Goal: Transaction & Acquisition: Download file/media

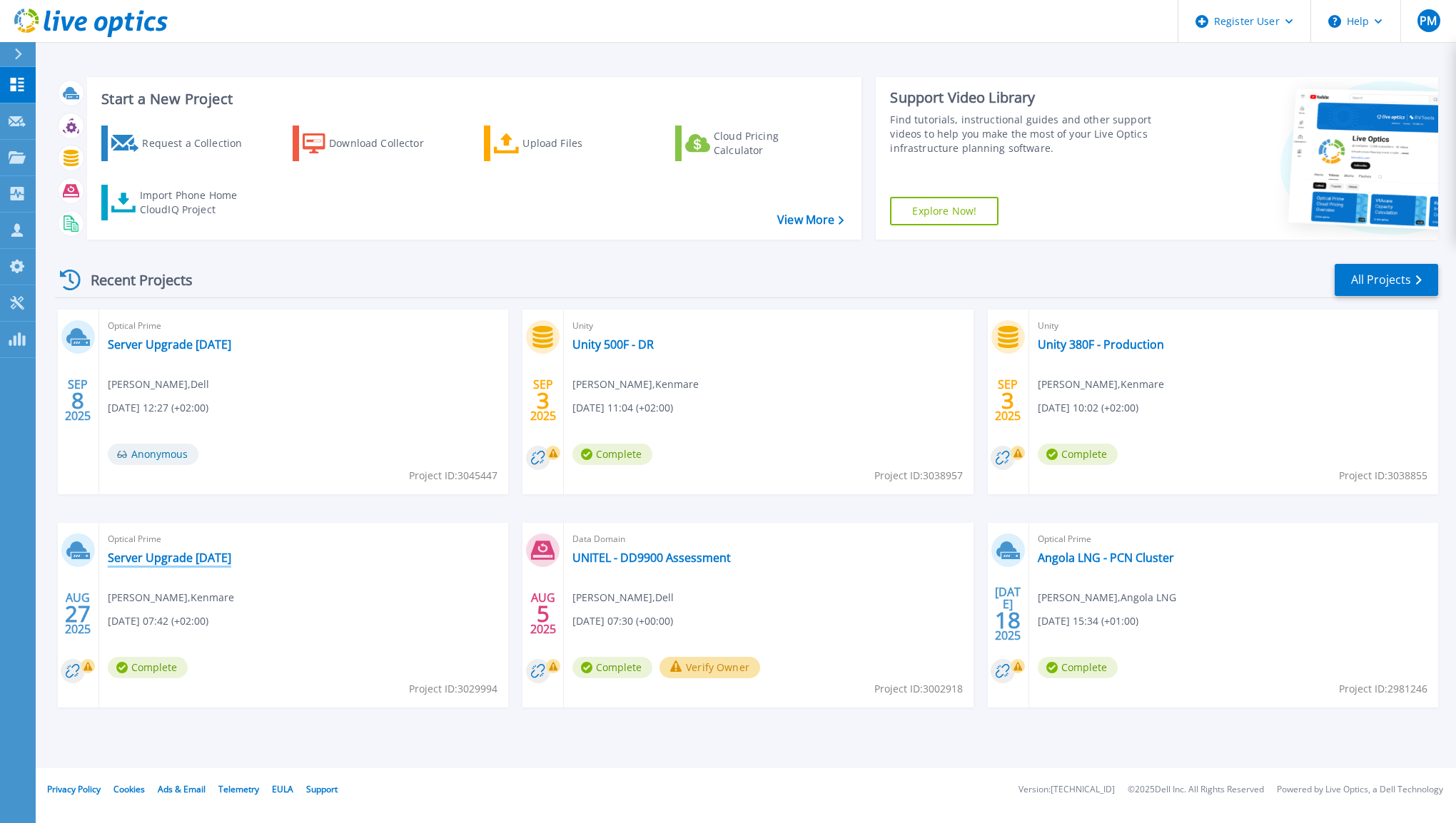
click at [206, 559] on link "Server Upgrade [DATE]" at bounding box center [170, 558] width 123 height 14
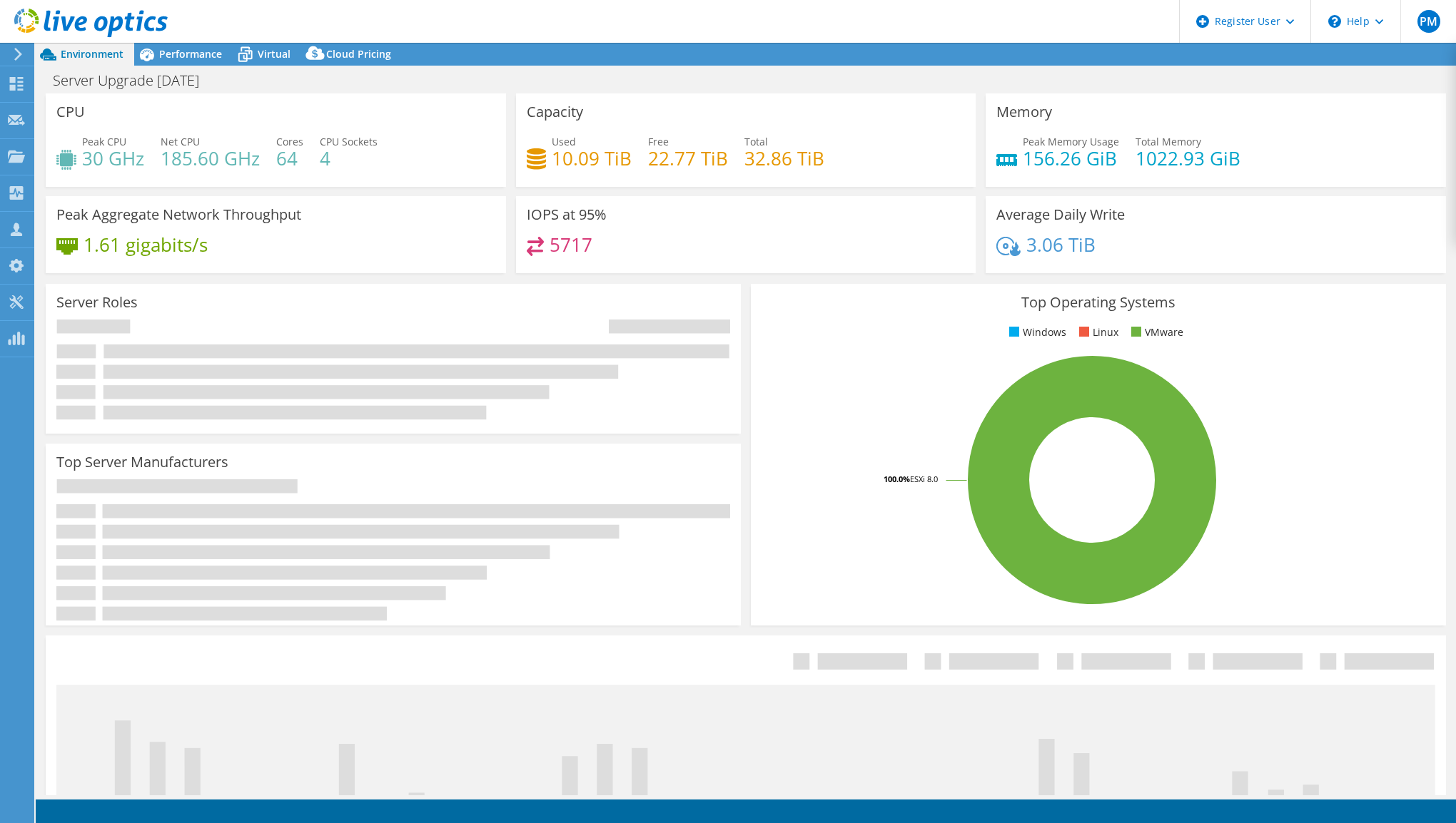
select select "USD"
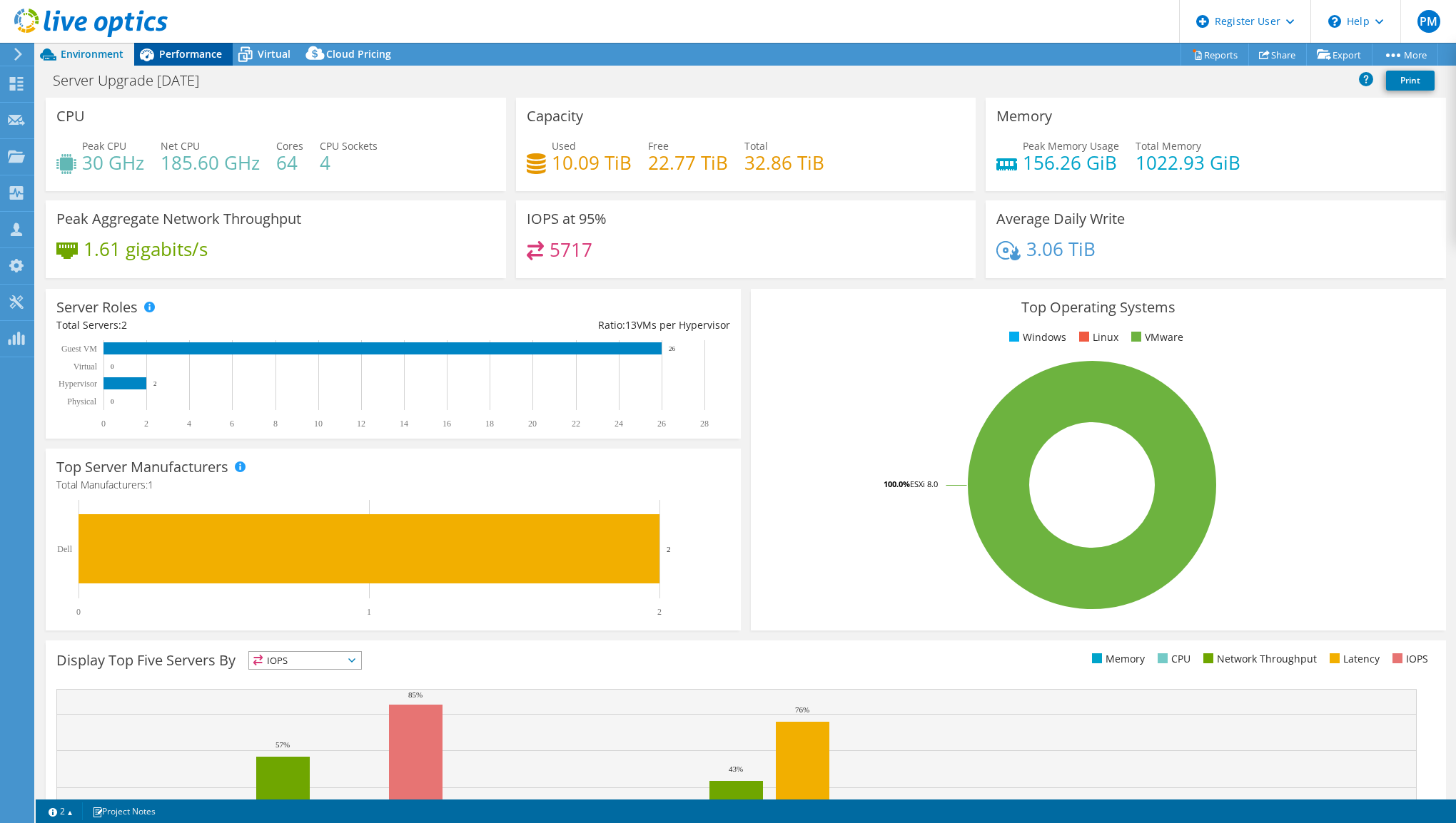
click at [183, 59] on span "Performance" at bounding box center [191, 54] width 63 height 14
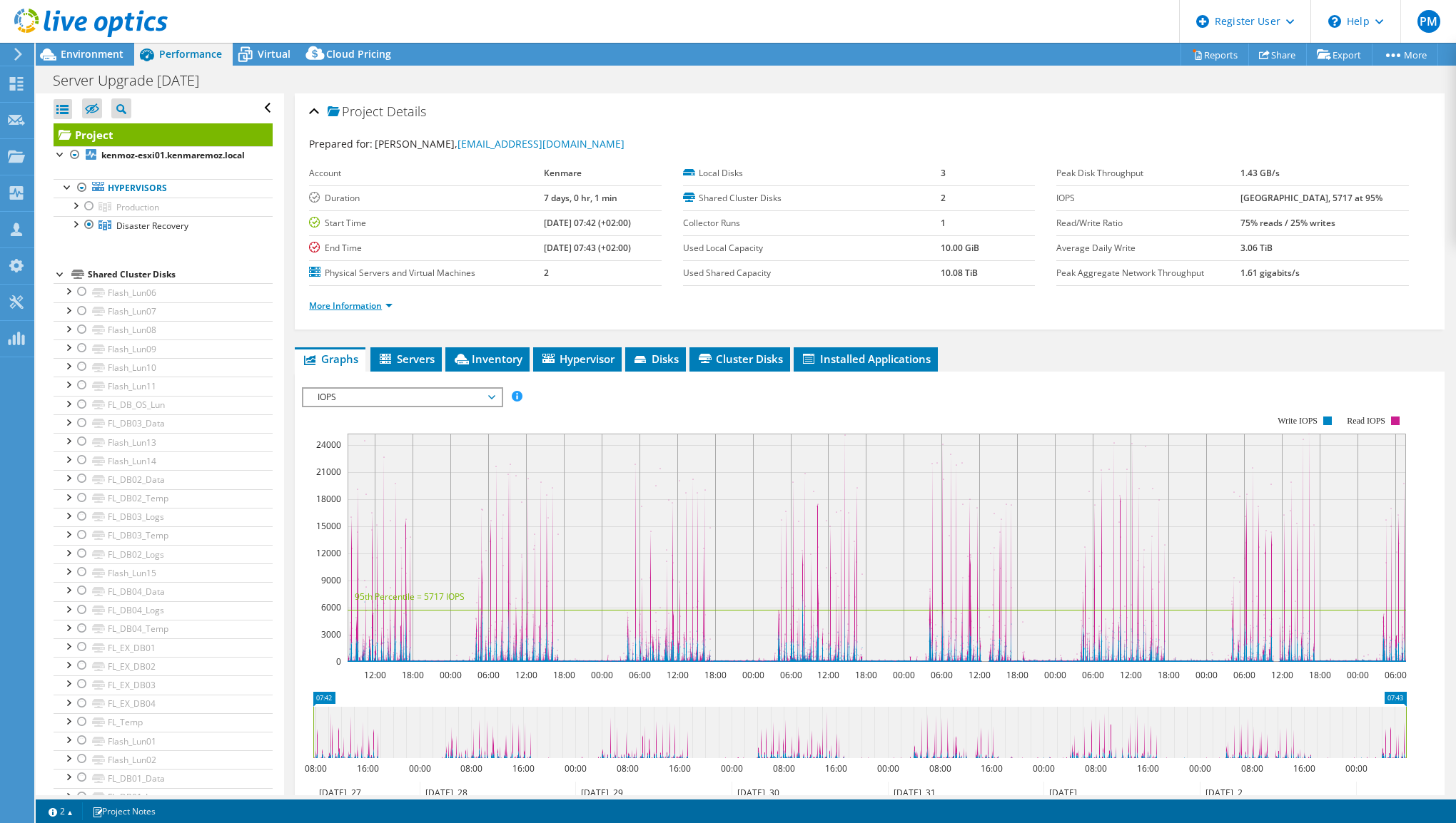
click at [370, 302] on link "More Information" at bounding box center [350, 306] width 83 height 12
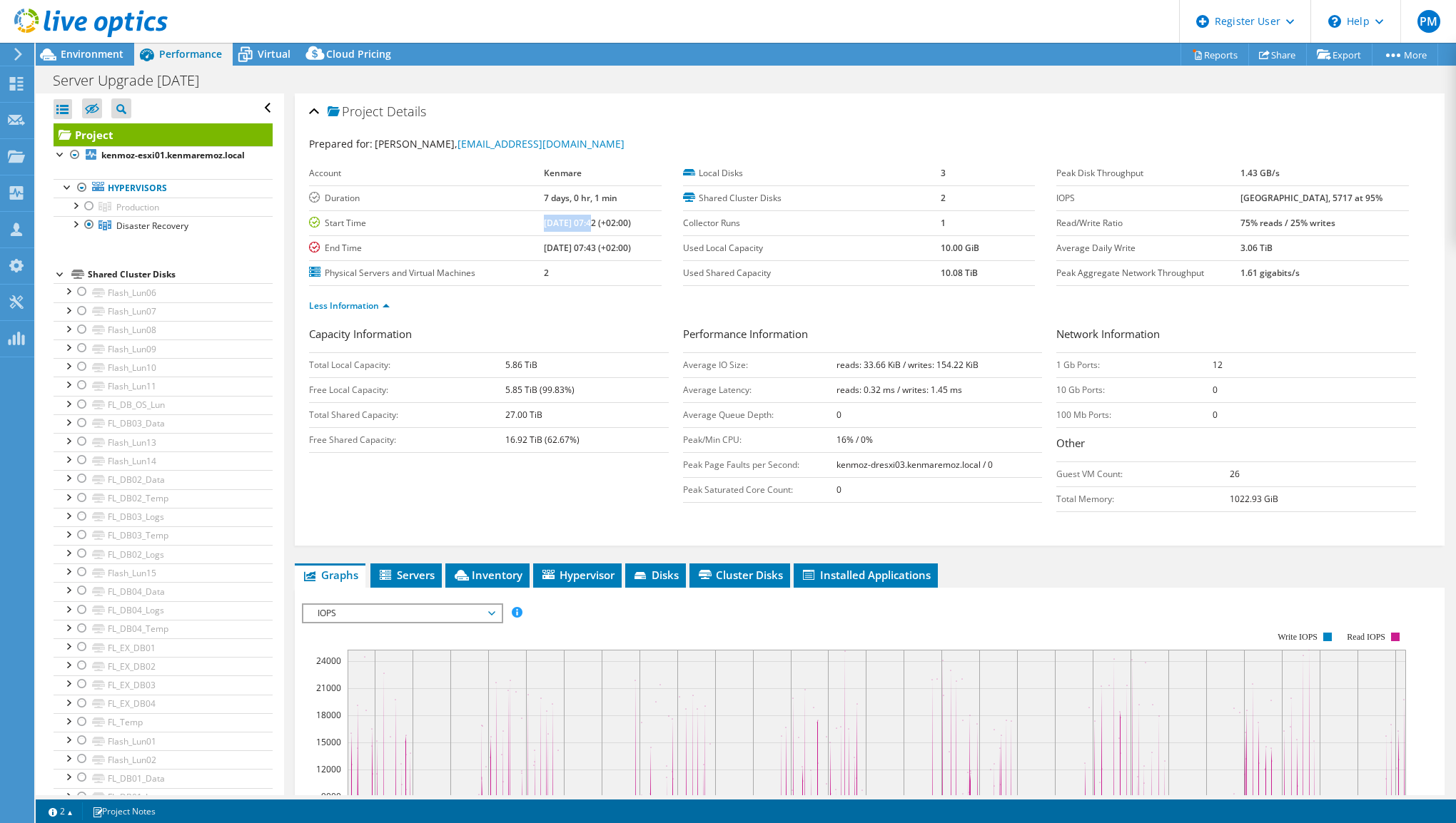
drag, startPoint x: 525, startPoint y: 222, endPoint x: 573, endPoint y: 222, distance: 48.0
click at [573, 222] on b "[DATE] 07:42 (+02:00)" at bounding box center [587, 222] width 87 height 12
copy b "08/27/2025,"
drag, startPoint x: 527, startPoint y: 246, endPoint x: 571, endPoint y: 246, distance: 44.0
click at [571, 246] on b "[DATE] 07:43 (+02:00)" at bounding box center [587, 248] width 87 height 12
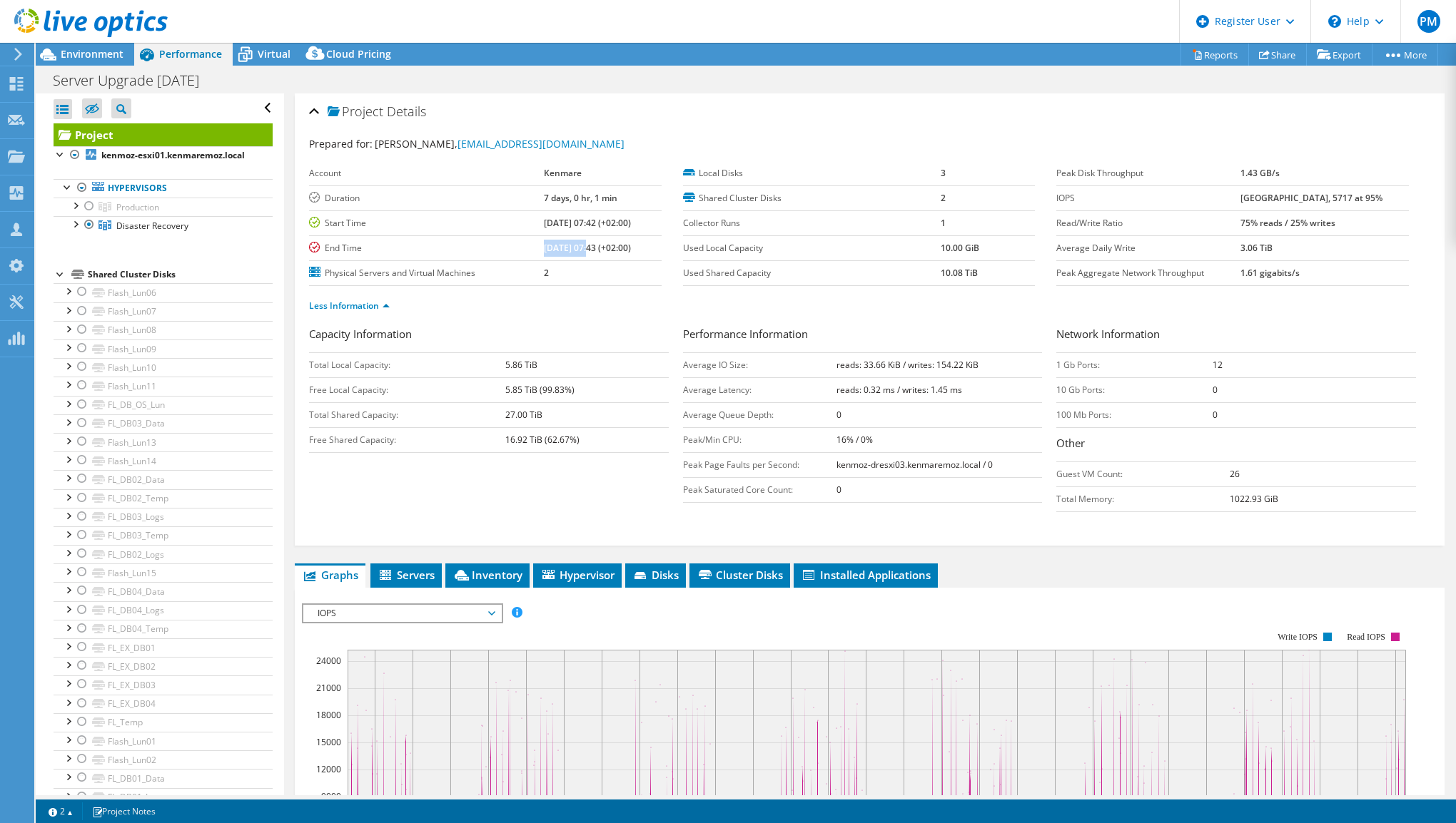
copy b "09/03/2025"
click at [173, 216] on link "Production" at bounding box center [163, 207] width 219 height 19
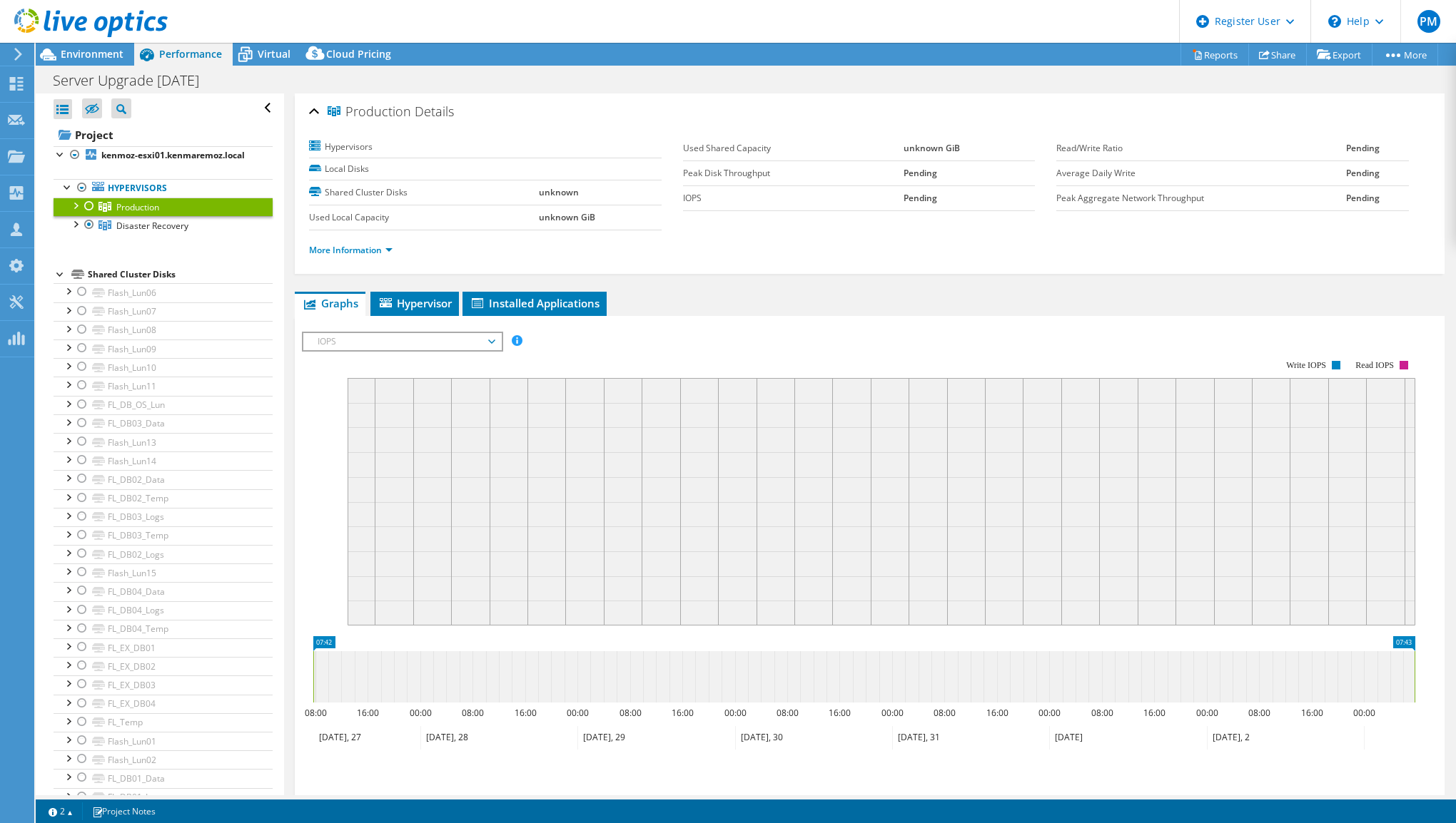
click at [89, 214] on div at bounding box center [89, 206] width 14 height 17
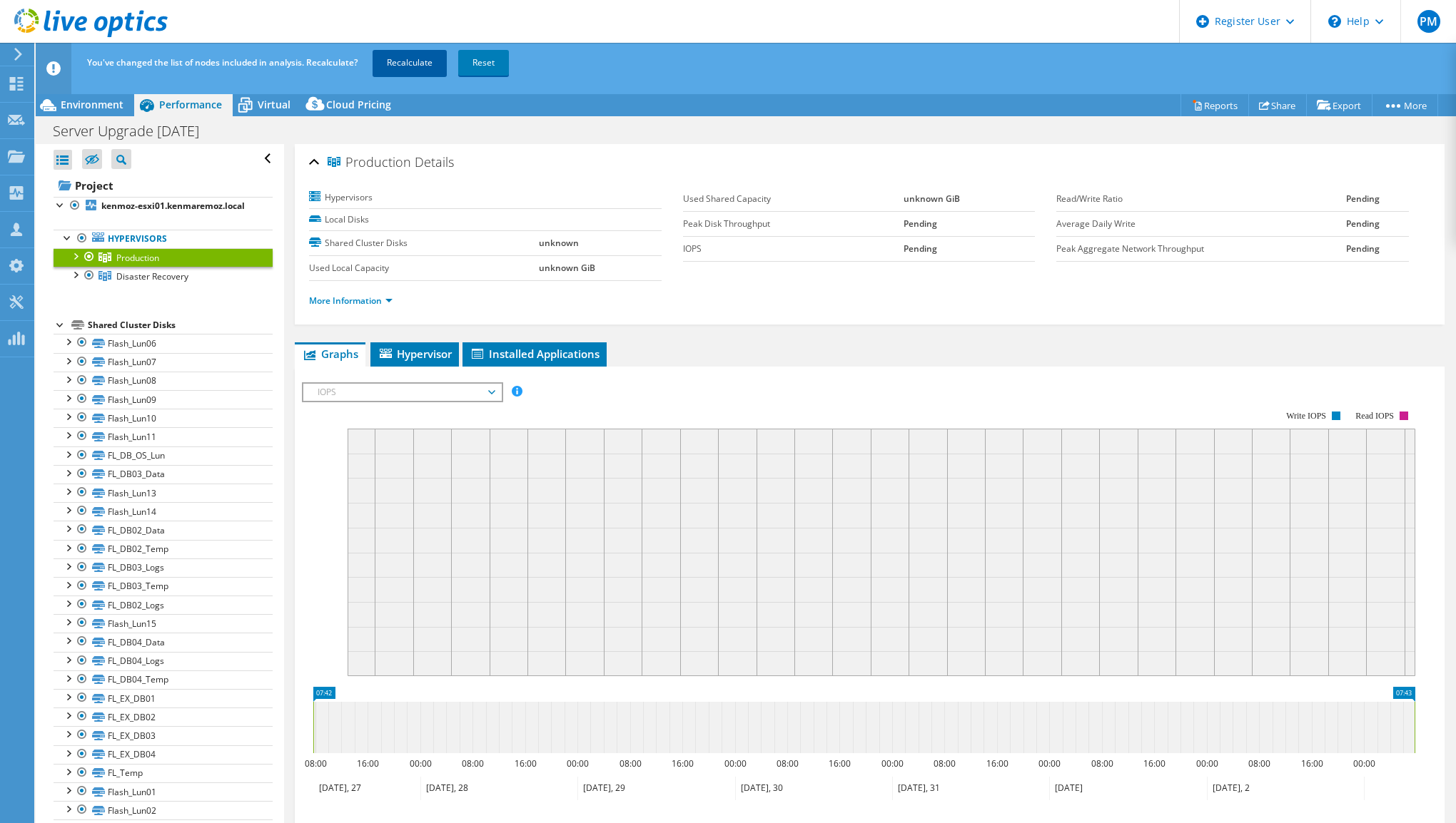
click at [423, 63] on link "Recalculate" at bounding box center [409, 62] width 74 height 25
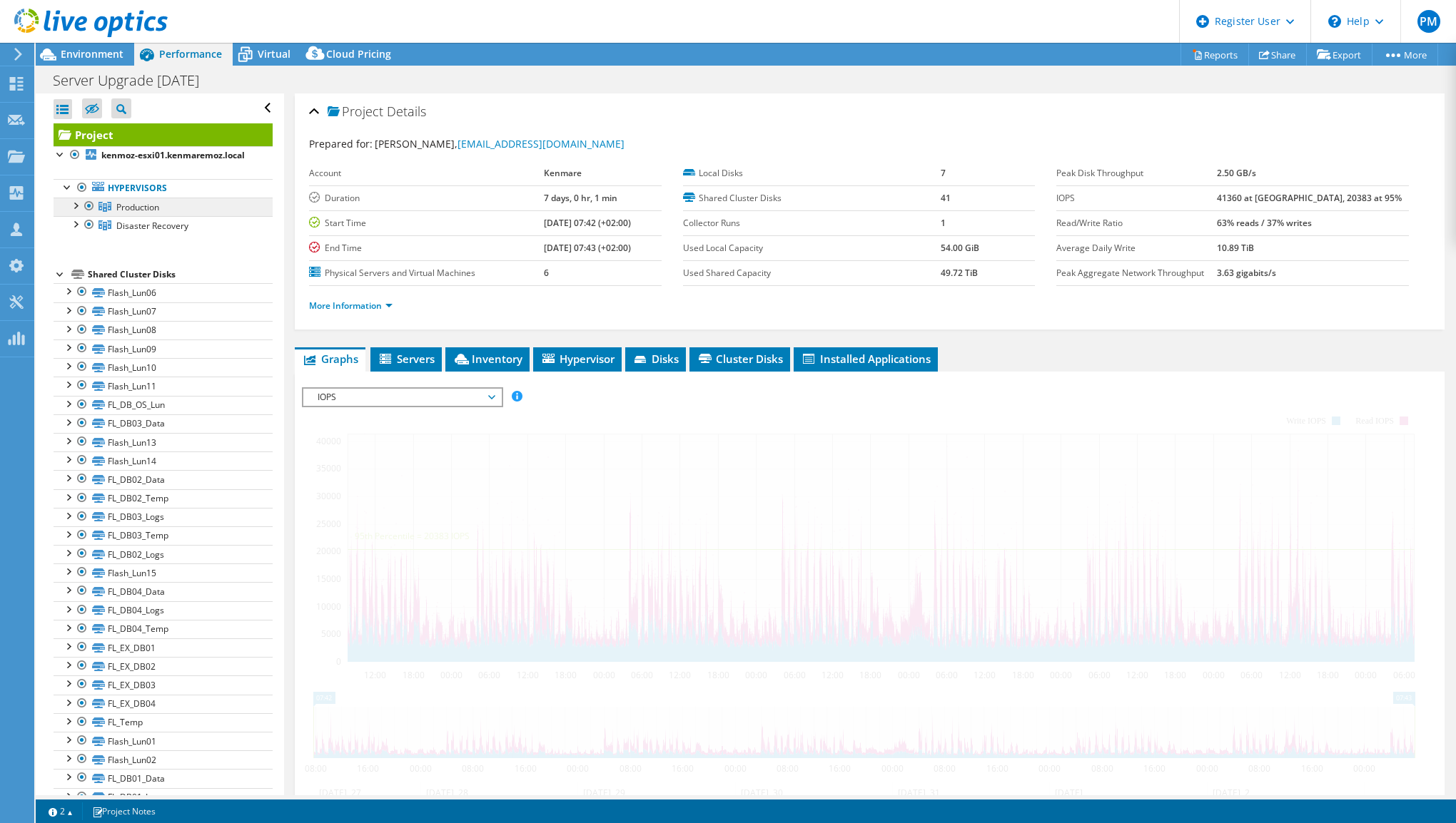
click at [151, 213] on span "Production" at bounding box center [138, 207] width 43 height 12
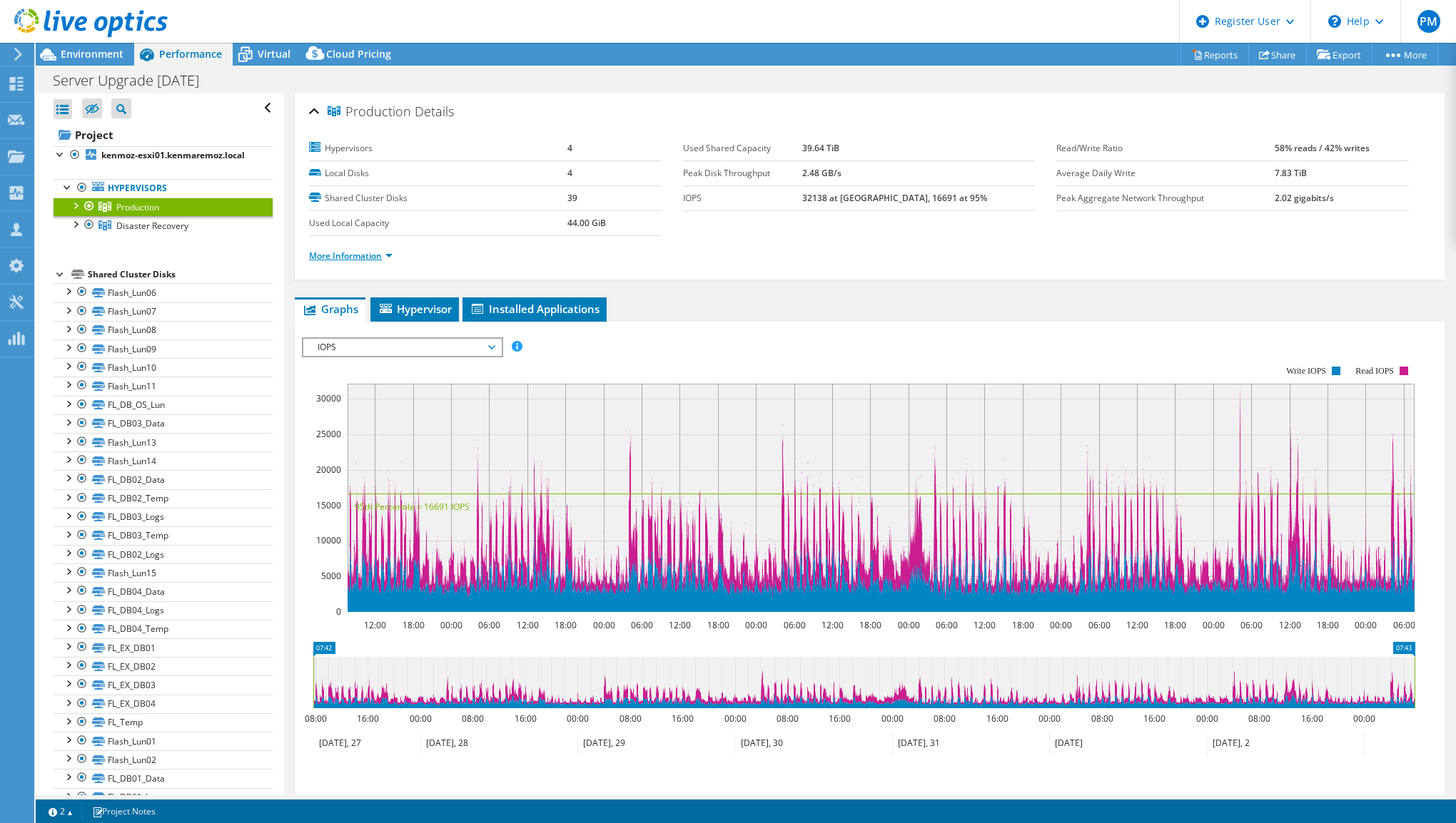
click at [344, 250] on link "More Information" at bounding box center [350, 256] width 83 height 12
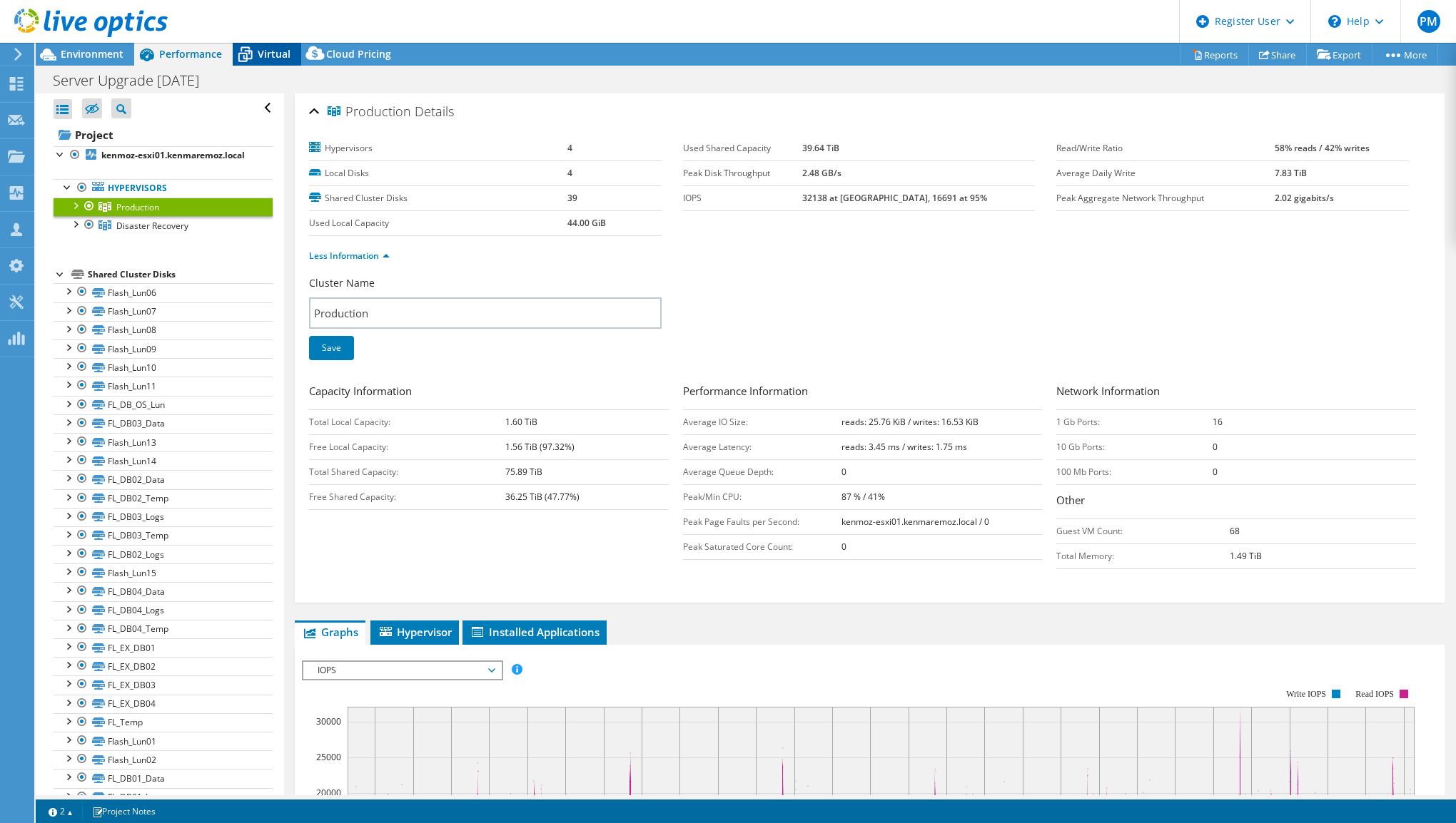
click at [259, 59] on span "Virtual" at bounding box center [273, 54] width 33 height 14
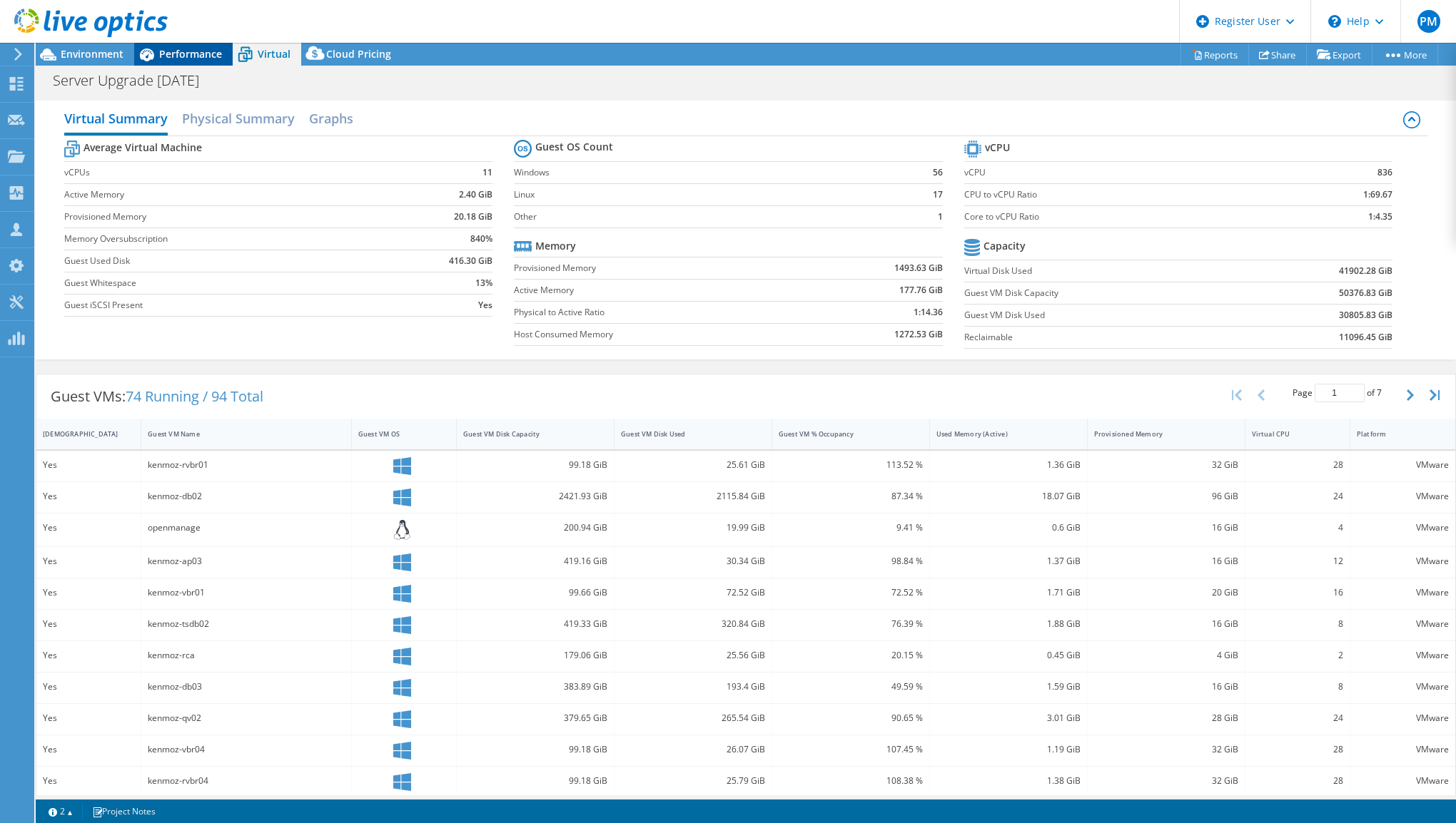
click at [194, 55] on span "Performance" at bounding box center [191, 54] width 63 height 14
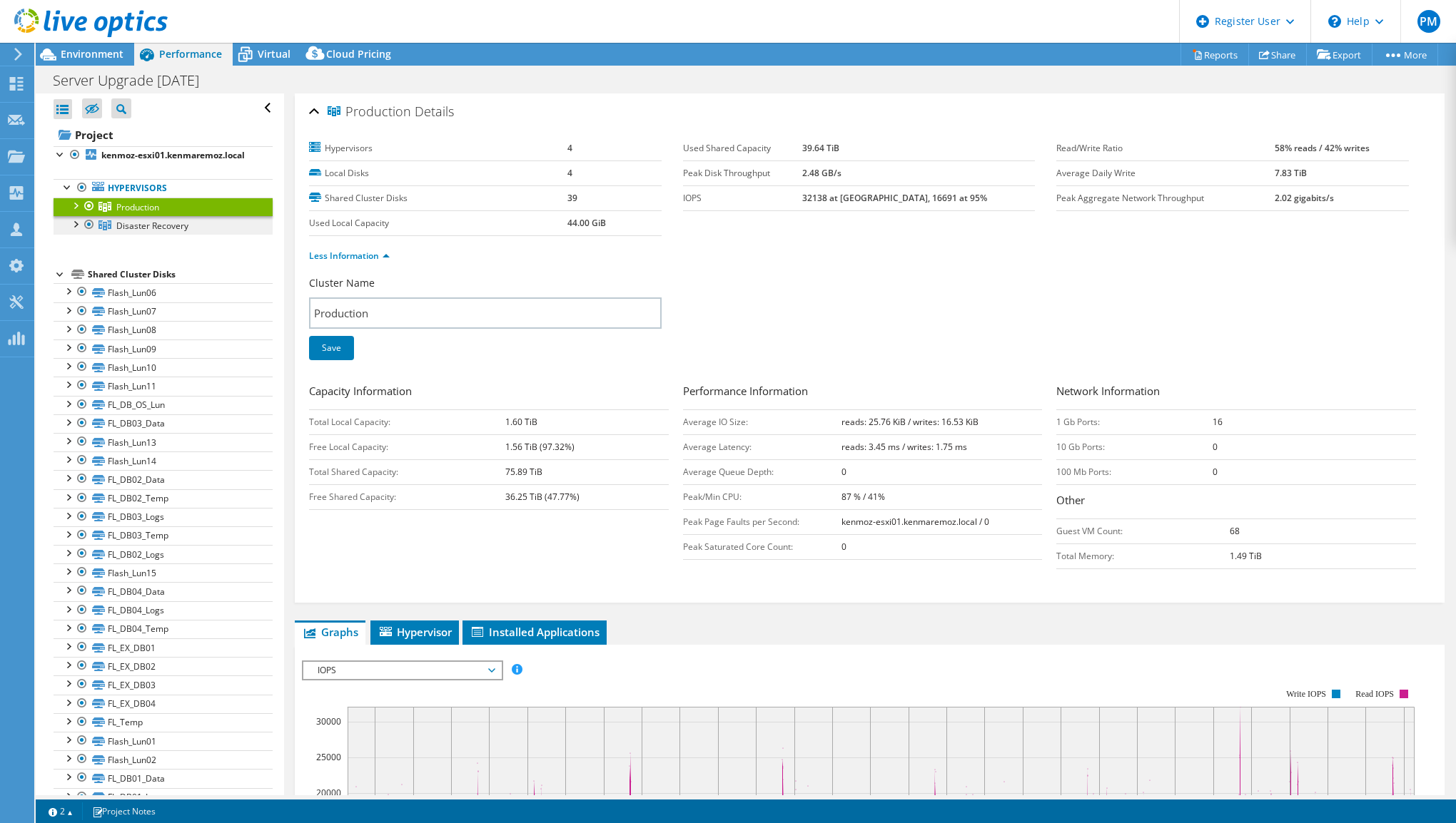
click at [162, 232] on span "Disaster Recovery" at bounding box center [152, 225] width 72 height 12
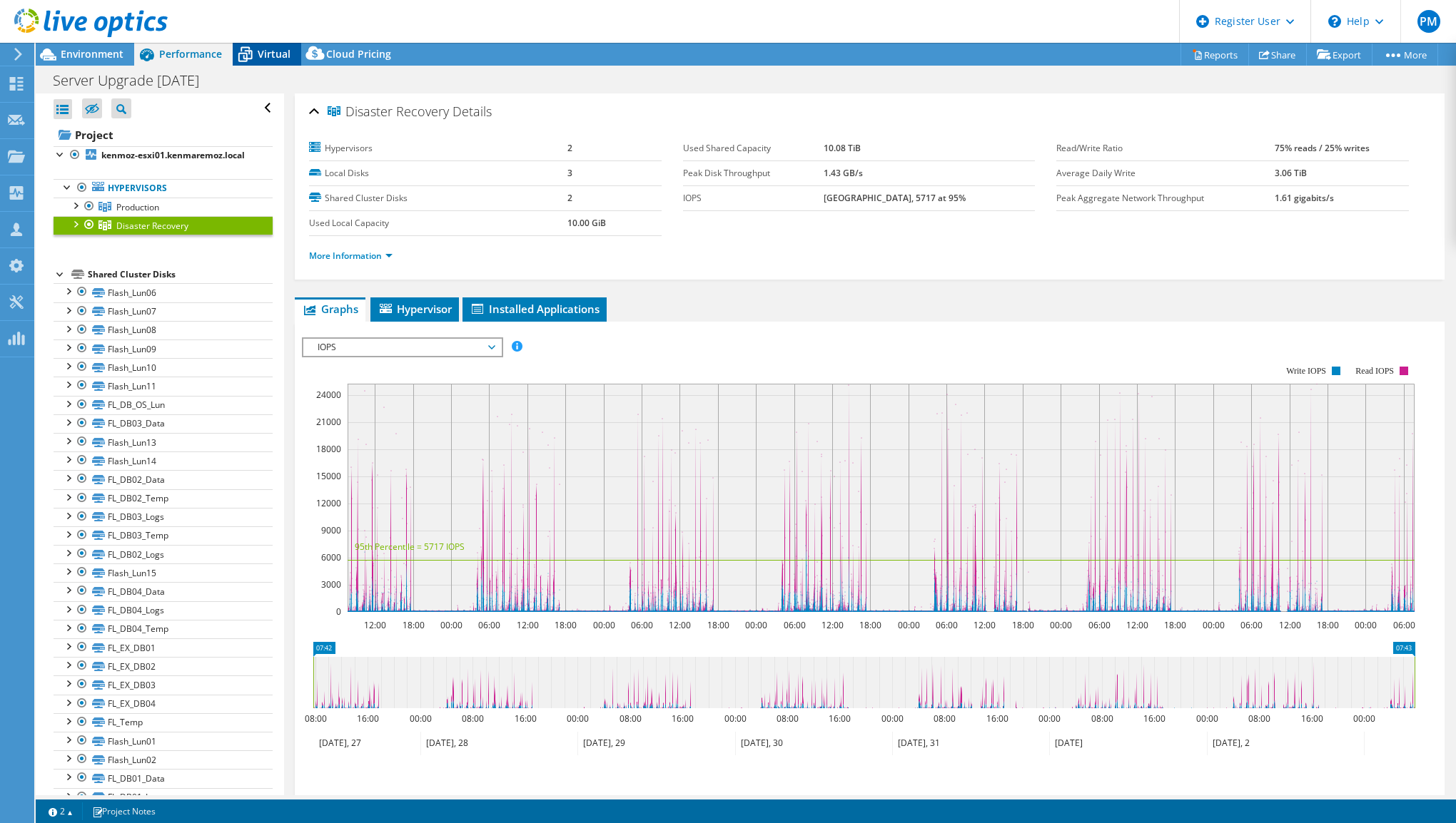
click at [273, 56] on span "Virtual" at bounding box center [273, 54] width 33 height 14
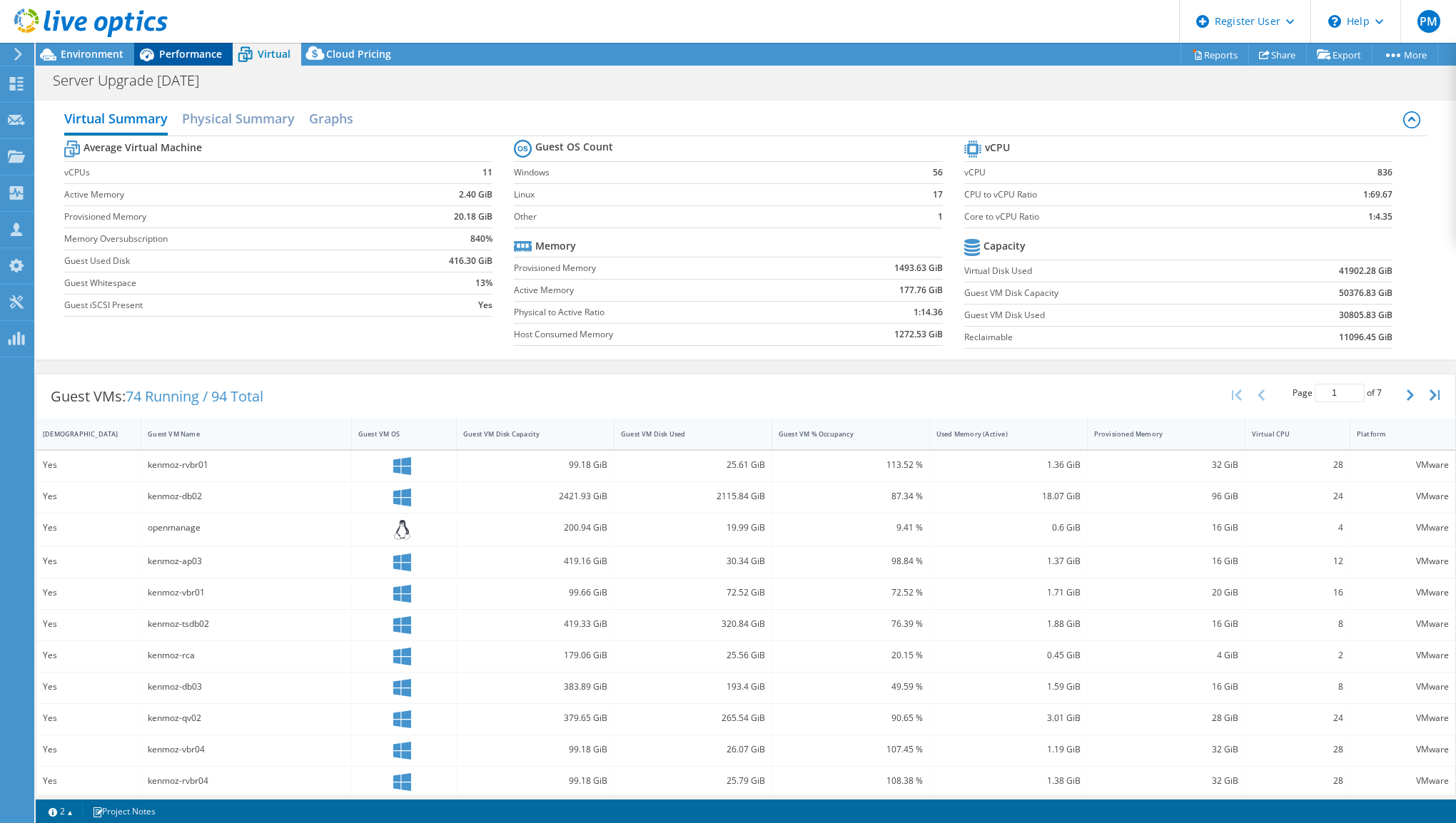
click at [199, 55] on span "Performance" at bounding box center [191, 54] width 63 height 14
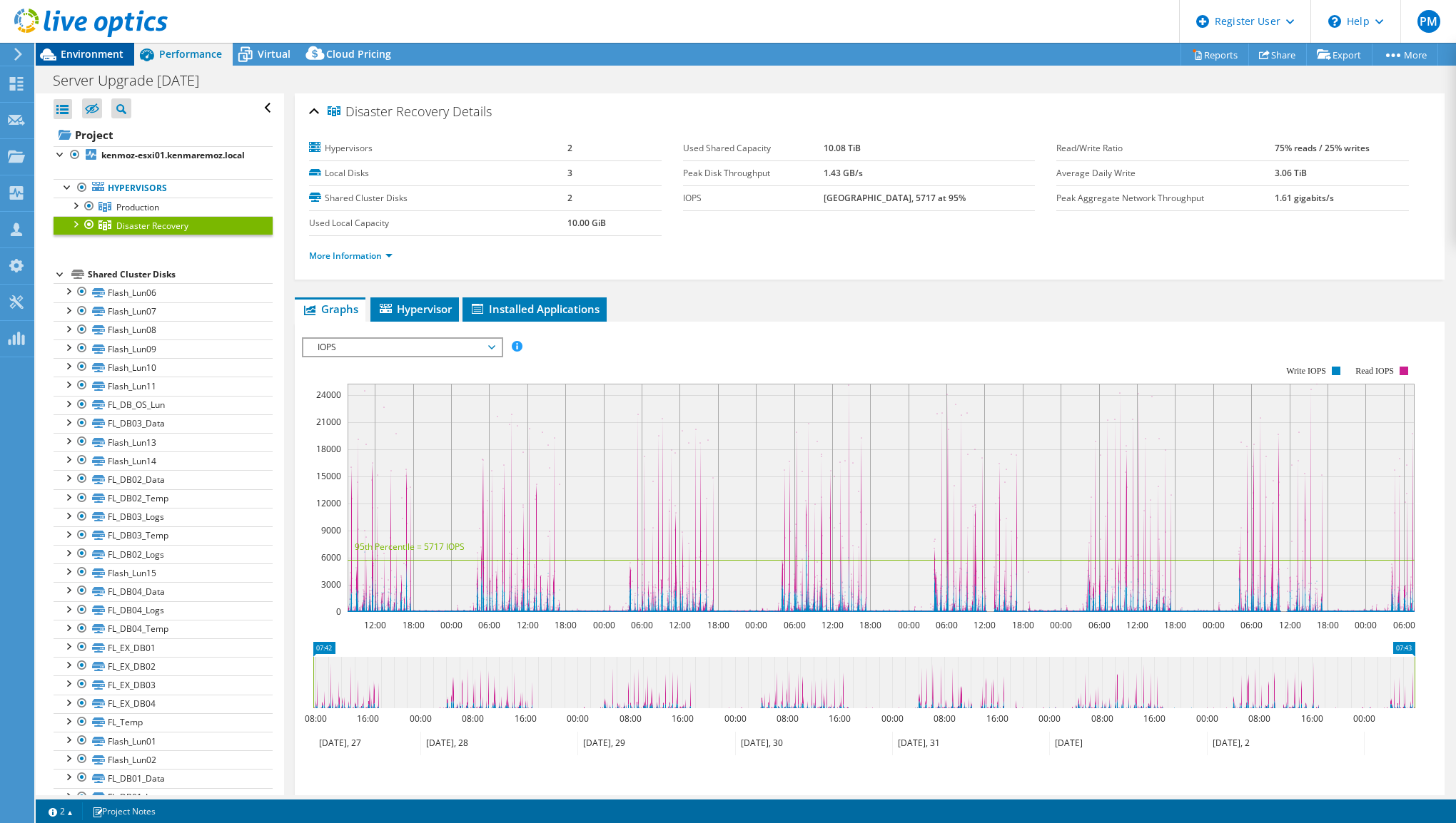
click at [97, 54] on span "Environment" at bounding box center [92, 54] width 63 height 14
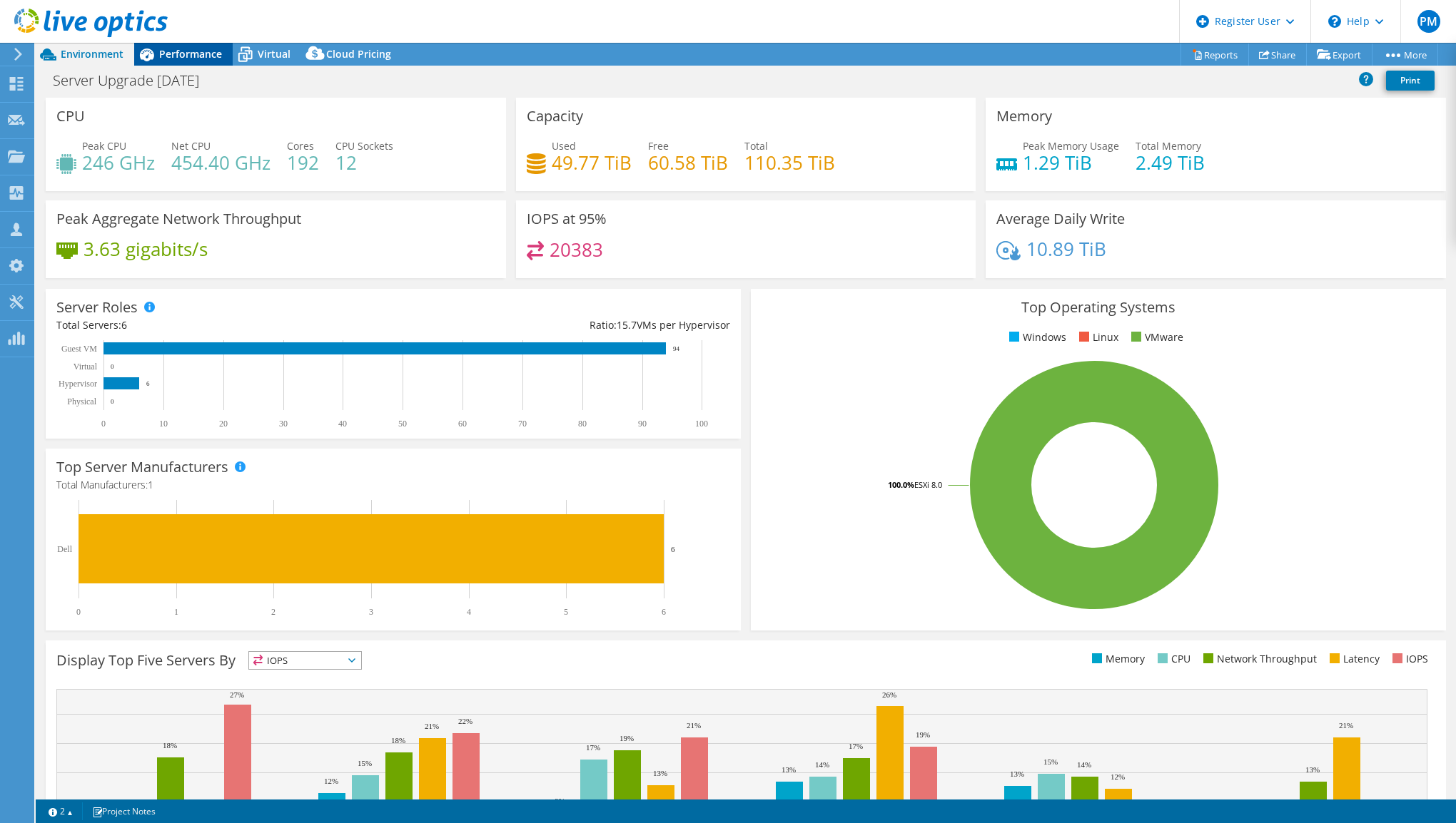
click at [209, 55] on span "Performance" at bounding box center [191, 54] width 63 height 14
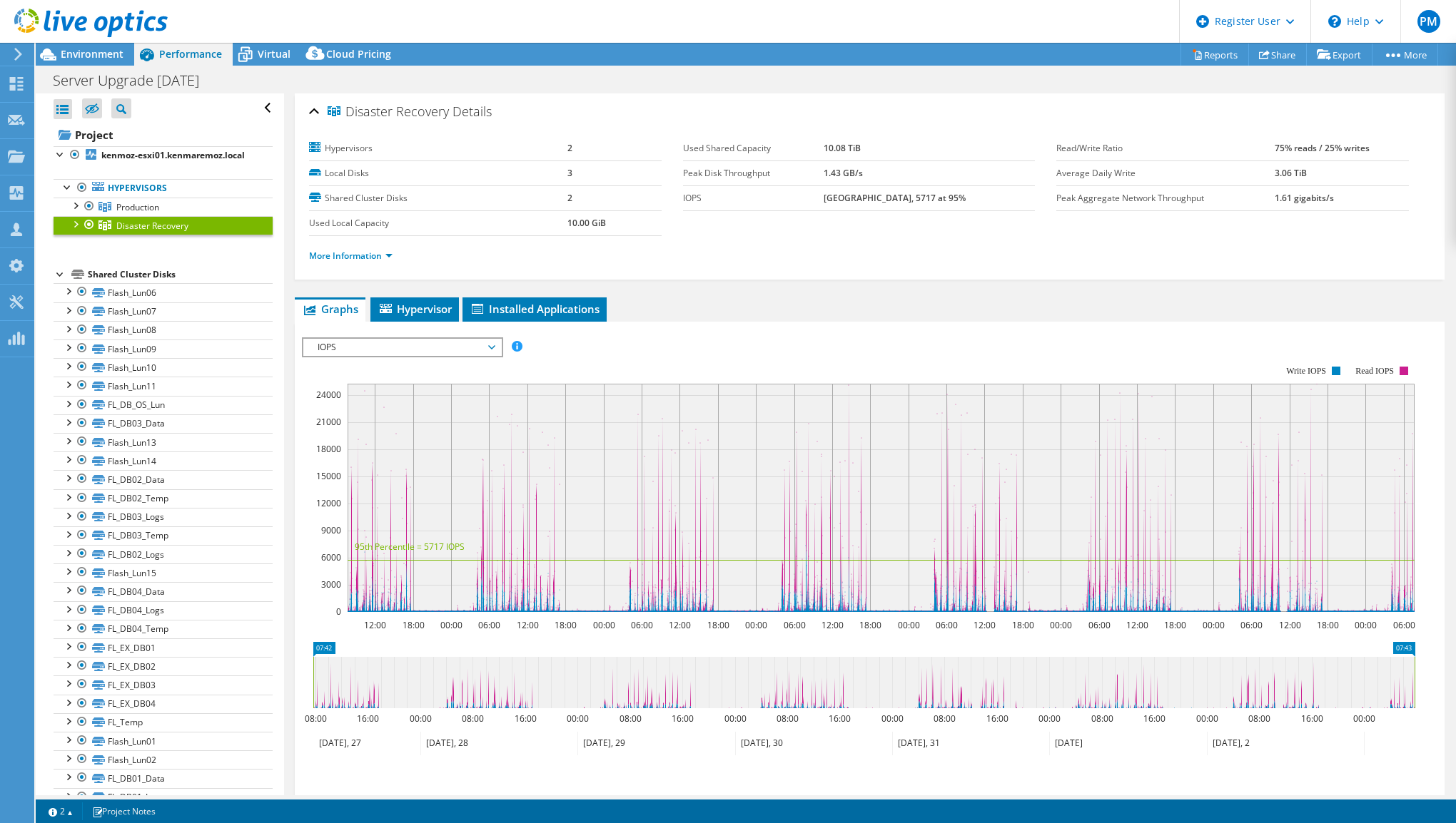
click at [88, 233] on div at bounding box center [89, 225] width 14 height 17
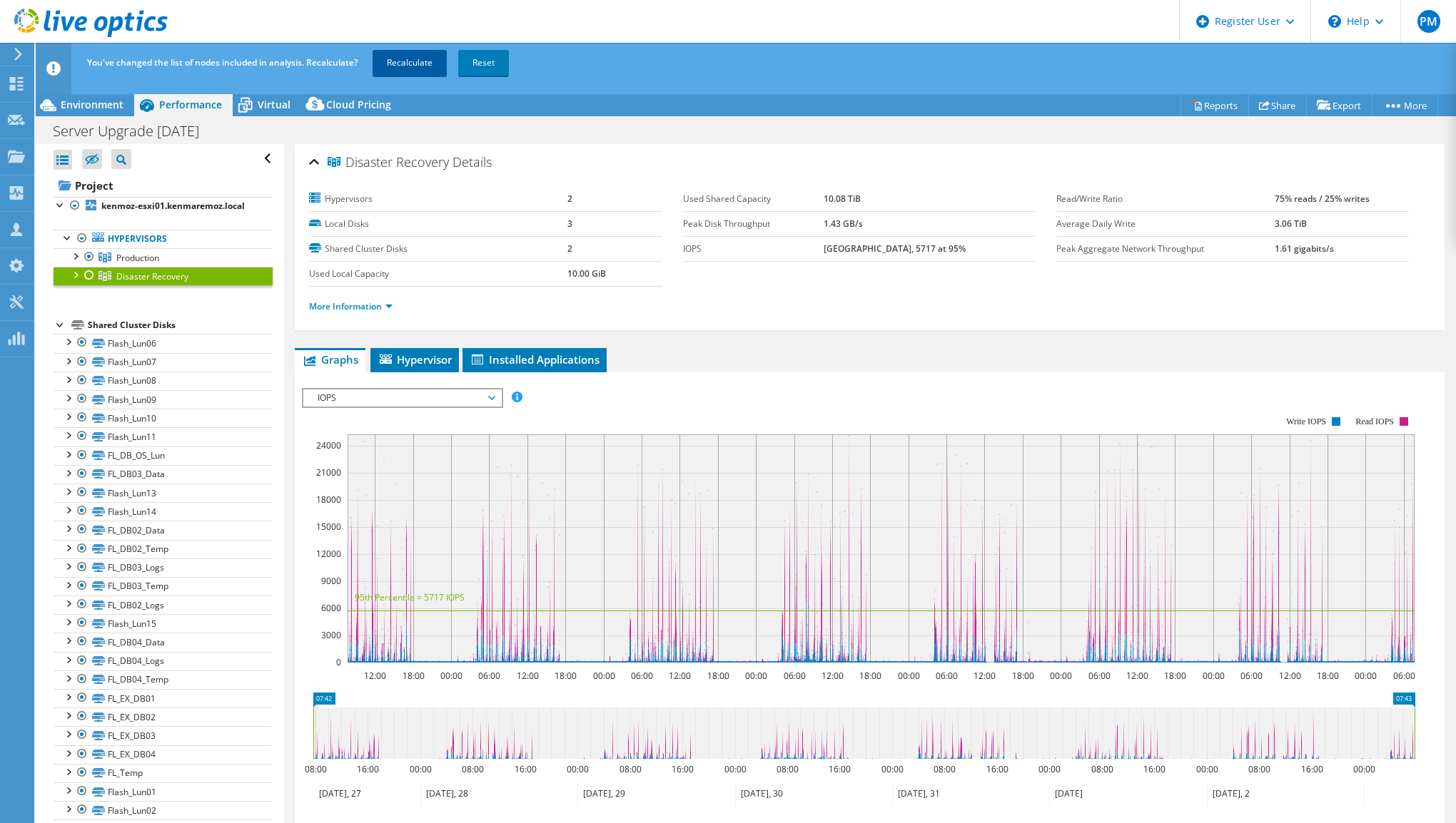
click at [408, 66] on link "Recalculate" at bounding box center [409, 62] width 74 height 25
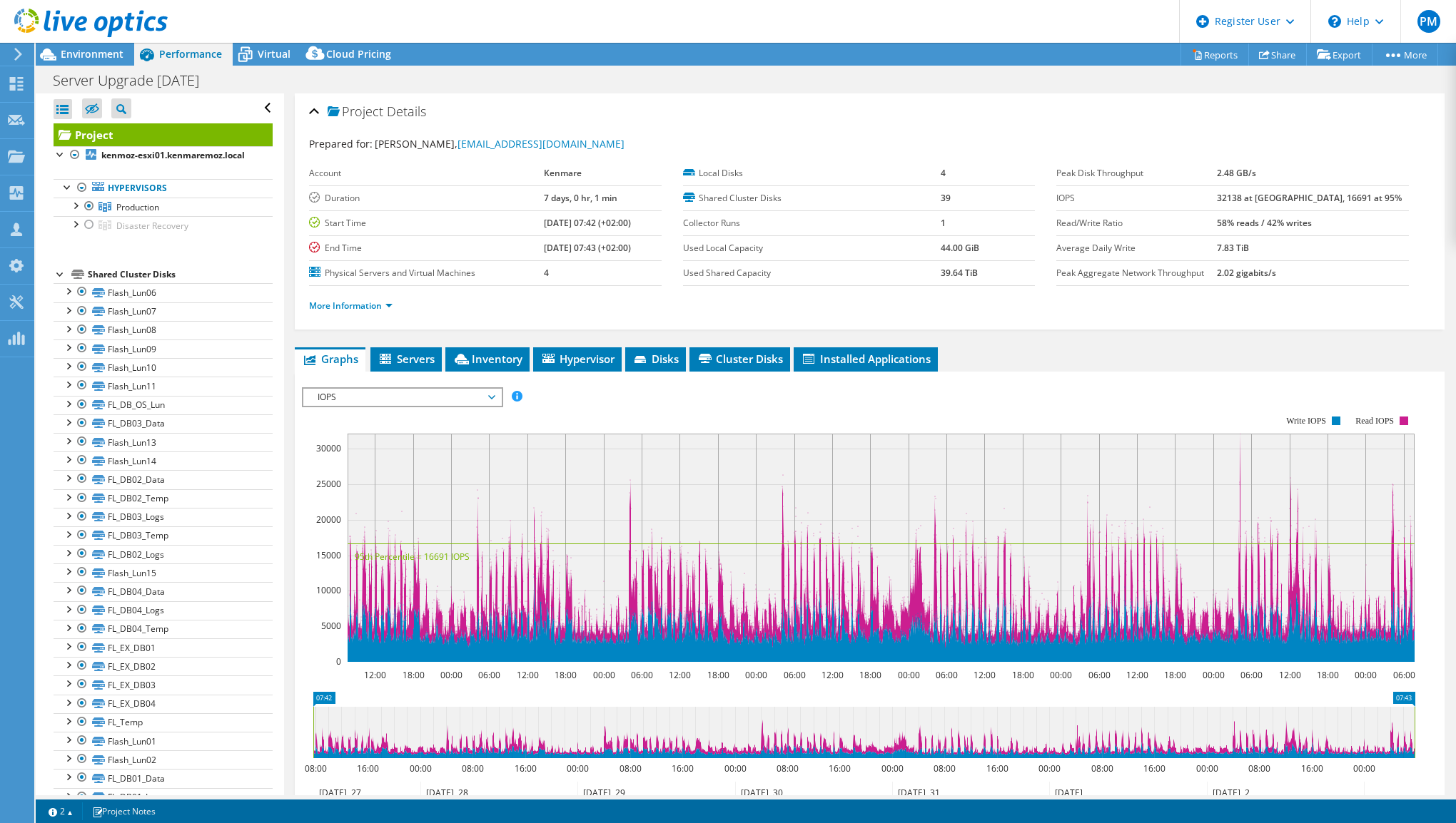
click at [423, 397] on span "IOPS" at bounding box center [402, 398] width 183 height 17
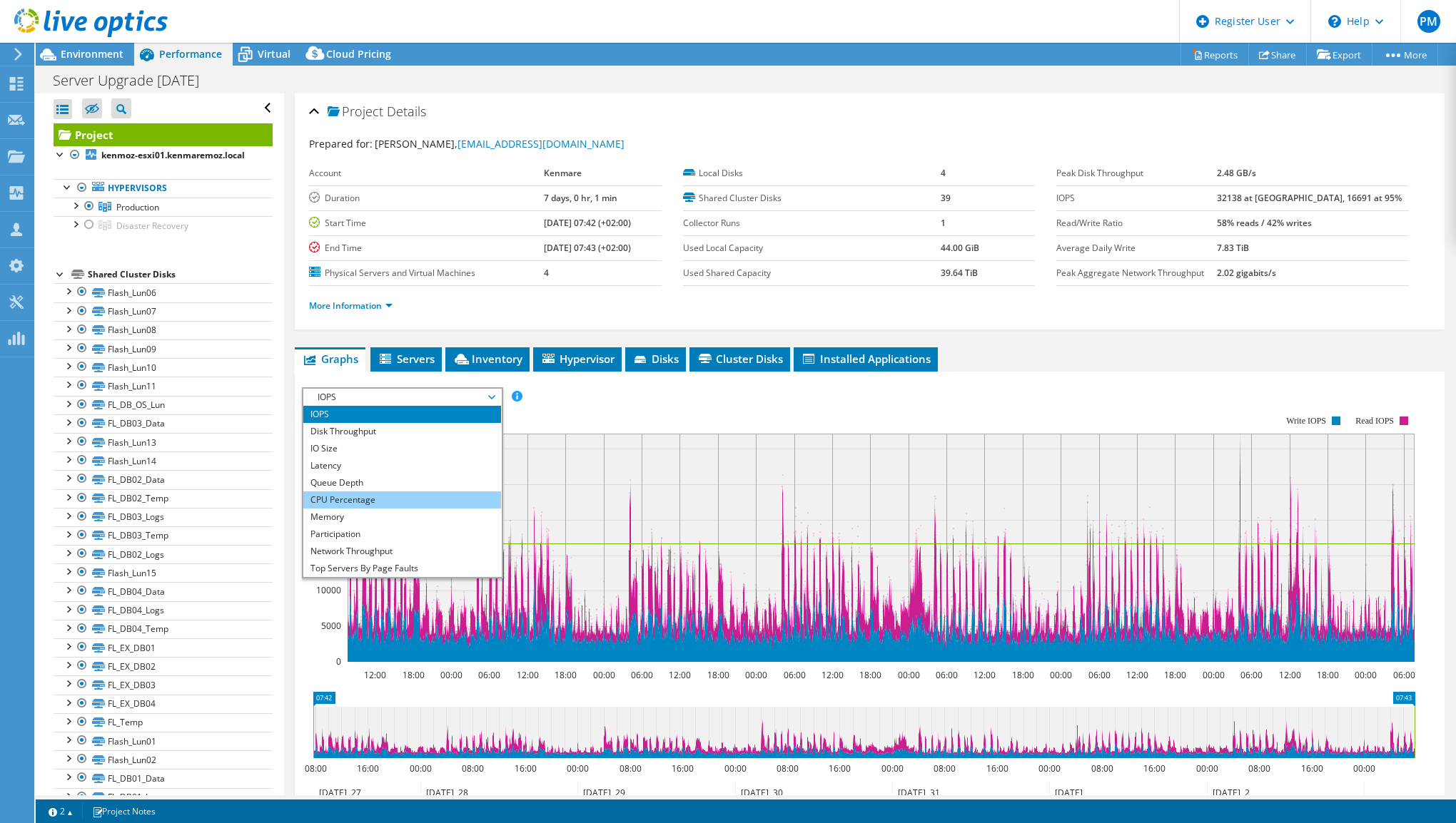
click at [437, 499] on li "CPU Percentage" at bounding box center [402, 500] width 198 height 17
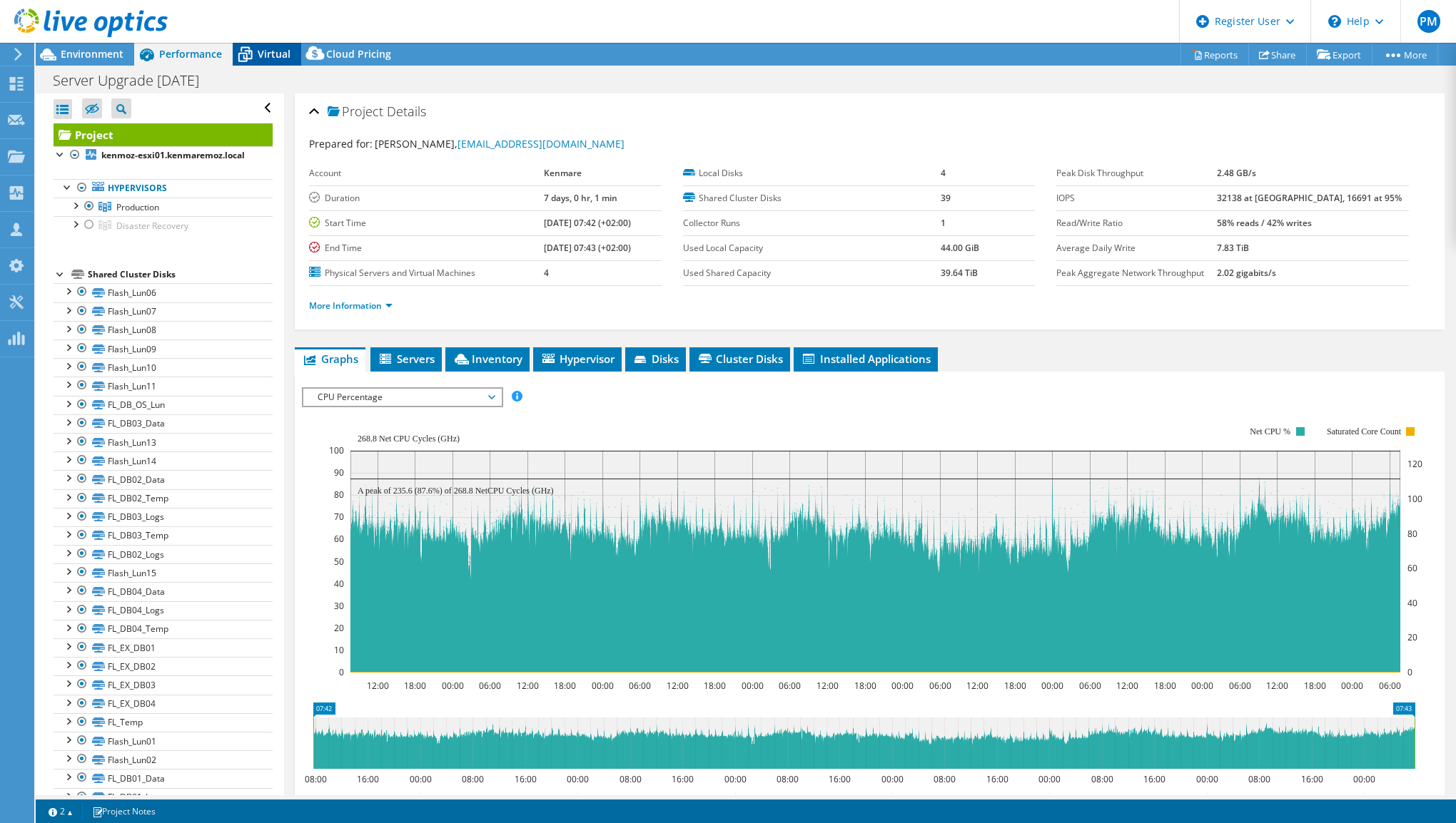
click at [271, 50] on span "Virtual" at bounding box center [273, 54] width 33 height 14
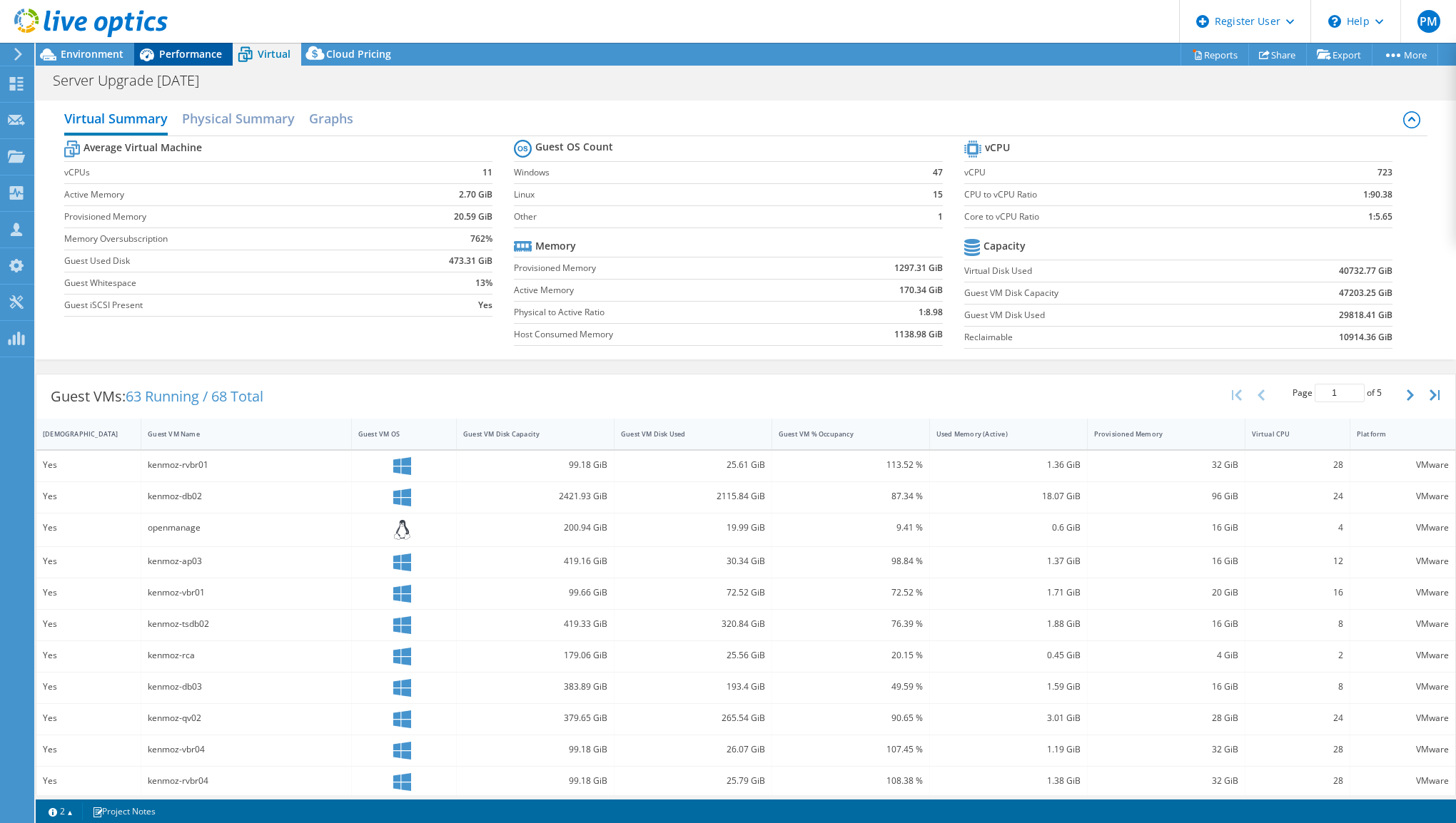
click at [174, 57] on span "Performance" at bounding box center [191, 54] width 63 height 14
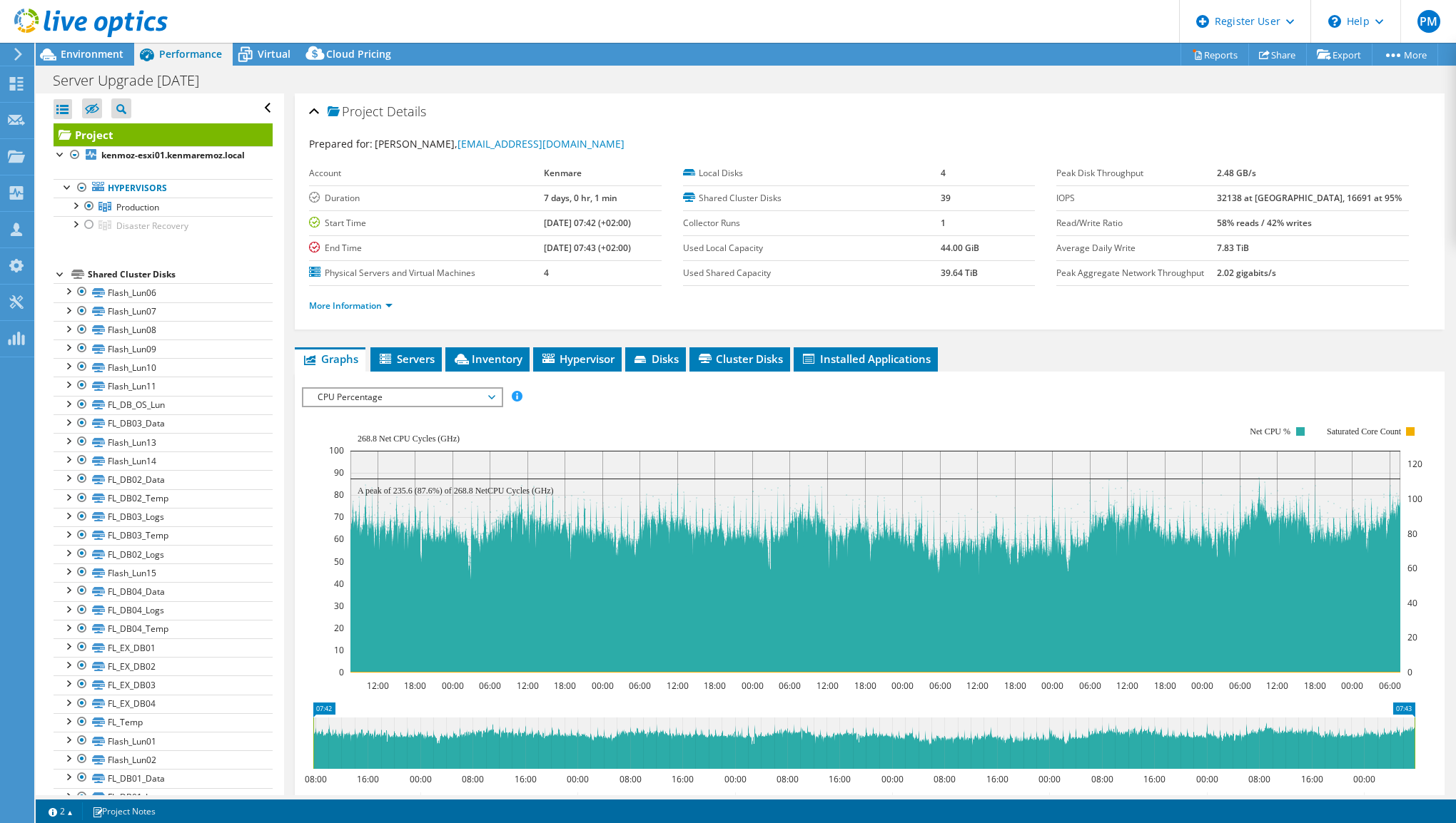
drag, startPoint x: 103, startPoint y: 56, endPoint x: 144, endPoint y: 55, distance: 41.0
click at [103, 56] on span "Environment" at bounding box center [92, 54] width 63 height 14
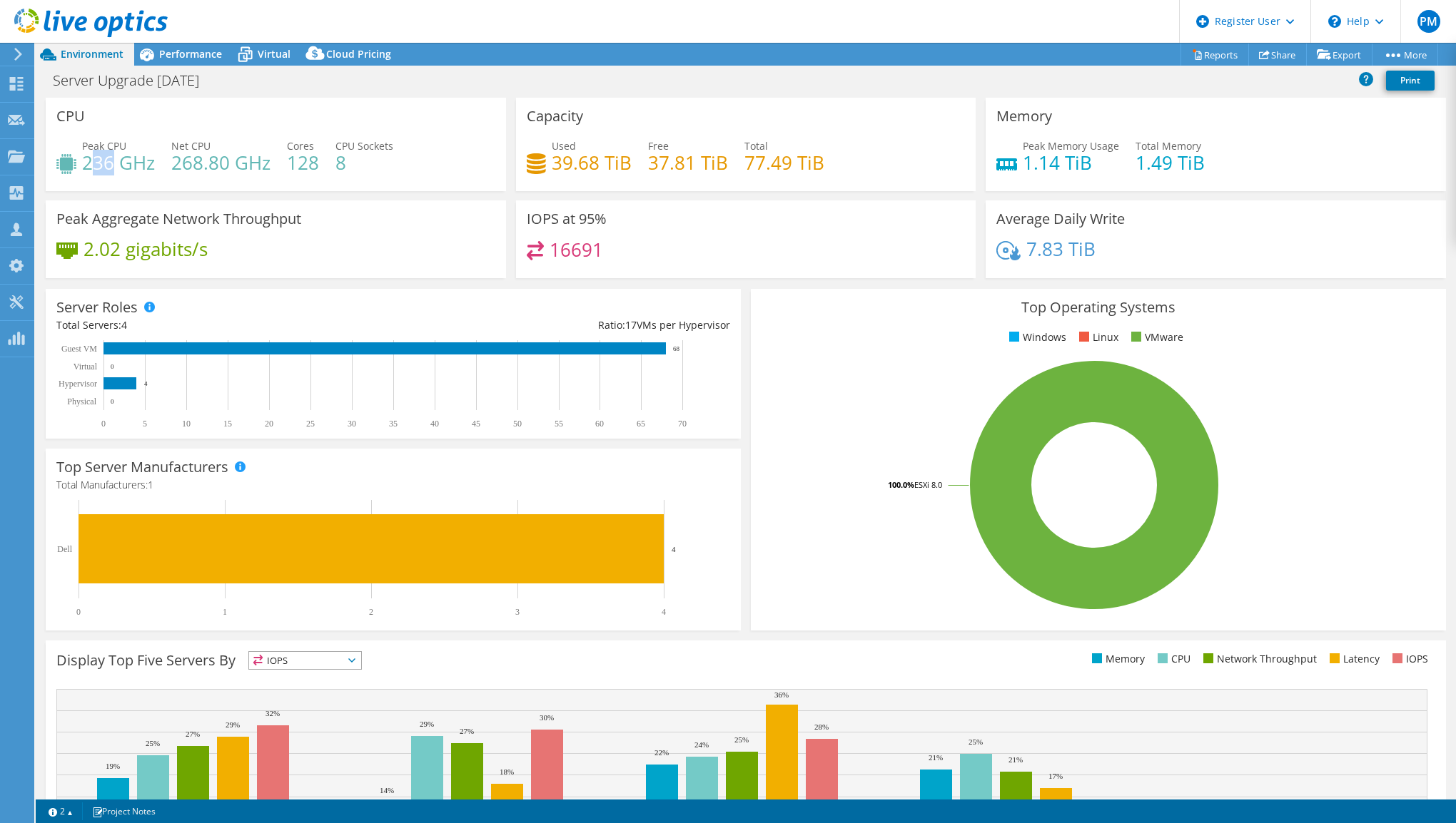
drag, startPoint x: 90, startPoint y: 166, endPoint x: 115, endPoint y: 164, distance: 25.1
click at [115, 164] on h4 "236 GHz" at bounding box center [118, 163] width 72 height 16
drag, startPoint x: 115, startPoint y: 164, endPoint x: 88, endPoint y: 164, distance: 27.0
click at [88, 164] on h4 "236 GHz" at bounding box center [118, 163] width 72 height 16
click at [87, 164] on h4 "236 GHz" at bounding box center [118, 163] width 72 height 16
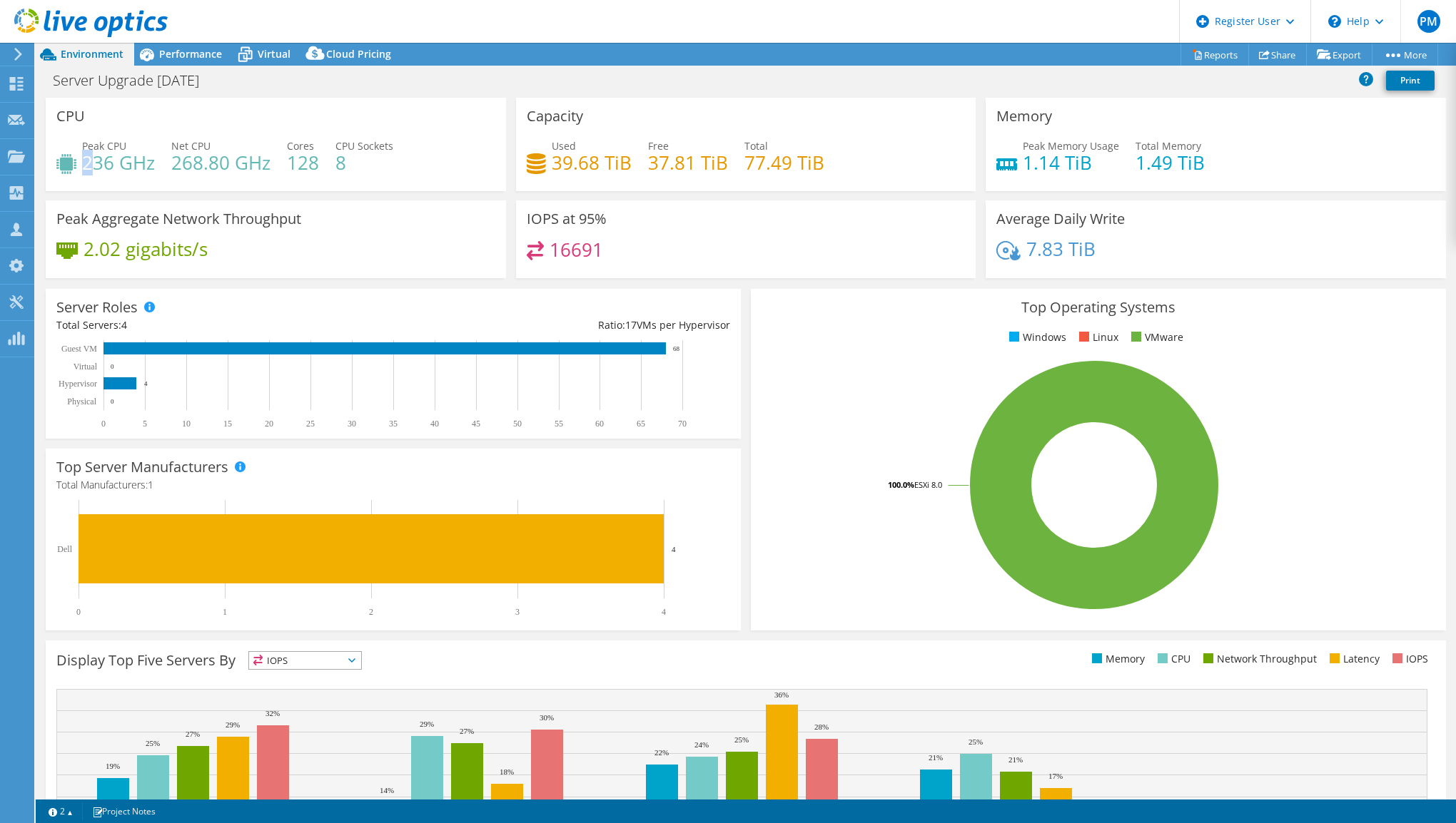
click at [83, 164] on h4 "236 GHz" at bounding box center [118, 163] width 72 height 16
click at [100, 164] on h4 "236 GHz" at bounding box center [118, 163] width 72 height 16
drag, startPoint x: 86, startPoint y: 164, endPoint x: 152, endPoint y: 164, distance: 66.0
click at [152, 164] on h4 "236 GHz" at bounding box center [118, 163] width 72 height 16
copy h4 "236 GHz"
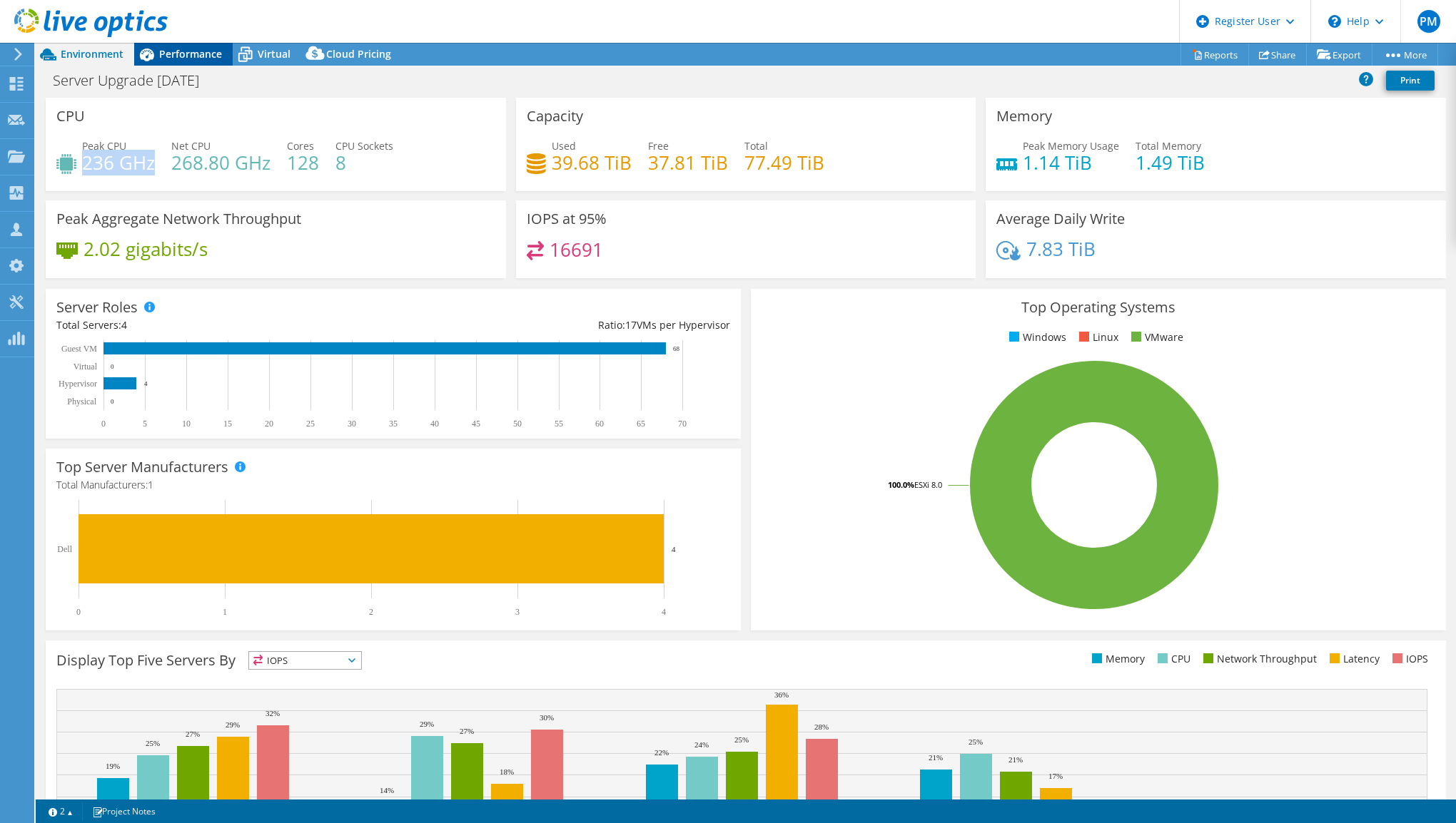
click at [197, 59] on span "Performance" at bounding box center [191, 54] width 63 height 14
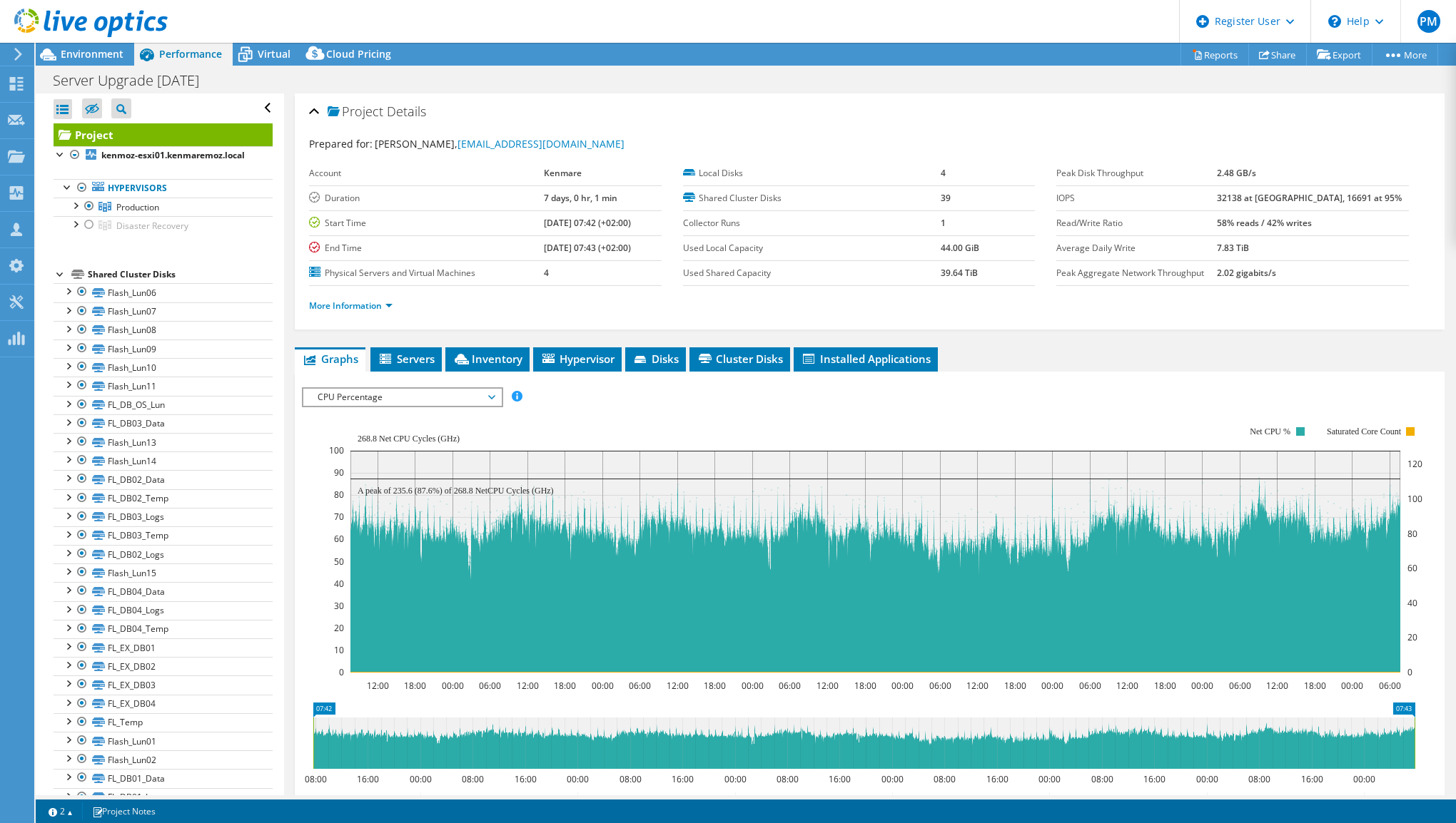
click at [457, 393] on span "CPU Percentage" at bounding box center [402, 398] width 183 height 17
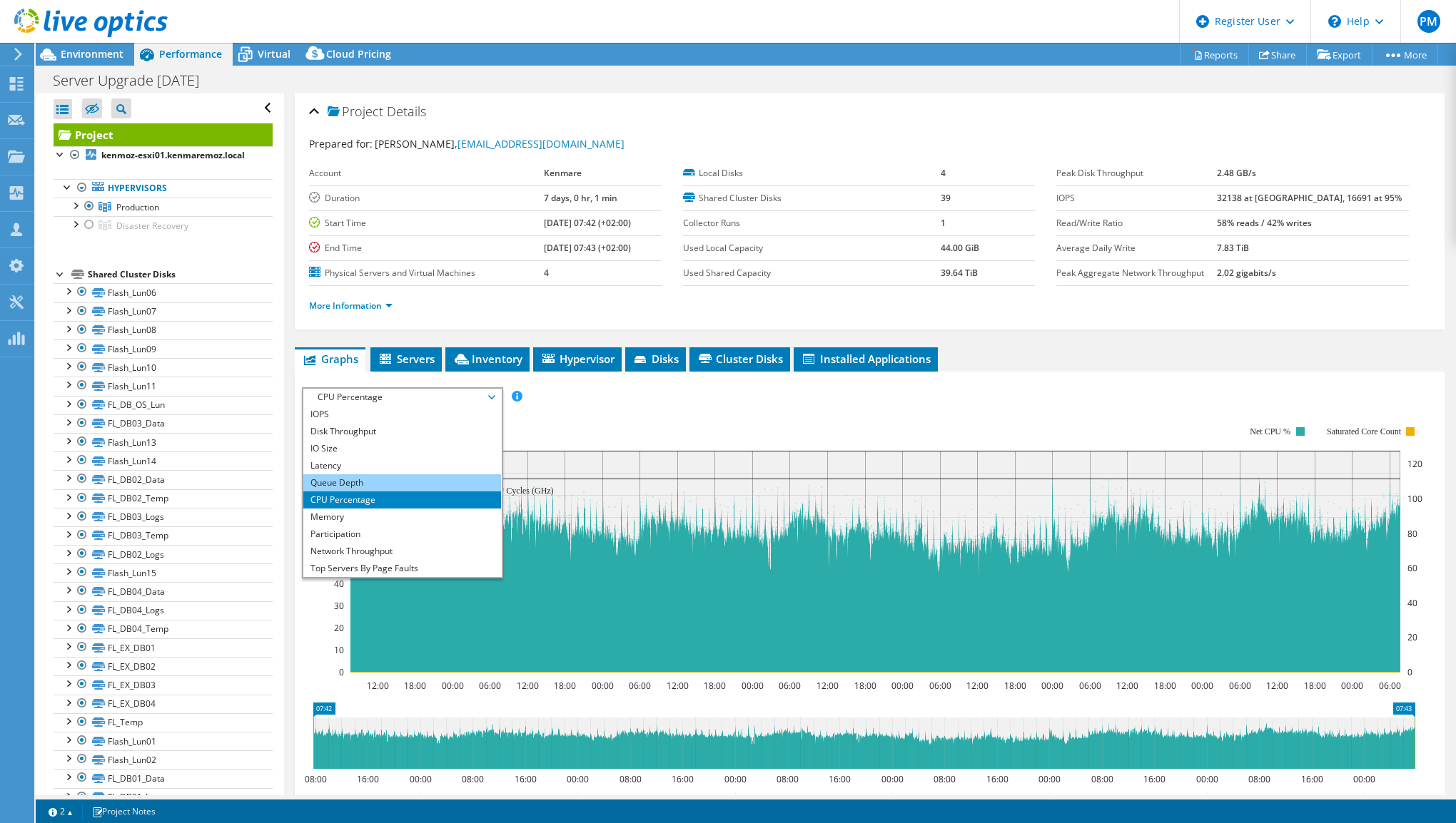
click at [420, 481] on li "Queue Depth" at bounding box center [402, 483] width 198 height 17
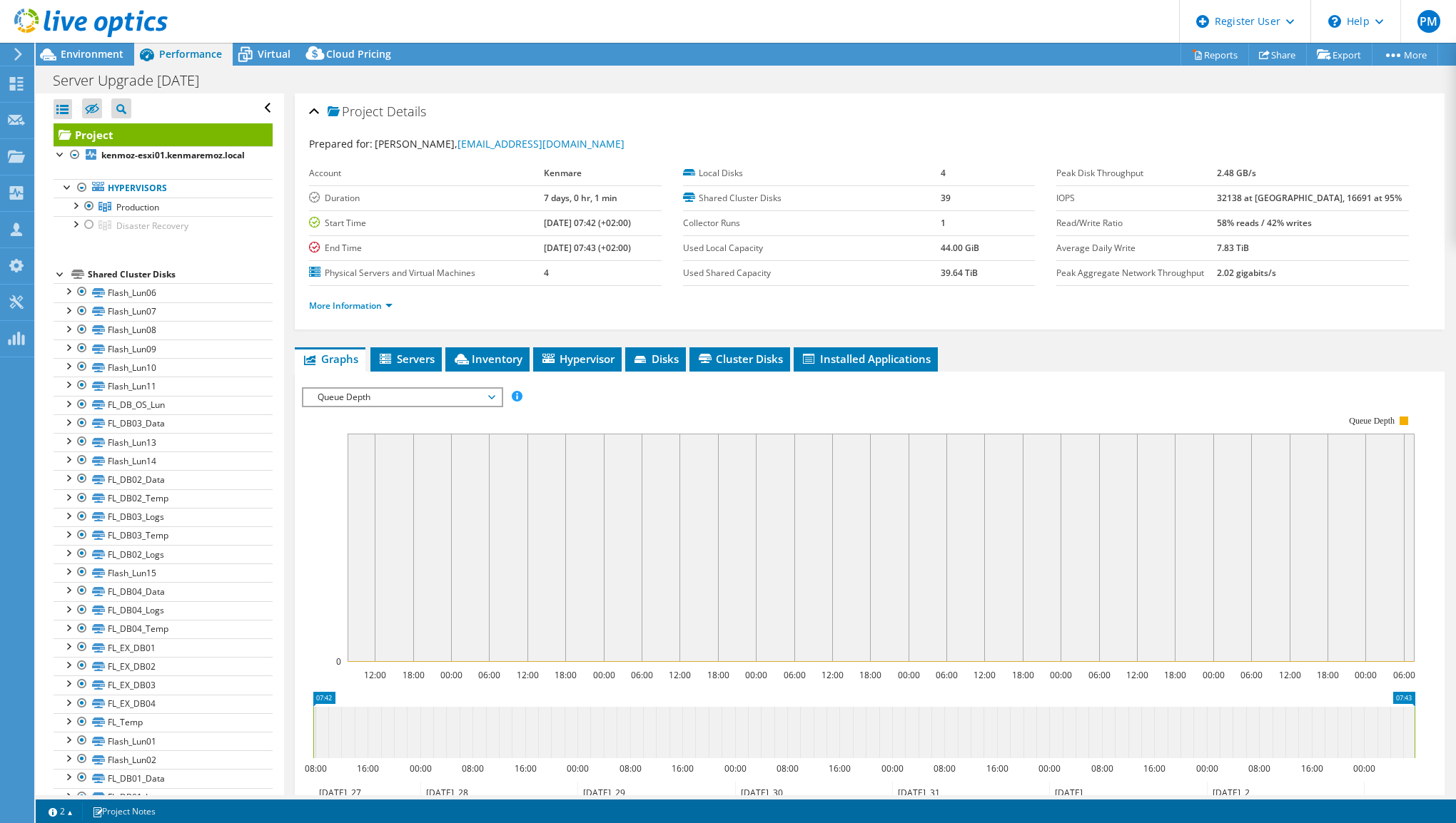
click at [483, 393] on span "Queue Depth" at bounding box center [402, 398] width 183 height 17
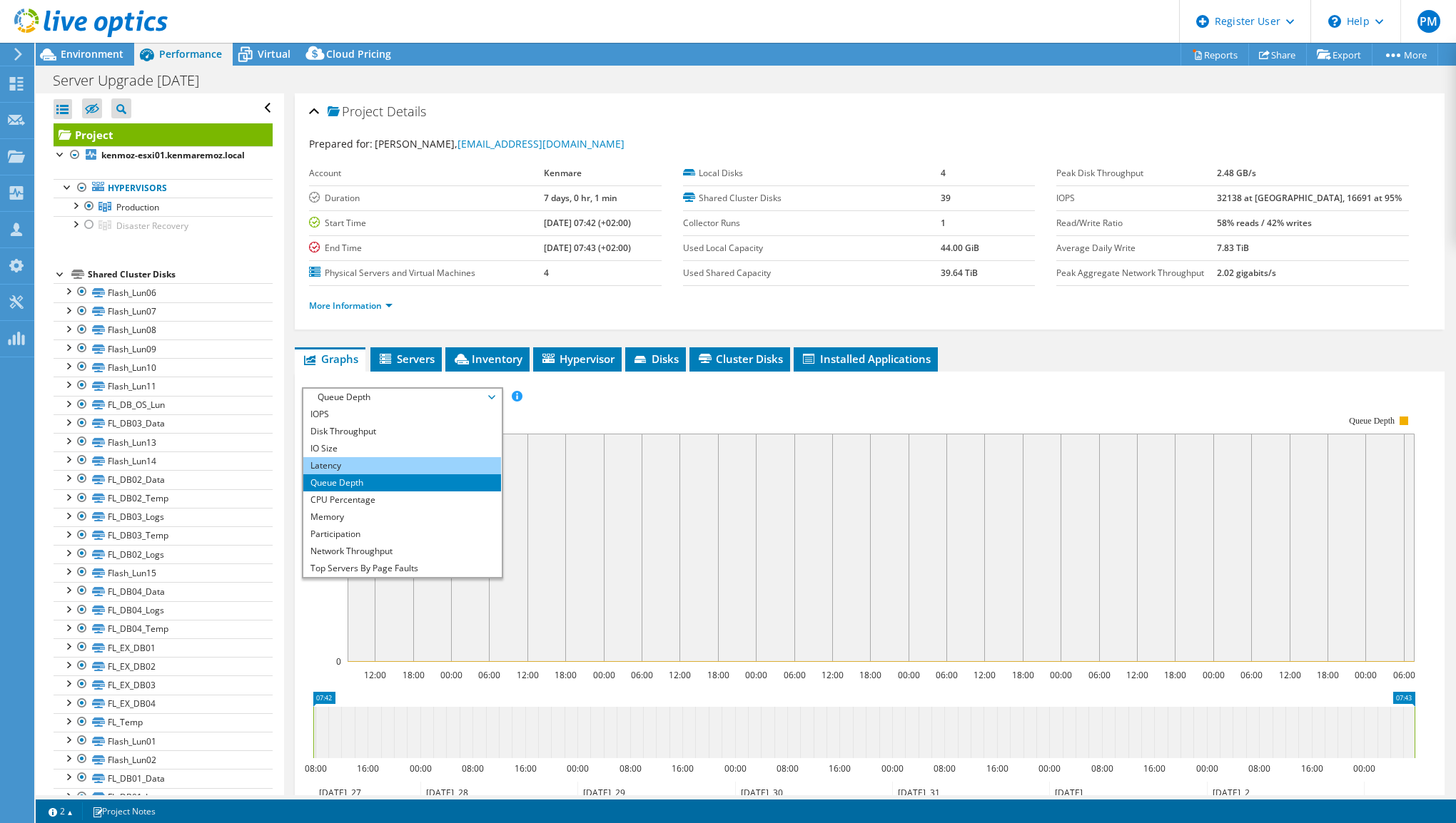
click at [455, 461] on li "Latency" at bounding box center [402, 466] width 198 height 17
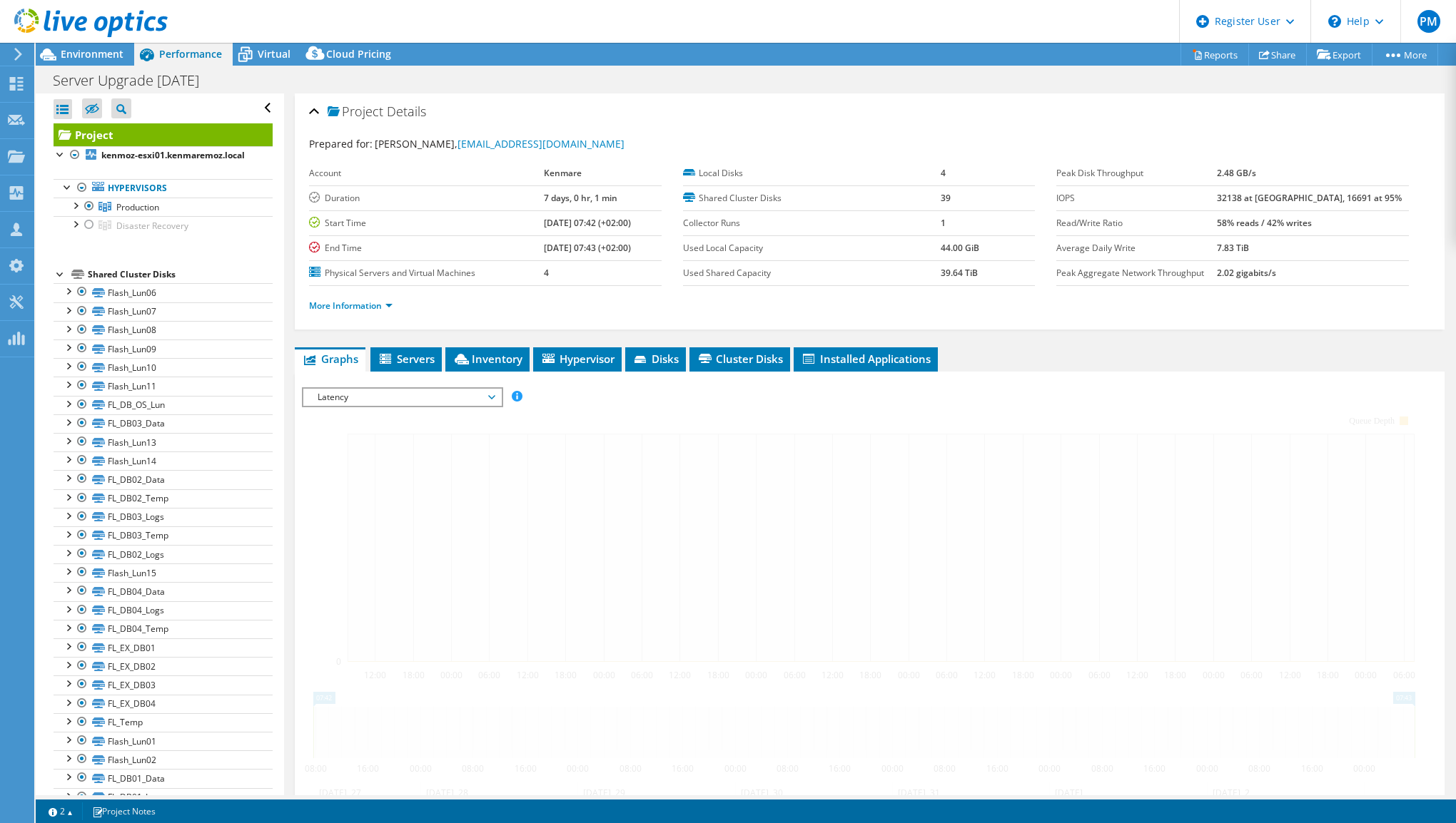
click at [481, 391] on span "Latency" at bounding box center [402, 398] width 183 height 17
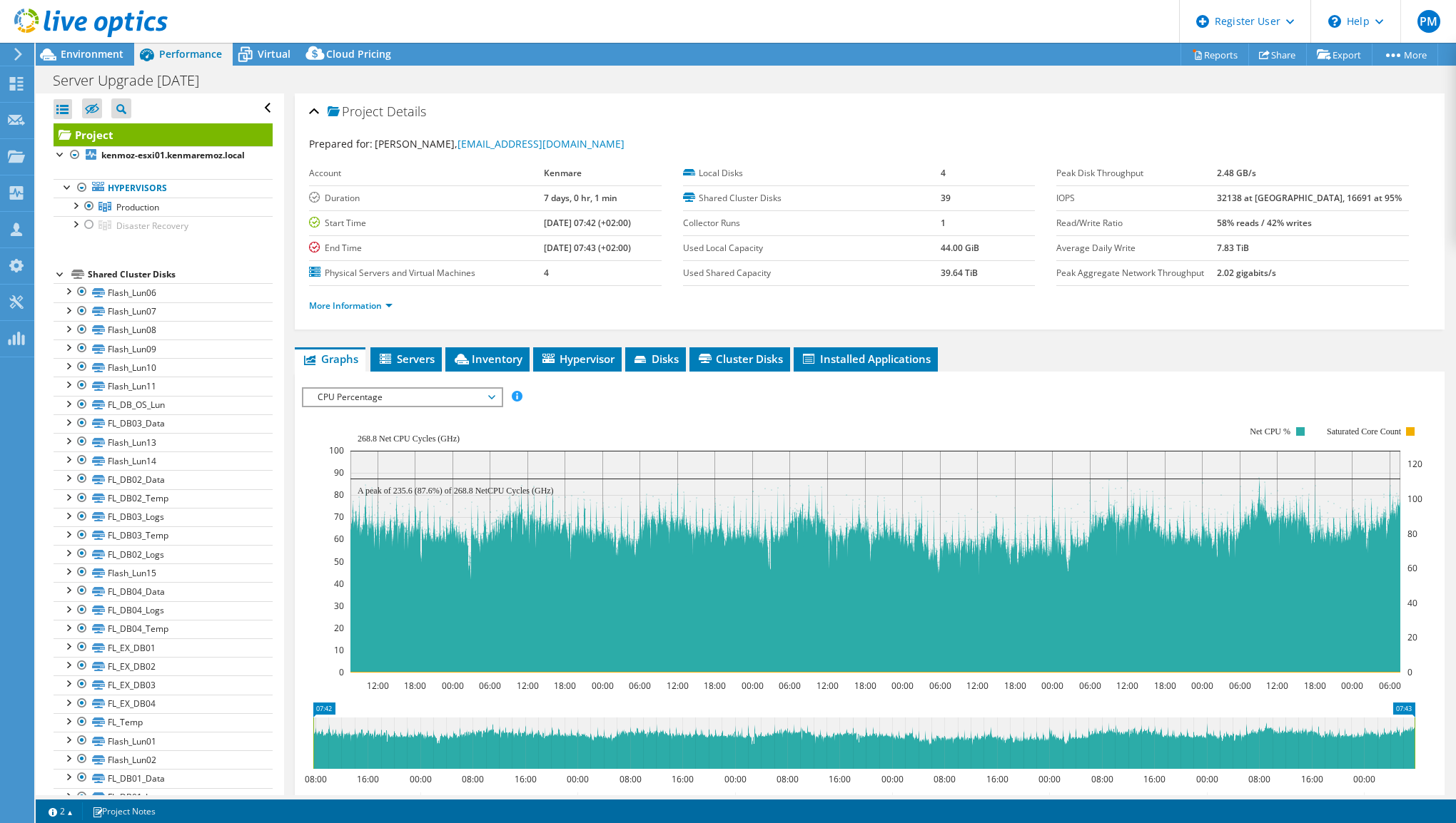
select select "USD"
drag, startPoint x: 133, startPoint y: 195, endPoint x: 856, endPoint y: 196, distance: 723.0
click at [856, 196] on html "PM Dell User Phabyano Miranda Phabyano.Miranda@Dell.com Dell My Profile Log Out…" at bounding box center [728, 412] width 1456 height 823
drag, startPoint x: 1315, startPoint y: 429, endPoint x: 1377, endPoint y: 430, distance: 62.0
click at [1377, 430] on text "Saturated Core Count" at bounding box center [1358, 432] width 75 height 10
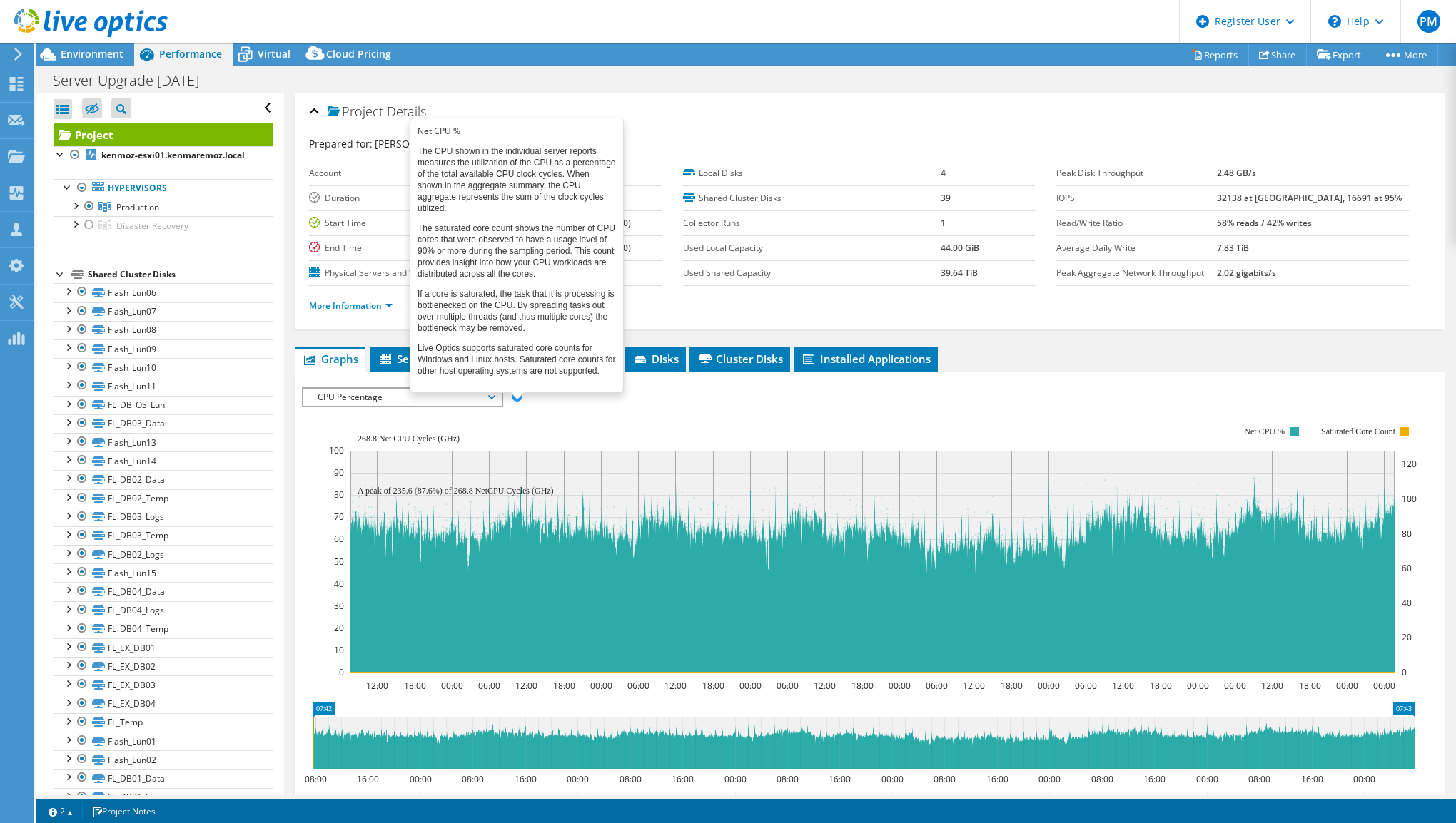
click at [520, 396] on span at bounding box center [517, 396] width 10 height 10
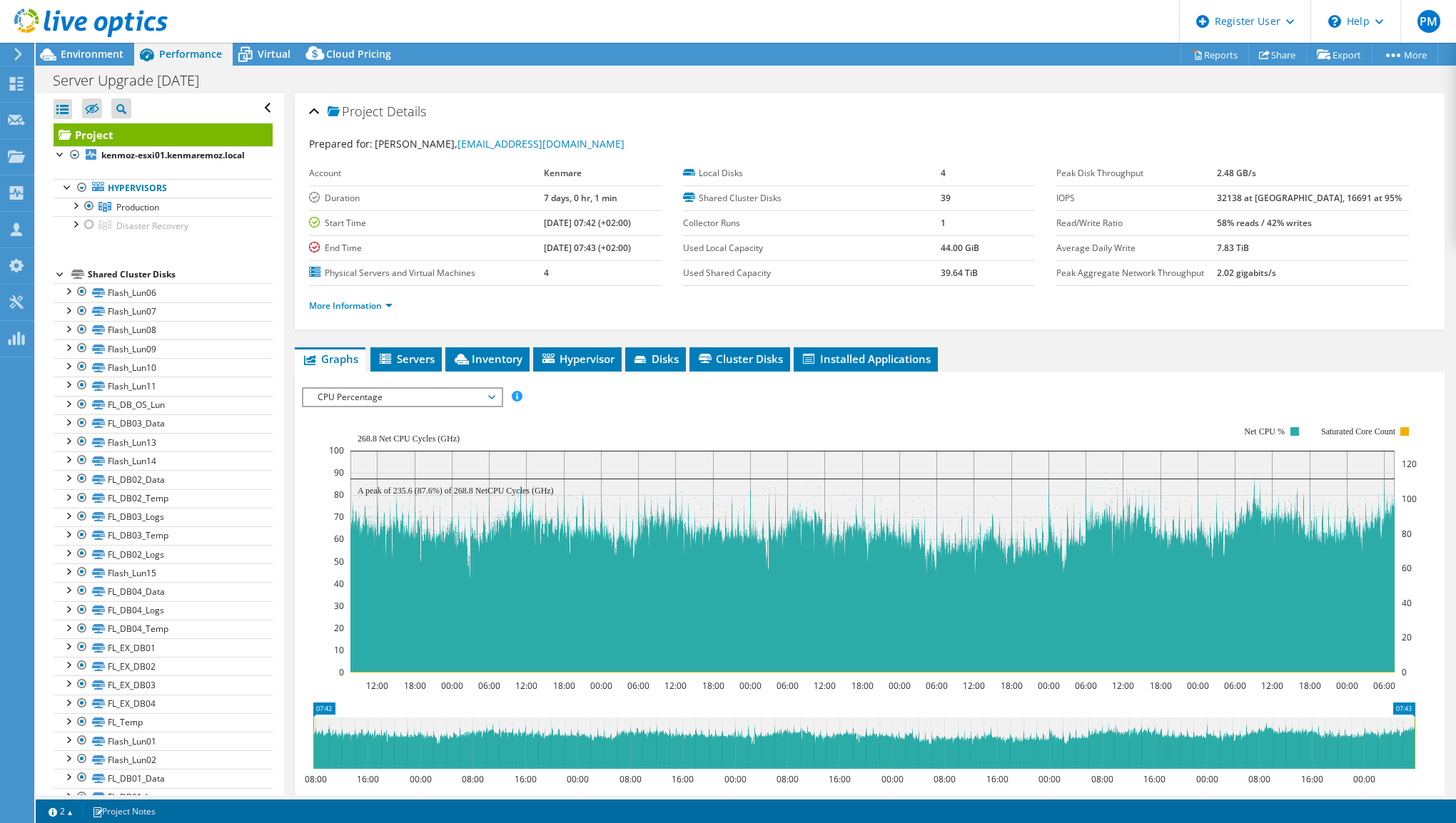
click at [359, 398] on span "CPU Percentage" at bounding box center [402, 398] width 183 height 17
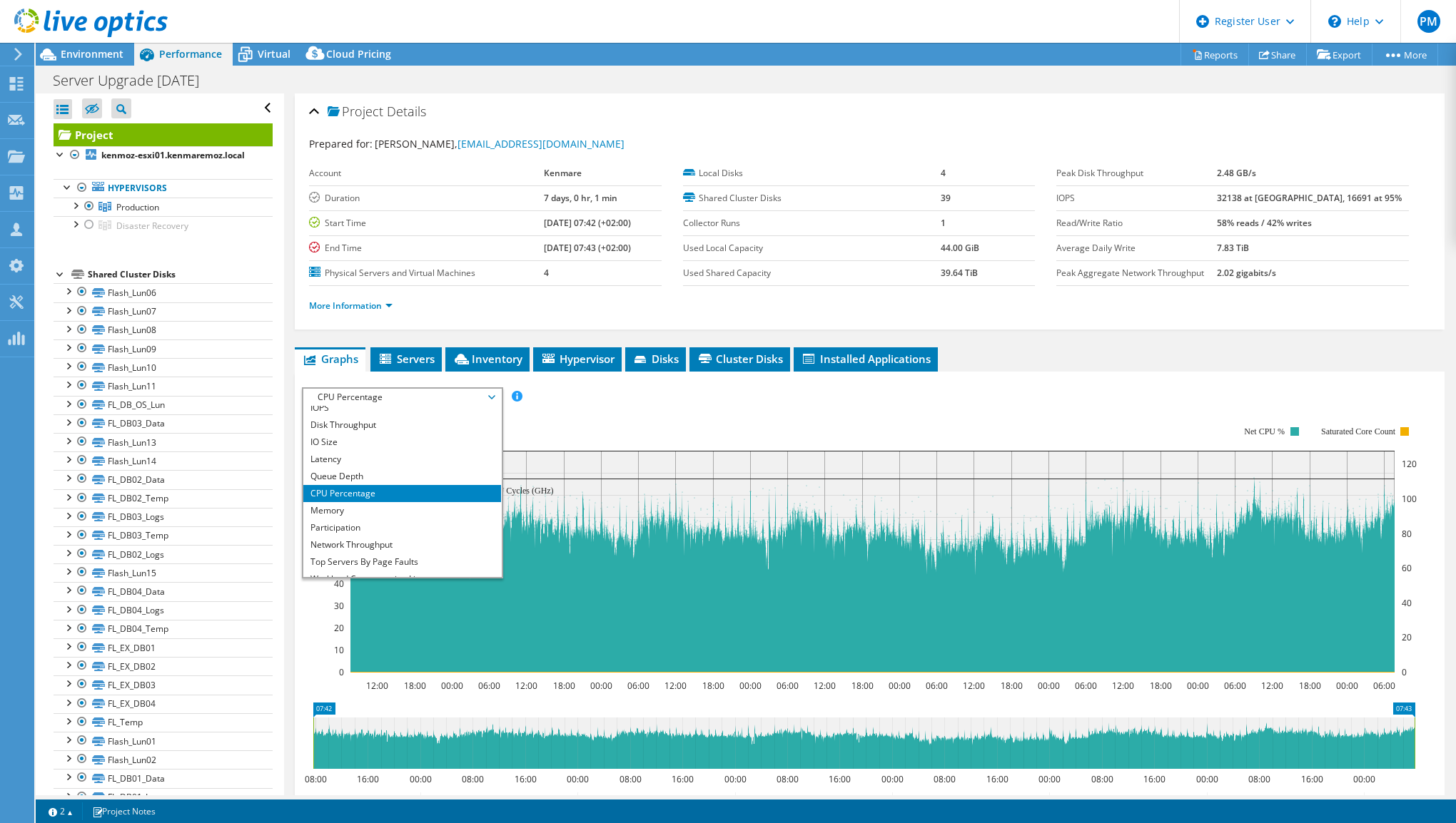
scroll to position [9, 0]
click at [391, 504] on li "Memory" at bounding box center [402, 508] width 198 height 17
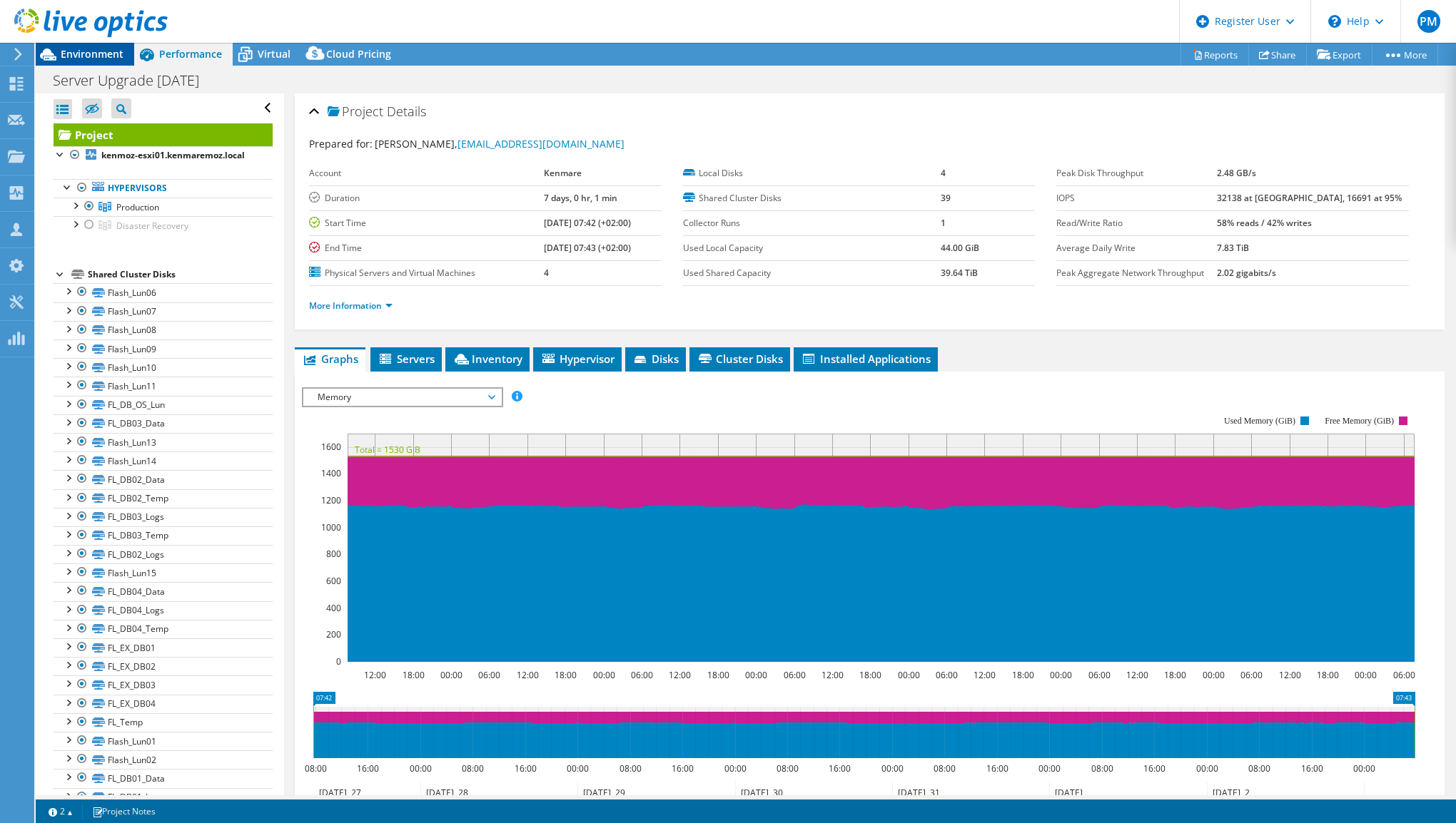
click at [104, 59] on span "Environment" at bounding box center [92, 54] width 63 height 14
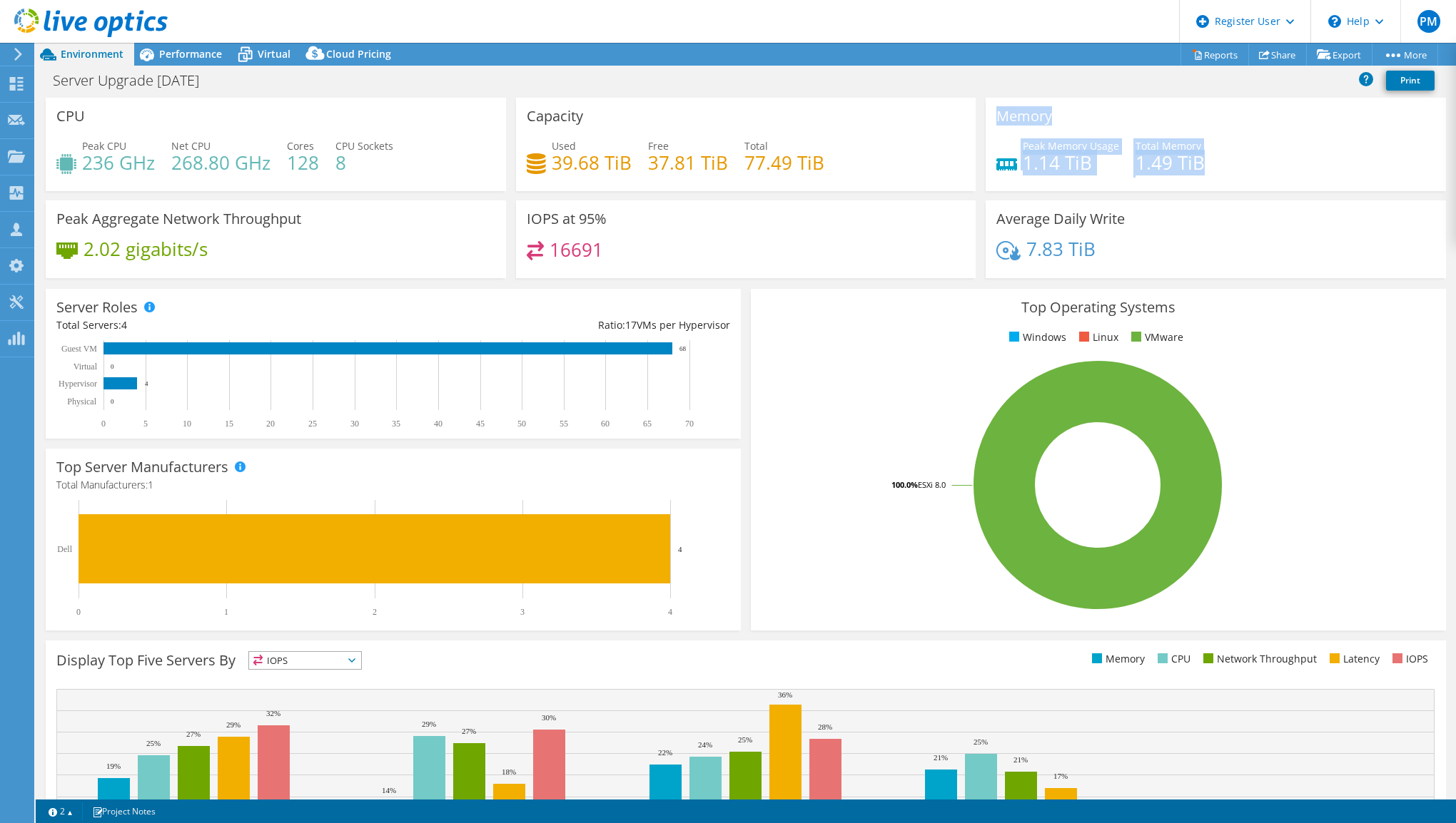
drag, startPoint x: 994, startPoint y: 116, endPoint x: 1197, endPoint y: 162, distance: 208.1
click at [1197, 162] on div "Memory Peak Memory Usage 1.14 TiB Total Memory 1.49 TiB" at bounding box center [1215, 144] width 460 height 93
copy div "Memory Peak Memory Usage 1.14 TiB Total Memory 1.49 TiB"
click at [192, 54] on span "Performance" at bounding box center [191, 54] width 63 height 14
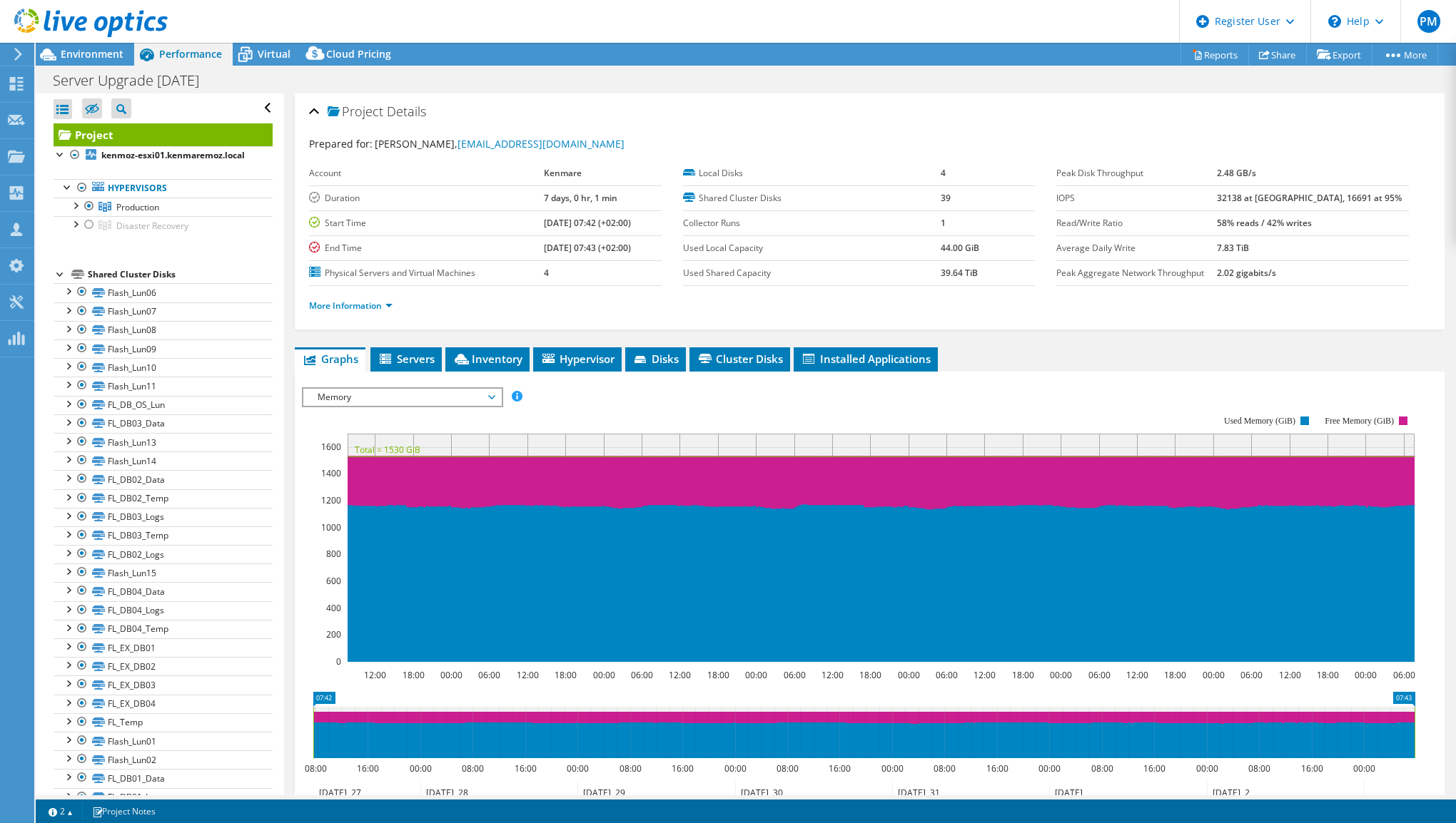
click at [423, 396] on span "Memory" at bounding box center [402, 398] width 183 height 17
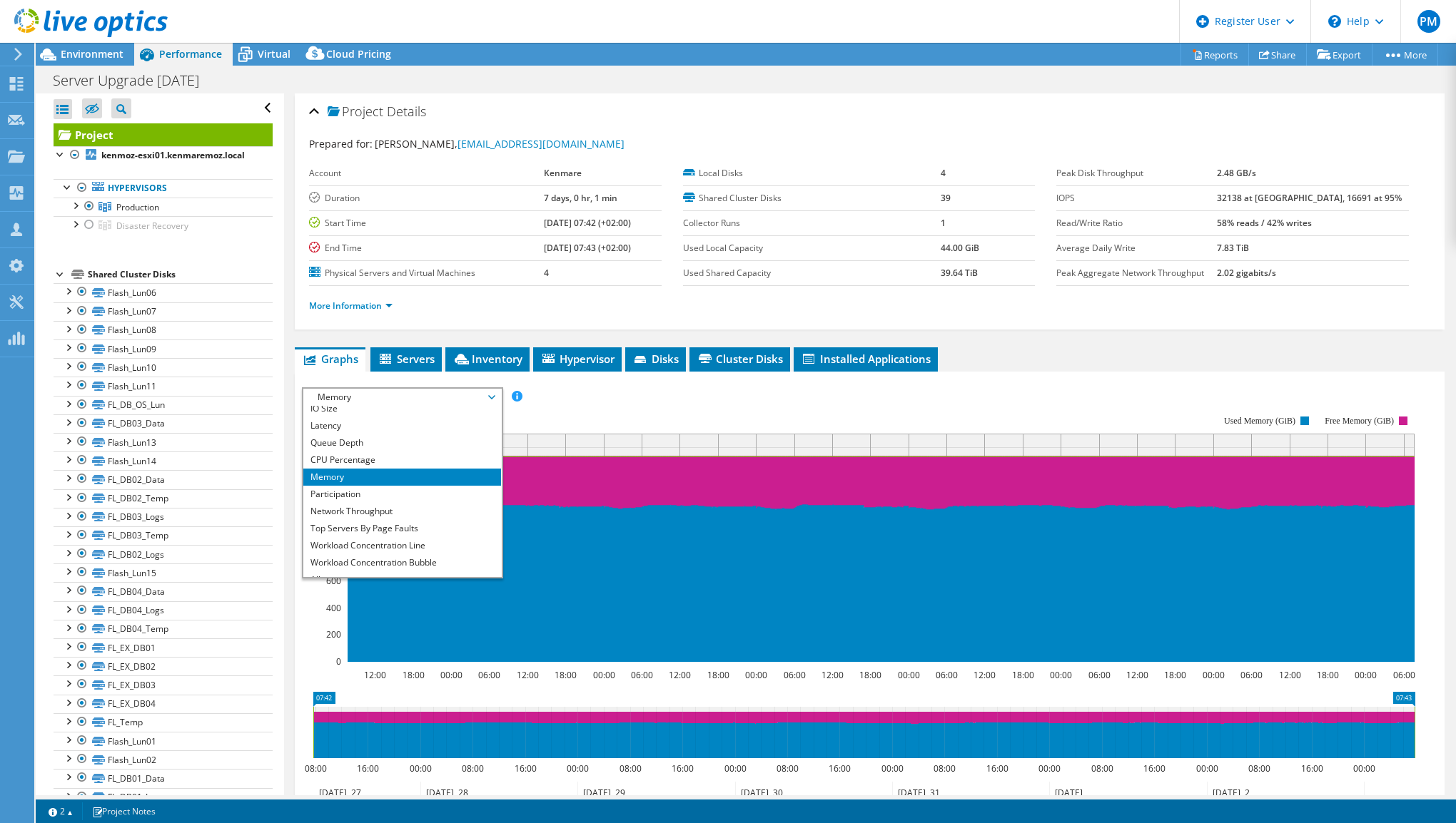
scroll to position [51, 0]
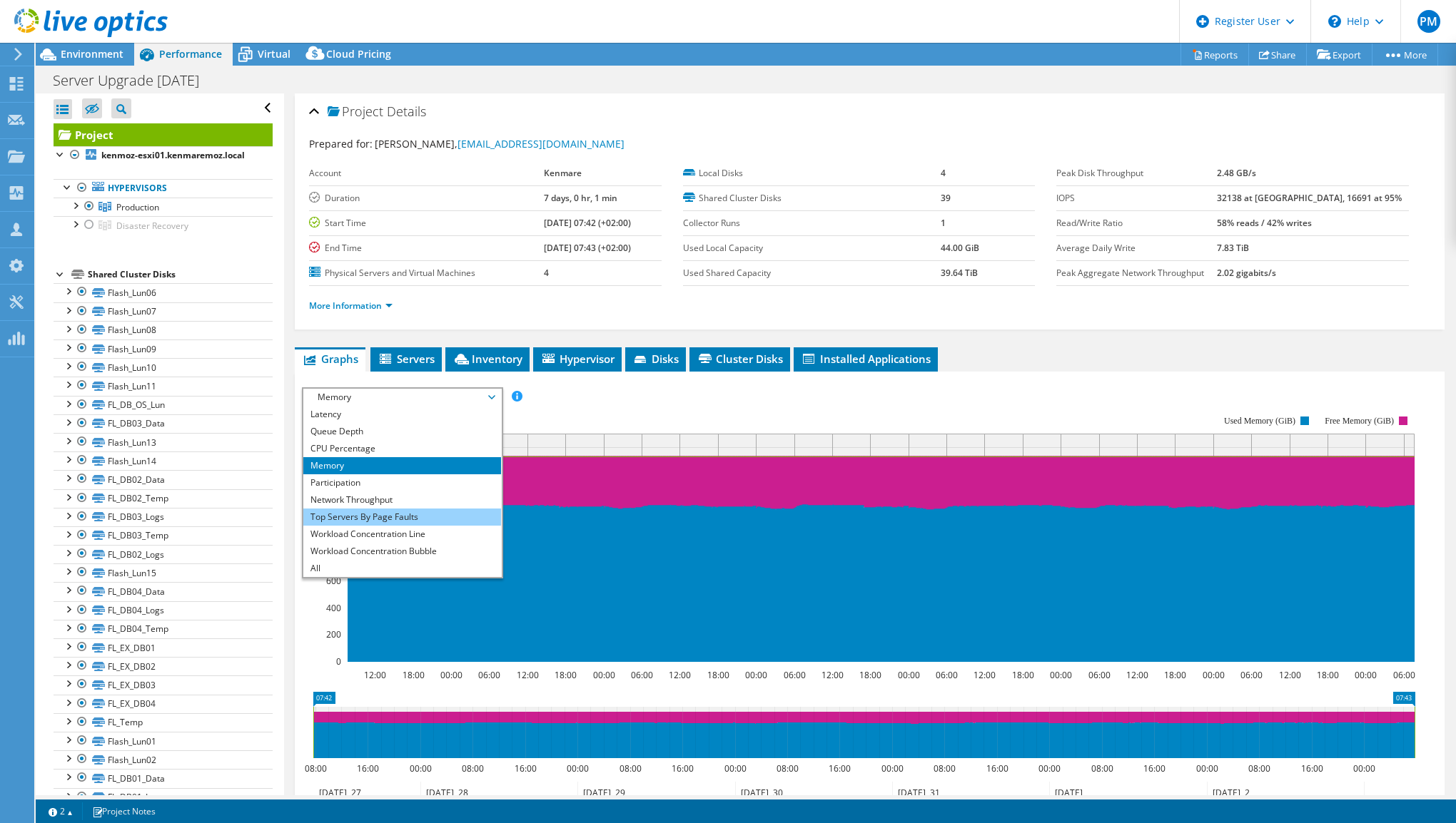
click at [435, 517] on li "Top Servers By Page Faults" at bounding box center [402, 517] width 198 height 17
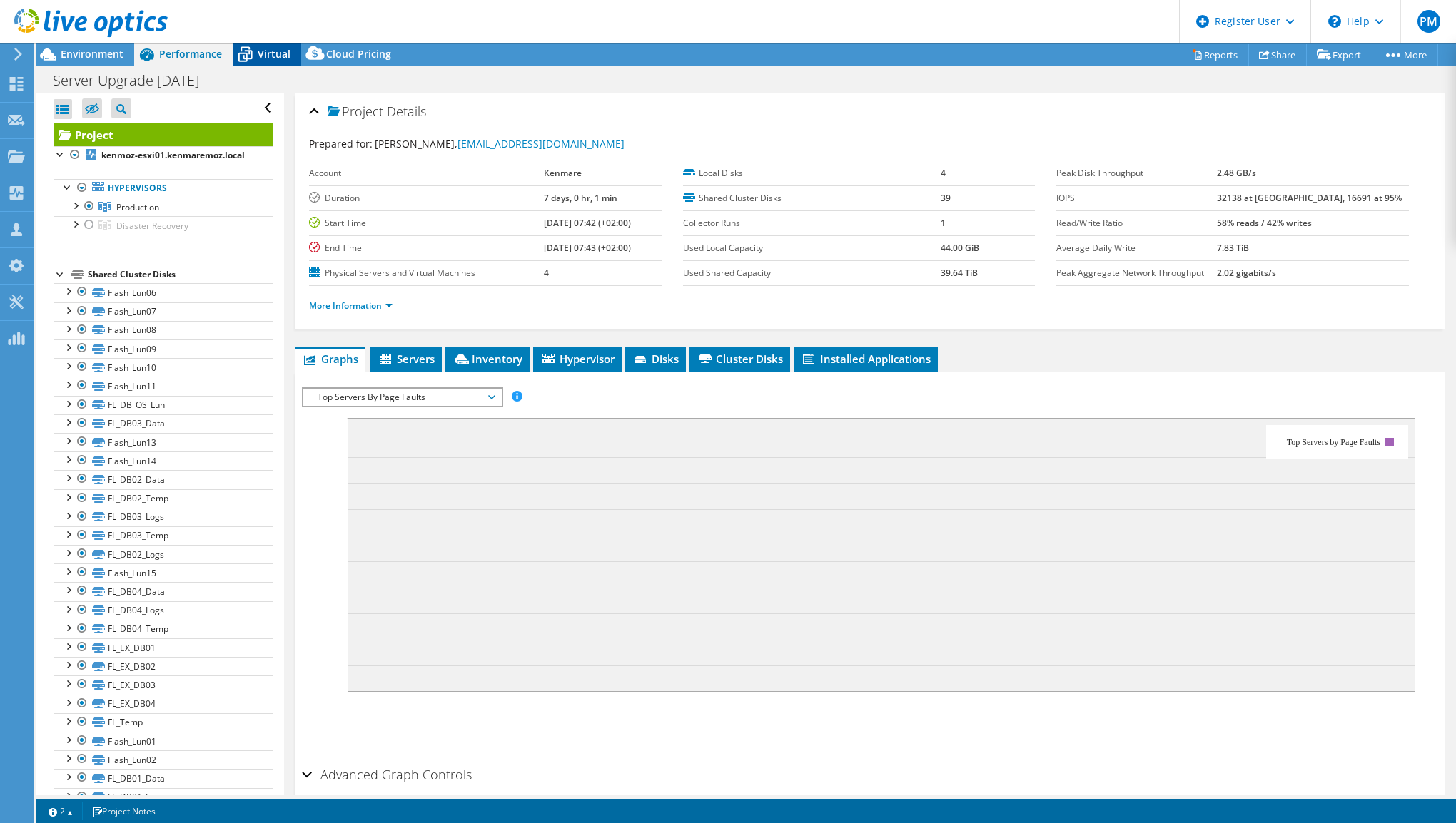
click at [263, 56] on span "Virtual" at bounding box center [273, 54] width 33 height 14
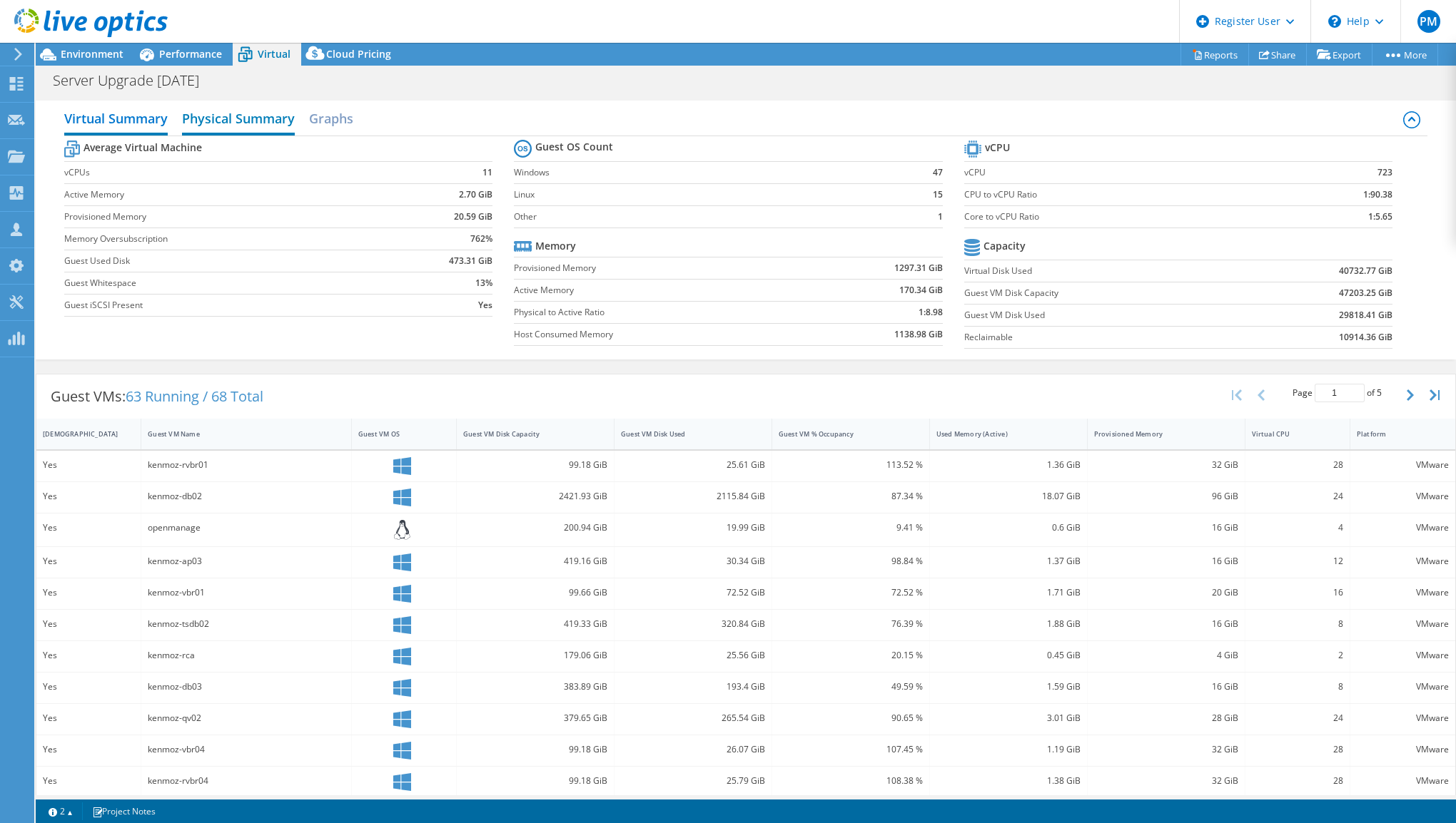
click at [269, 125] on h2 "Physical Summary" at bounding box center [238, 120] width 113 height 31
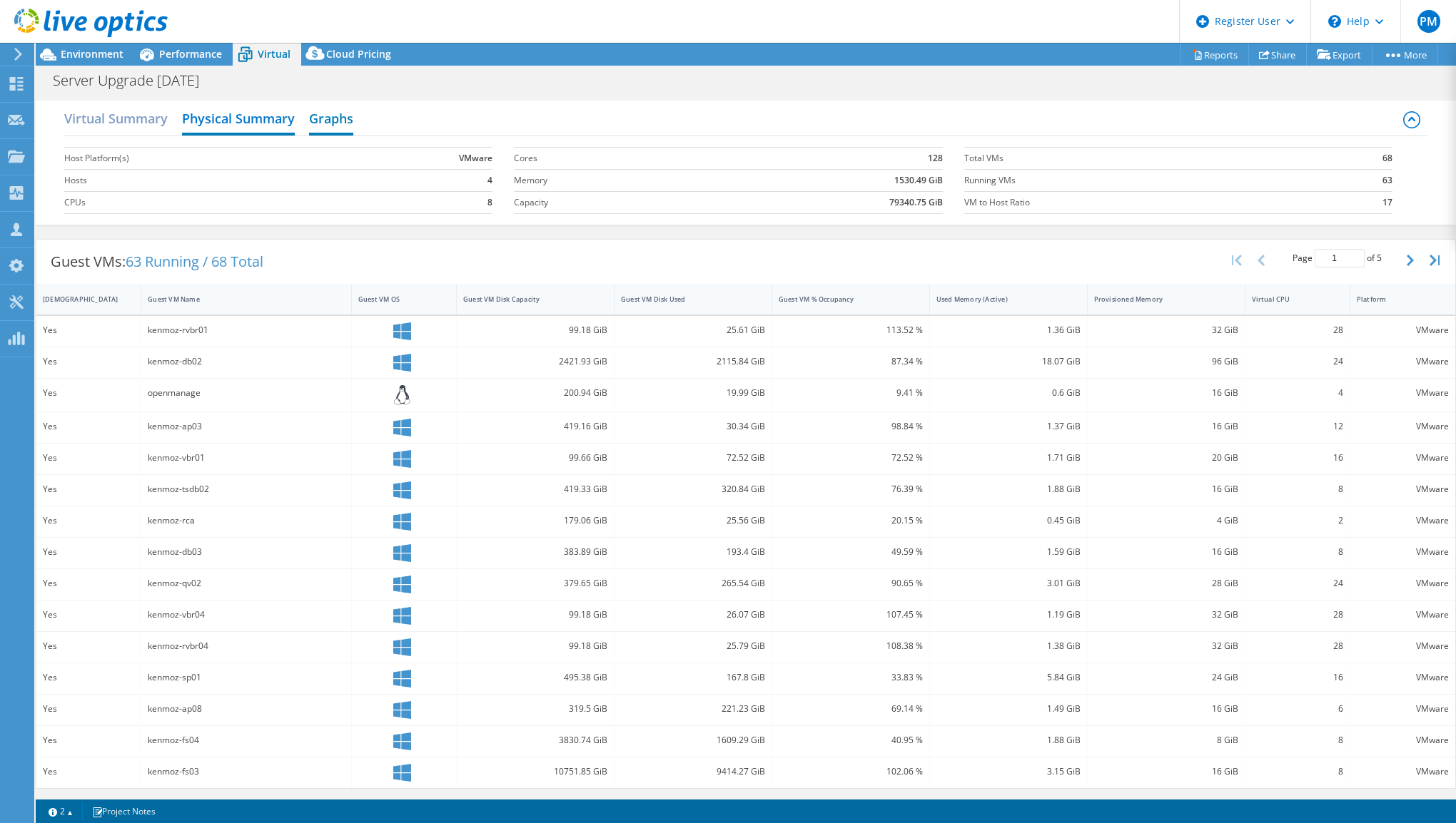
click at [332, 120] on h2 "Graphs" at bounding box center [330, 120] width 44 height 31
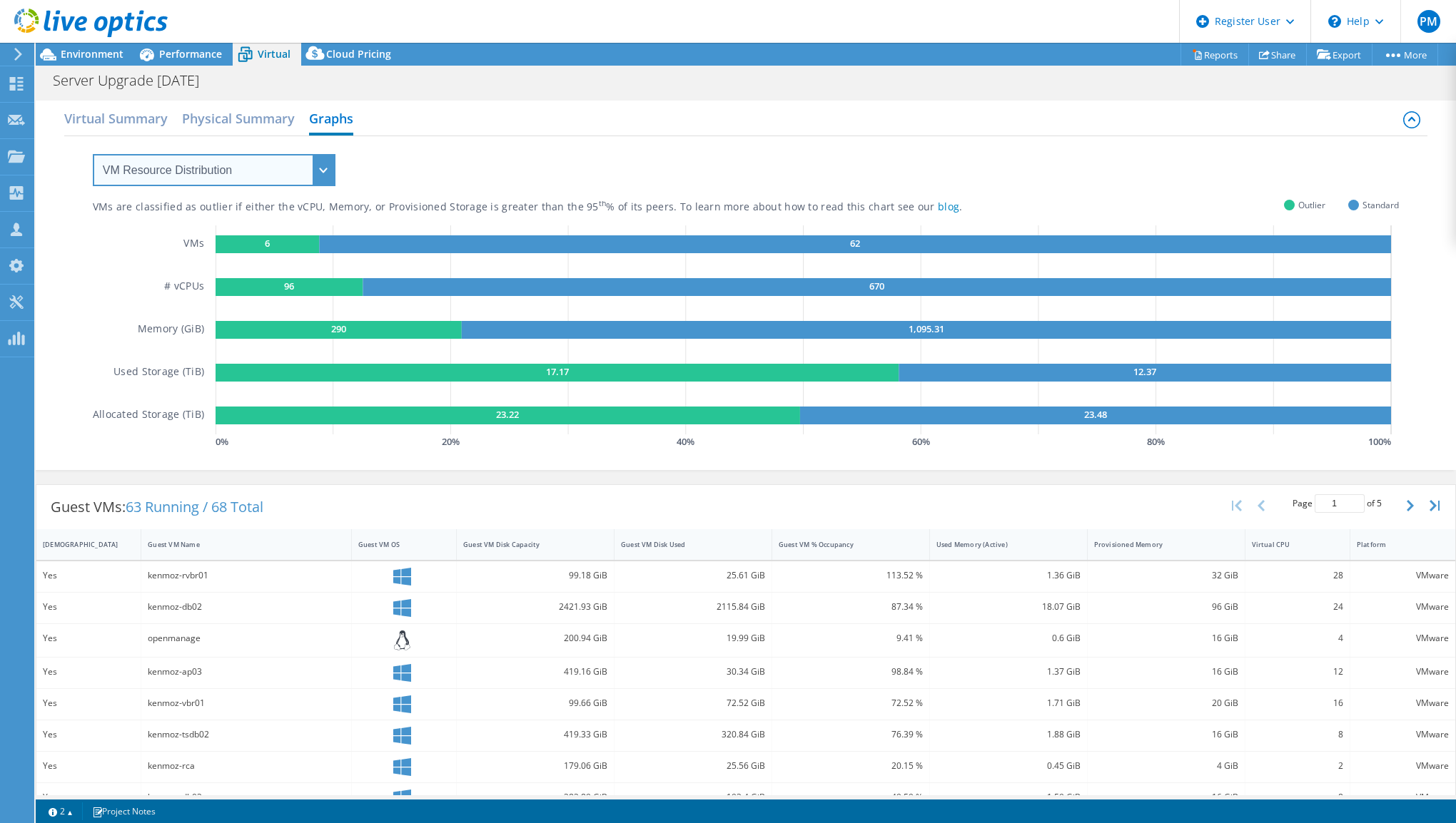
click at [245, 177] on select "VM Resource Distribution Provisioning Contrast Over Provisioning" at bounding box center [214, 170] width 243 height 32
select select "Over Provisioning"
click at [93, 154] on select "VM Resource Distribution Provisioning Contrast Over Provisioning" at bounding box center [214, 170] width 243 height 32
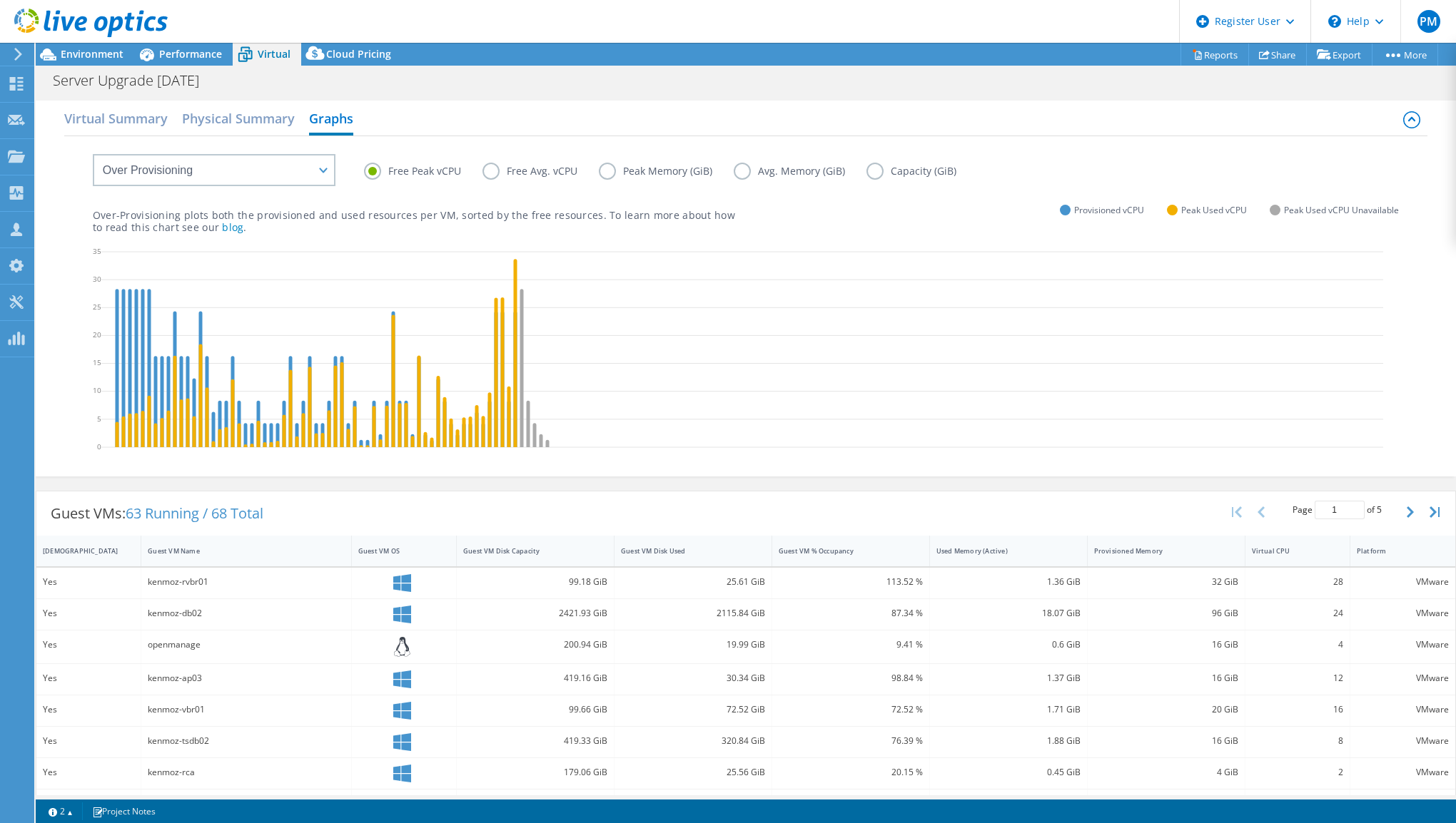
click at [642, 172] on label "Peak Memory (GiB)" at bounding box center [666, 172] width 135 height 17
click at [0, 0] on input "Peak Memory (GiB)" at bounding box center [0, 0] width 0 height 0
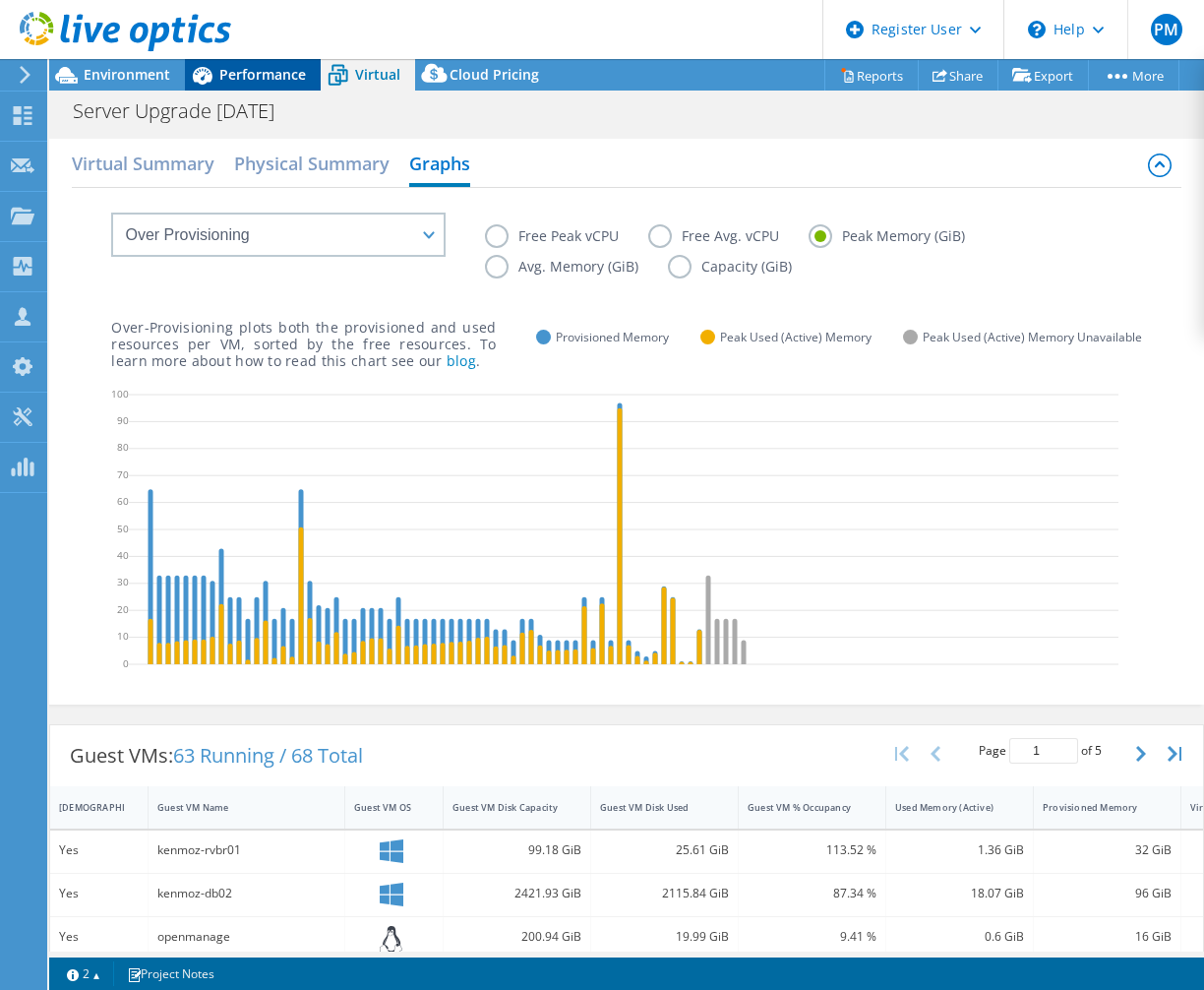
click at [254, 73] on span "Performance" at bounding box center [263, 74] width 87 height 19
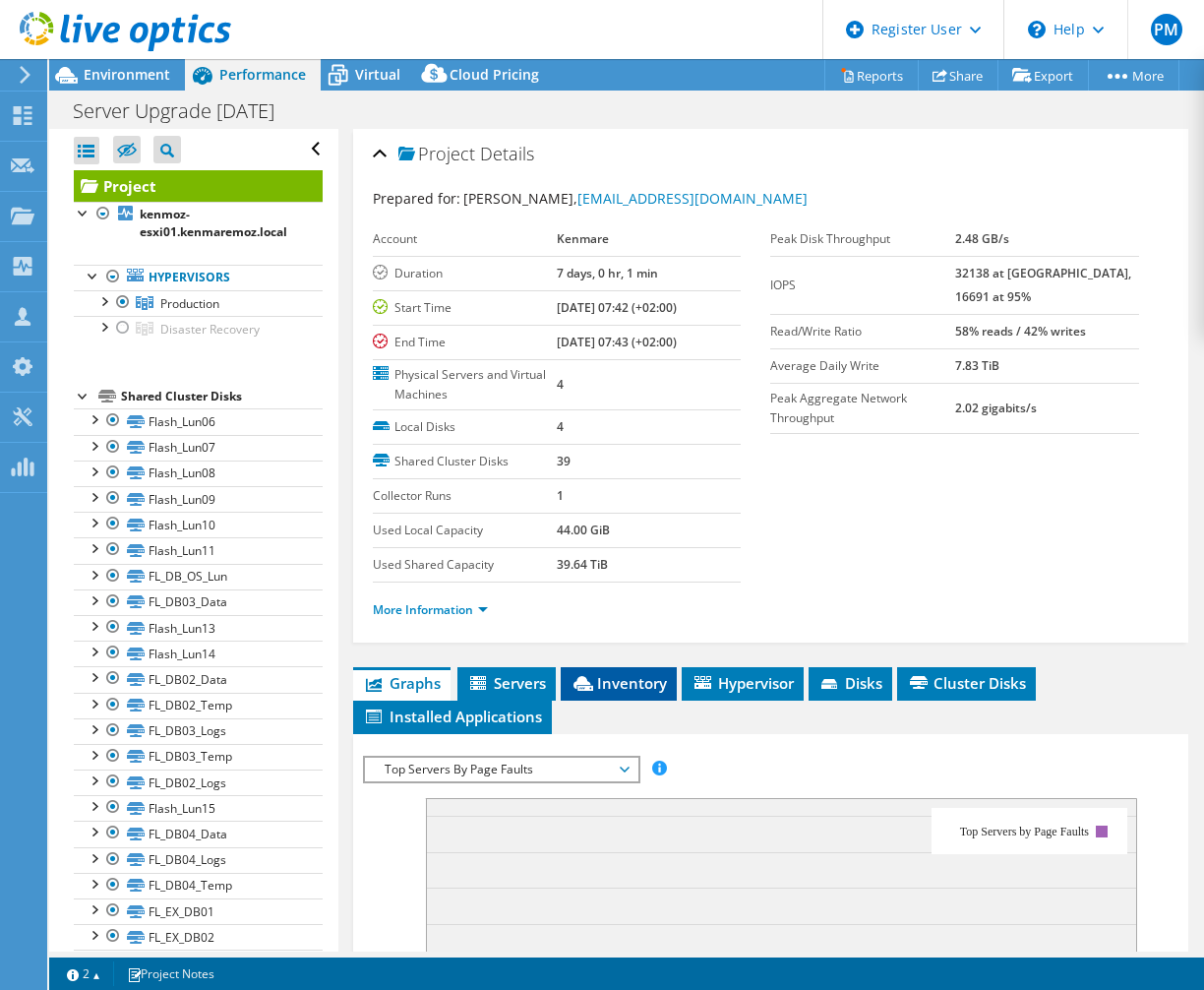
click at [613, 679] on span "Inventory" at bounding box center [618, 683] width 97 height 20
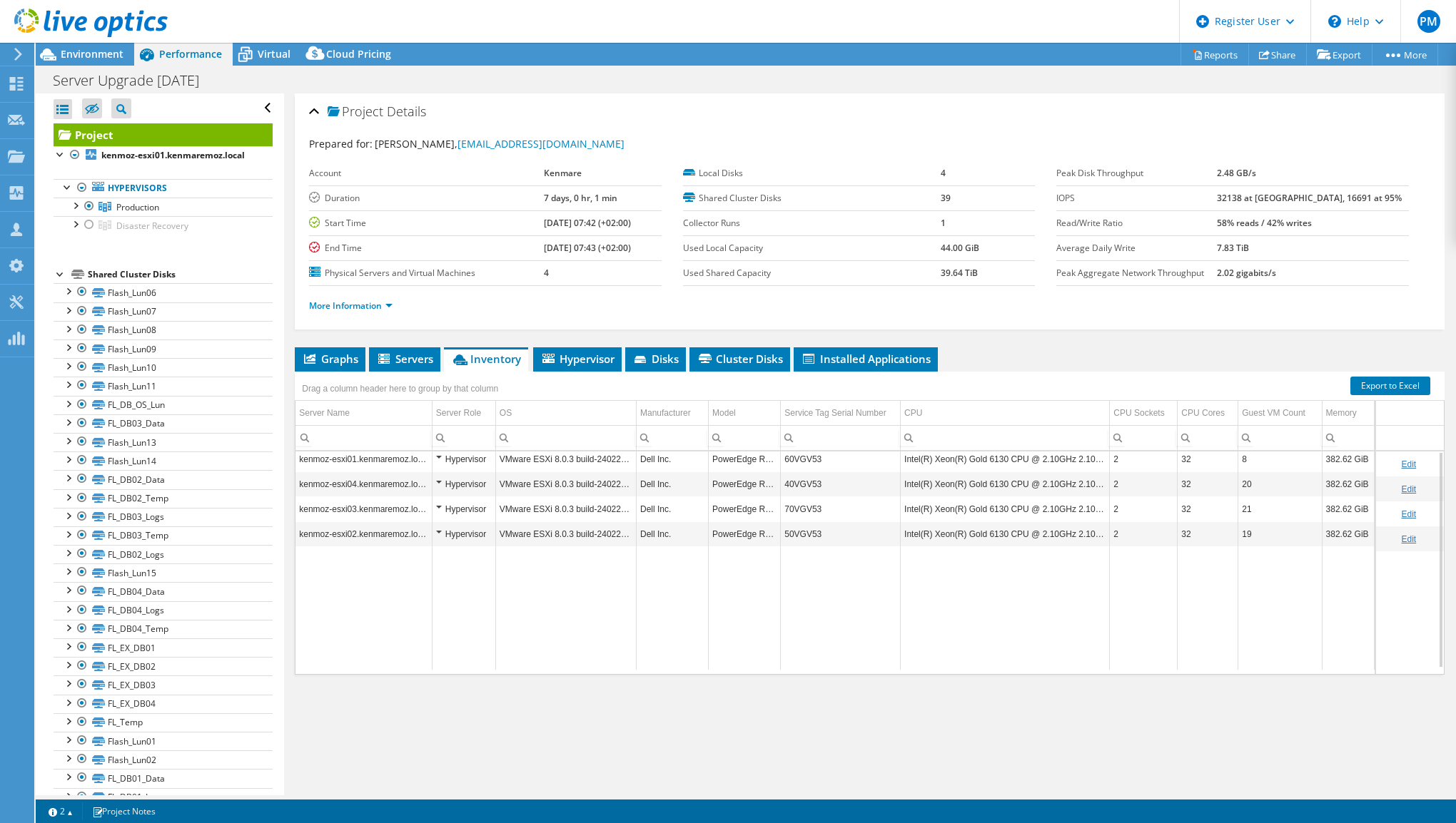
scroll to position [0, 0]
click at [331, 358] on span "Graphs" at bounding box center [330, 359] width 57 height 14
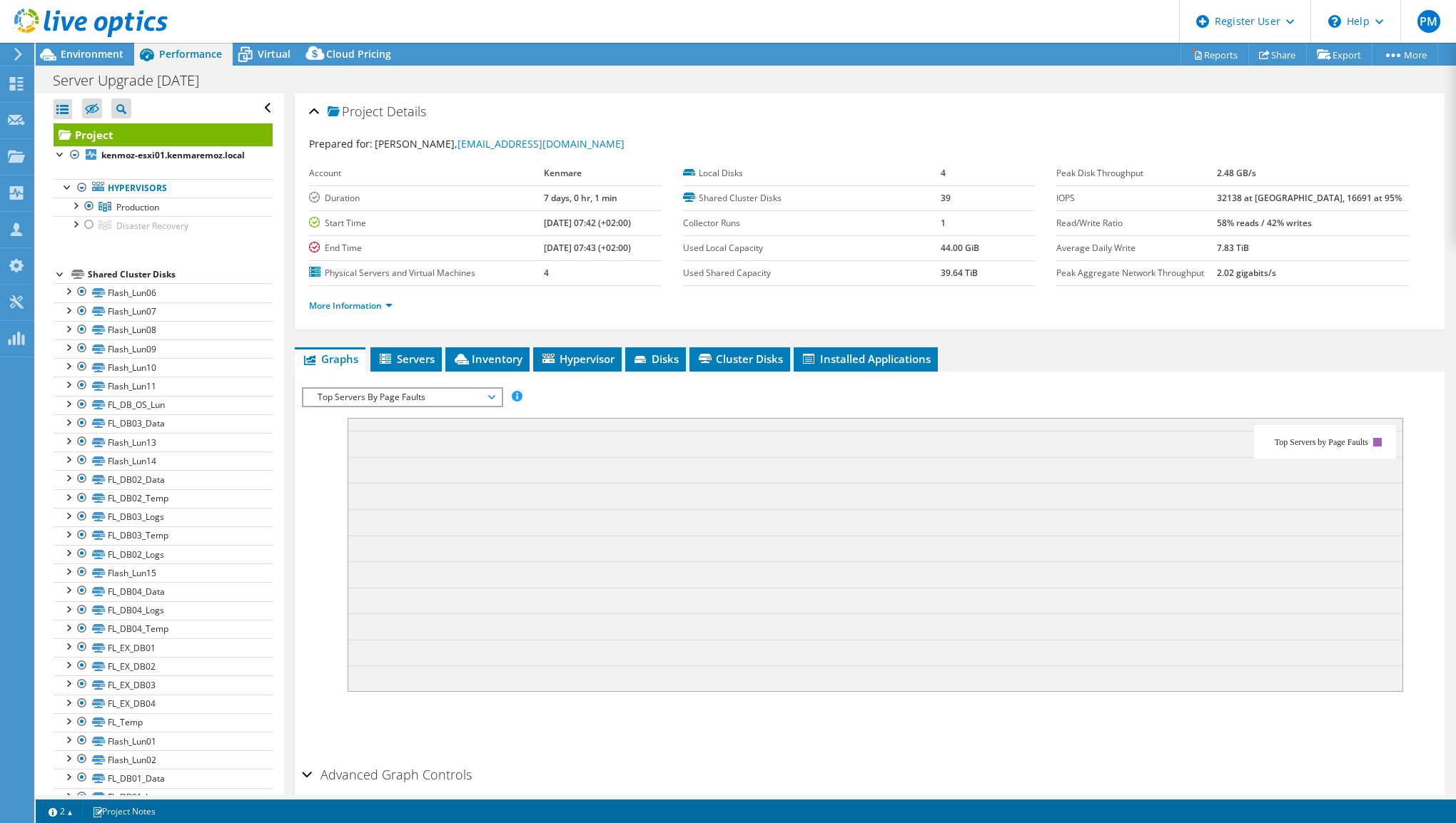
click at [446, 399] on span "Top Servers By Page Faults" at bounding box center [402, 398] width 183 height 17
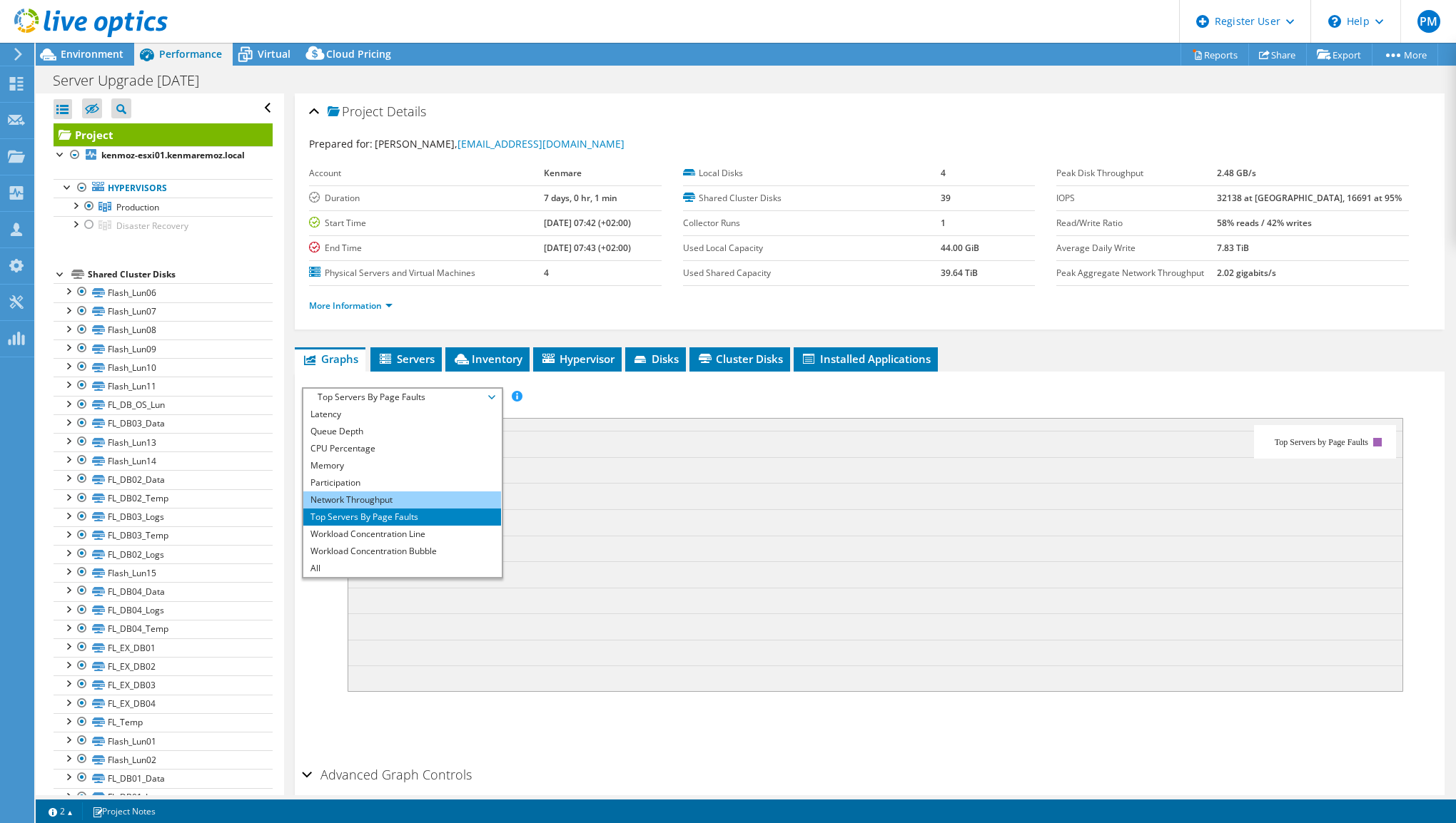
click at [466, 498] on li "Network Throughput" at bounding box center [402, 500] width 198 height 17
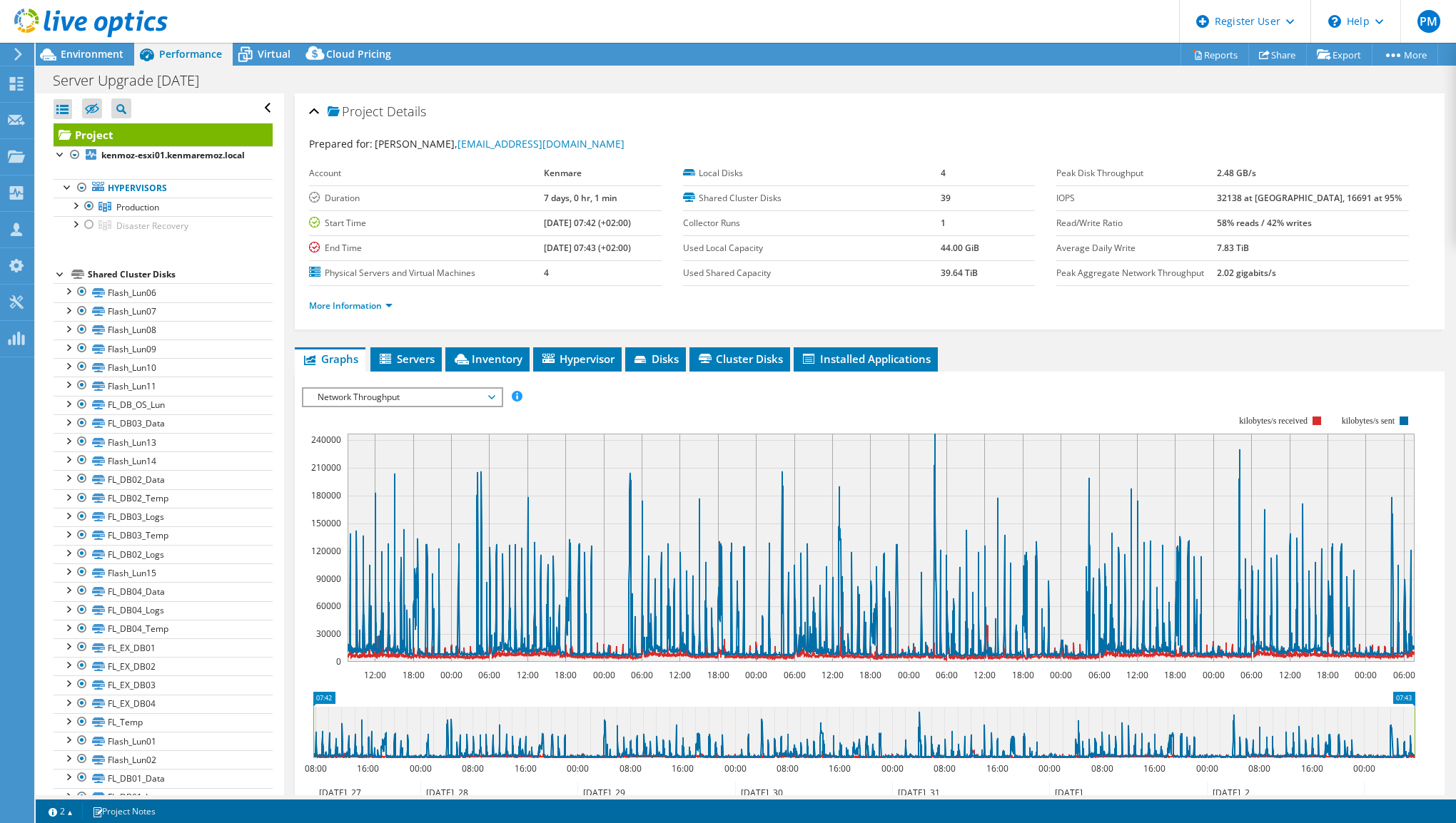
click at [448, 390] on span "Network Throughput" at bounding box center [402, 398] width 183 height 17
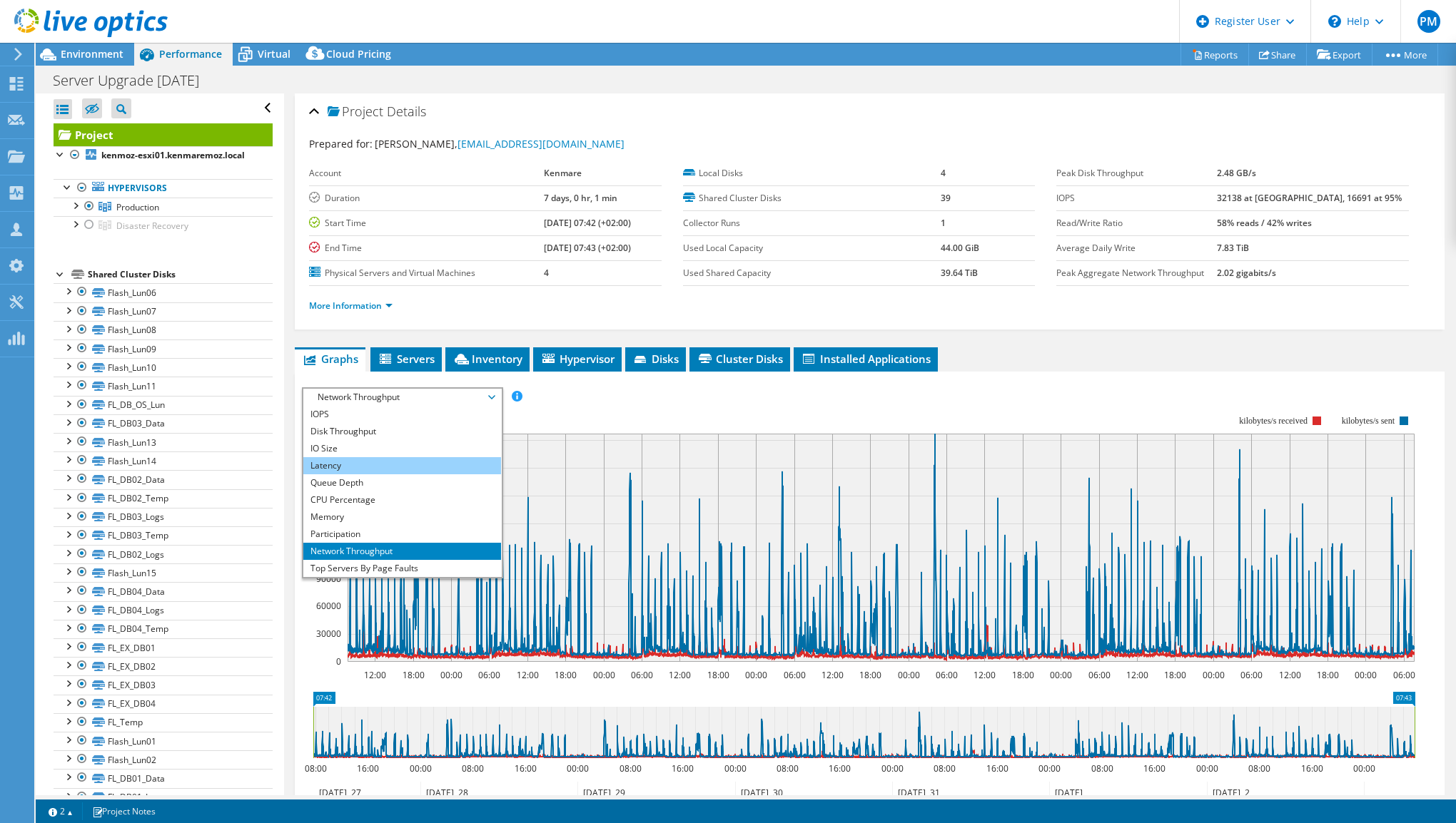
click at [403, 464] on li "Latency" at bounding box center [402, 466] width 198 height 17
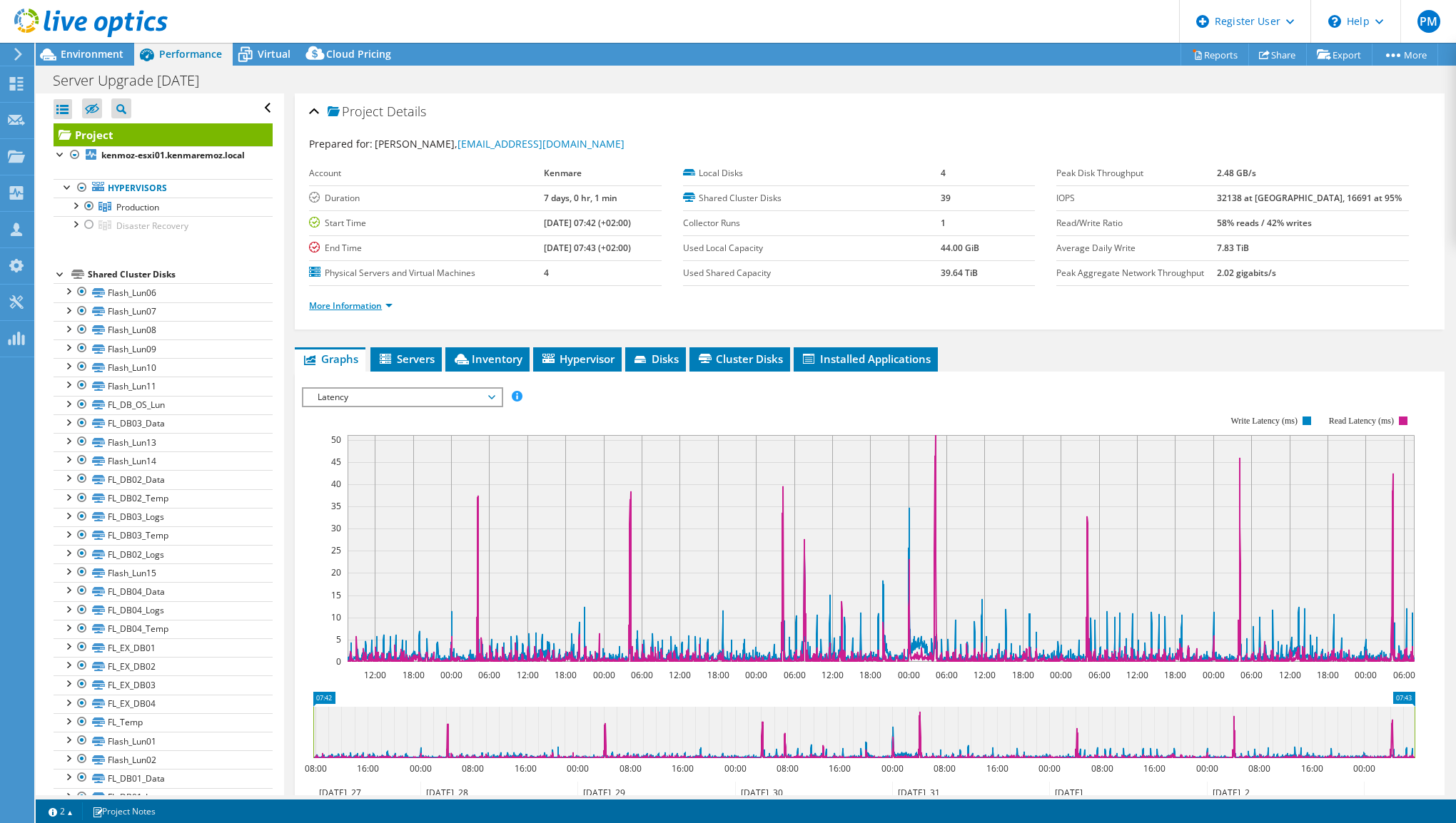
click at [377, 306] on link "More Information" at bounding box center [350, 306] width 83 height 12
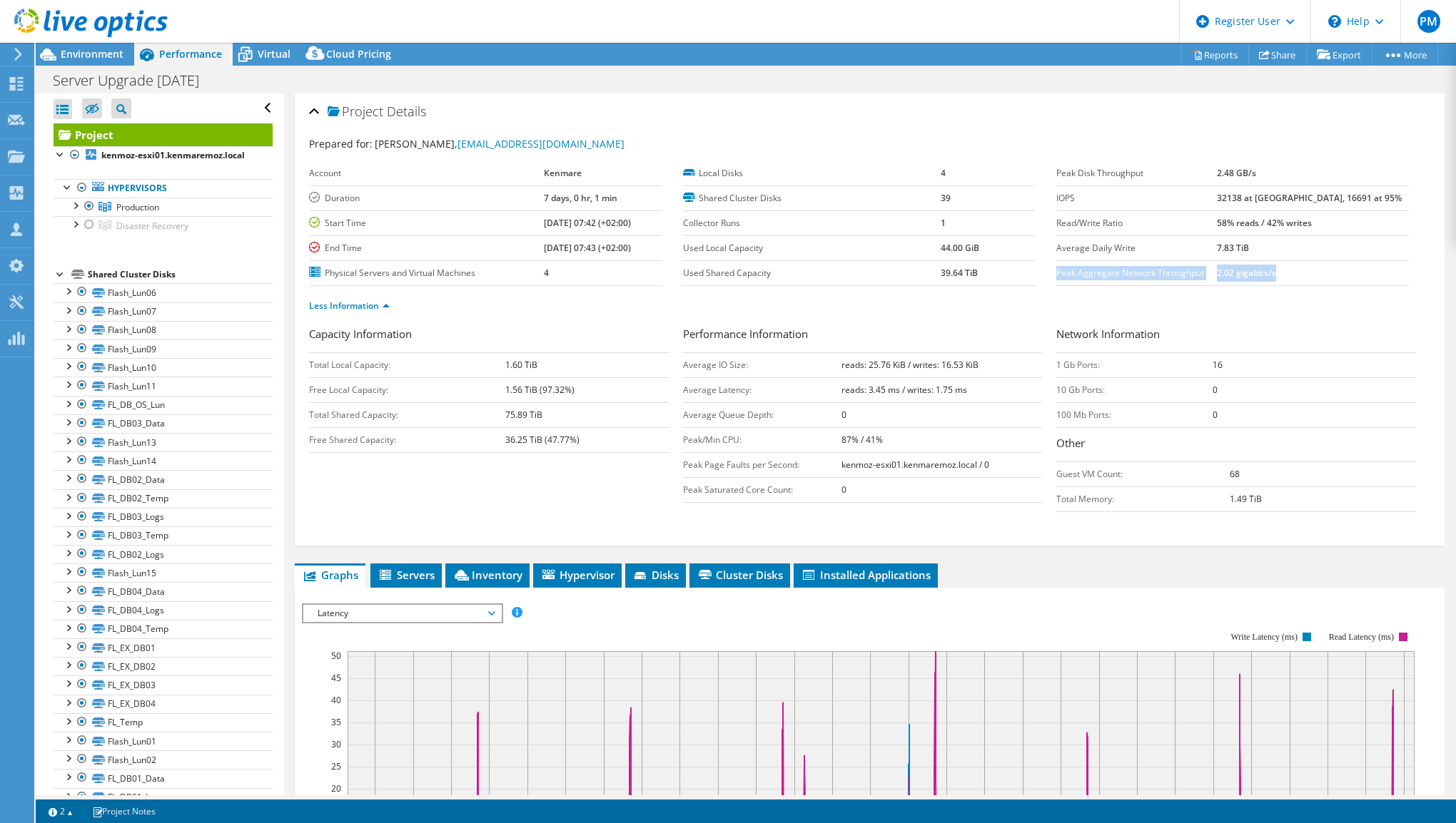
drag, startPoint x: 1050, startPoint y: 270, endPoint x: 1320, endPoint y: 270, distance: 270.0
click at [1320, 270] on tr "Peak Aggregate Network Throughput 2.02 gigabits/s" at bounding box center [1232, 272] width 352 height 25
copy tr "Peak Aggregate Network Throughput 2.02 gigabits/s"
drag, startPoint x: 1051, startPoint y: 360, endPoint x: 1216, endPoint y: 362, distance: 165.0
click at [1216, 362] on tr "1 Gb Ports: 16" at bounding box center [1236, 364] width 359 height 25
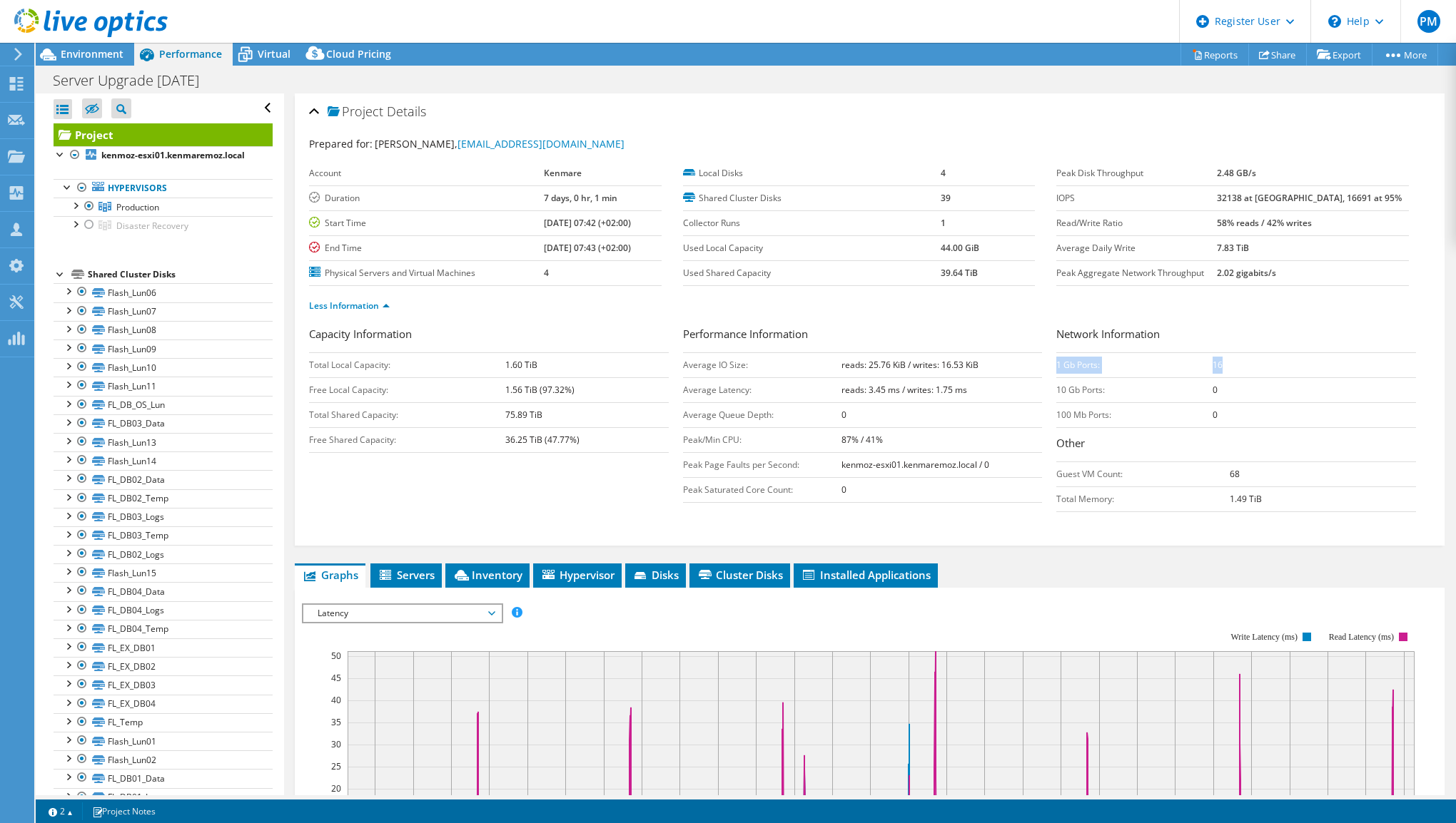
drag, startPoint x: 1216, startPoint y: 362, endPoint x: 1068, endPoint y: 364, distance: 148.0
click at [1068, 364] on td "1 Gb Ports:" at bounding box center [1134, 364] width 157 height 25
click at [1048, 361] on div "Performance Information Average IO Size: reads: 25.76 KiB / writes: 16.53 KiB A…" at bounding box center [870, 414] width 374 height 177
drag, startPoint x: 1049, startPoint y: 361, endPoint x: 1215, endPoint y: 380, distance: 167.1
click at [1215, 380] on tbody "1 Gb Ports: 16 10 Gb Ports: 0 100 Mb Ports: 0" at bounding box center [1236, 389] width 359 height 75
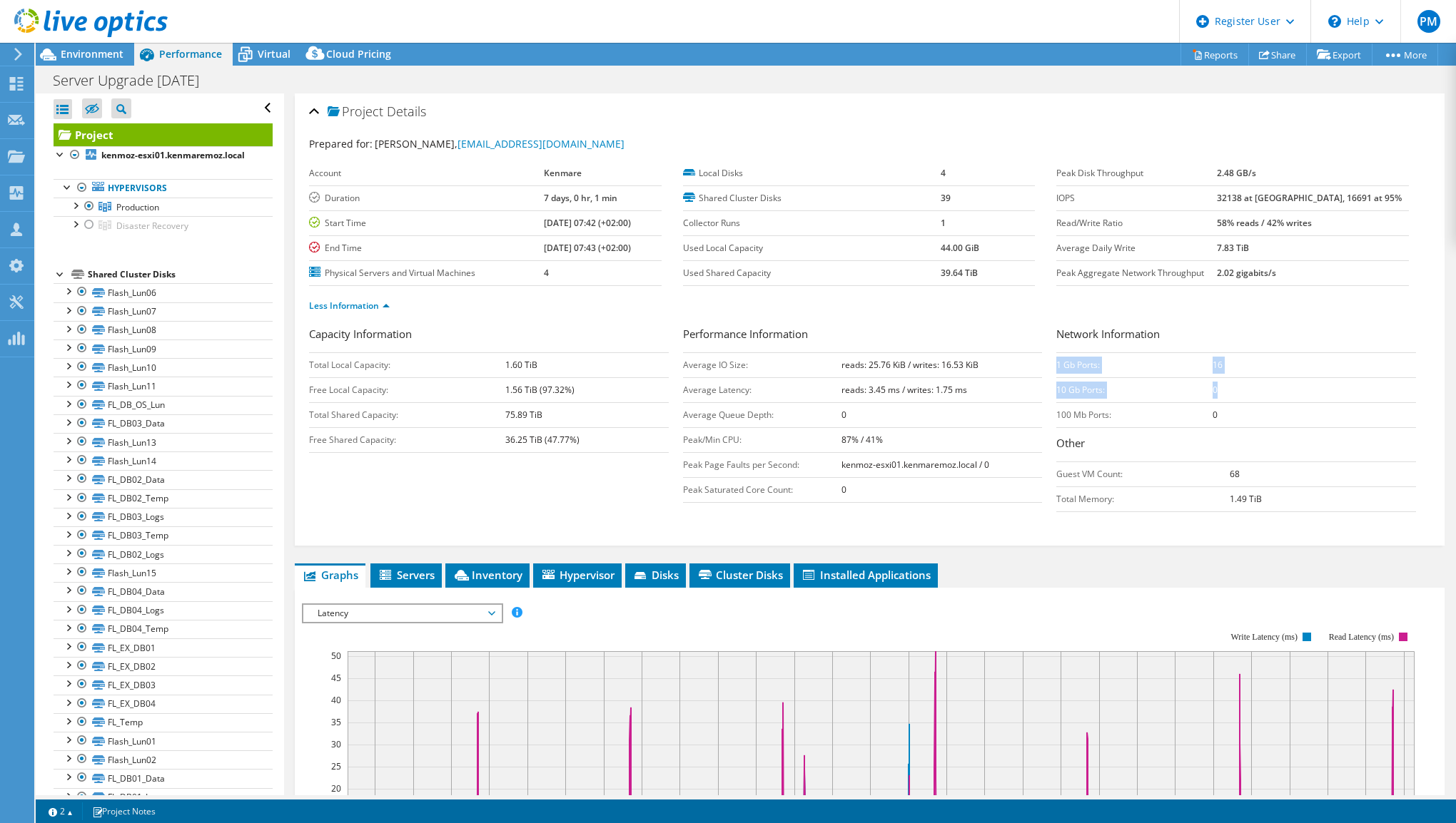
copy tbody "1 Gb Ports: 16 10 Gb Ports: 0"
drag, startPoint x: 1312, startPoint y: 270, endPoint x: 1249, endPoint y: 272, distance: 63.0
click at [1249, 272] on td "2.02 gigabits/s" at bounding box center [1313, 272] width 192 height 25
copy b "2.02 gigabits/s"
click at [109, 58] on span "Environment" at bounding box center [92, 54] width 63 height 14
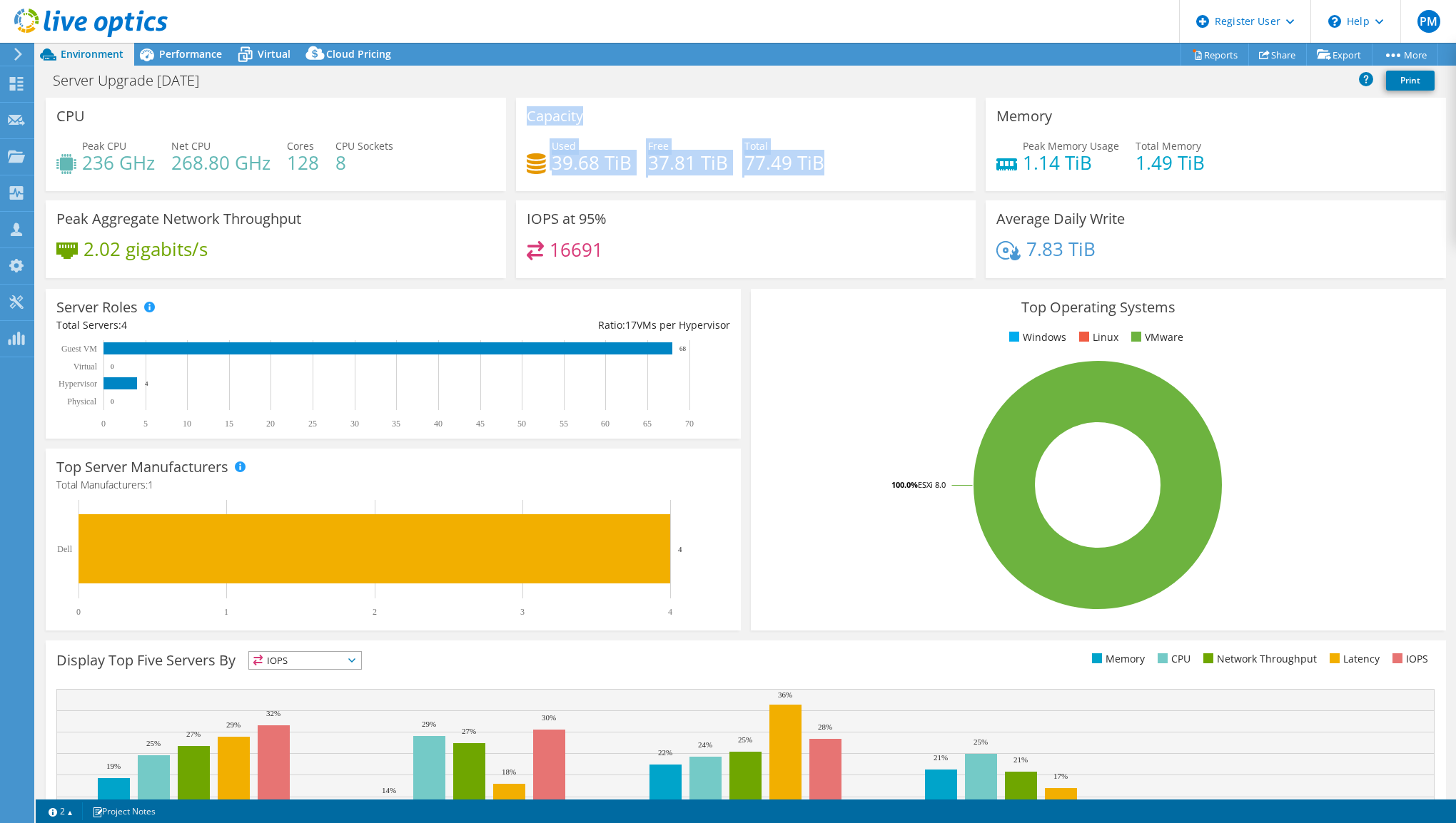
drag, startPoint x: 523, startPoint y: 117, endPoint x: 819, endPoint y: 172, distance: 301.1
click at [819, 172] on div "Capacity Used 39.68 TiB Free 37.81 TiB Total 77.49 TiB" at bounding box center [746, 144] width 460 height 93
copy div "Capacity Used 39.68 TiB Free 37.81 TiB Total 77.49 TiB"
click at [176, 59] on span "Performance" at bounding box center [191, 54] width 63 height 14
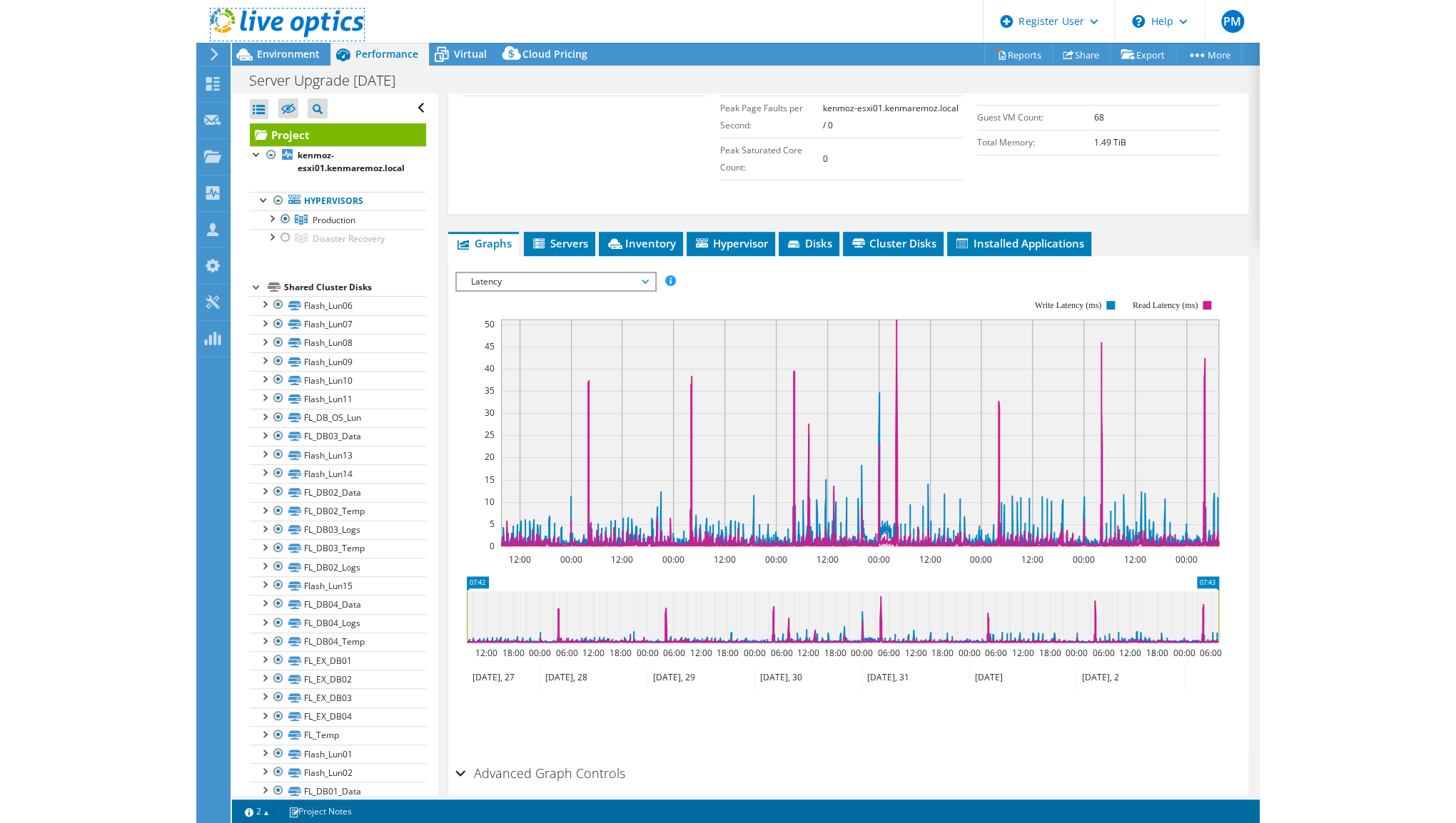
scroll to position [356, 0]
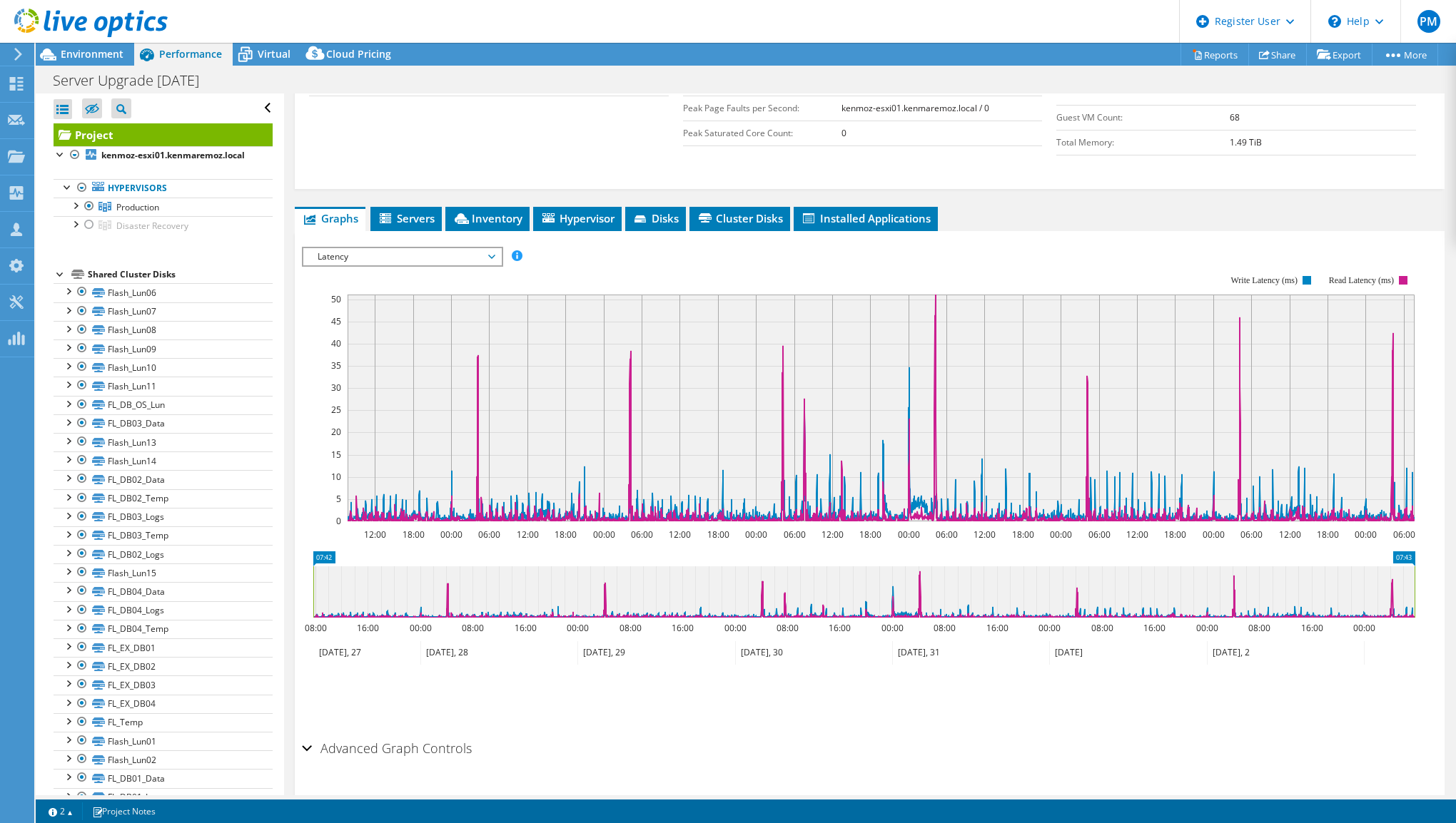
click at [414, 258] on span "Latency" at bounding box center [402, 257] width 183 height 17
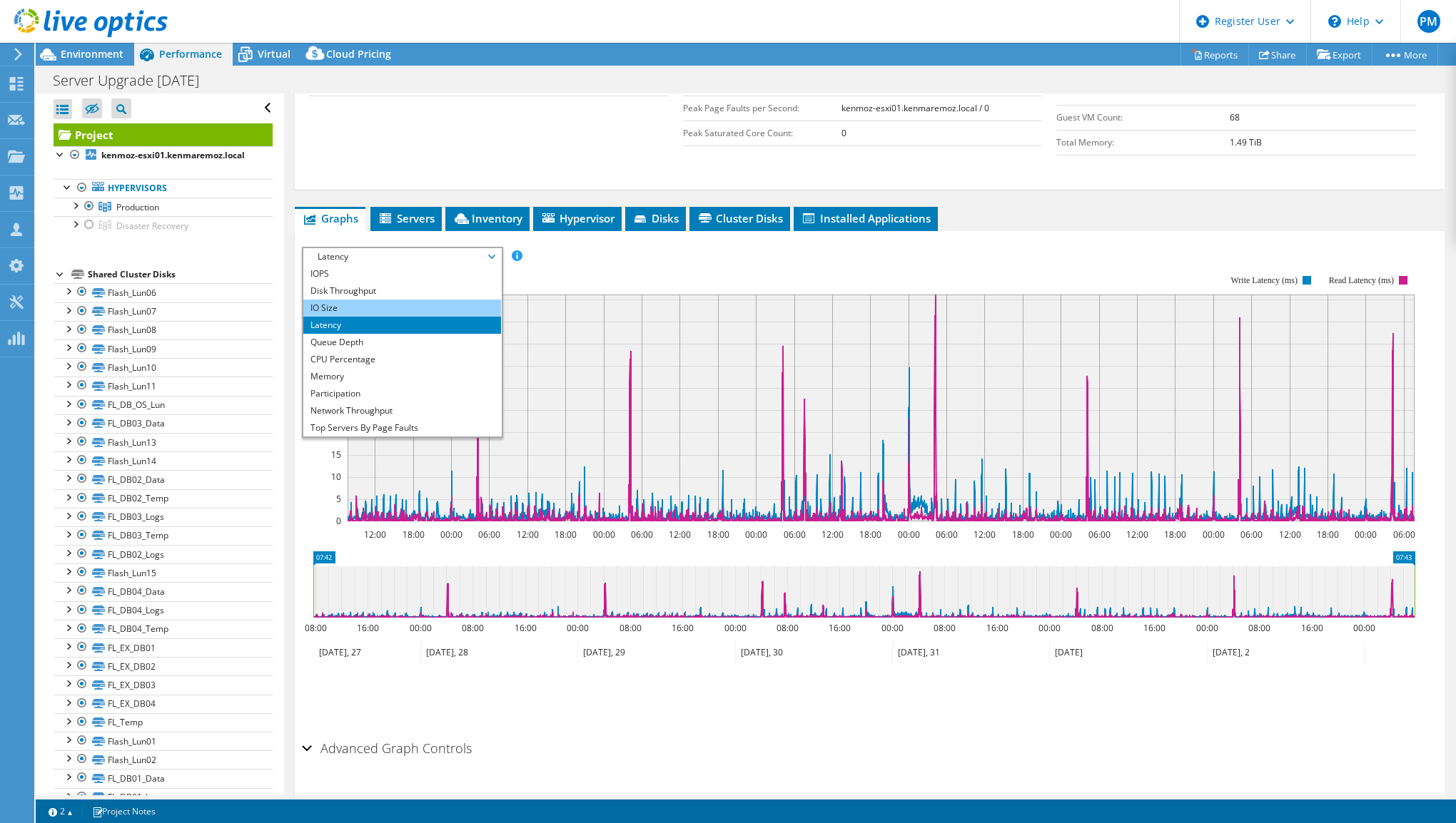
click at [397, 301] on li "IO Size" at bounding box center [402, 309] width 198 height 17
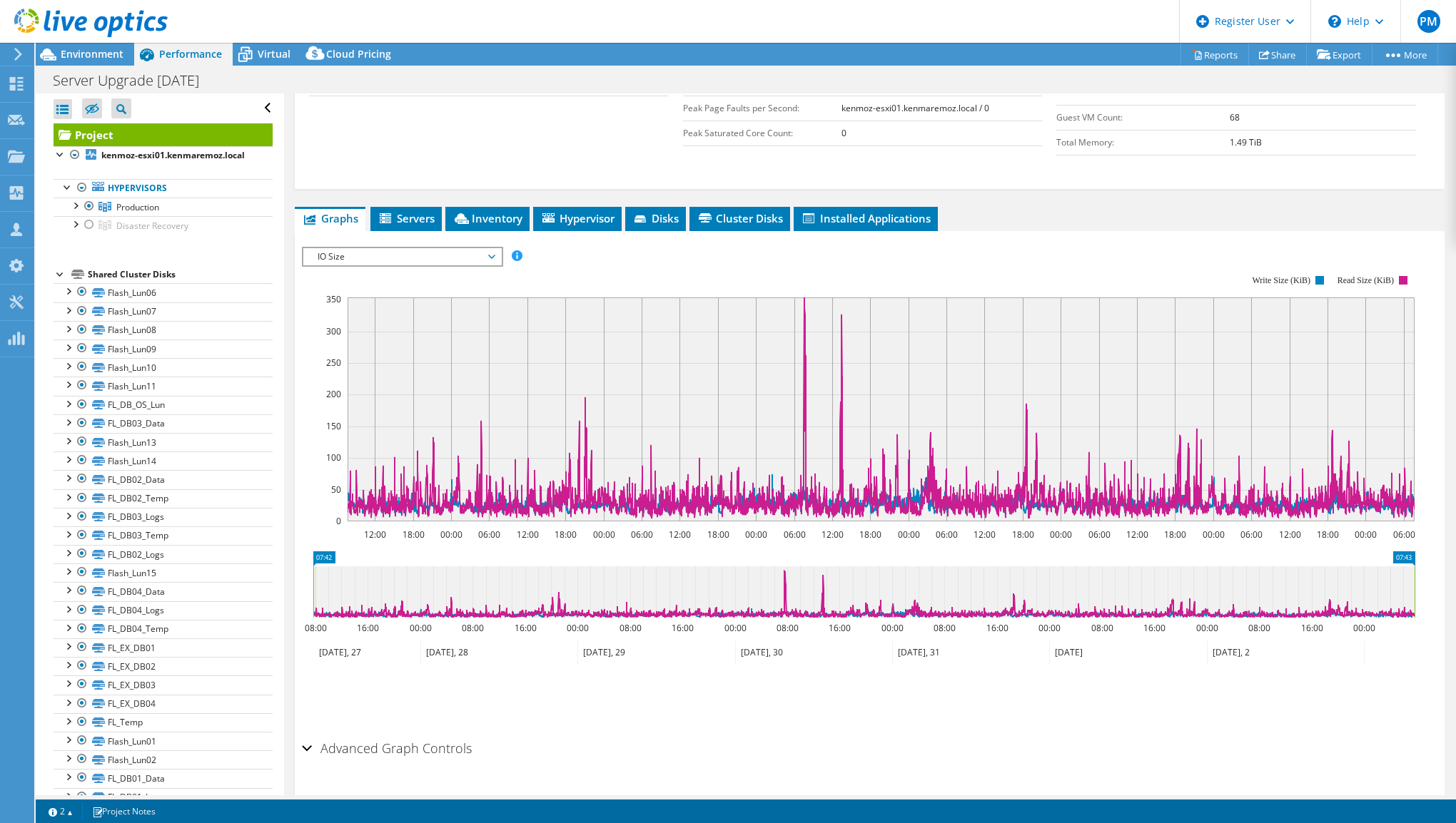
click at [423, 257] on span "IO Size" at bounding box center [402, 257] width 183 height 17
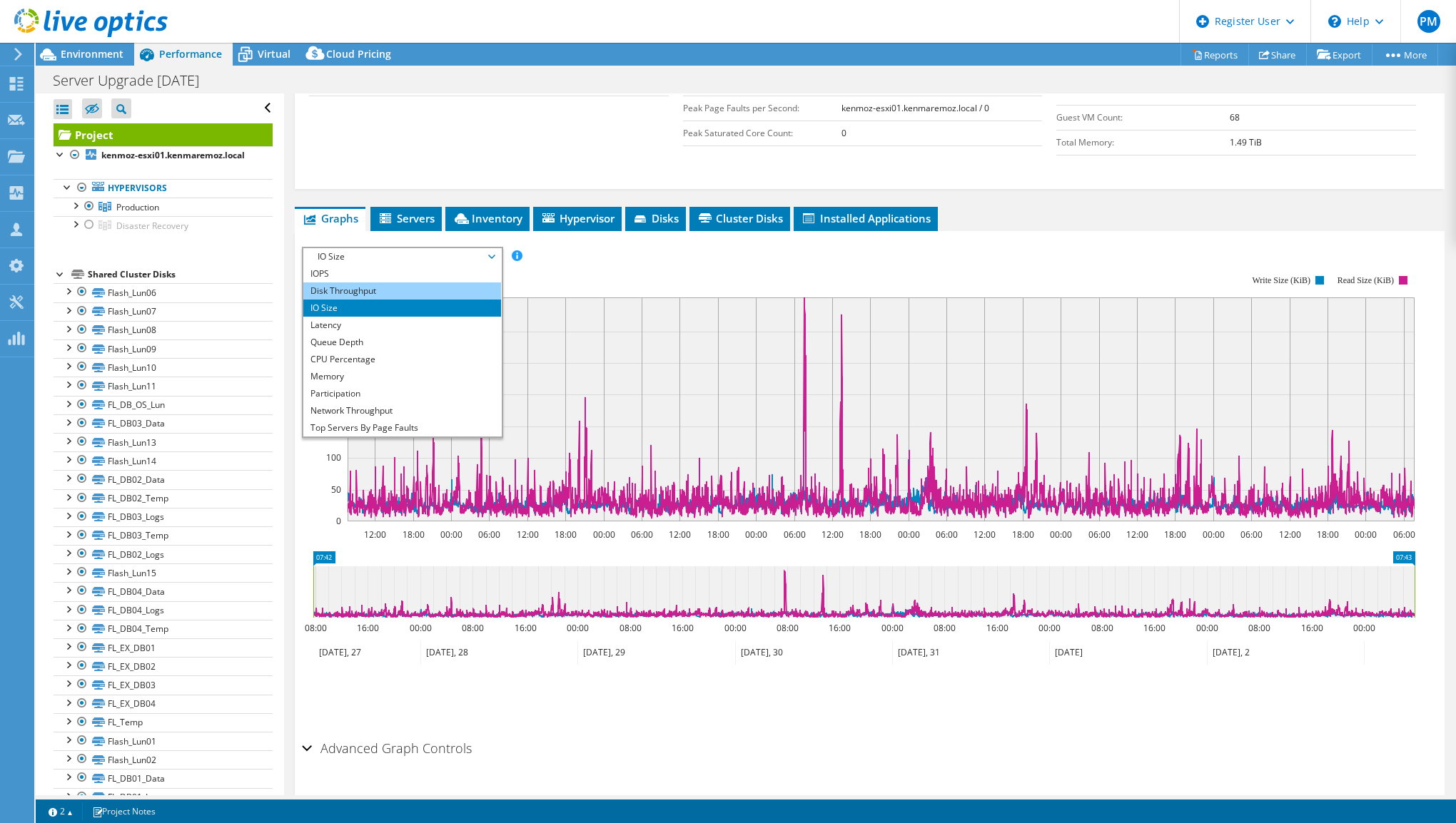
click at [471, 289] on li "Disk Throughput" at bounding box center [402, 291] width 198 height 17
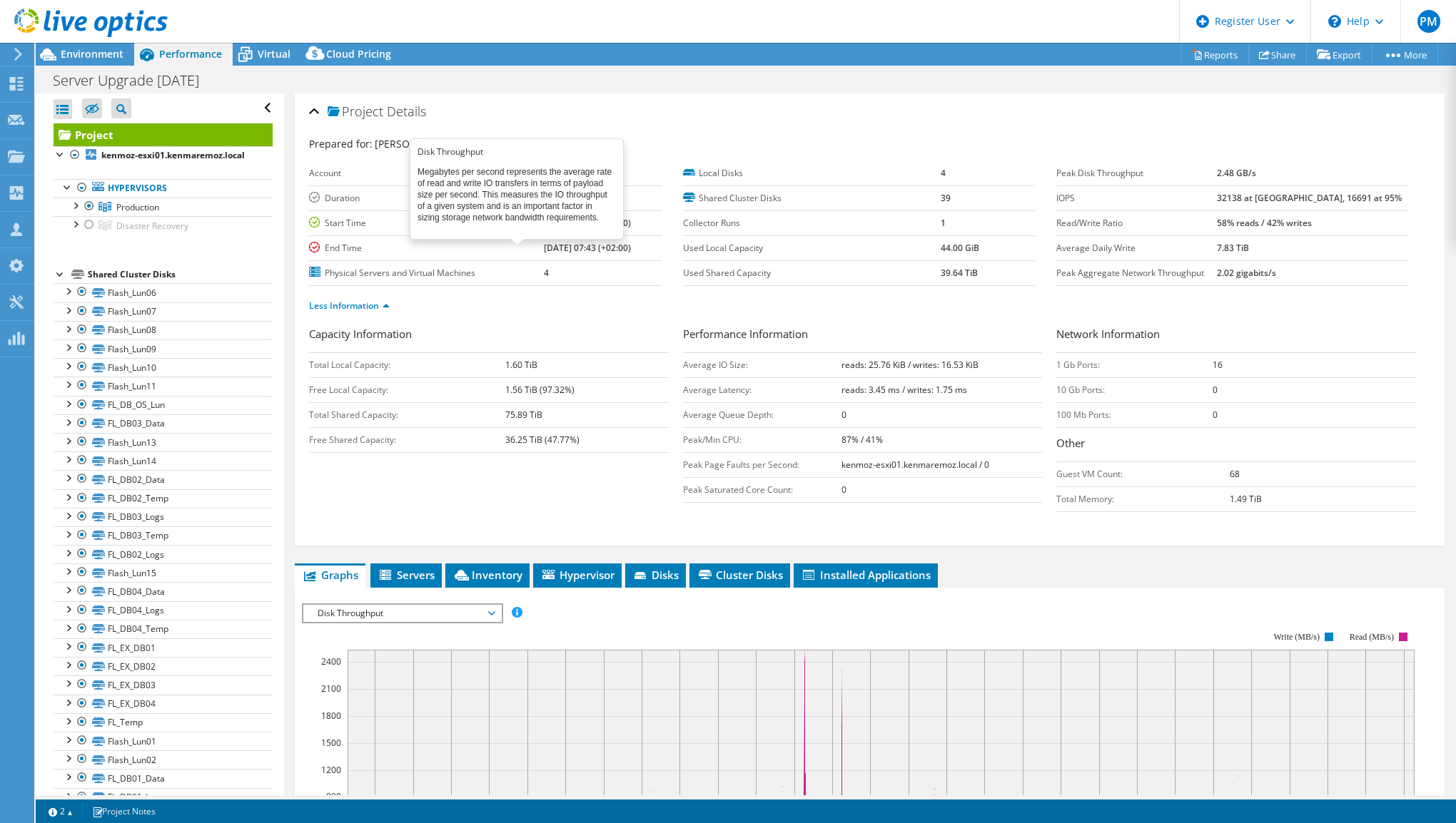
select select "Over Provisioning"
select select "USD"
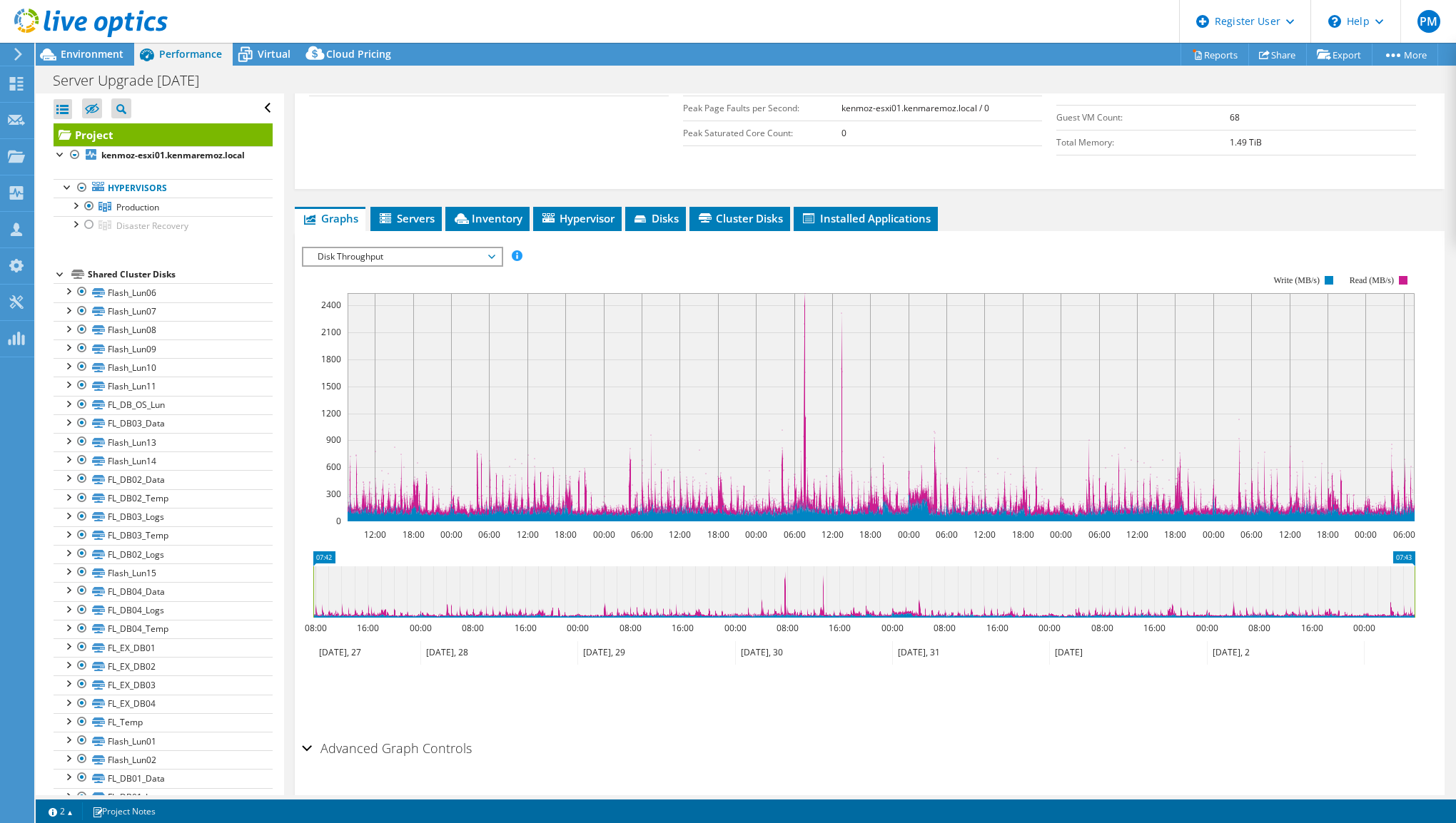
click at [465, 255] on span "Disk Throughput" at bounding box center [402, 257] width 183 height 17
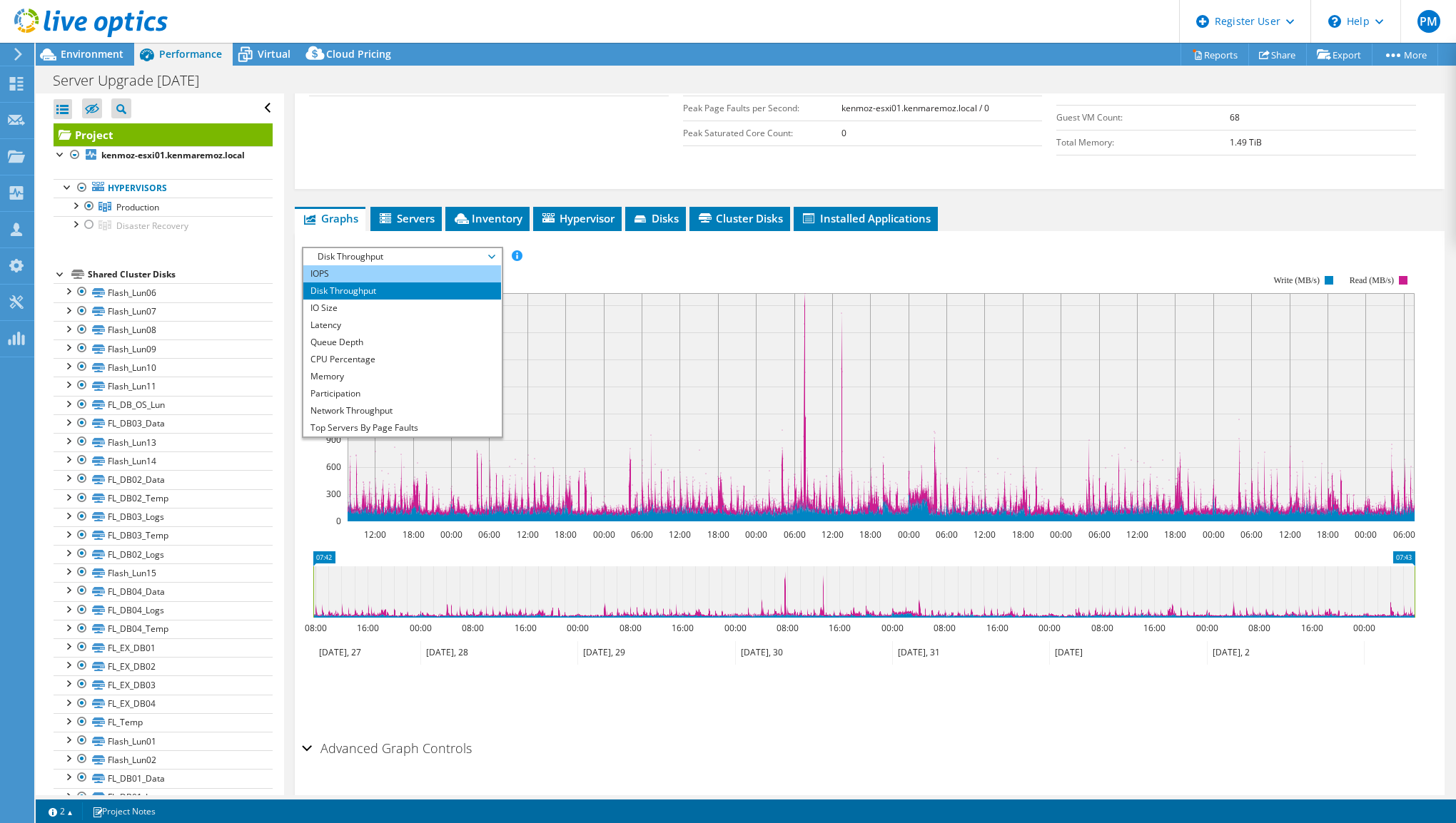
click at [450, 270] on li "IOPS" at bounding box center [402, 274] width 198 height 17
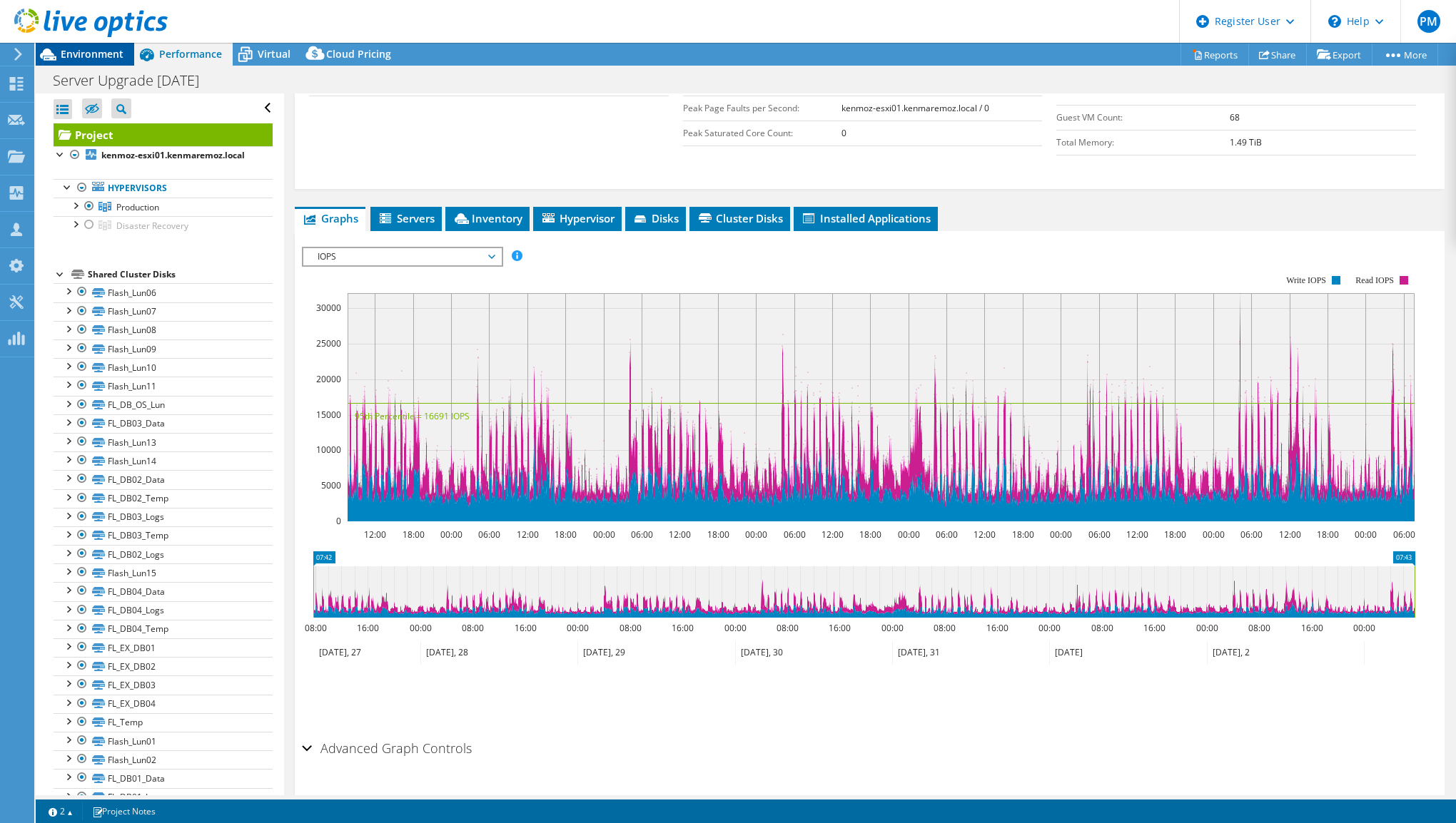
click at [99, 63] on div "Environment" at bounding box center [85, 54] width 99 height 23
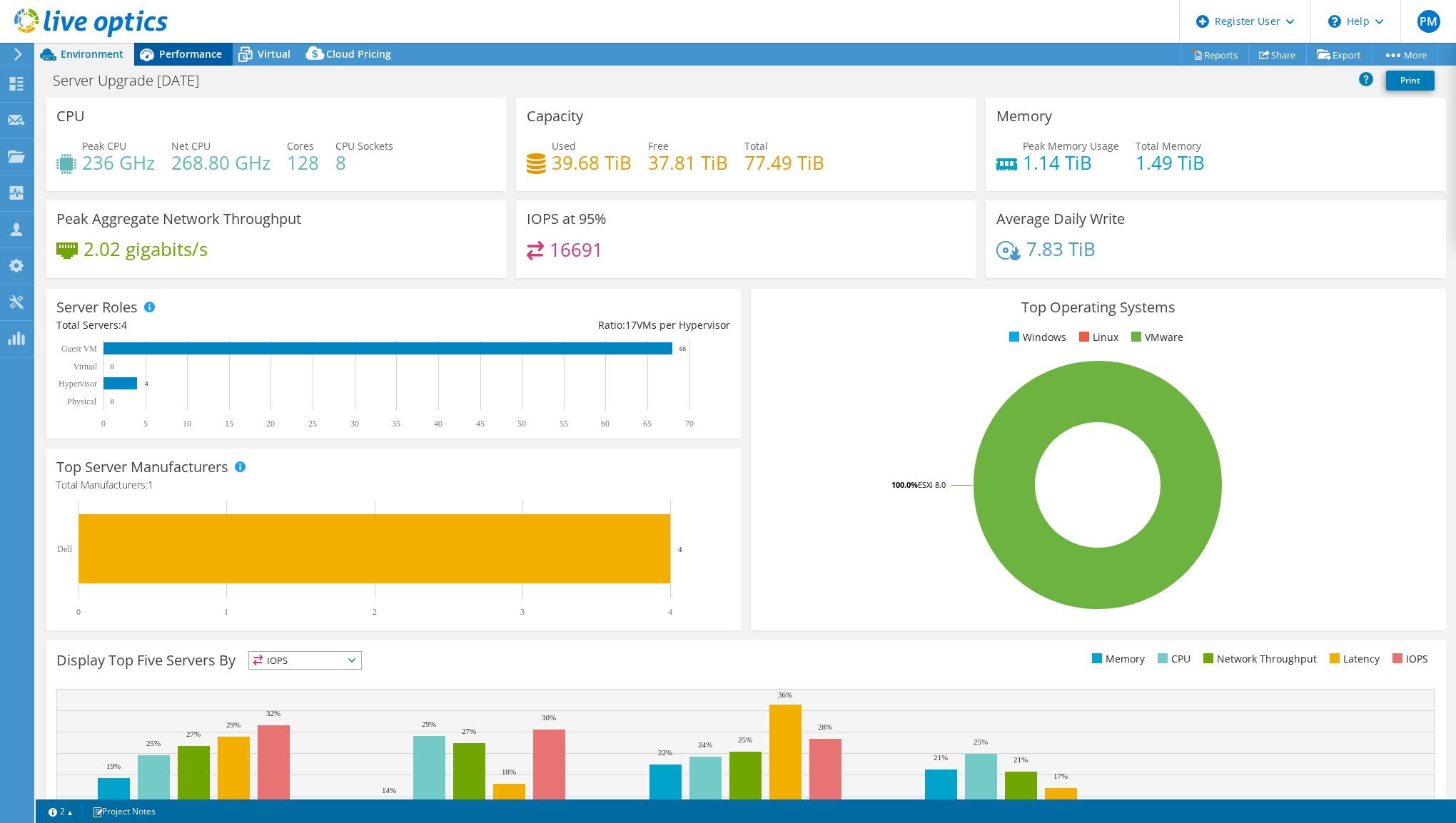
click at [177, 52] on span "Performance" at bounding box center [191, 54] width 63 height 14
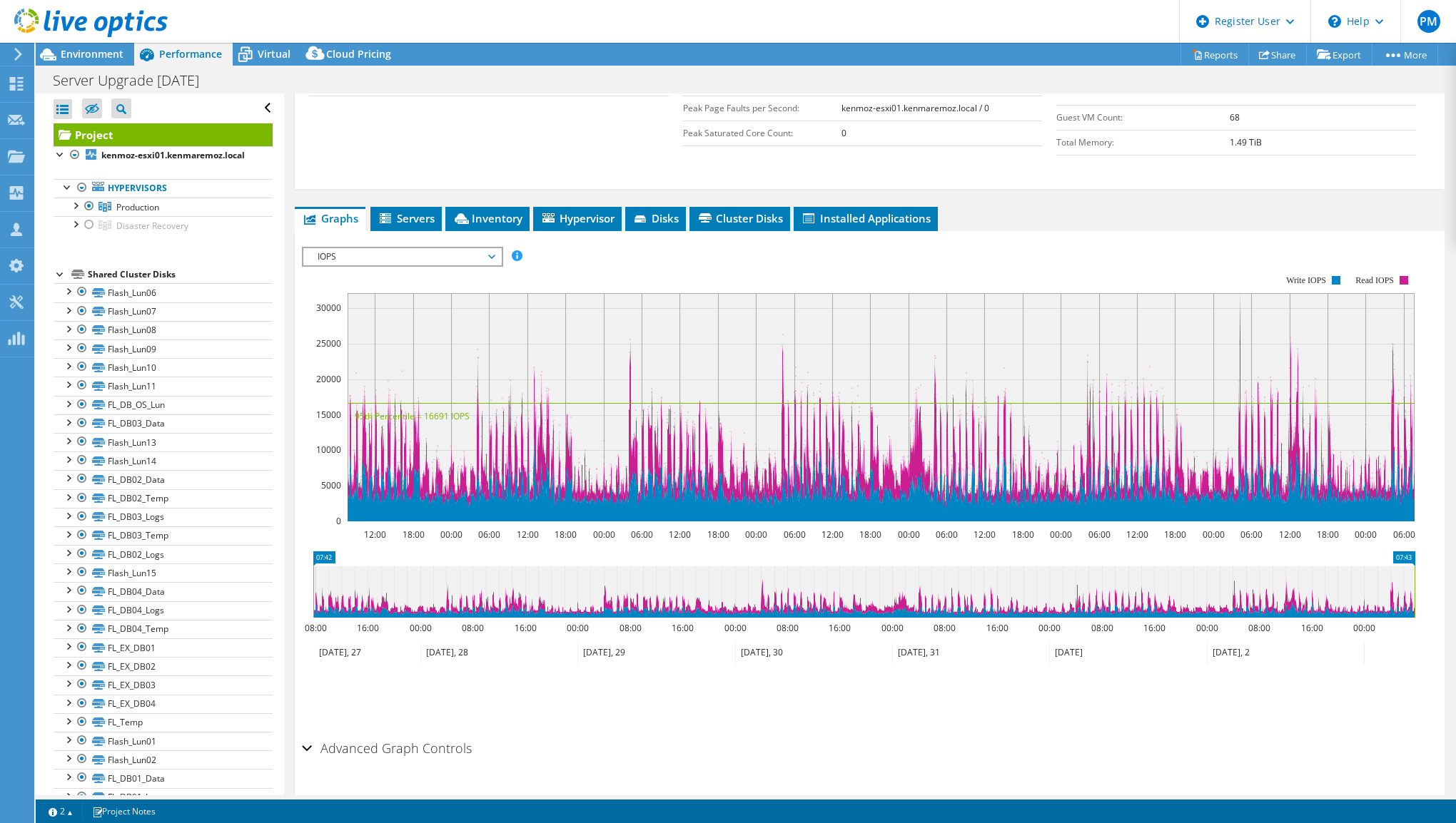
scroll to position [0, 0]
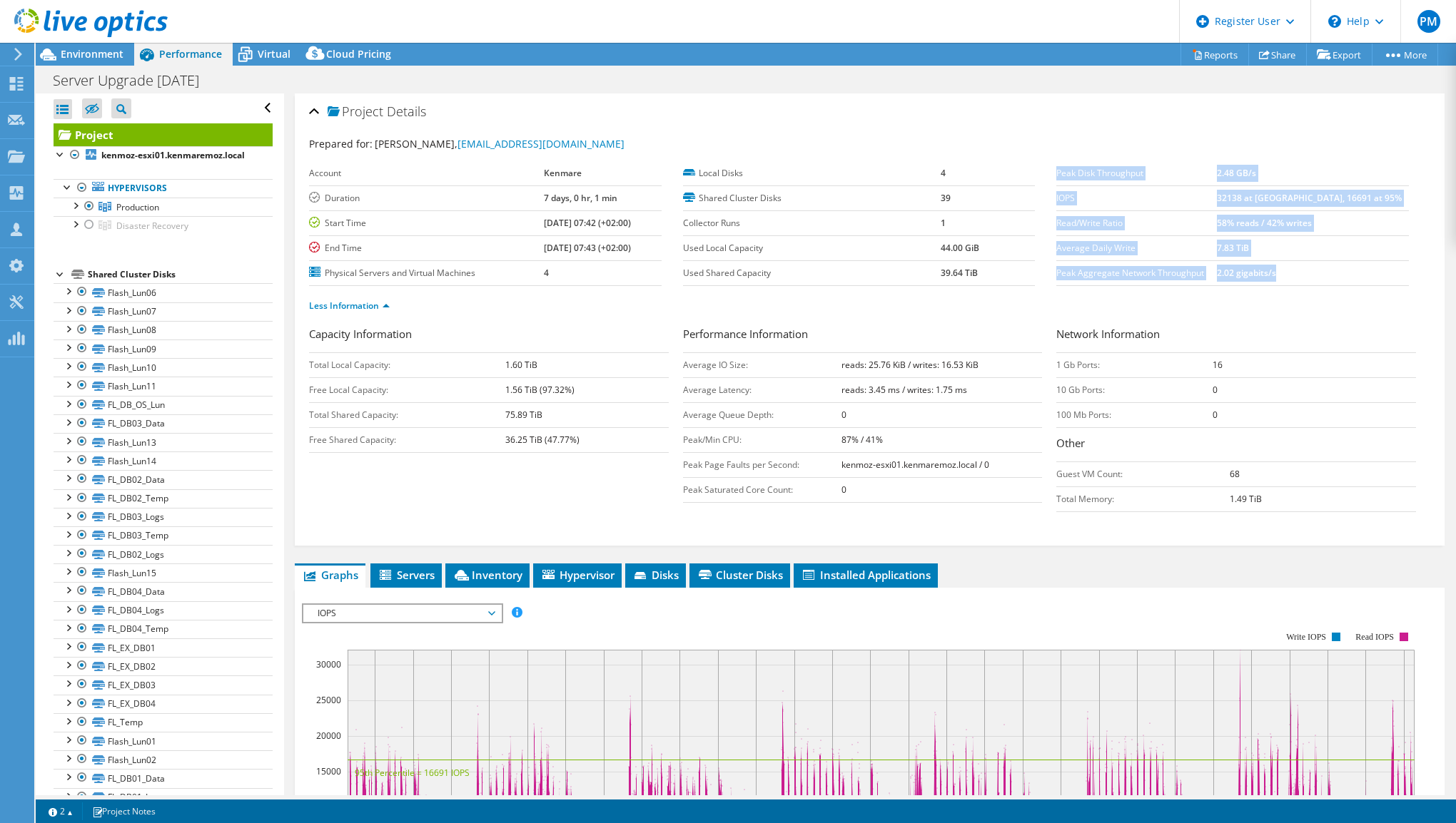
drag, startPoint x: 1049, startPoint y: 168, endPoint x: 1313, endPoint y: 269, distance: 282.7
click at [1313, 269] on tbody "Peak Disk Throughput 2.48 GB/s IOPS 32138 at Peak, 16691 at 95% Read/Write Rati…" at bounding box center [1232, 224] width 352 height 125
copy tbody "Peak Disk Throughput 2.48 GB/s IOPS 32138 at Peak, 16691 at 95% Read/Write Rati…"
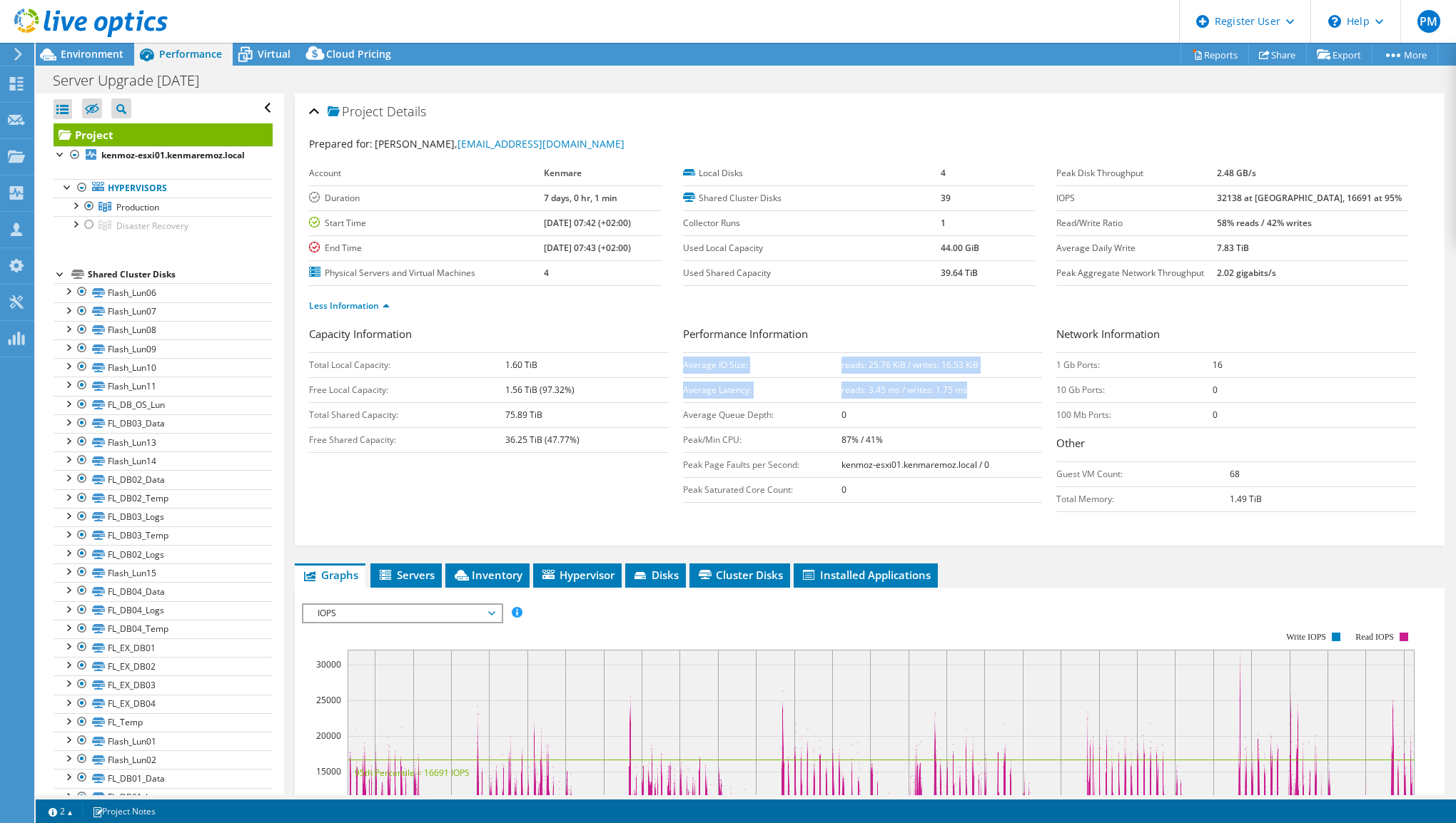
drag, startPoint x: 679, startPoint y: 364, endPoint x: 966, endPoint y: 385, distance: 287.8
click at [966, 385] on tbody "Average IO Size: reads: 25.76 KiB / writes: 16.53 KiB Average Latency: reads: 3…" at bounding box center [862, 427] width 359 height 150
copy tbody "Average IO Size: reads: 25.76 KiB / writes: 16.53 KiB Average Latency: reads: 3…"
click at [99, 59] on span "Environment" at bounding box center [92, 54] width 63 height 14
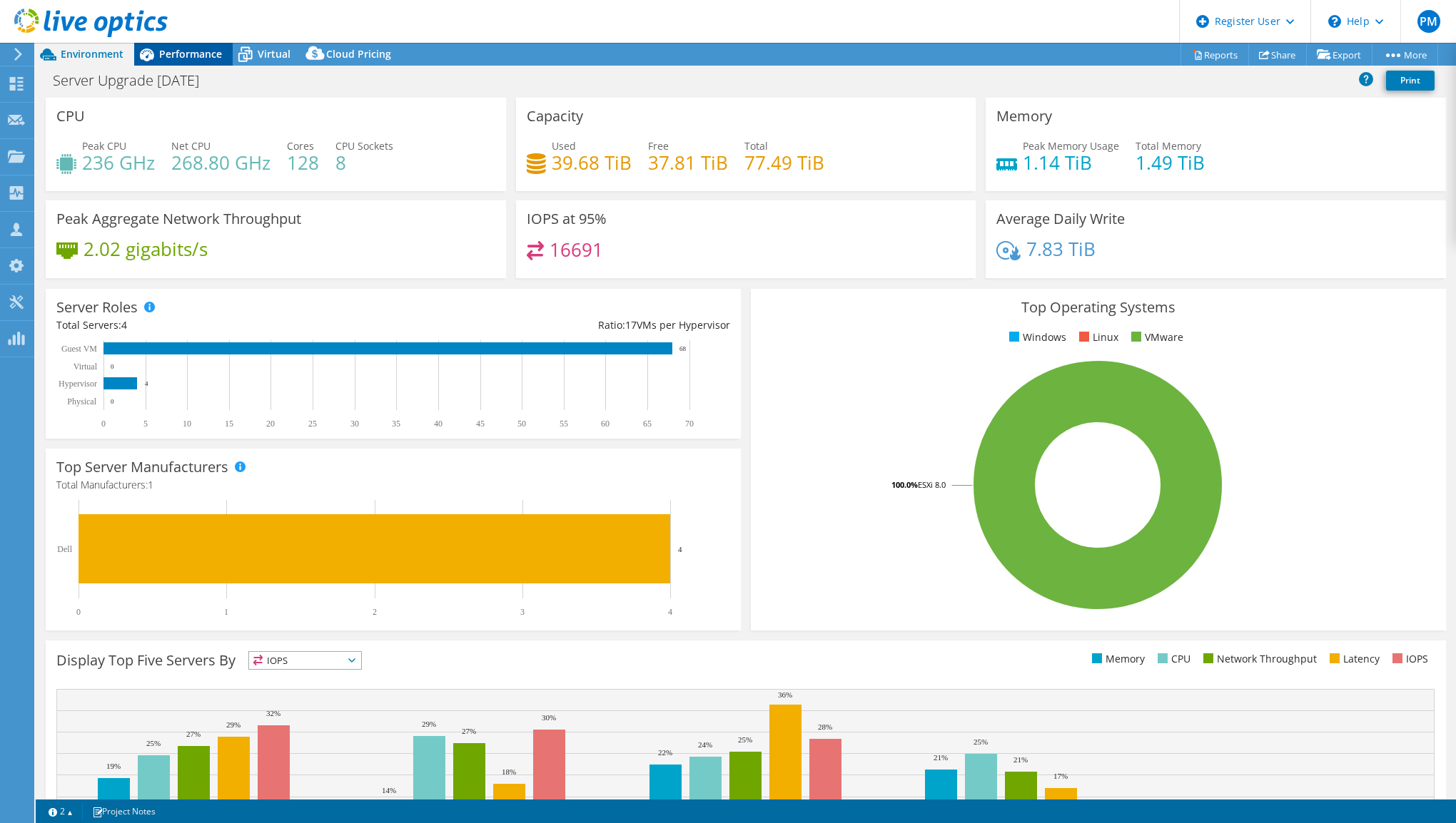
click at [157, 54] on icon at bounding box center [146, 54] width 25 height 25
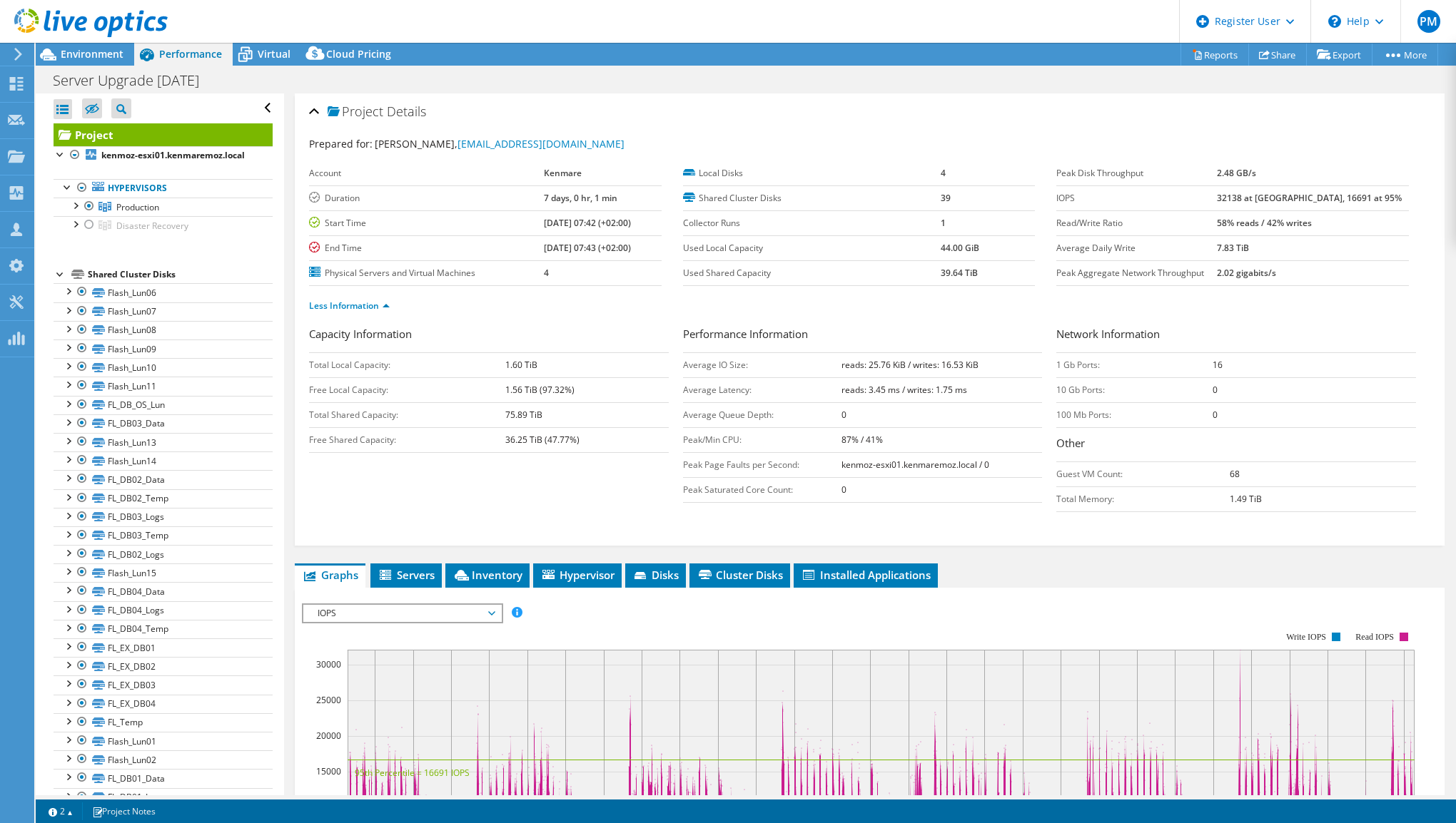
click at [405, 613] on span "IOPS" at bounding box center [402, 614] width 183 height 17
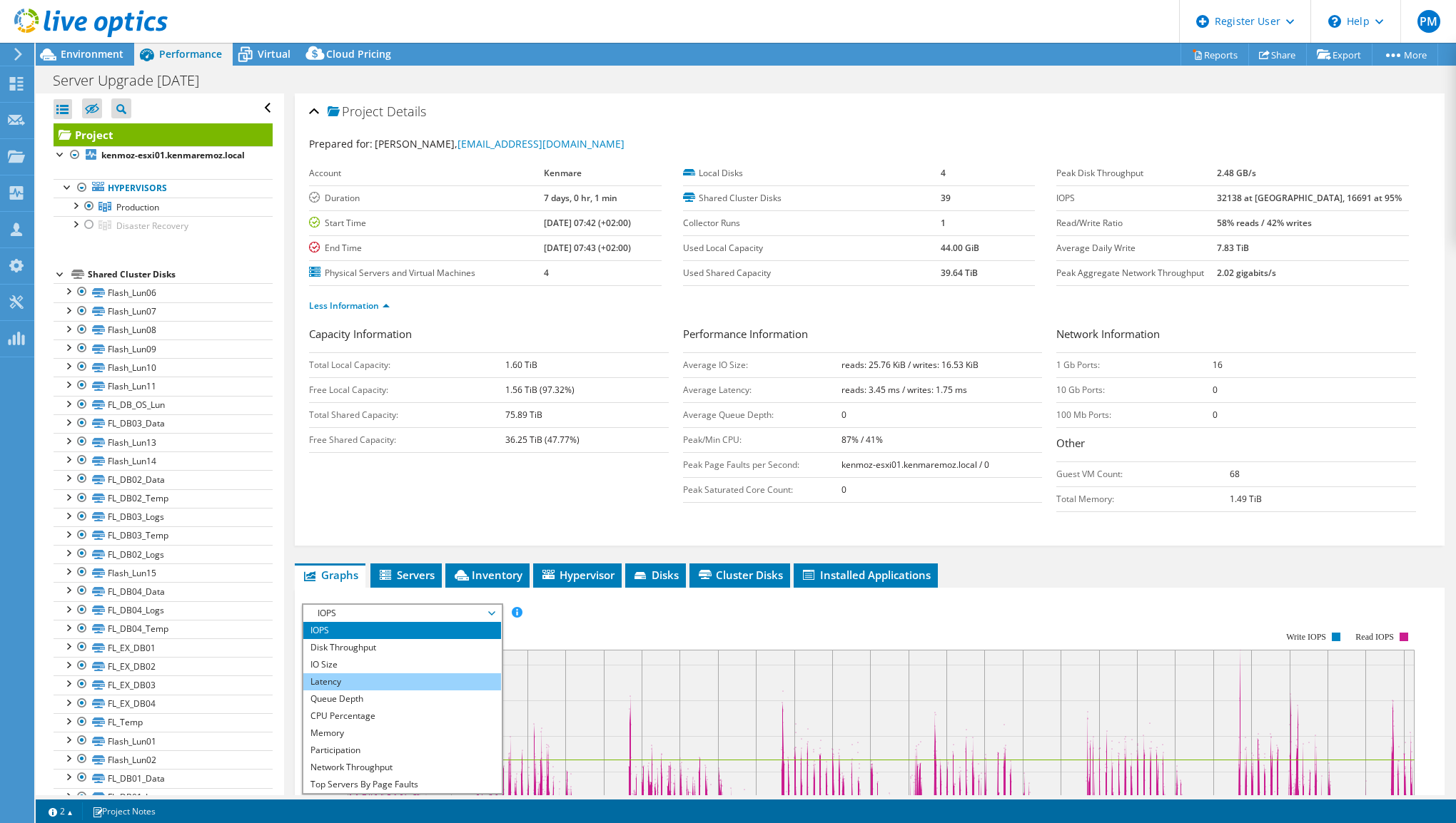
click at [391, 676] on li "Latency" at bounding box center [402, 682] width 198 height 17
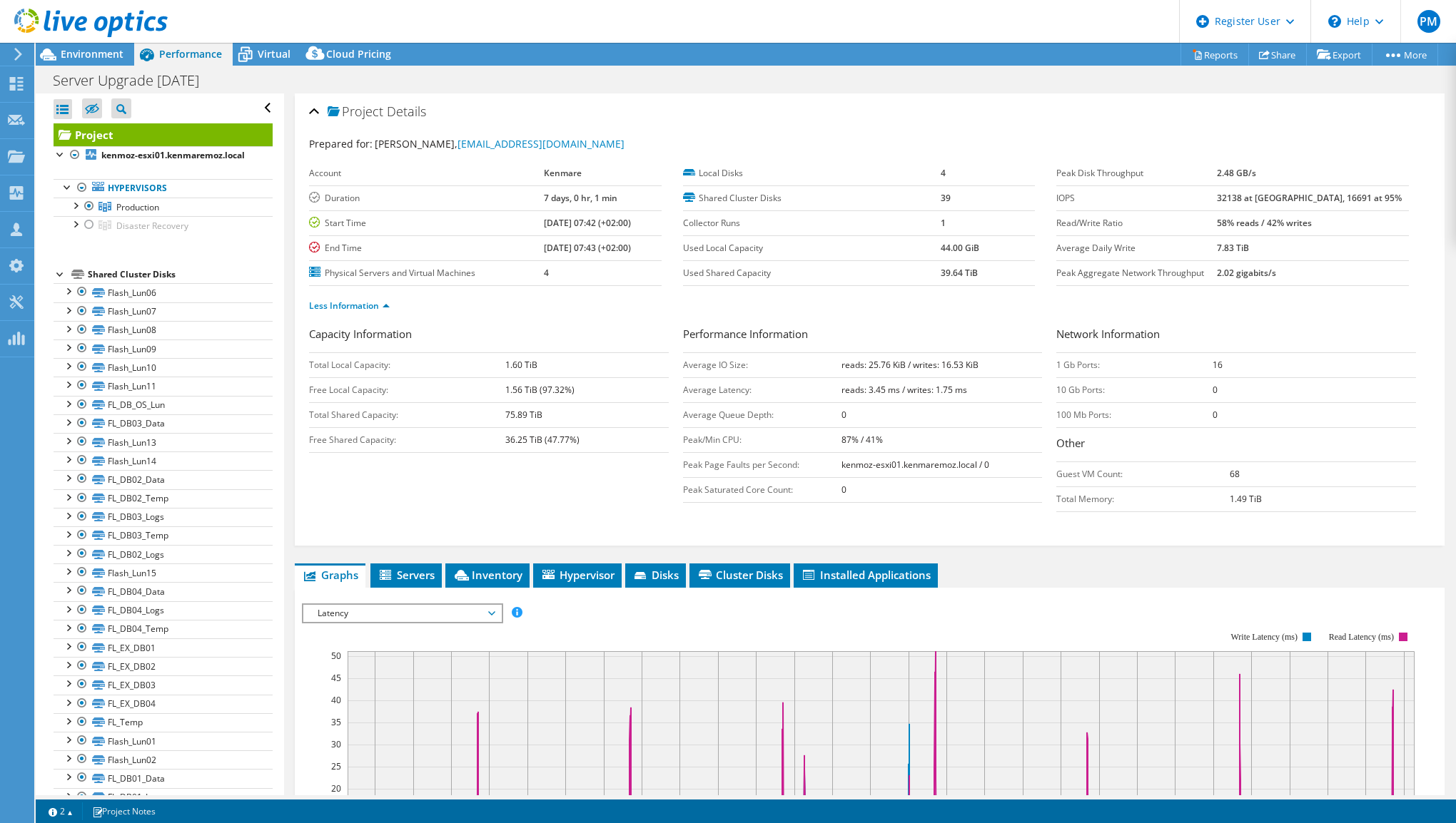
scroll to position [285, 0]
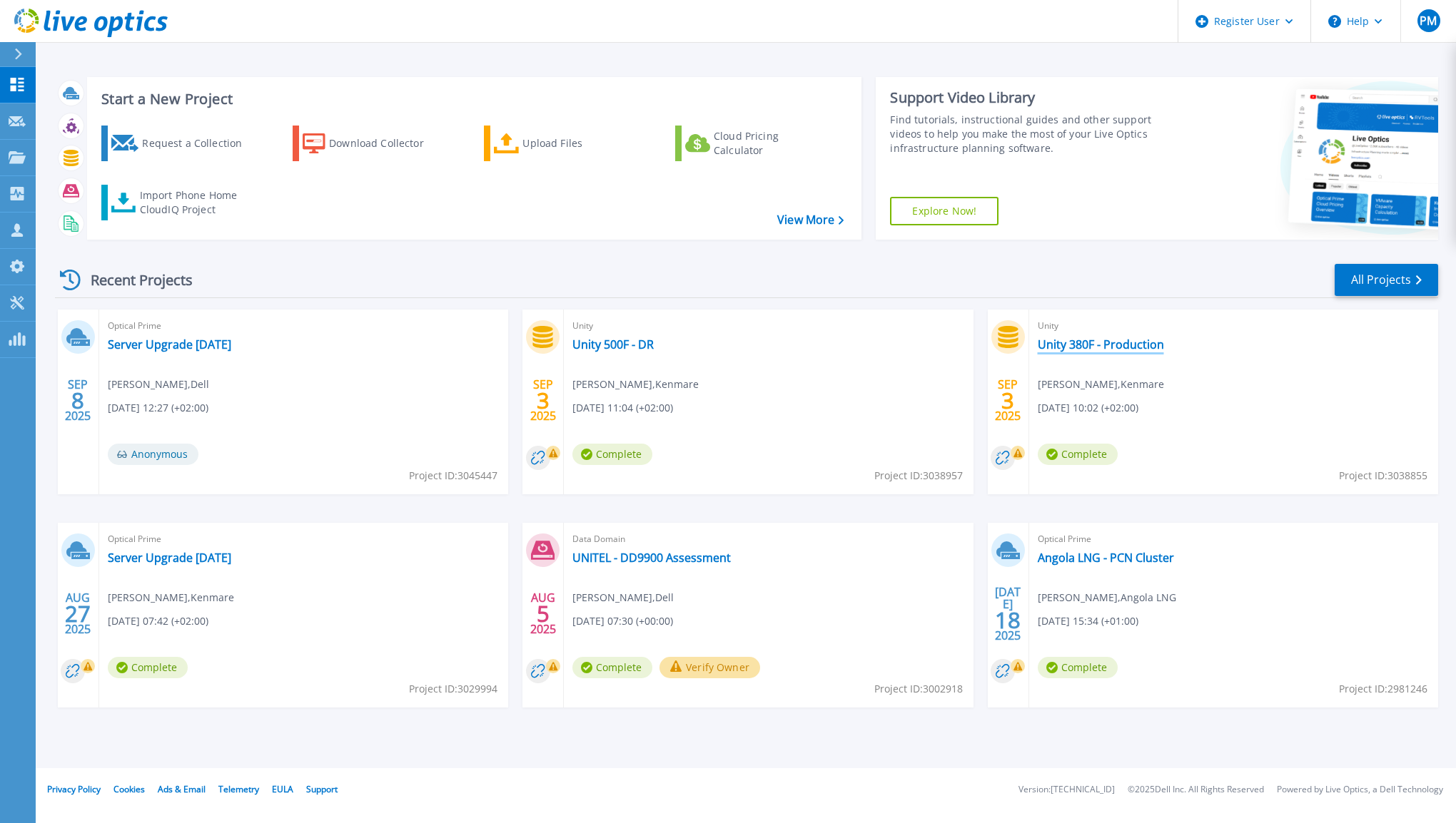
click at [1108, 346] on link "Unity 380F - Production" at bounding box center [1101, 345] width 126 height 14
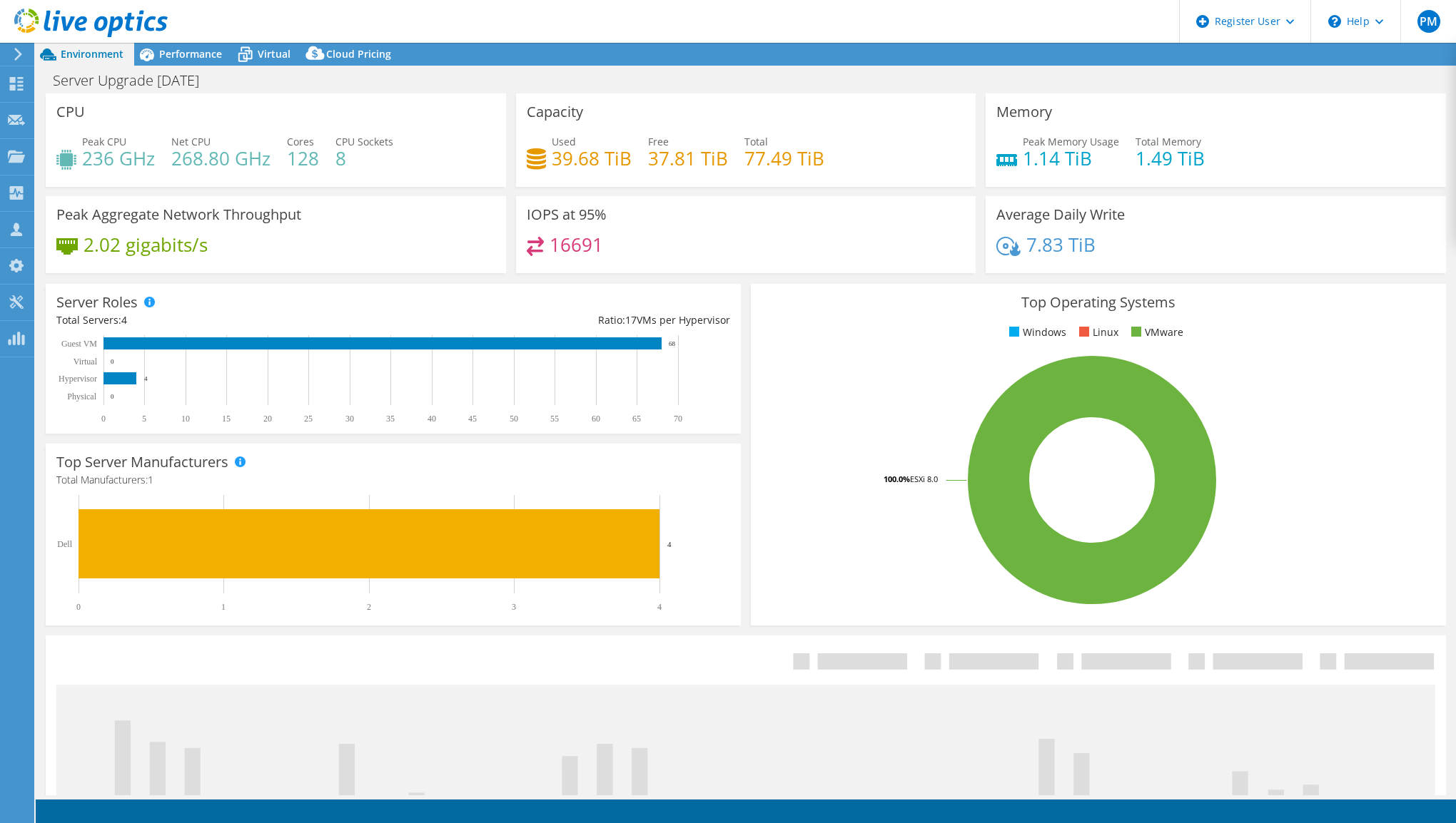
select select "USD"
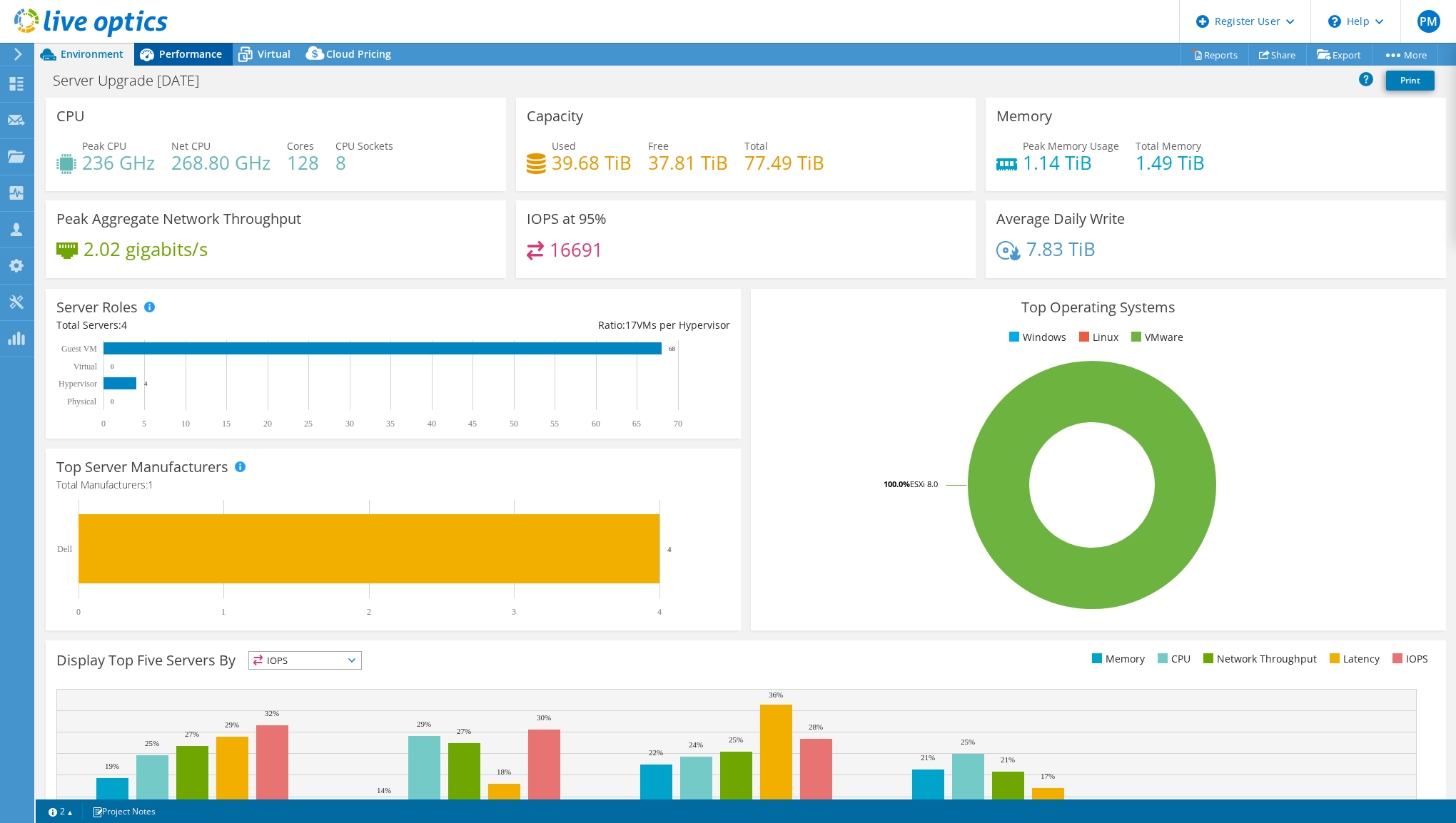
click at [191, 51] on span "Performance" at bounding box center [191, 54] width 63 height 14
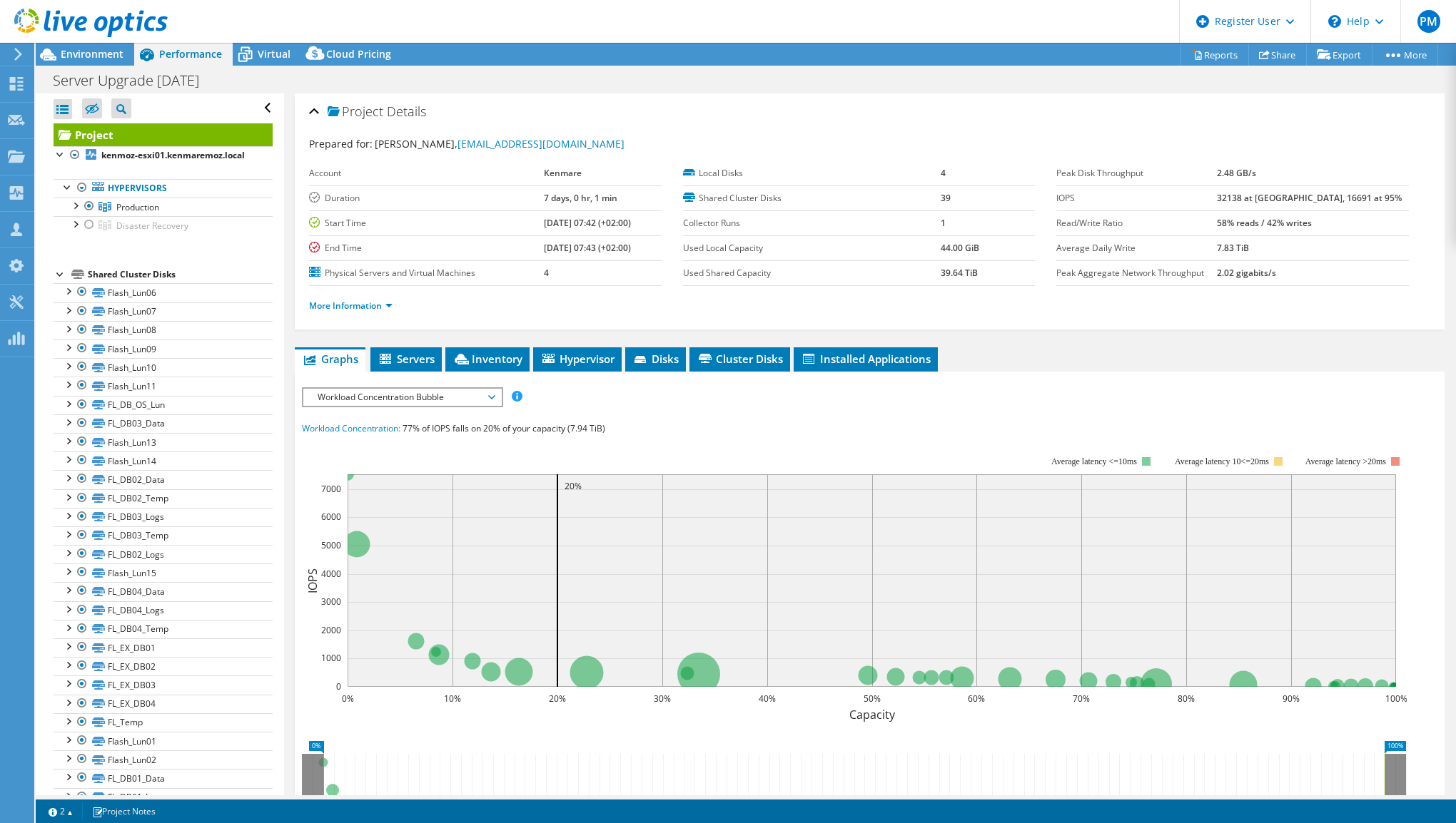
click at [438, 400] on span "Workload Concentration Bubble" at bounding box center [402, 398] width 183 height 17
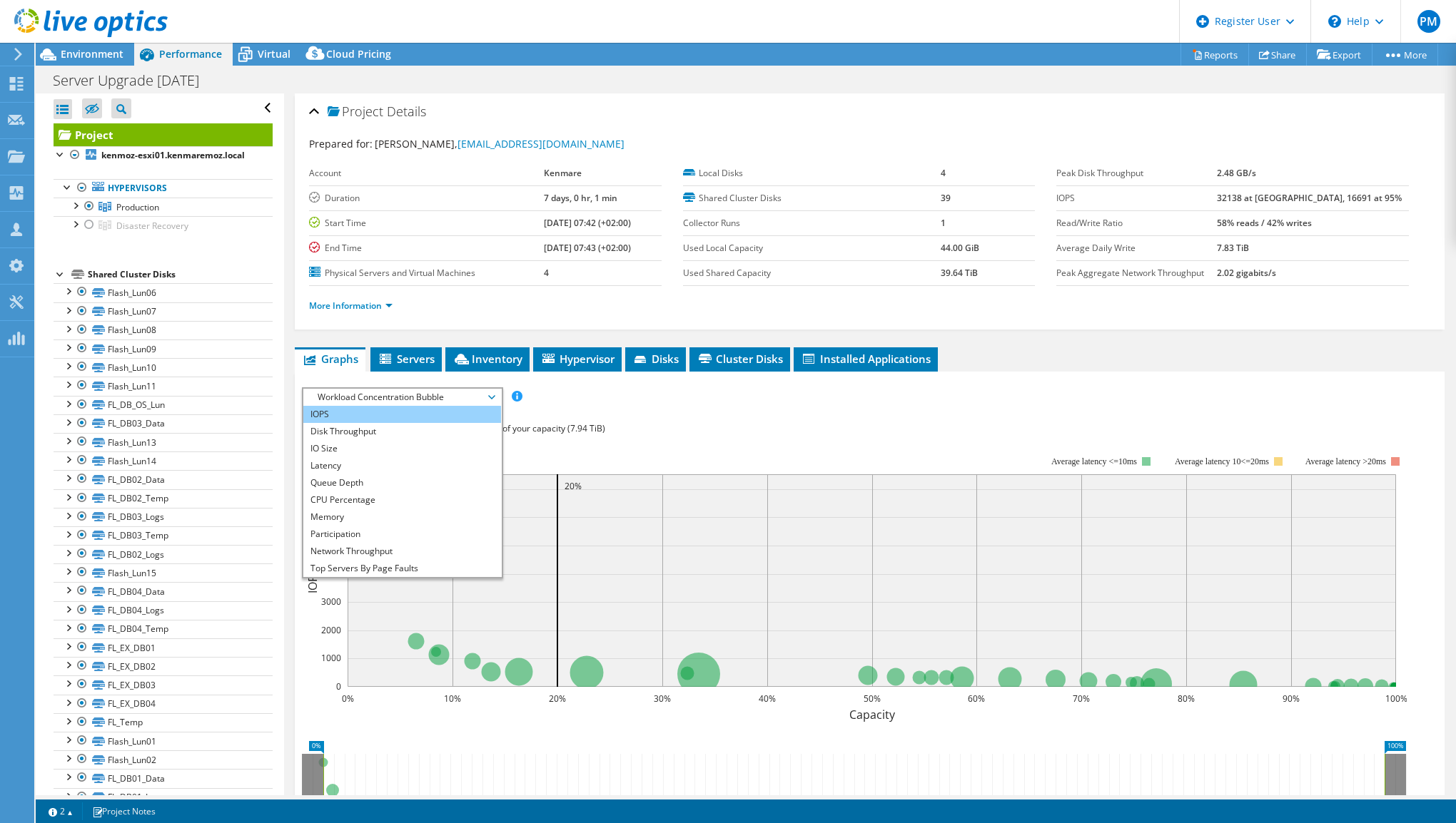
click at [438, 415] on li "IOPS" at bounding box center [402, 414] width 198 height 17
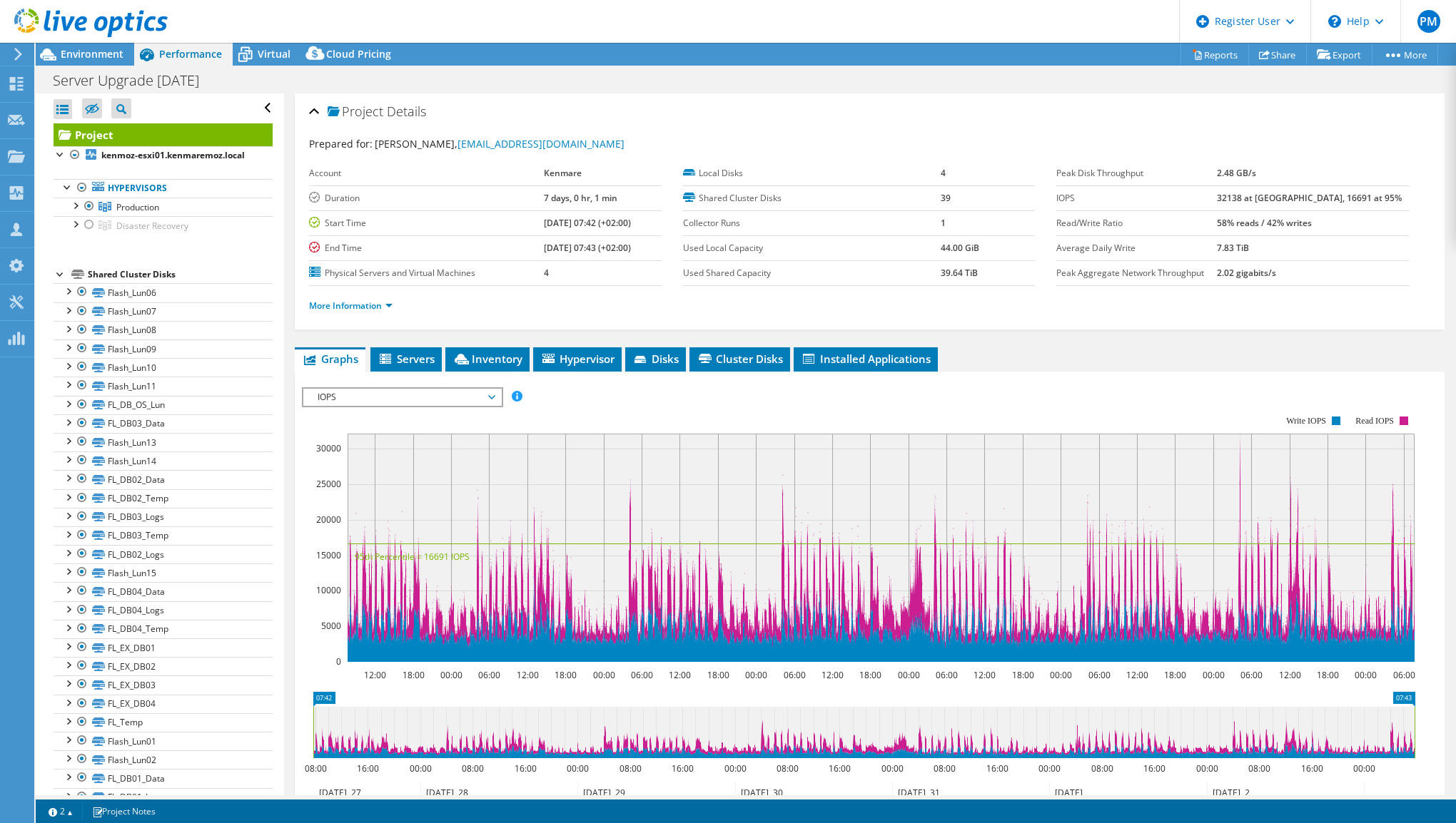
click at [443, 401] on span "IOPS" at bounding box center [402, 398] width 183 height 17
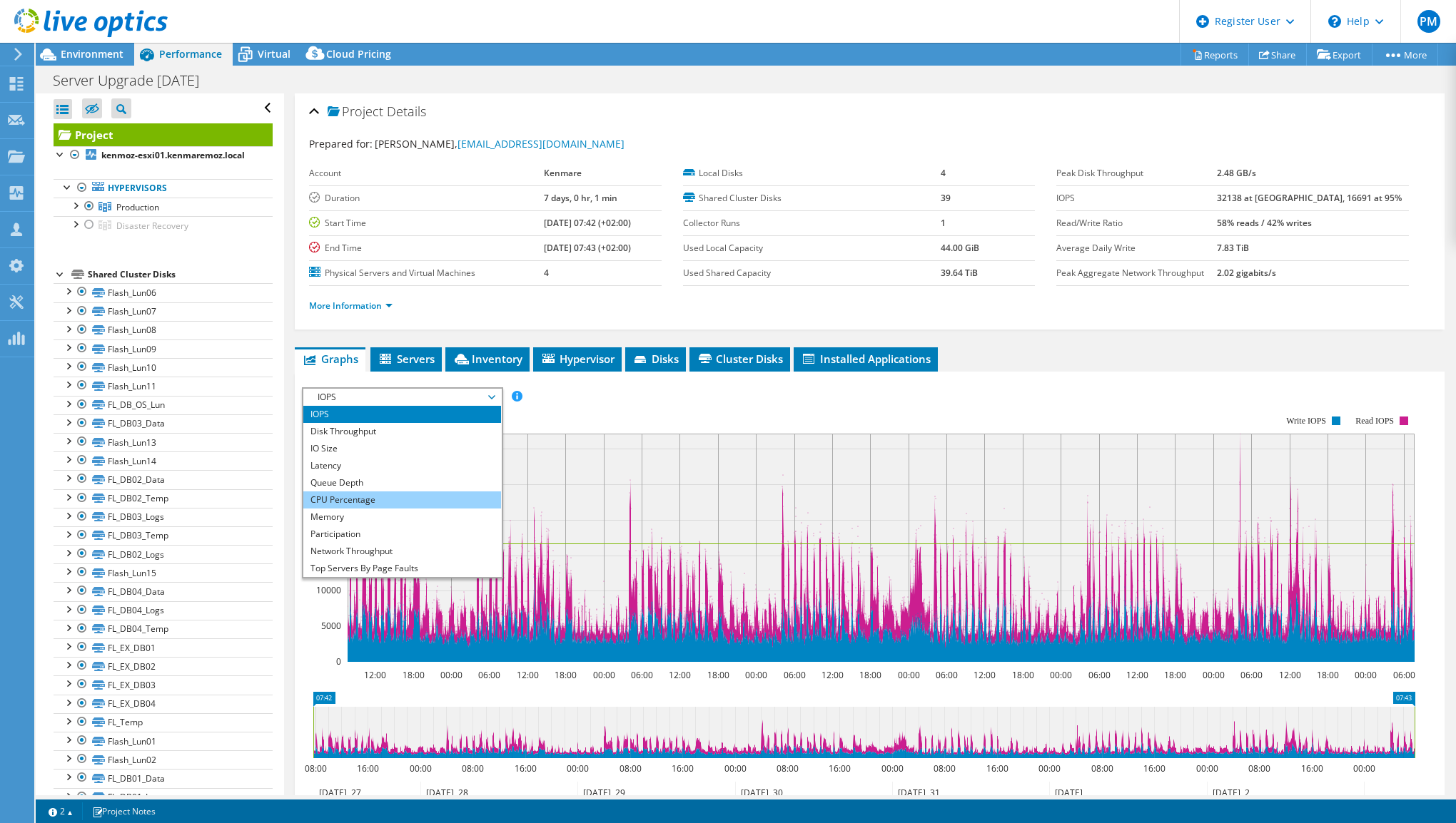
click at [434, 497] on li "CPU Percentage" at bounding box center [402, 500] width 198 height 17
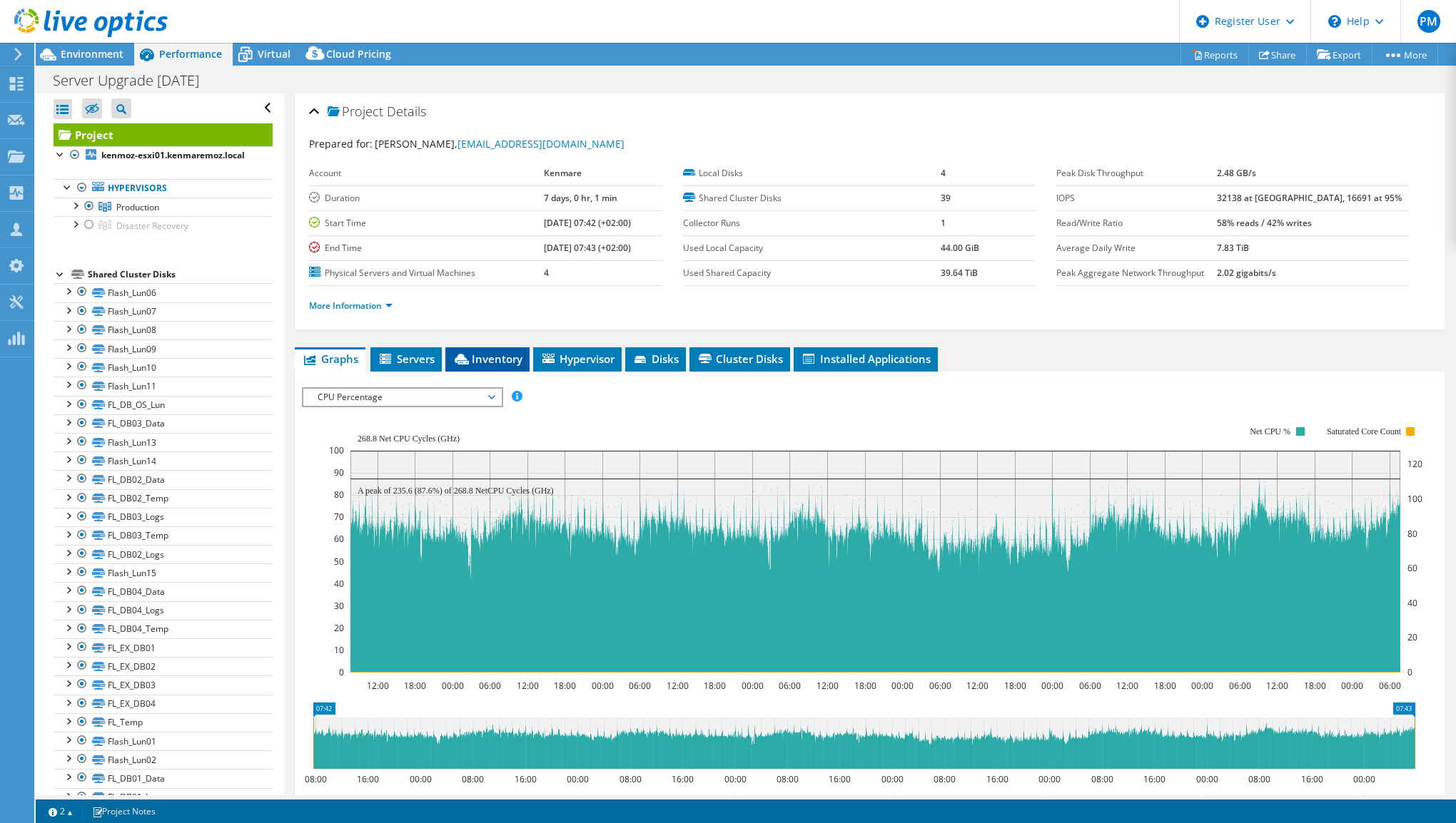
click at [489, 357] on span "Inventory" at bounding box center [487, 359] width 70 height 14
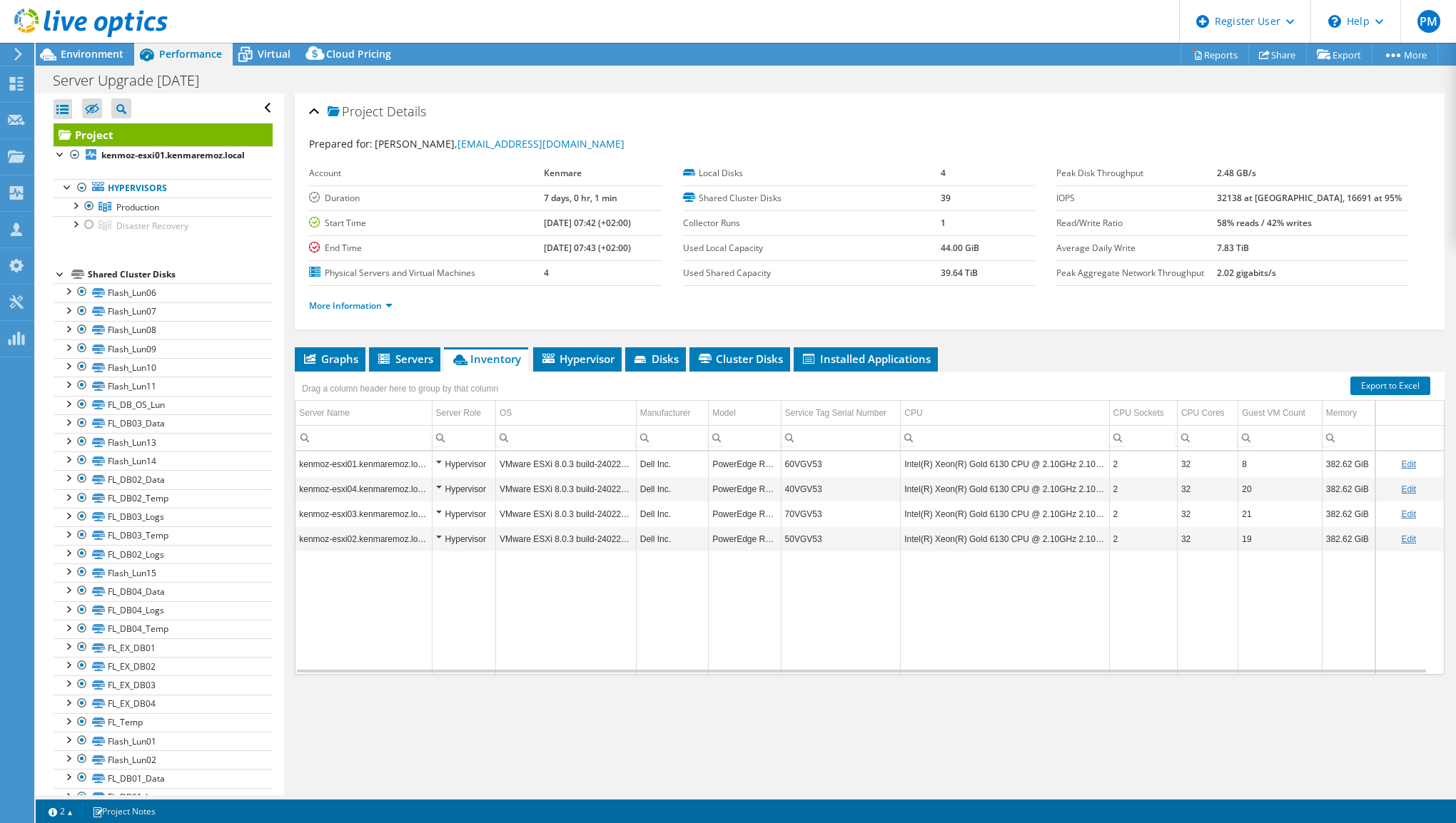
click at [798, 463] on td "60VGV53" at bounding box center [840, 464] width 120 height 25
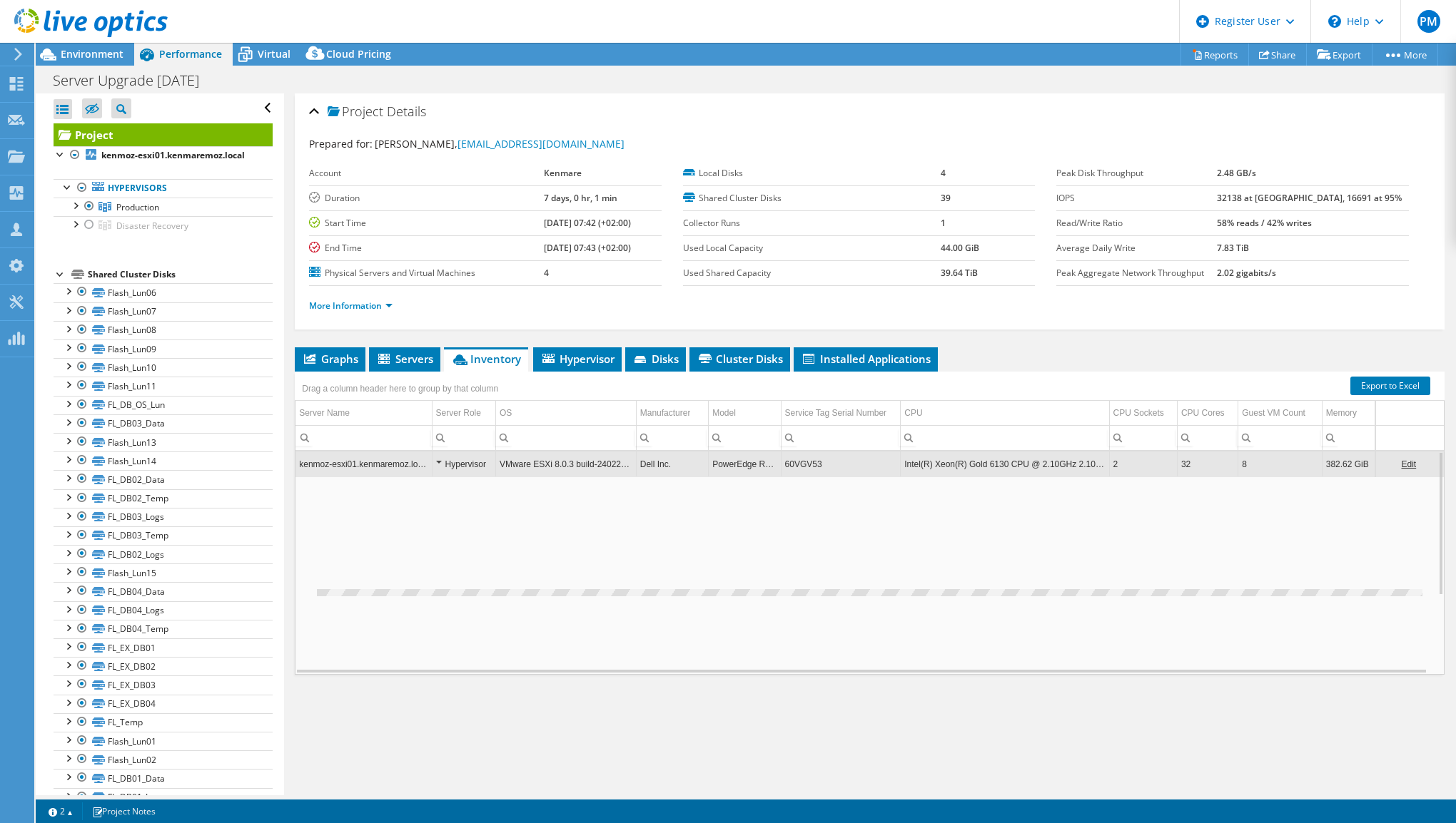
click at [798, 463] on td "60VGV53" at bounding box center [840, 464] width 120 height 25
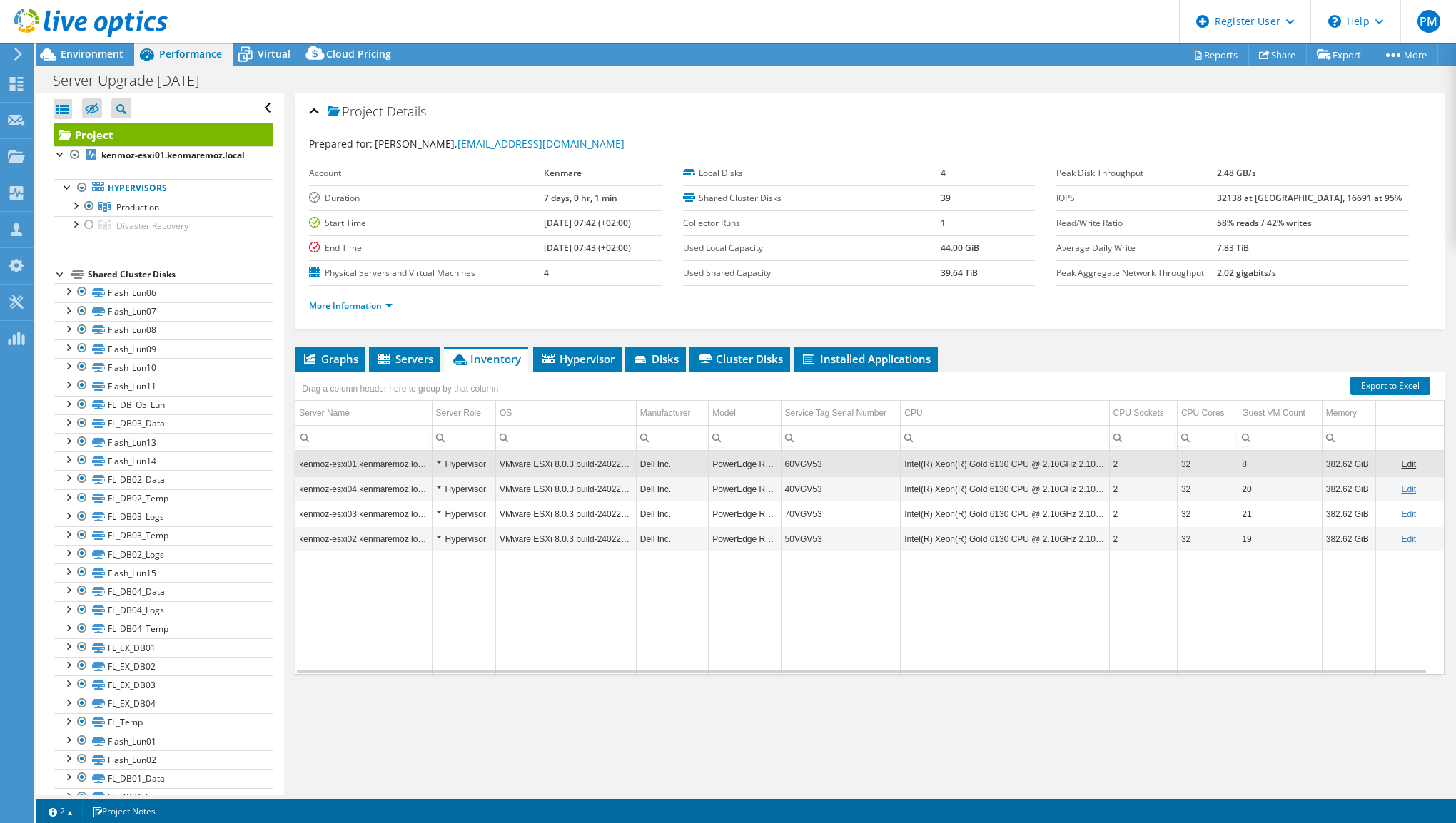
click at [798, 463] on td "60VGV53" at bounding box center [840, 464] width 120 height 25
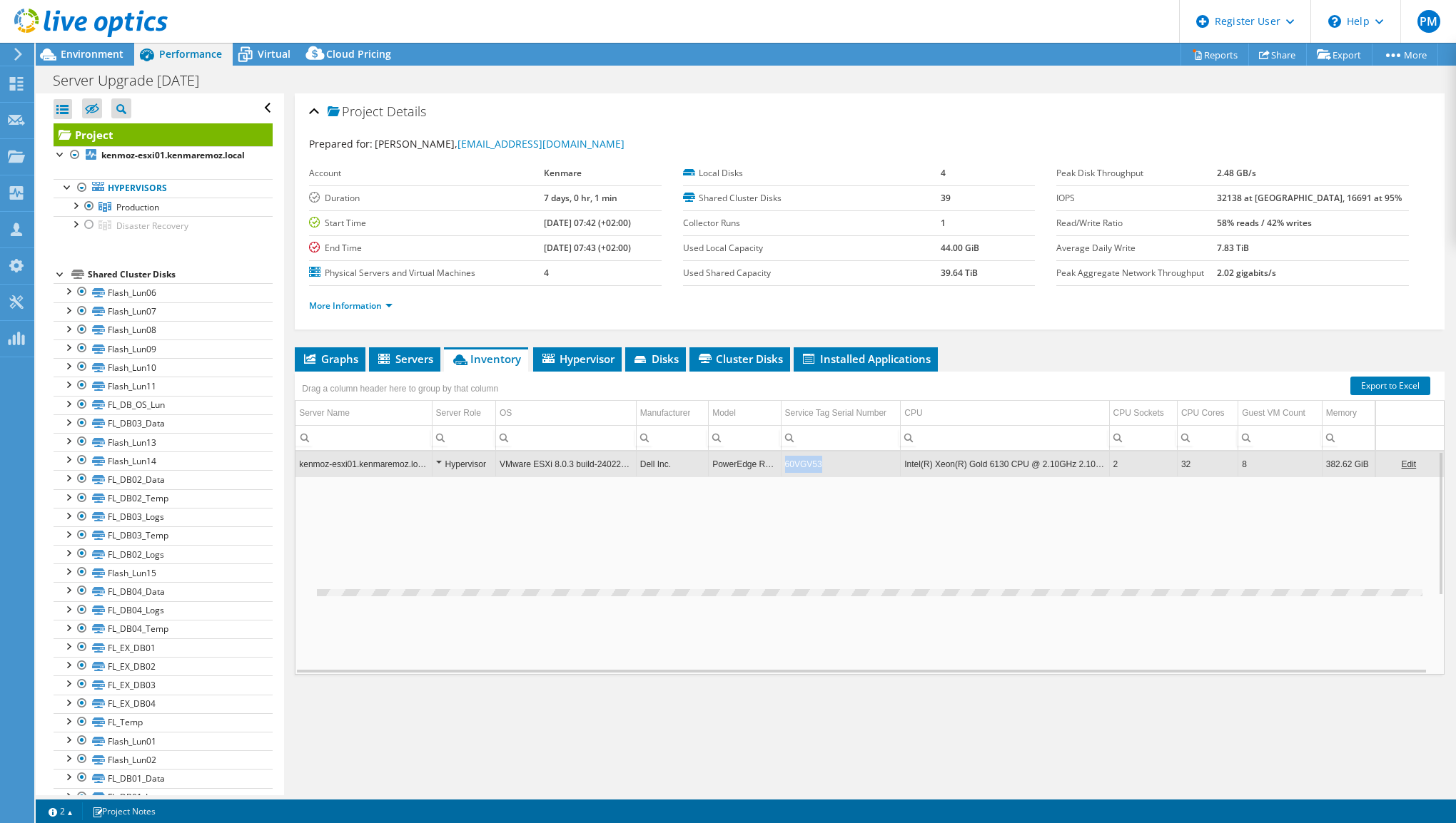
click at [798, 463] on td "60VGV53" at bounding box center [840, 464] width 120 height 25
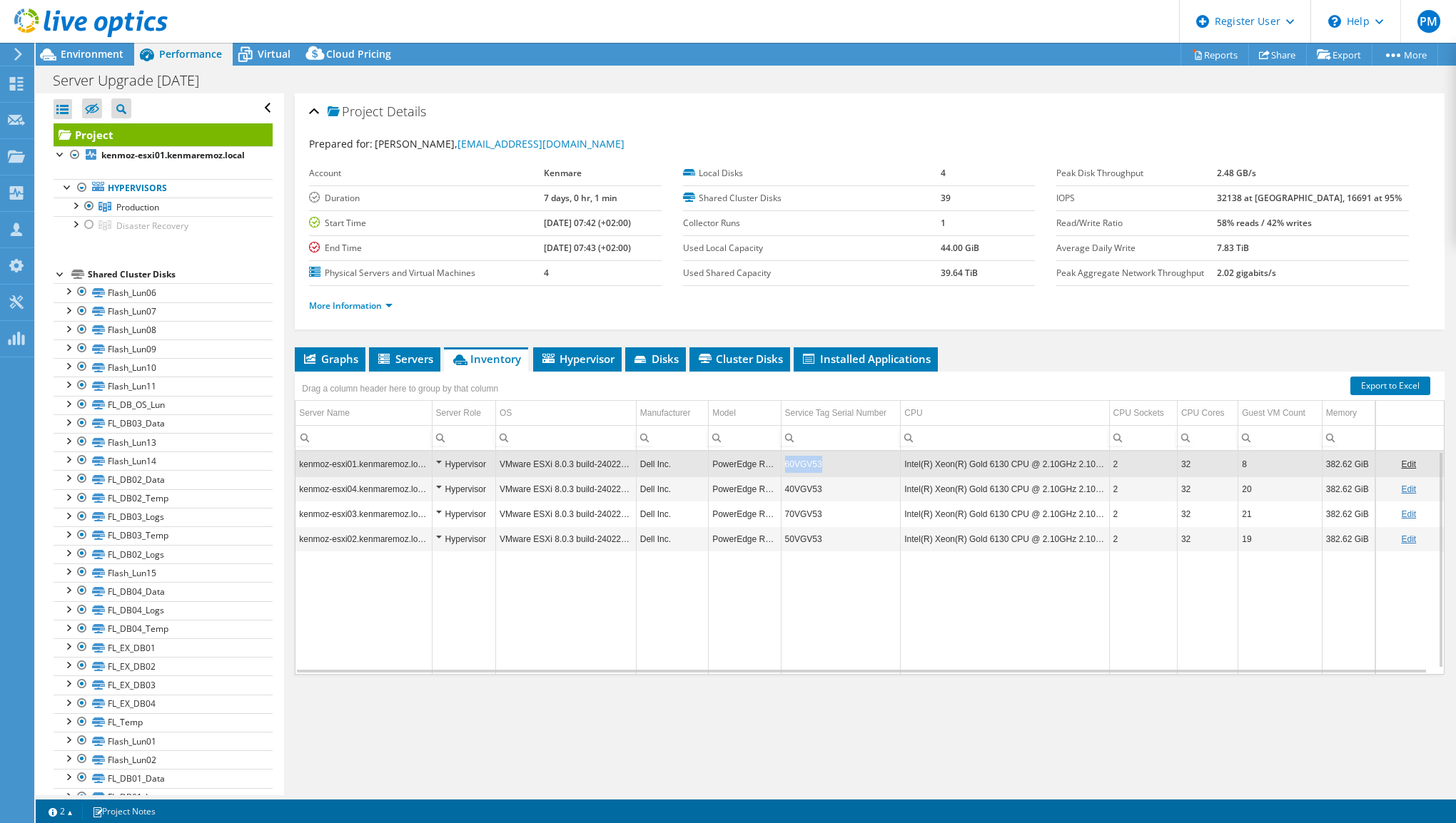
click at [798, 463] on td "60VGV53" at bounding box center [840, 464] width 120 height 25
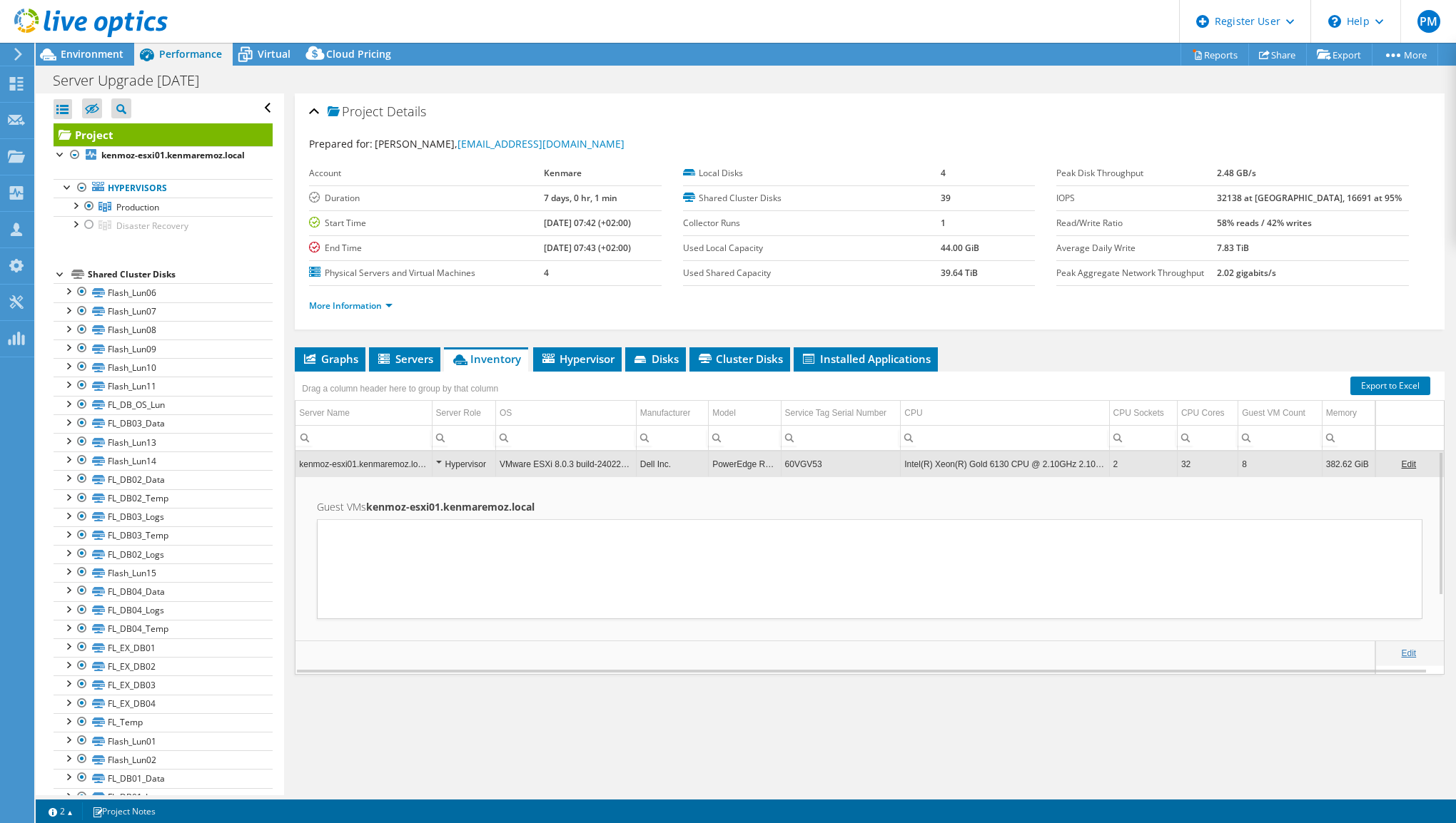
click at [798, 462] on td "60VGV53" at bounding box center [840, 464] width 120 height 25
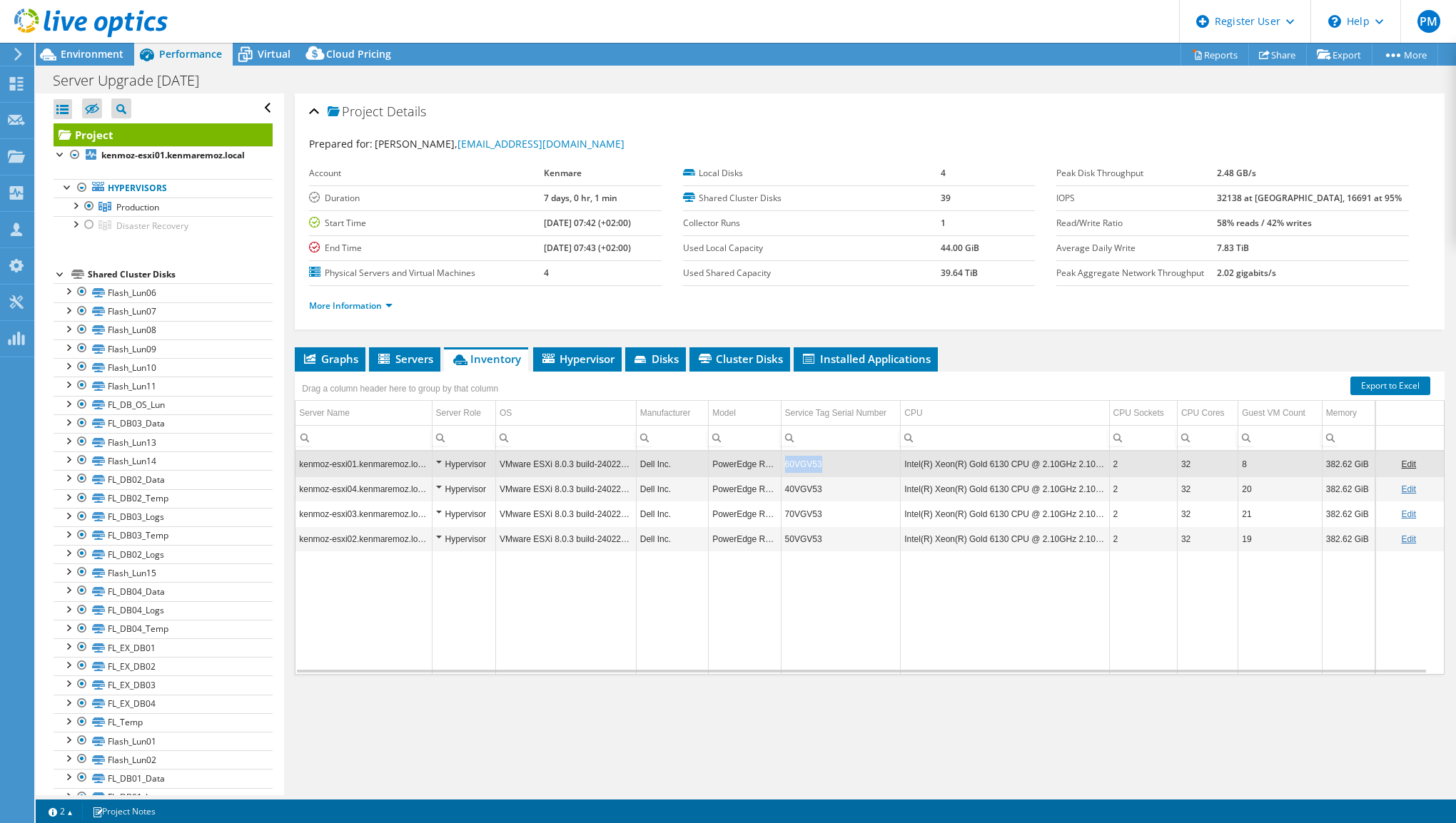
click at [798, 461] on td "60VGV53" at bounding box center [840, 464] width 120 height 25
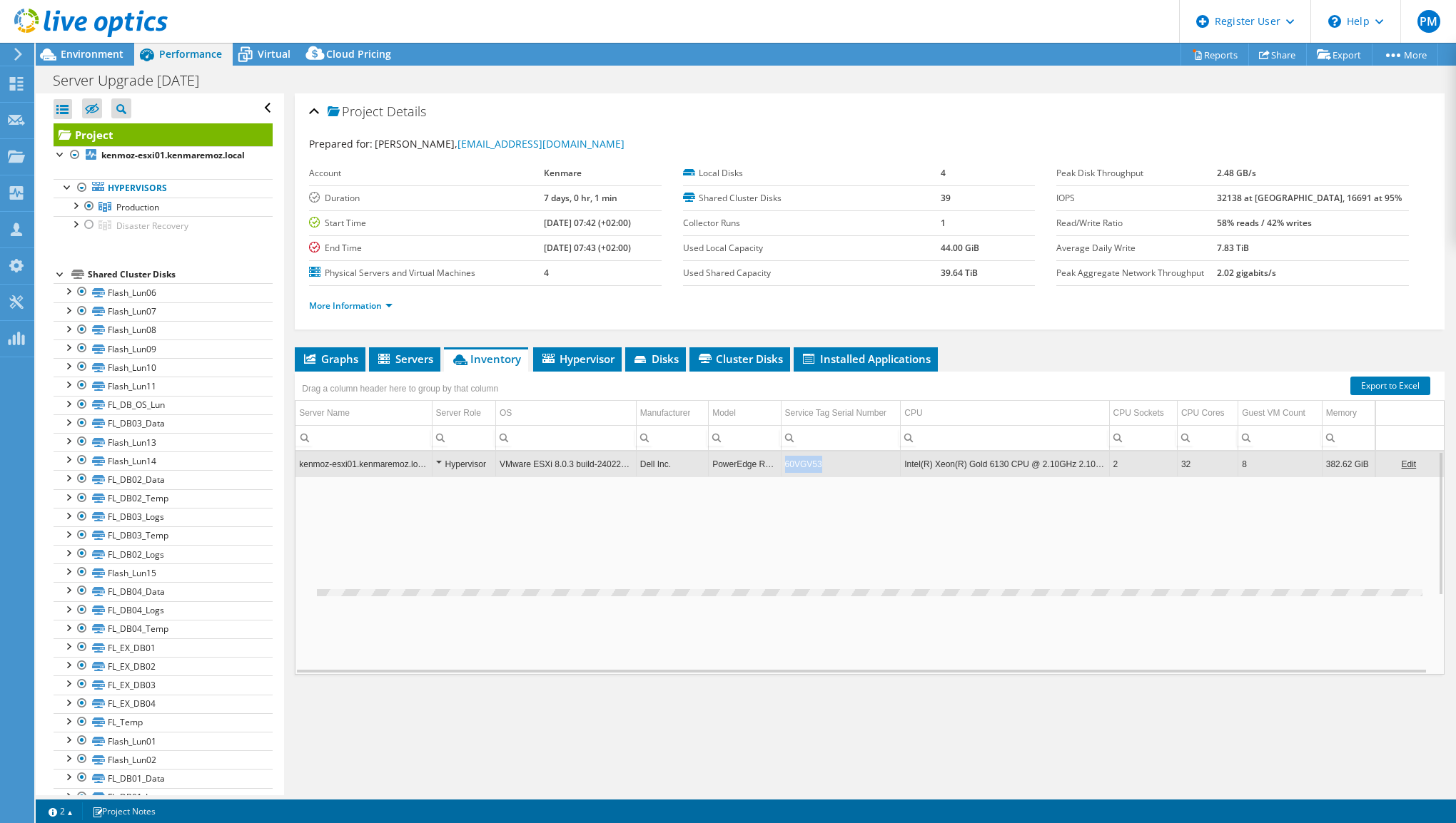
click at [798, 461] on td "60VGV53" at bounding box center [840, 464] width 120 height 25
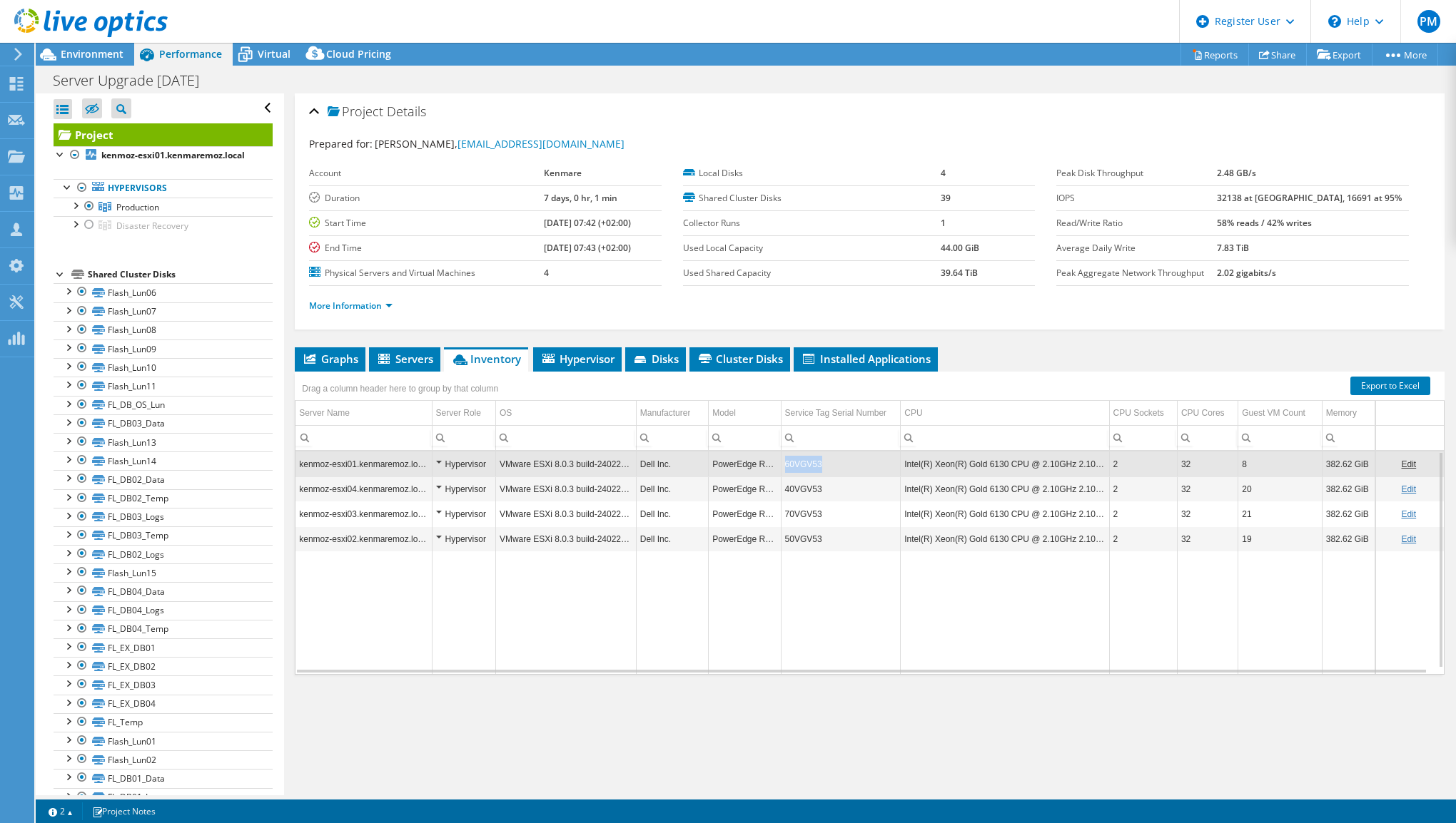
click at [798, 461] on td "60VGV53" at bounding box center [840, 464] width 120 height 25
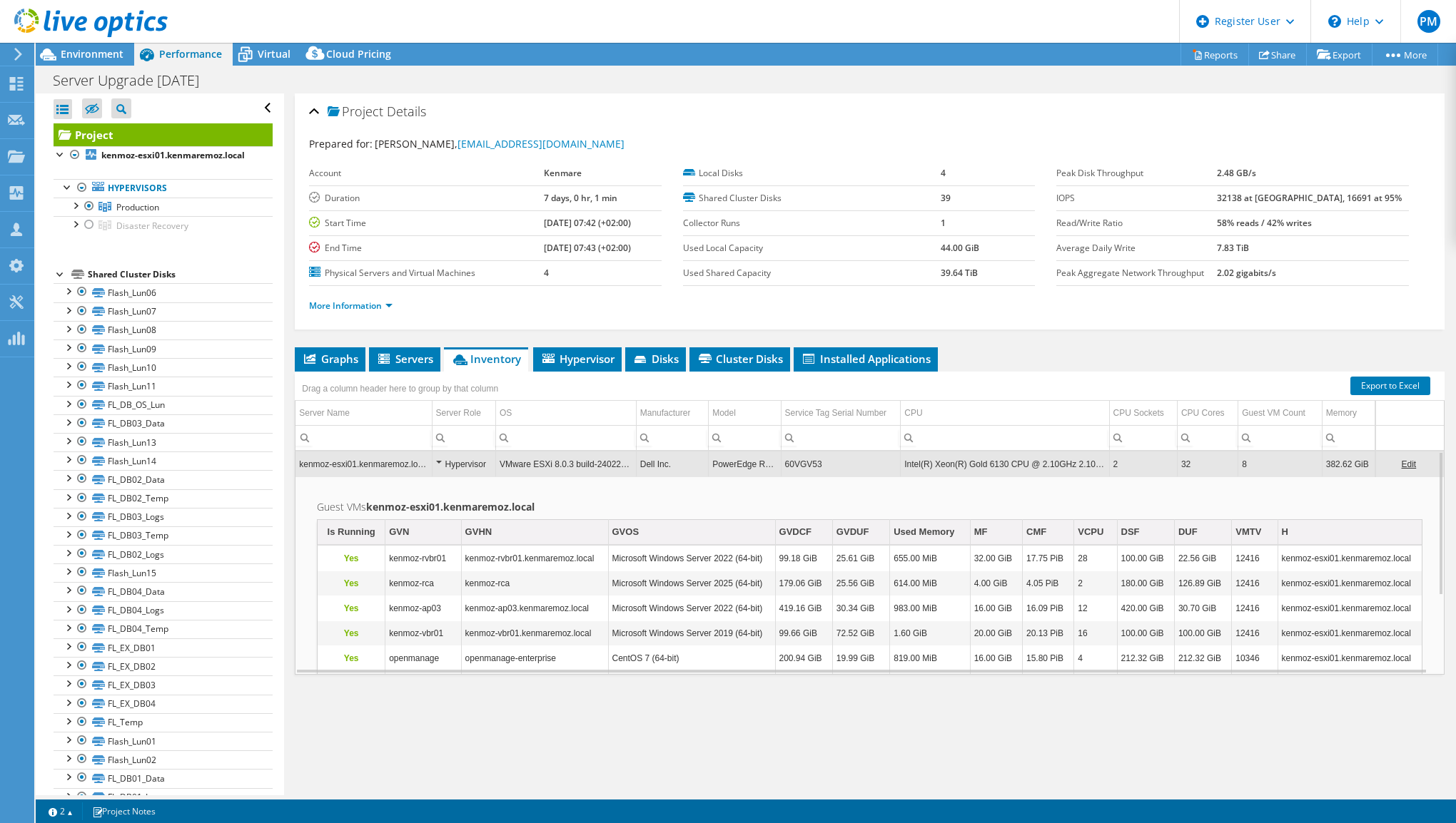
click at [799, 461] on td "60VGV53" at bounding box center [840, 464] width 120 height 25
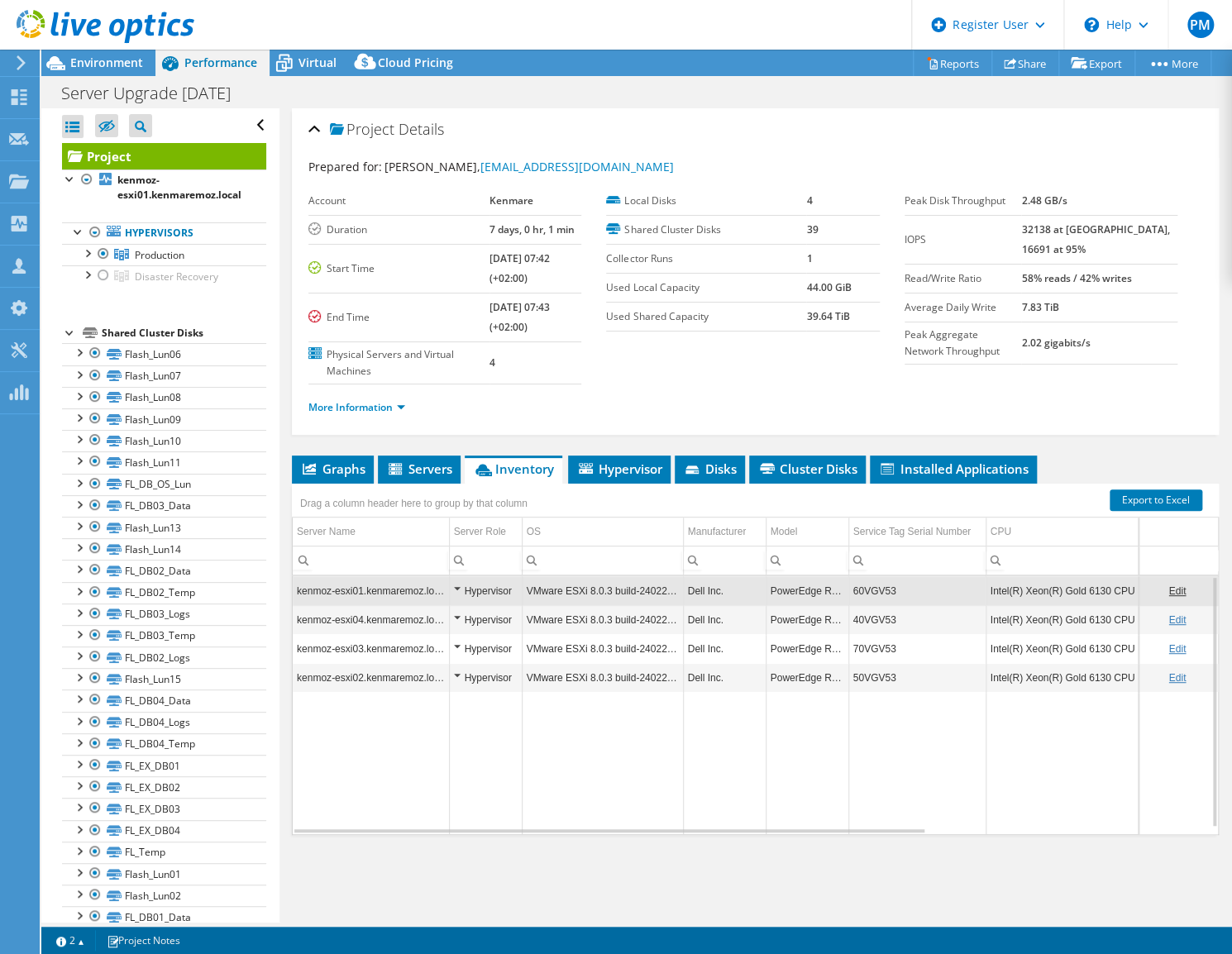
click at [874, 590] on td "60VGV53" at bounding box center [916, 590] width 137 height 29
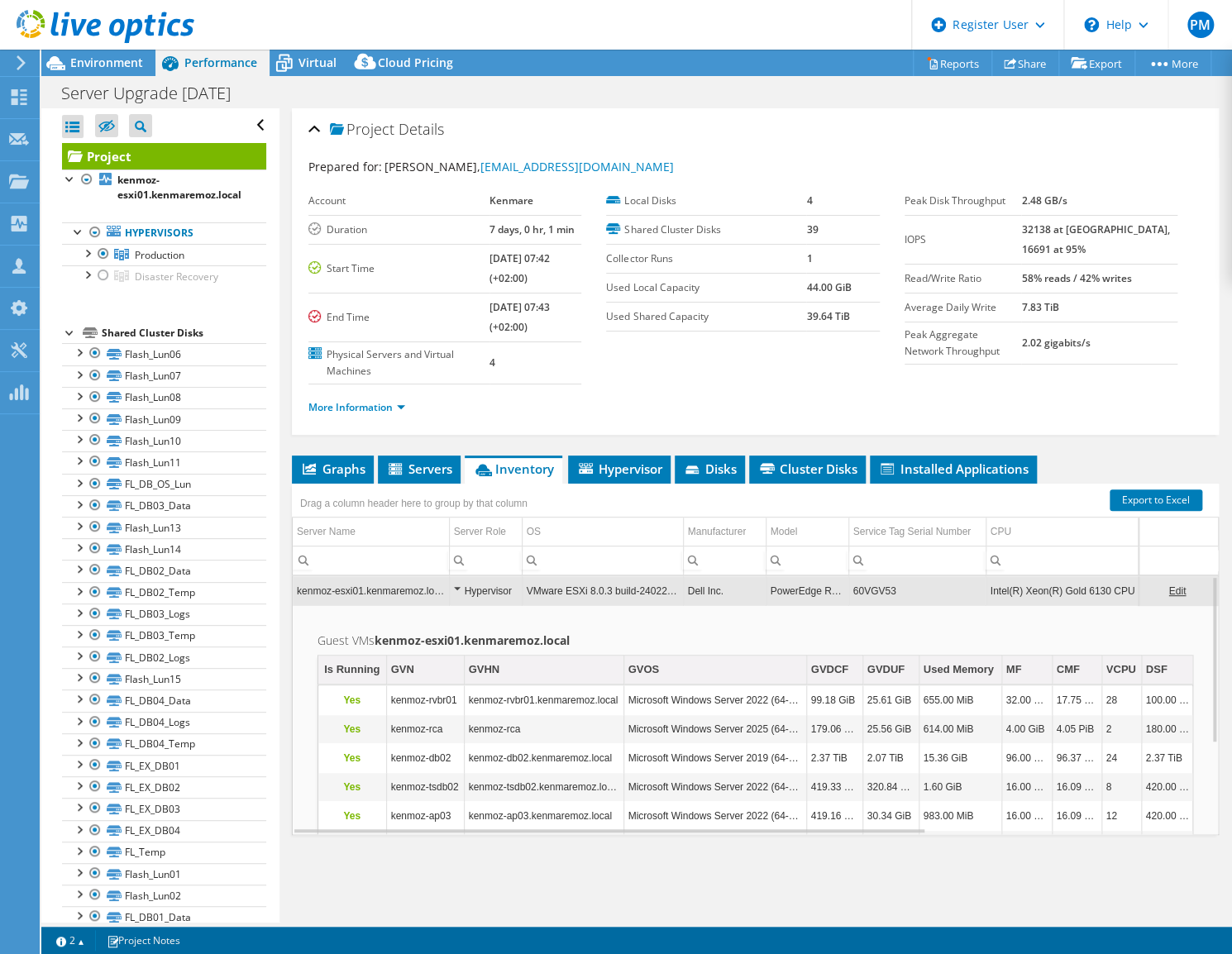
click at [866, 872] on div "Project Details Prepared for: [PERSON_NAME], [EMAIL_ADDRESS][DOMAIN_NAME] Accou…" at bounding box center [755, 515] width 952 height 814
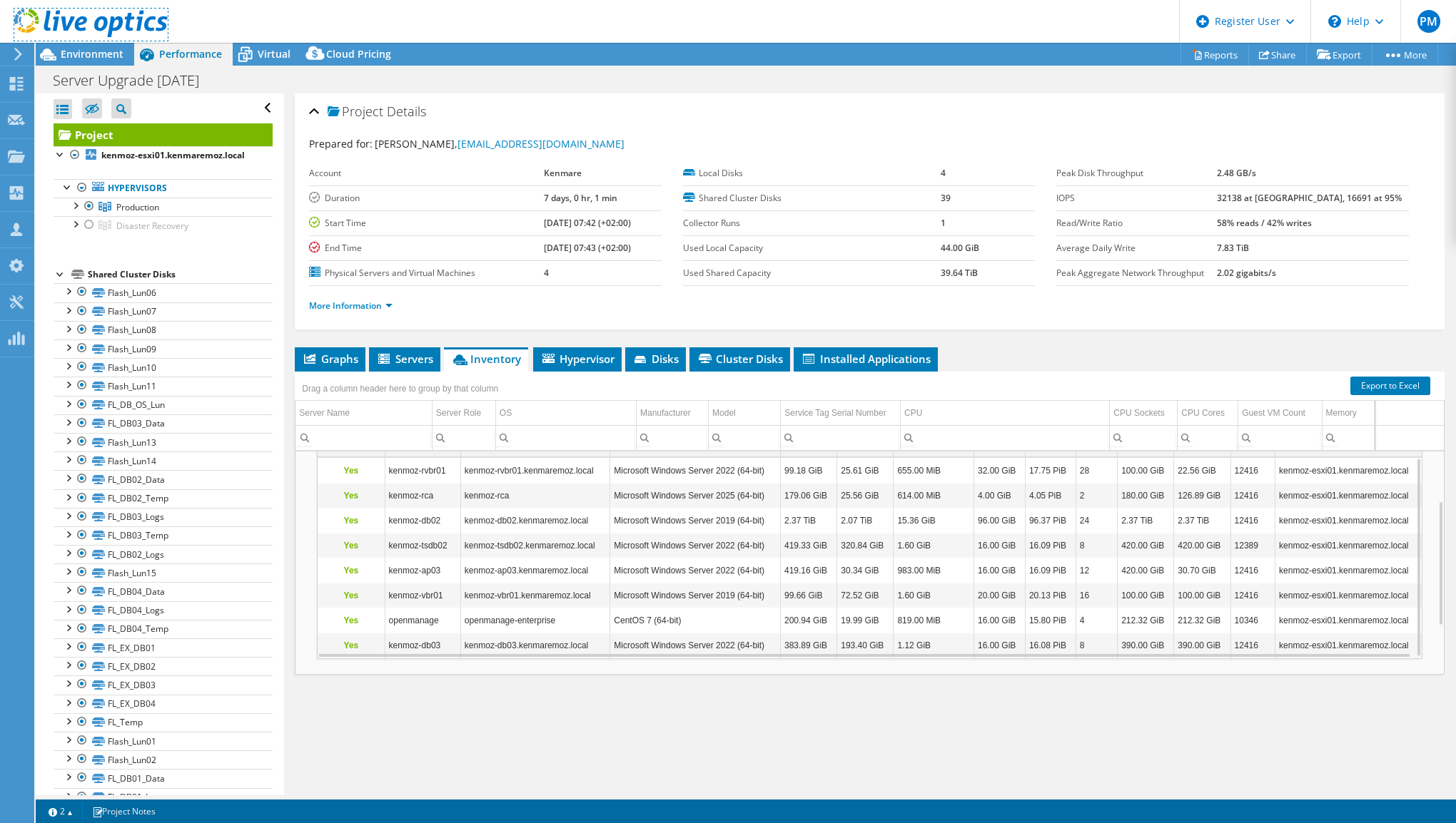
scroll to position [2, 0]
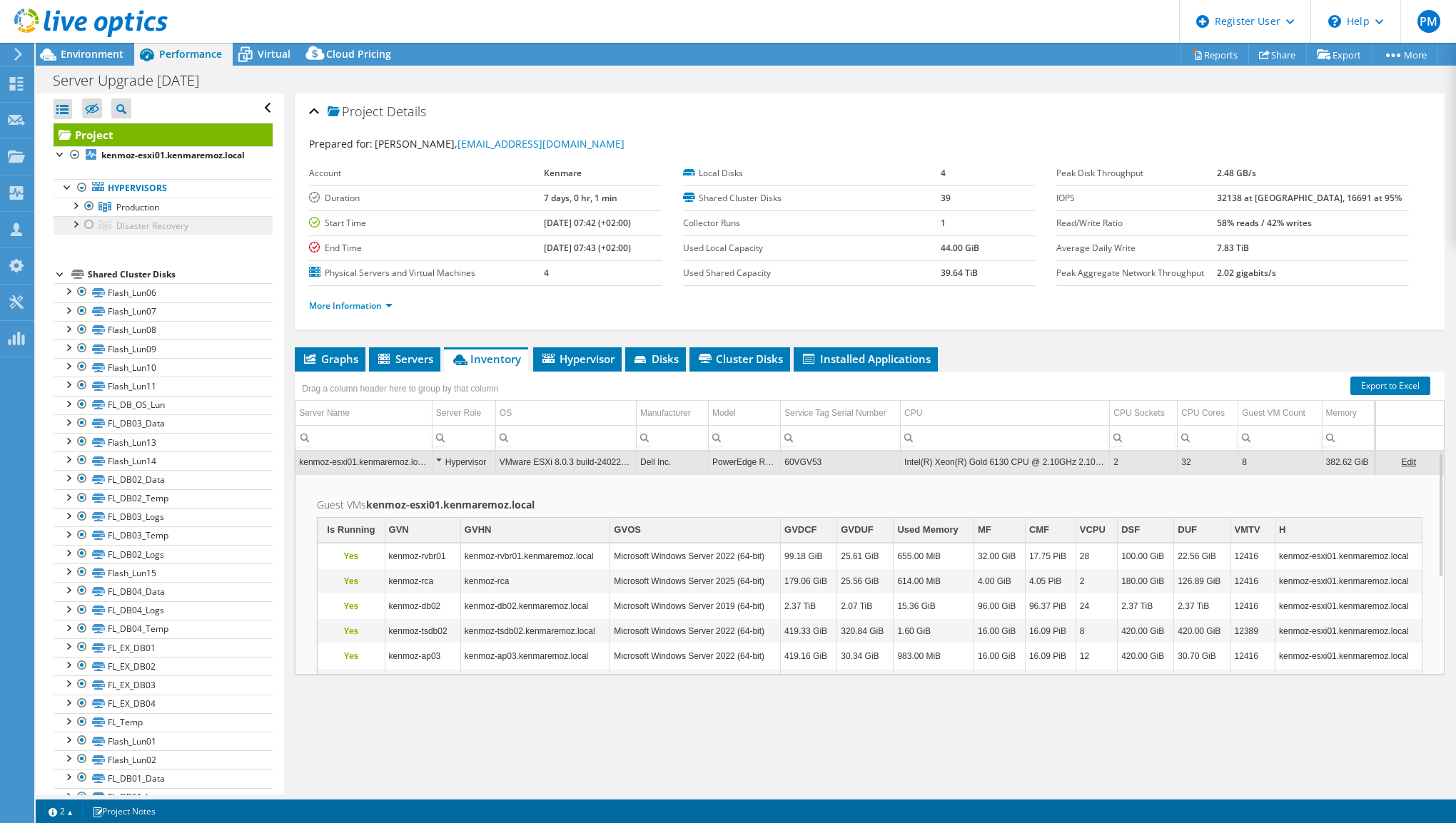
click at [120, 232] on span "Disaster Recovery" at bounding box center [152, 225] width 72 height 12
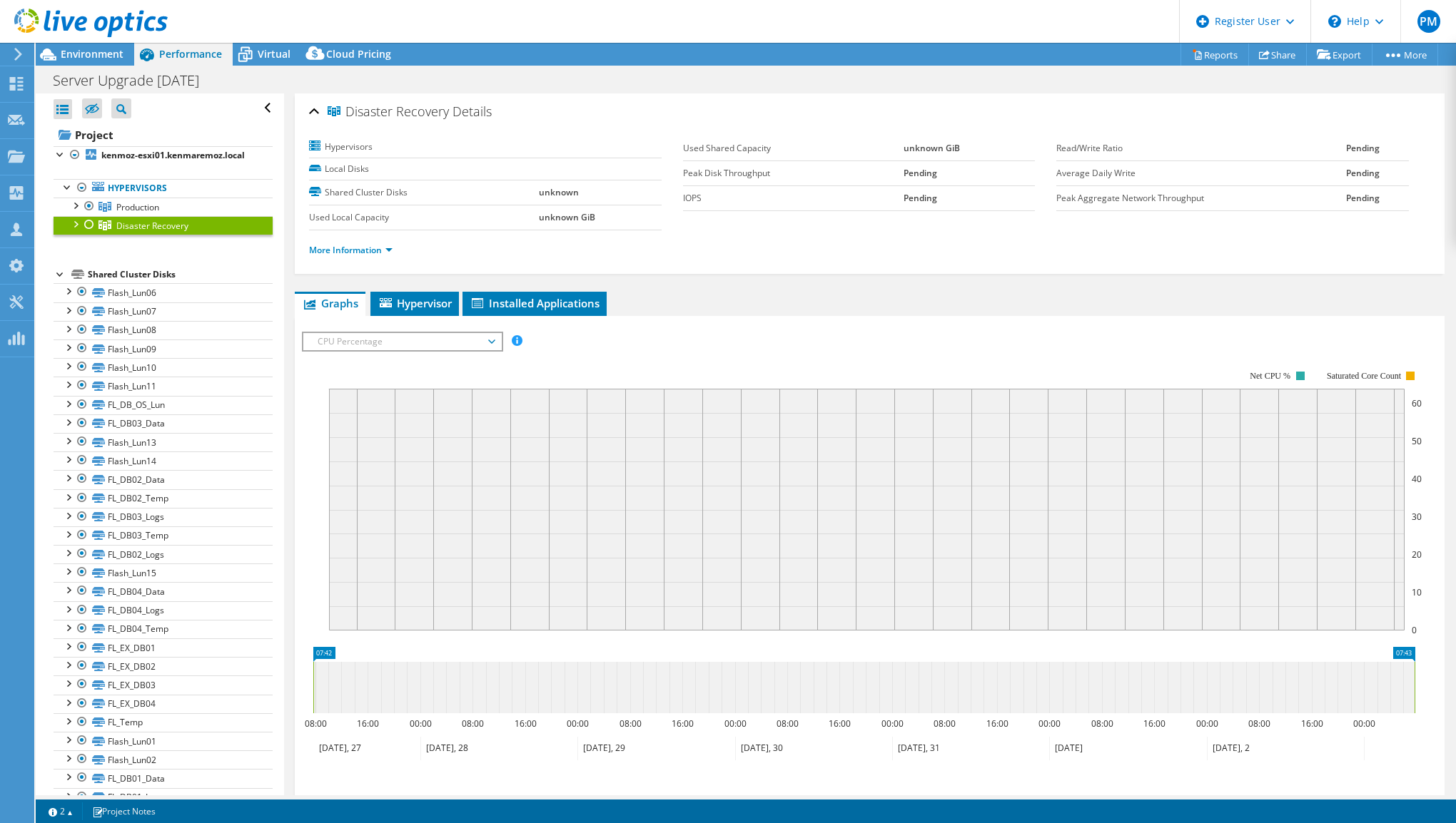
click at [91, 233] on div at bounding box center [89, 225] width 14 height 17
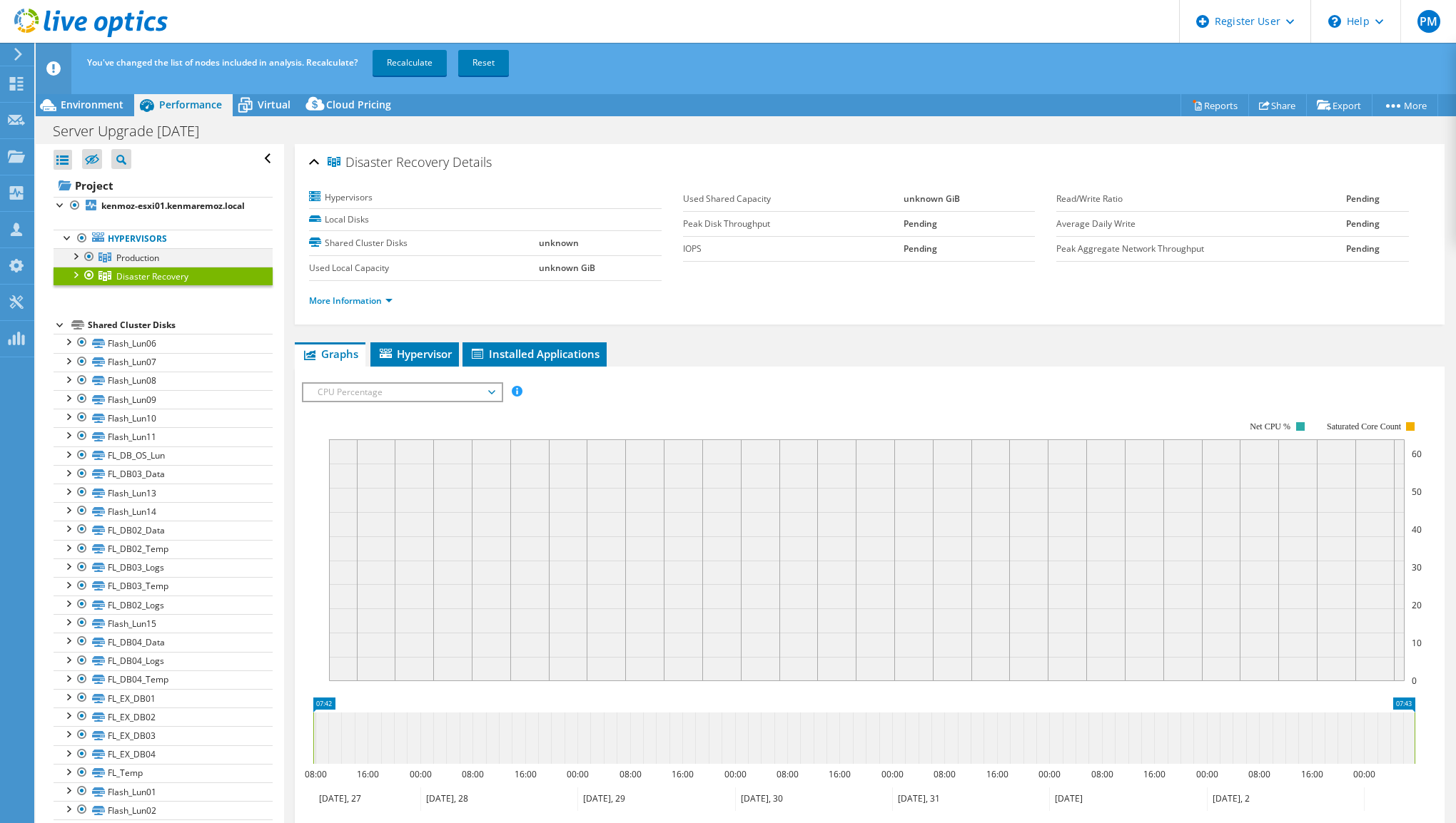
click at [91, 265] on div at bounding box center [89, 257] width 14 height 17
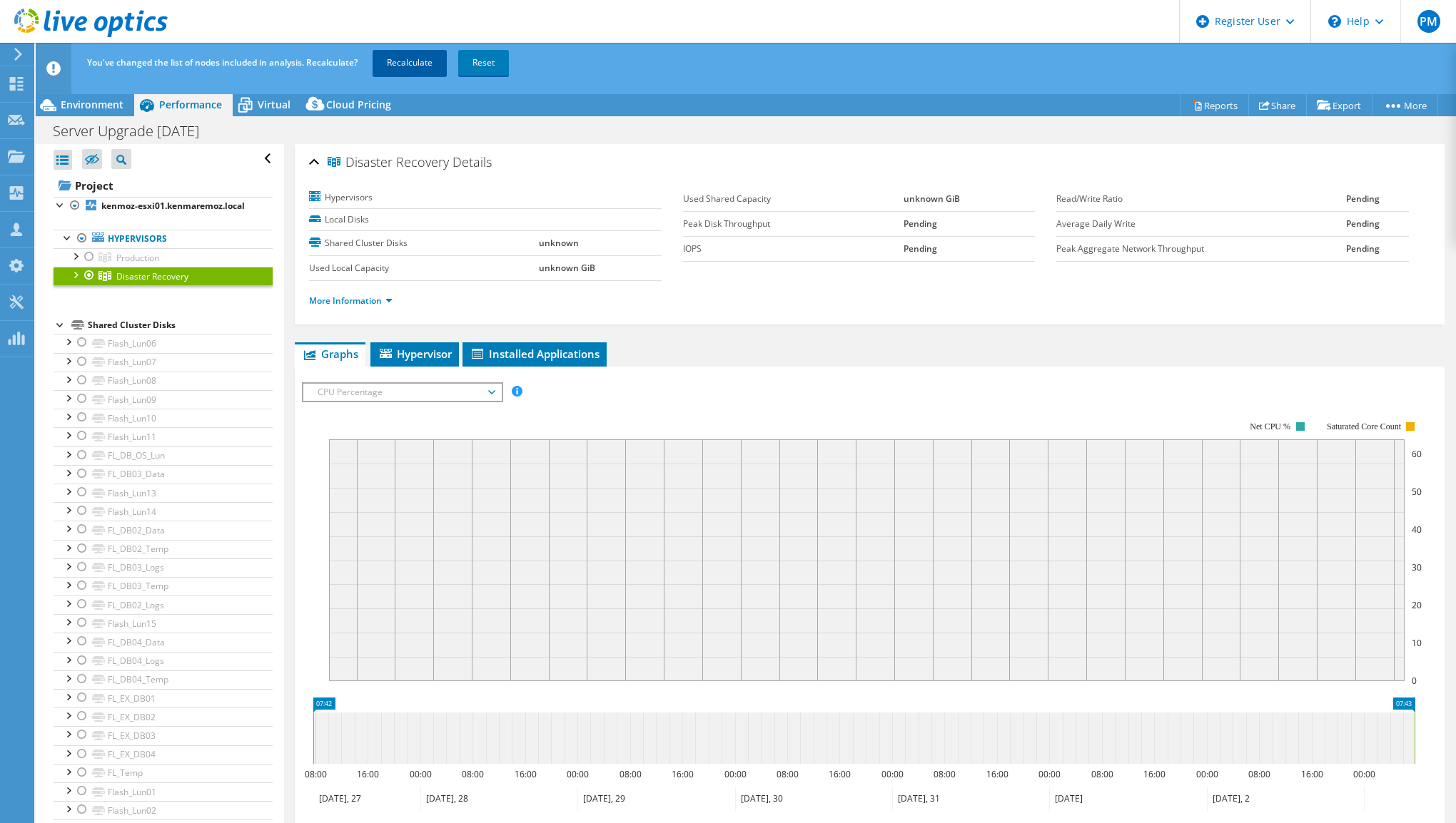
click at [423, 65] on link "Recalculate" at bounding box center [409, 62] width 74 height 25
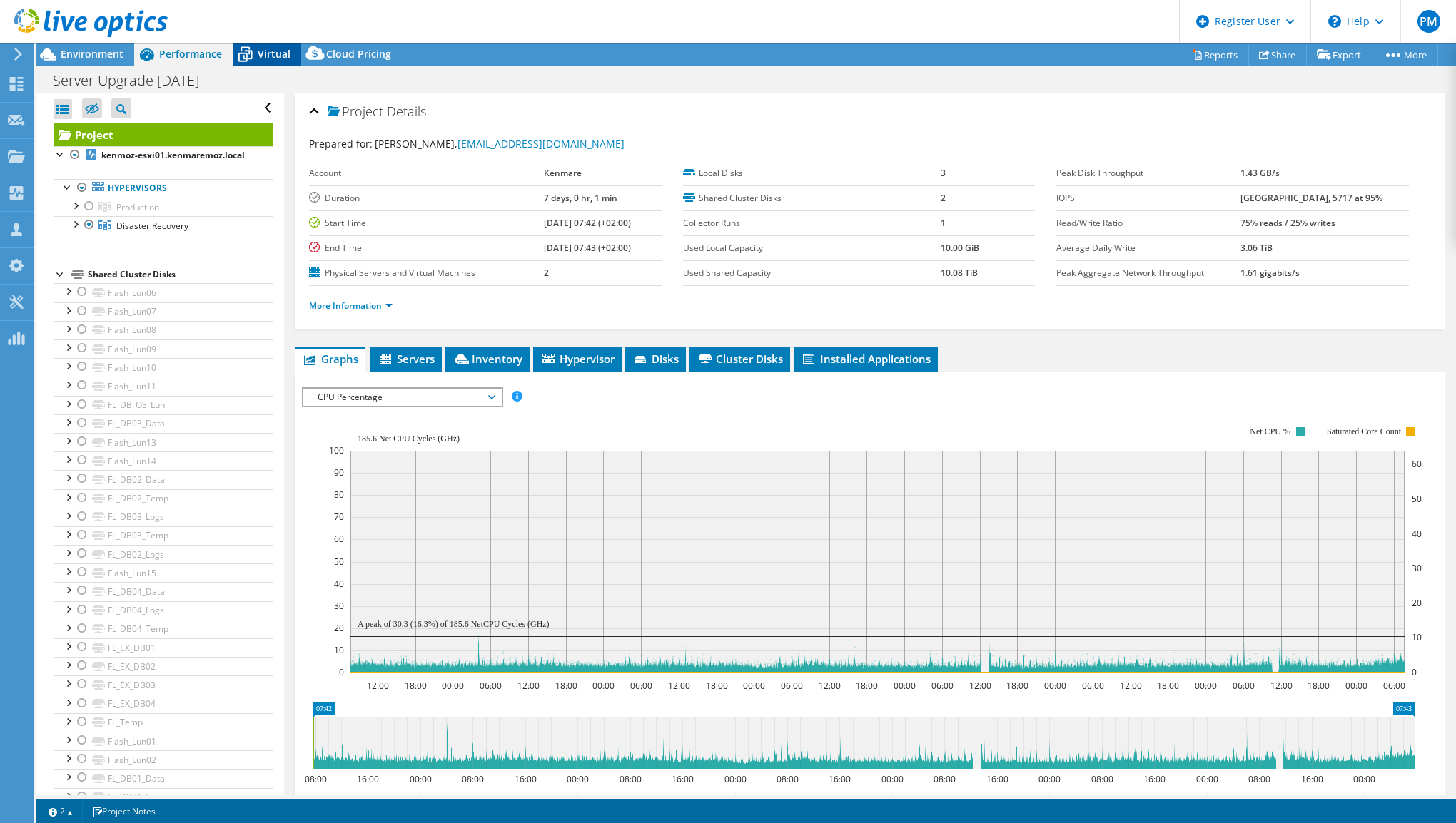
click at [278, 56] on span "Virtual" at bounding box center [273, 54] width 33 height 14
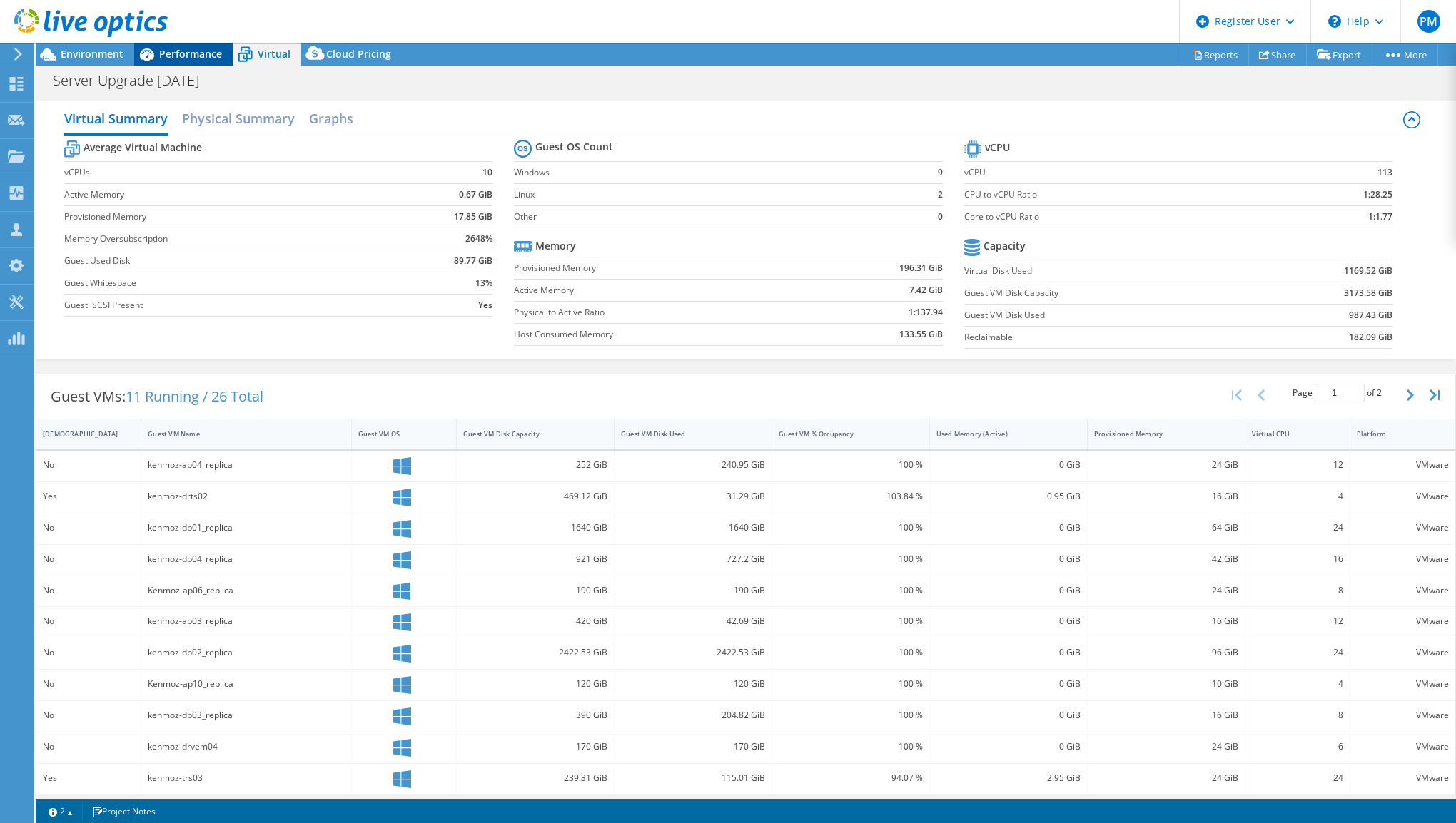
click at [175, 50] on span "Performance" at bounding box center [191, 54] width 63 height 14
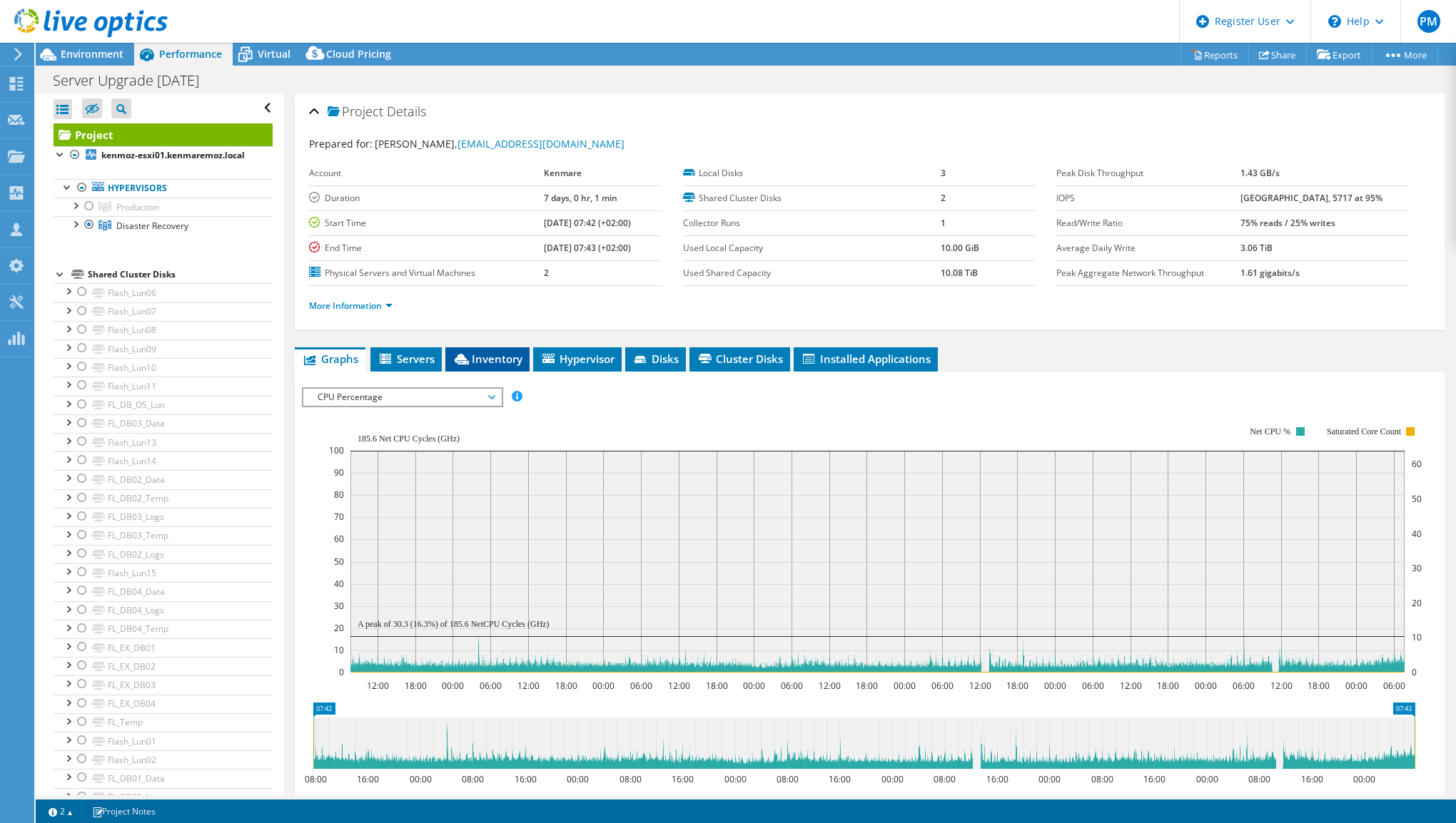
click at [495, 357] on span "Inventory" at bounding box center [487, 359] width 70 height 14
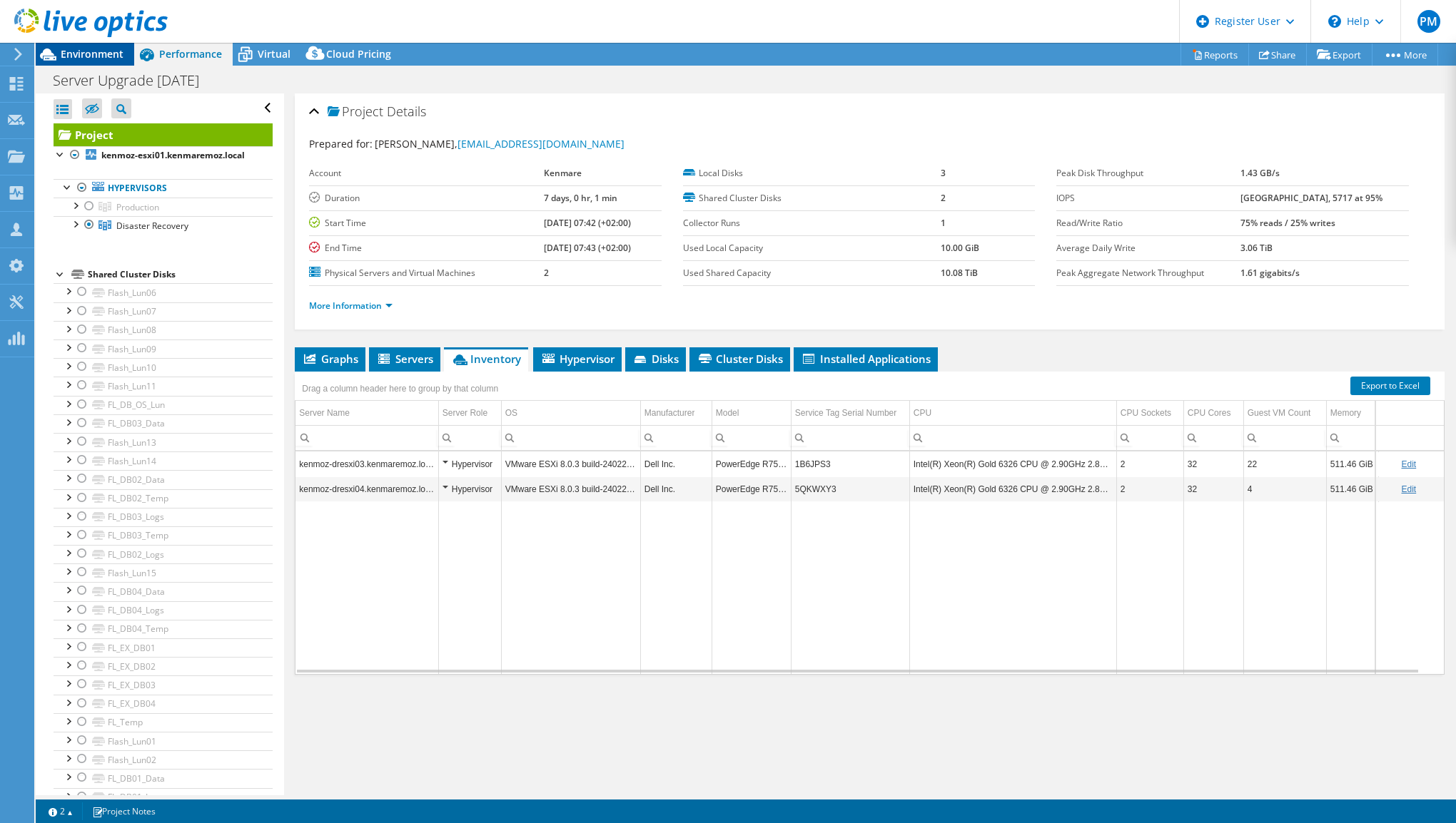
click at [100, 56] on span "Environment" at bounding box center [92, 54] width 63 height 14
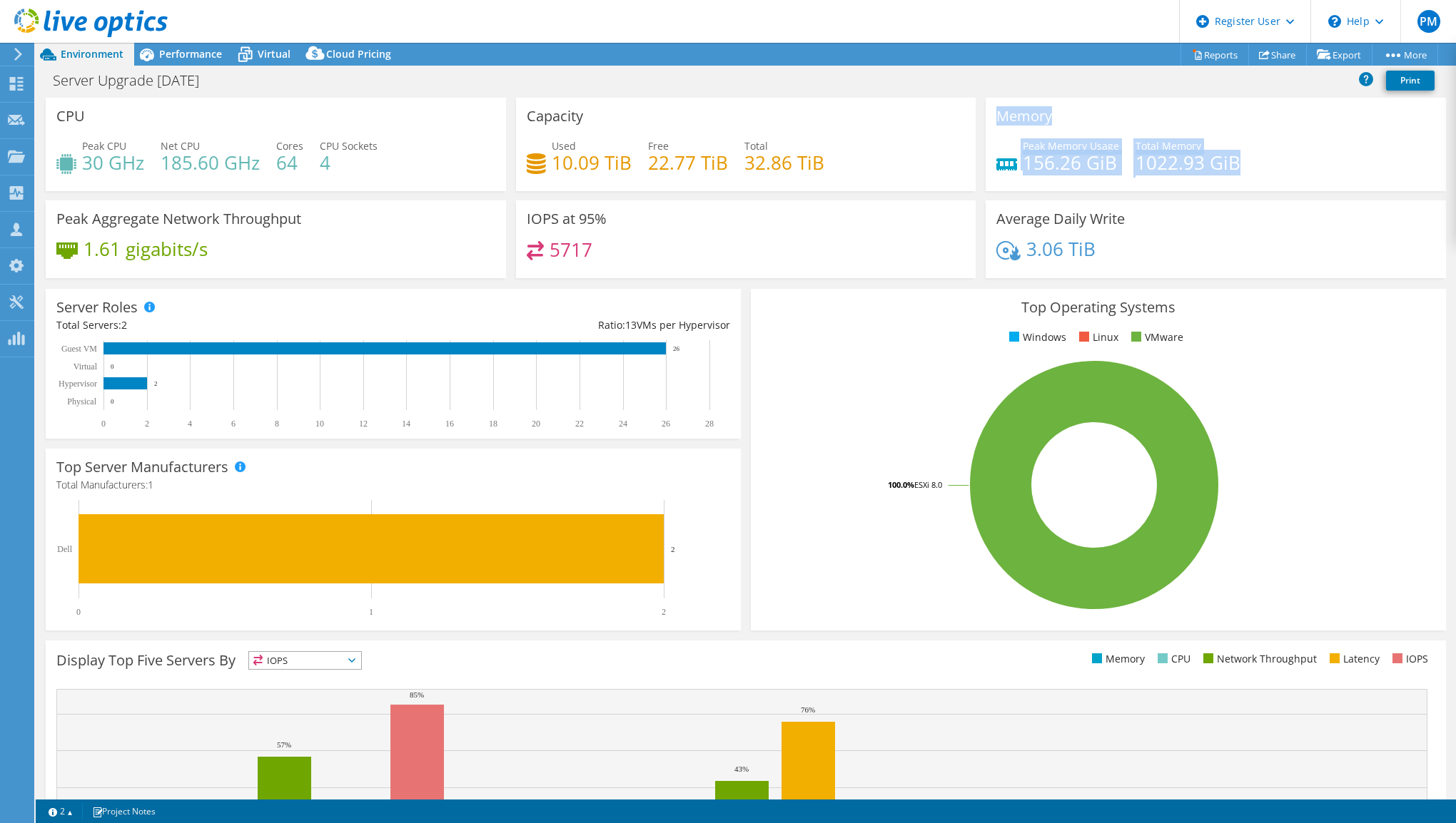
drag, startPoint x: 993, startPoint y: 117, endPoint x: 1233, endPoint y: 164, distance: 244.6
click at [1233, 164] on div "Memory Peak Memory Usage 156.26 GiB Total Memory 1022.93 GiB" at bounding box center [1215, 144] width 460 height 93
copy div "Memory Peak Memory Usage 156.26 GiB Total Memory 1022.93 GiB"
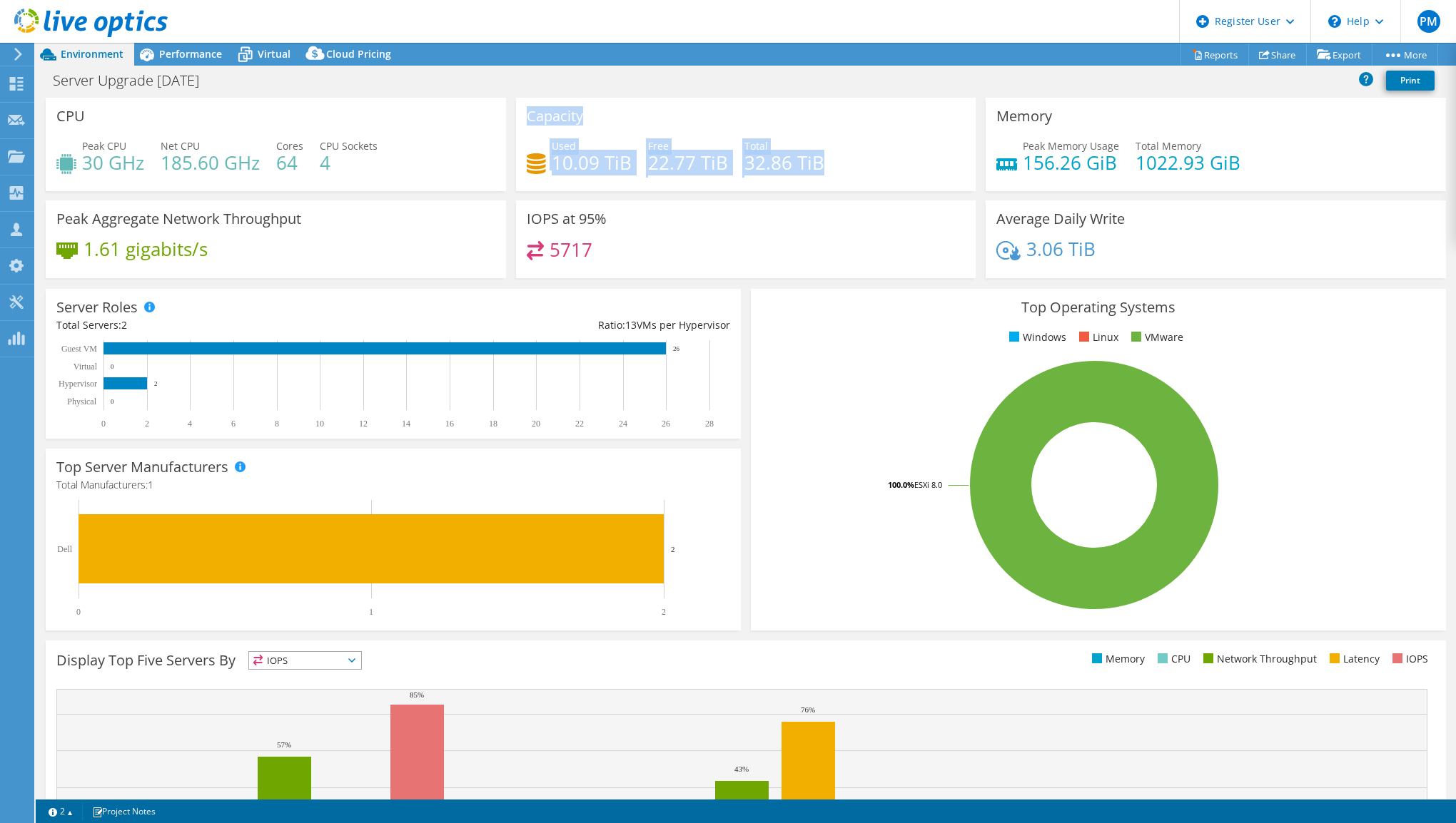
drag, startPoint x: 524, startPoint y: 114, endPoint x: 839, endPoint y: 169, distance: 319.8
click at [839, 169] on div "Capacity Used 10.09 TiB Free 22.77 TiB Total 32.86 TiB" at bounding box center [746, 144] width 460 height 93
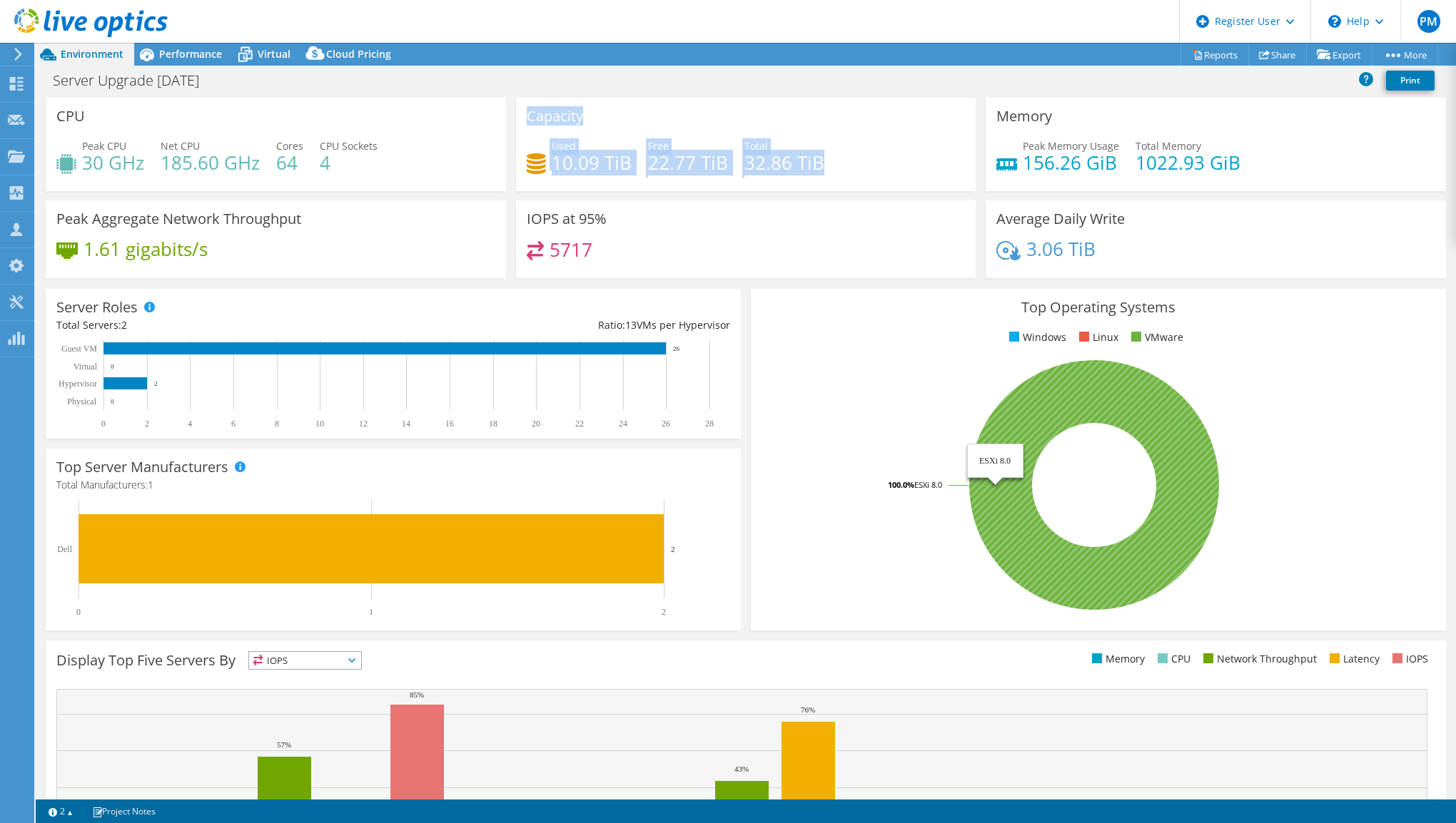
copy div "Capacity Used 10.09 TiB Free 22.77 TiB Total 32.86 TiB"
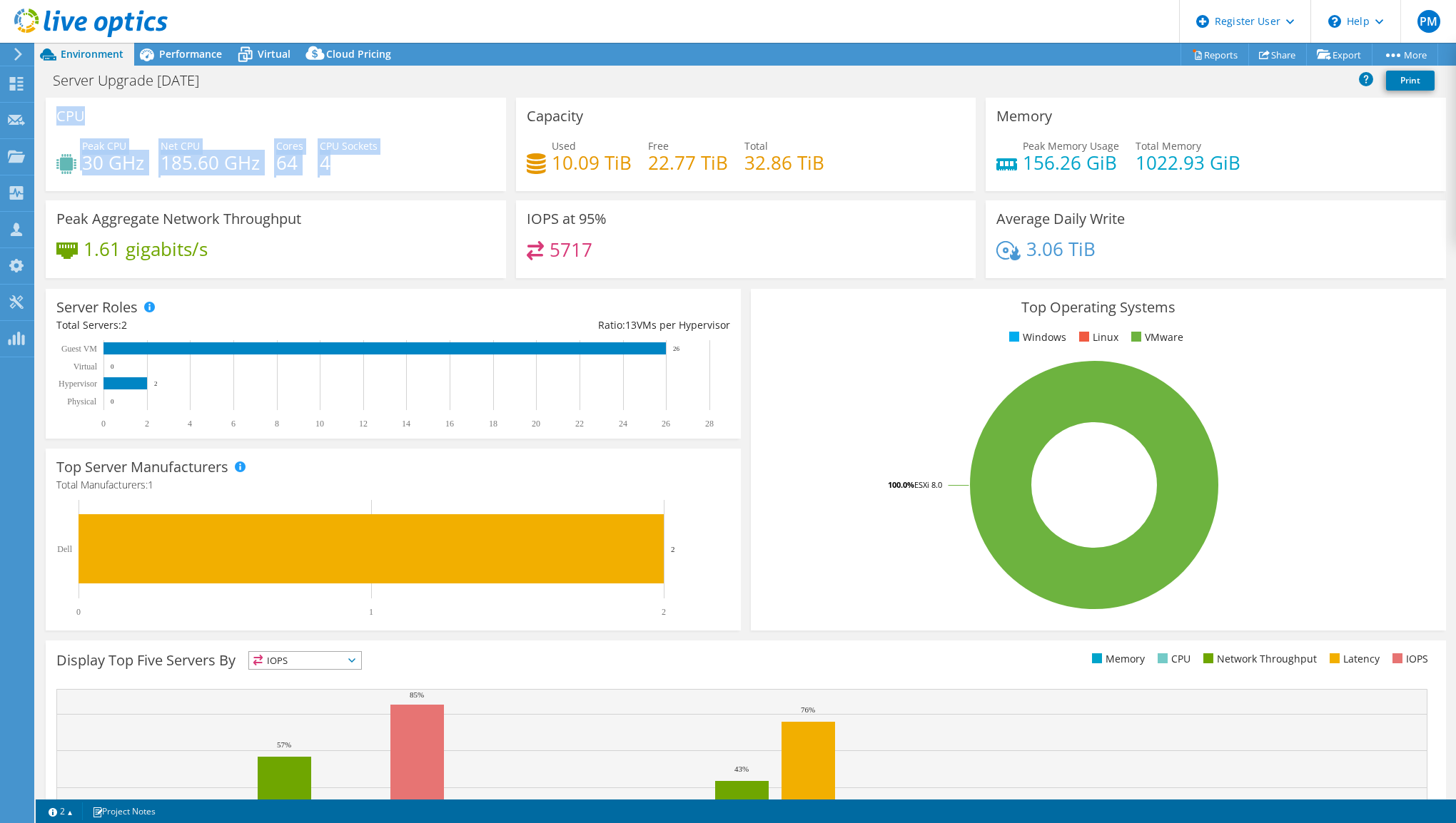
drag, startPoint x: 59, startPoint y: 119, endPoint x: 344, endPoint y: 171, distance: 289.7
click at [344, 171] on div "CPU Peak CPU 30 GHz Net CPU 185.60 GHz Cores 64 CPU Sockets 4" at bounding box center [275, 144] width 460 height 93
copy div "CPU Peak CPU 30 GHz Net CPU 185.60 GHz Cores 64 CPU Sockets 4"
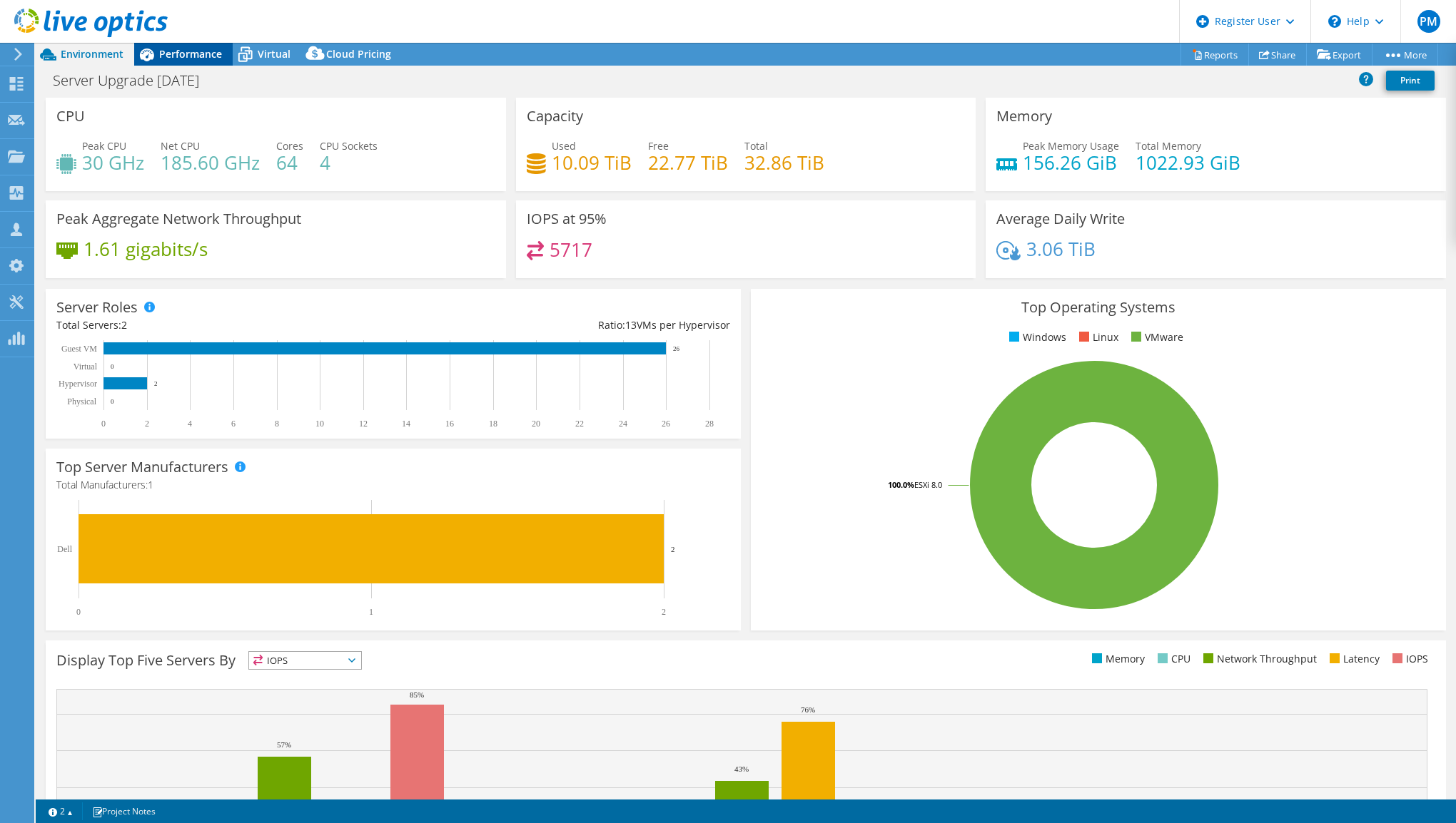
click at [206, 51] on span "Performance" at bounding box center [191, 54] width 63 height 14
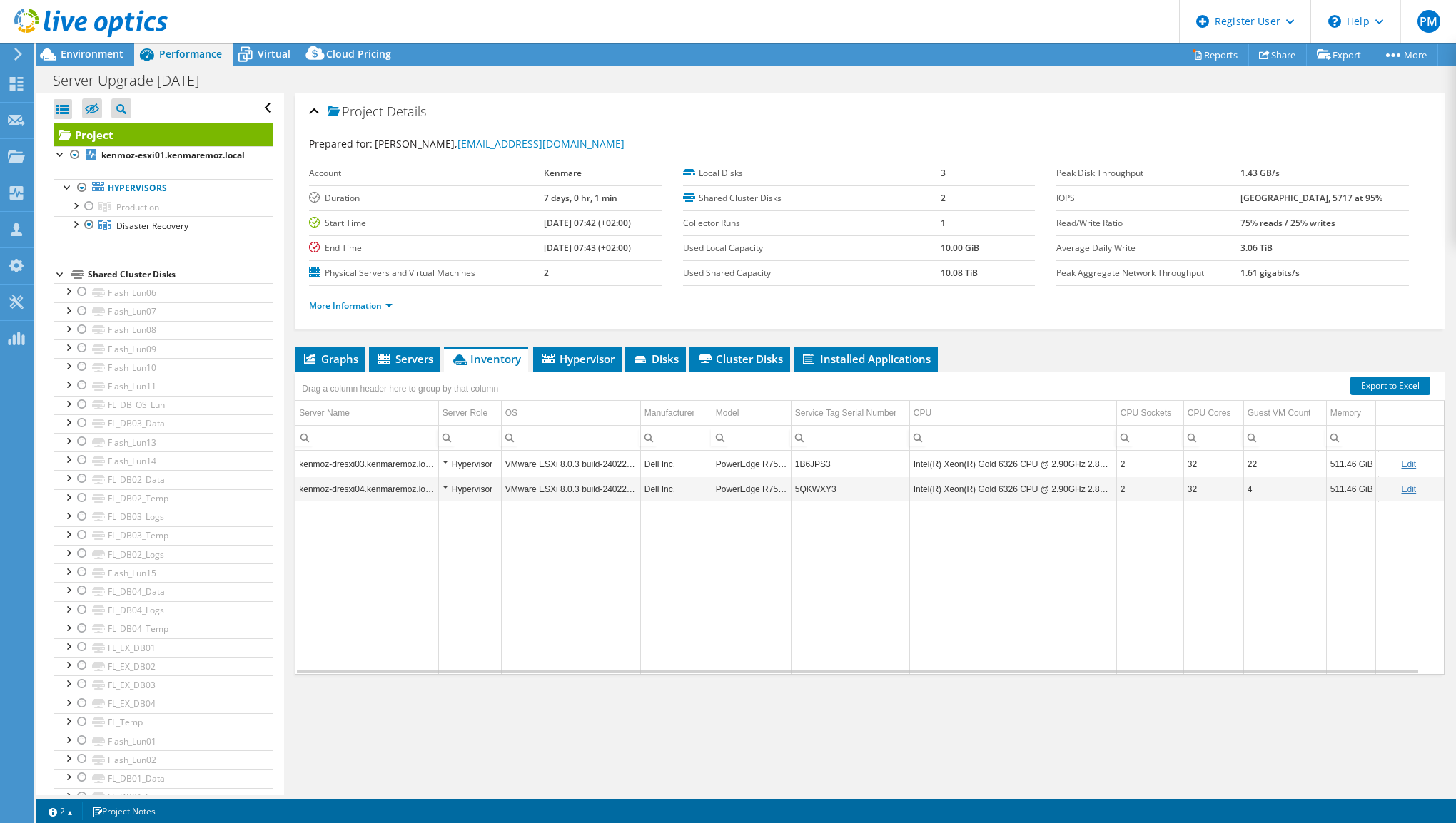
click at [359, 306] on link "More Information" at bounding box center [350, 306] width 83 height 12
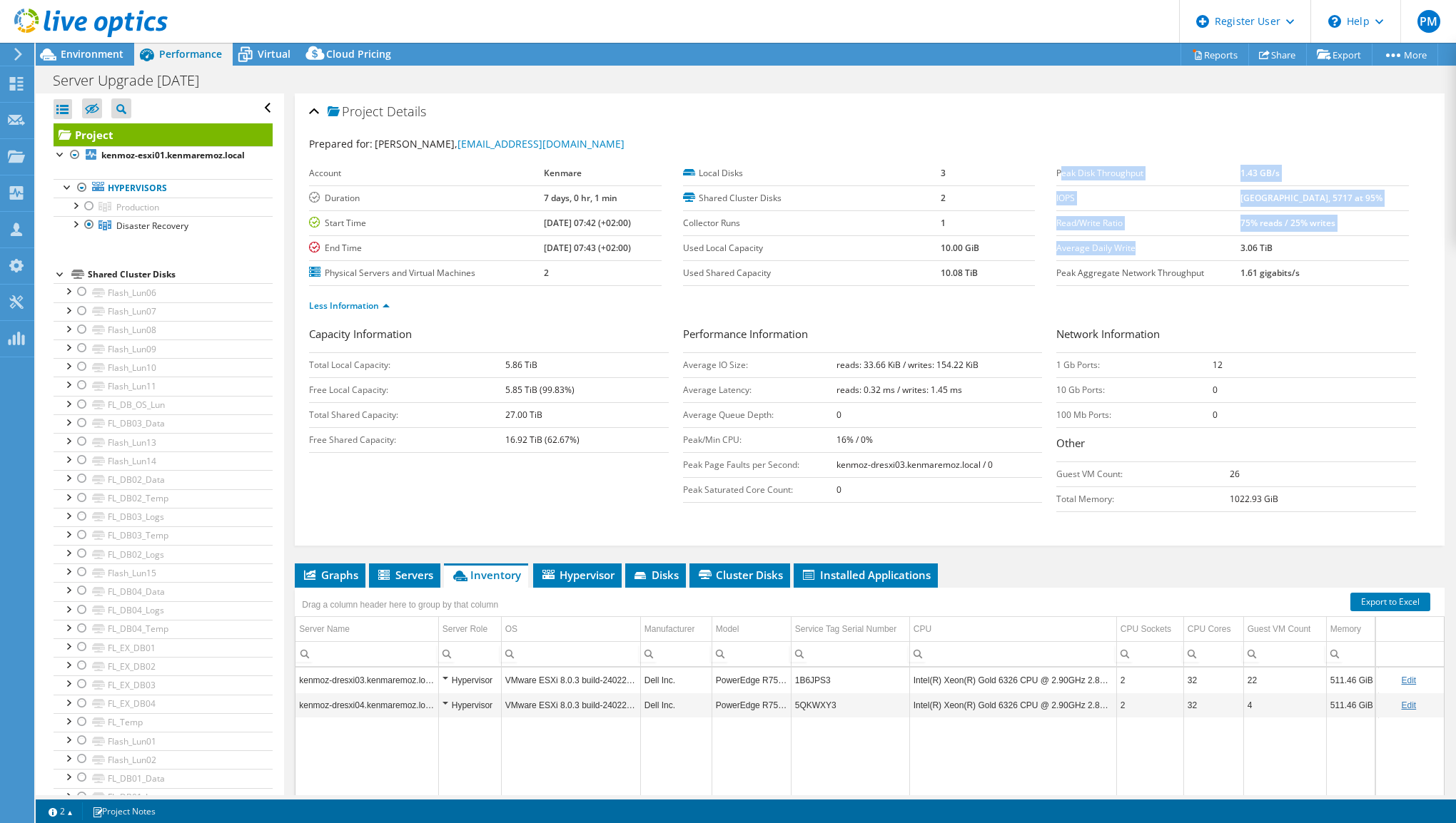
drag, startPoint x: 1052, startPoint y: 172, endPoint x: 1167, endPoint y: 235, distance: 131.1
click at [1167, 235] on tbody "Peak Disk Throughput 1.43 GB/s IOPS 25226 at Peak, 5717 at 95% Read/Write Ratio…" at bounding box center [1232, 224] width 352 height 125
drag, startPoint x: 1167, startPoint y: 235, endPoint x: 1040, endPoint y: 187, distance: 135.8
click at [1042, 193] on div "Local Disks 3 Shared Cluster Disks 2 Collector Runs 1 Used Local Capacity 10.00…" at bounding box center [870, 224] width 374 height 125
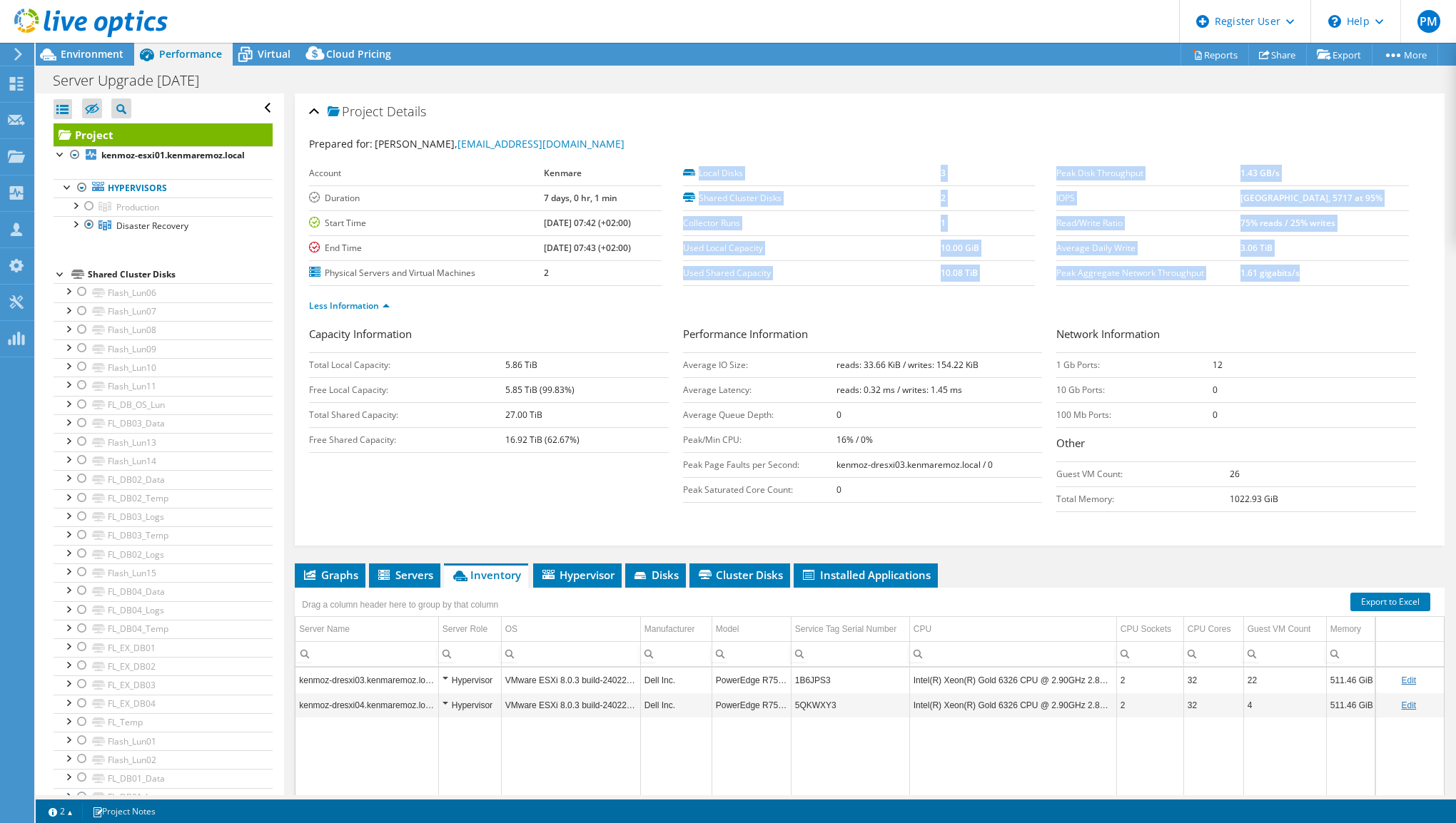
drag, startPoint x: 1048, startPoint y: 169, endPoint x: 1322, endPoint y: 272, distance: 292.7
click at [1322, 272] on section "Prepared for: Francisco Gimo, fgimo@kenmaremoz.com Account Kenmare Duration 7 d…" at bounding box center [869, 231] width 1121 height 190
copy section "Local Disks 3 Shared Cluster Disks 2 Collector Runs 1 Used Local Capacity 10.00…"
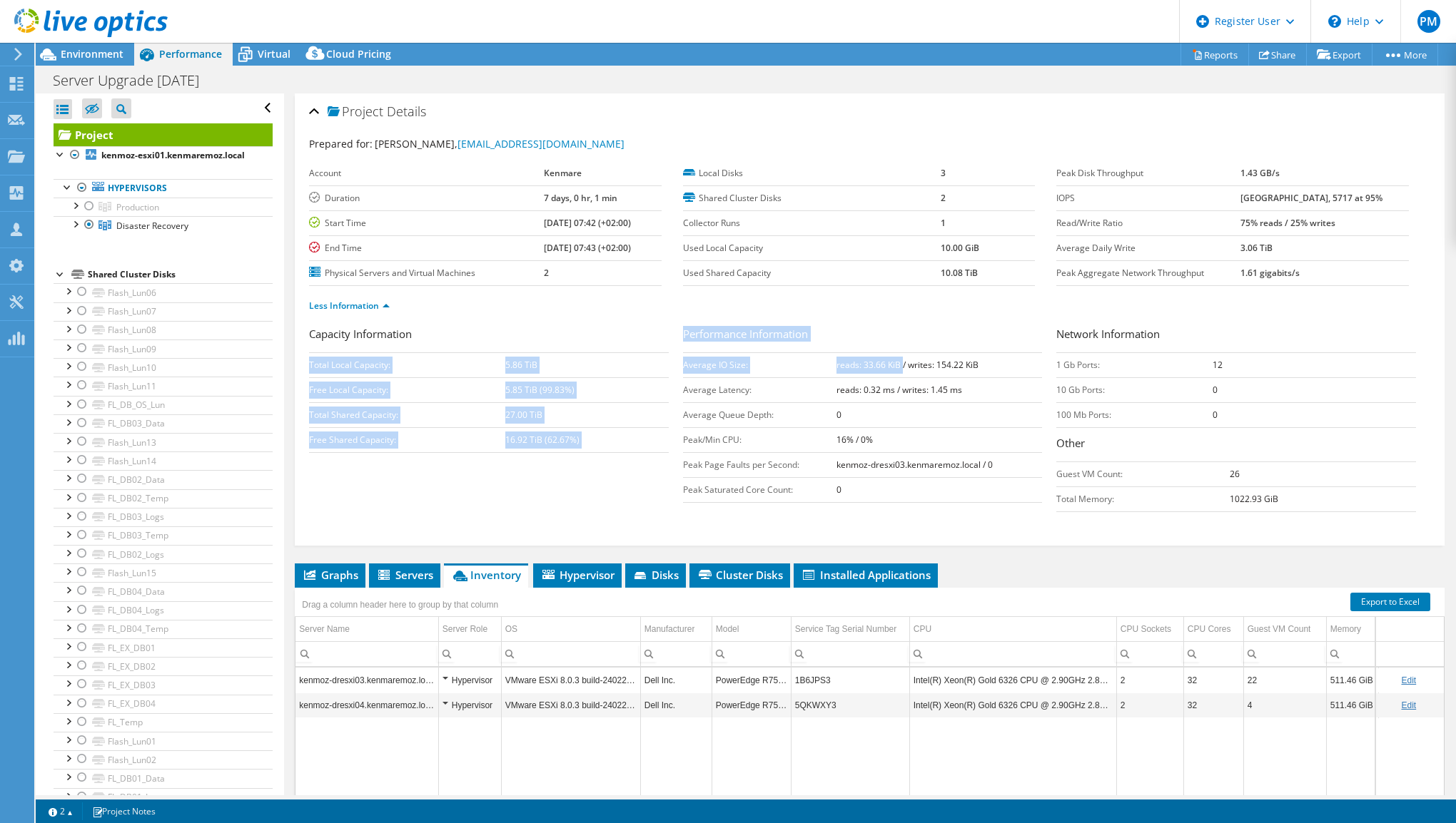
drag, startPoint x: 678, startPoint y: 364, endPoint x: 897, endPoint y: 375, distance: 219.3
click at [897, 375] on div "Capacity Information Total Local Capacity: 5.86 TiB Free Local Capacity: 5.85 T…" at bounding box center [869, 422] width 1121 height 193
drag, startPoint x: 897, startPoint y: 375, endPoint x: 866, endPoint y: 375, distance: 31.0
click at [897, 375] on tbody "Average IO Size: reads: 33.66 KiB / writes: 154.22 KiB Average Latency: reads: …" at bounding box center [862, 427] width 359 height 150
click at [721, 362] on td "Average IO Size:" at bounding box center [760, 364] width 154 height 25
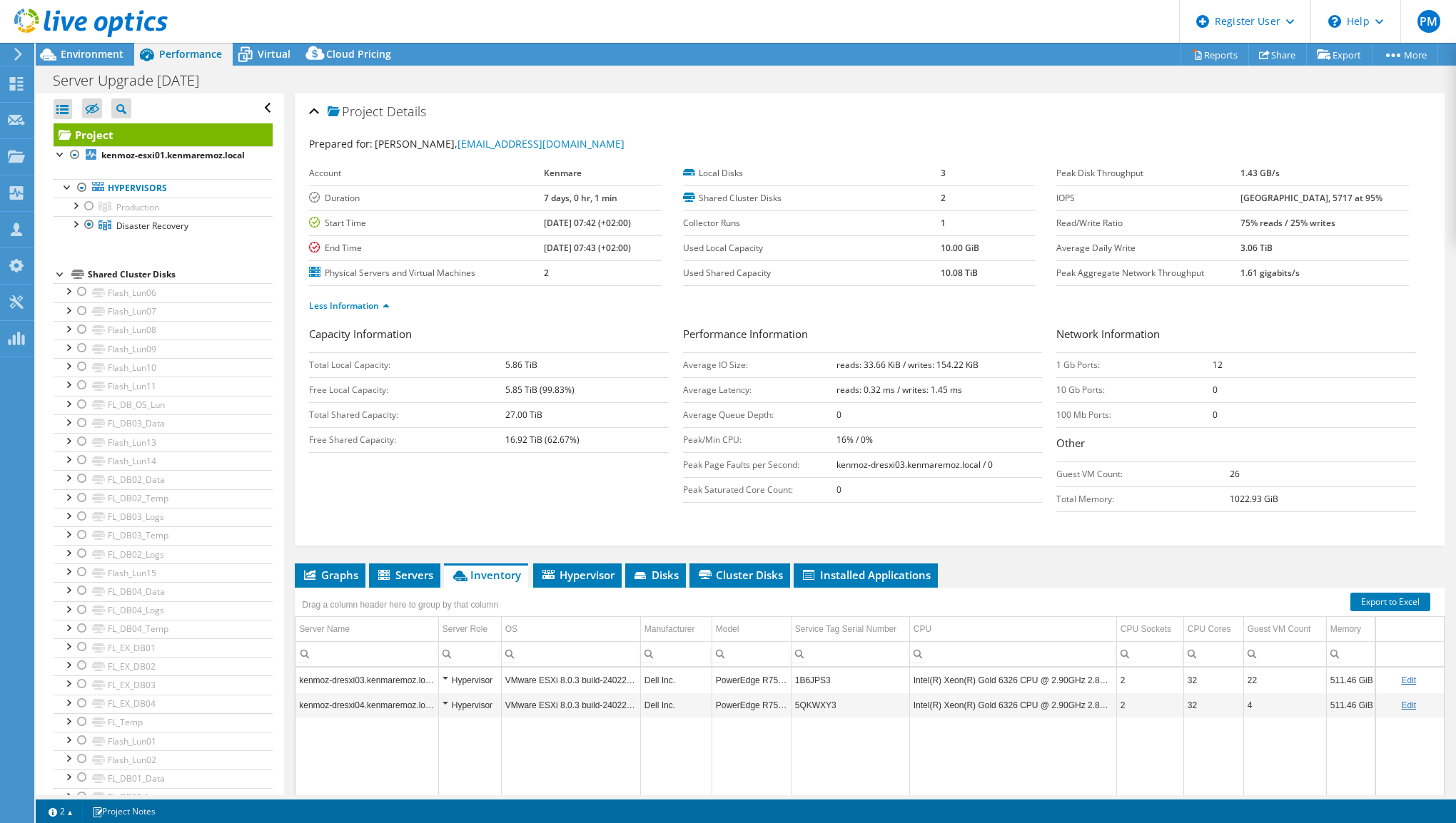
click at [710, 364] on td "Average IO Size:" at bounding box center [760, 364] width 154 height 25
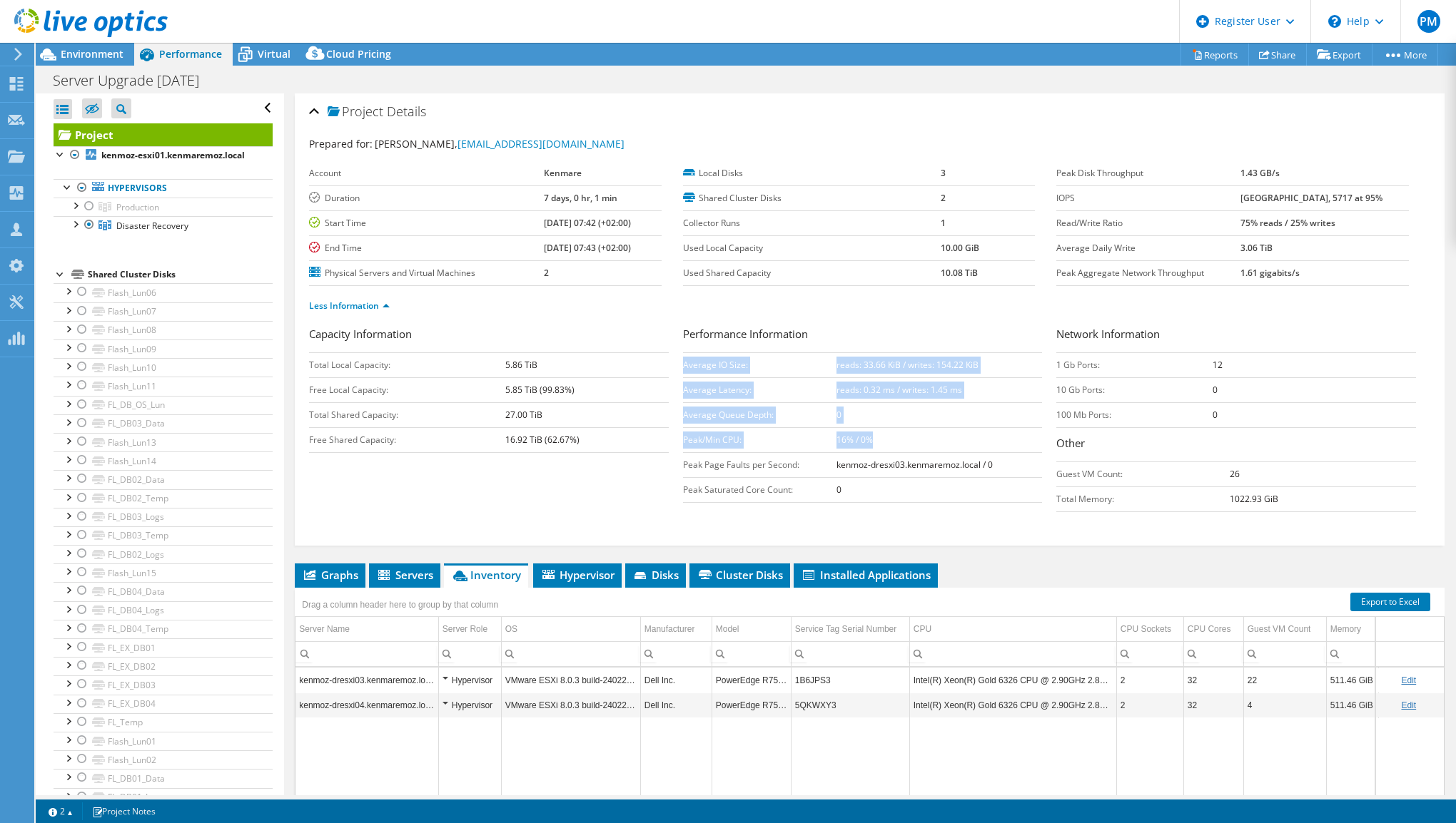
drag, startPoint x: 681, startPoint y: 364, endPoint x: 951, endPoint y: 430, distance: 277.9
click at [951, 430] on tbody "Average IO Size: reads: 33.66 KiB / writes: 154.22 KiB Average Latency: reads: …" at bounding box center [862, 427] width 359 height 150
copy tbody "Average IO Size: reads: 33.66 KiB / writes: 154.22 KiB Average Latency: reads: …"
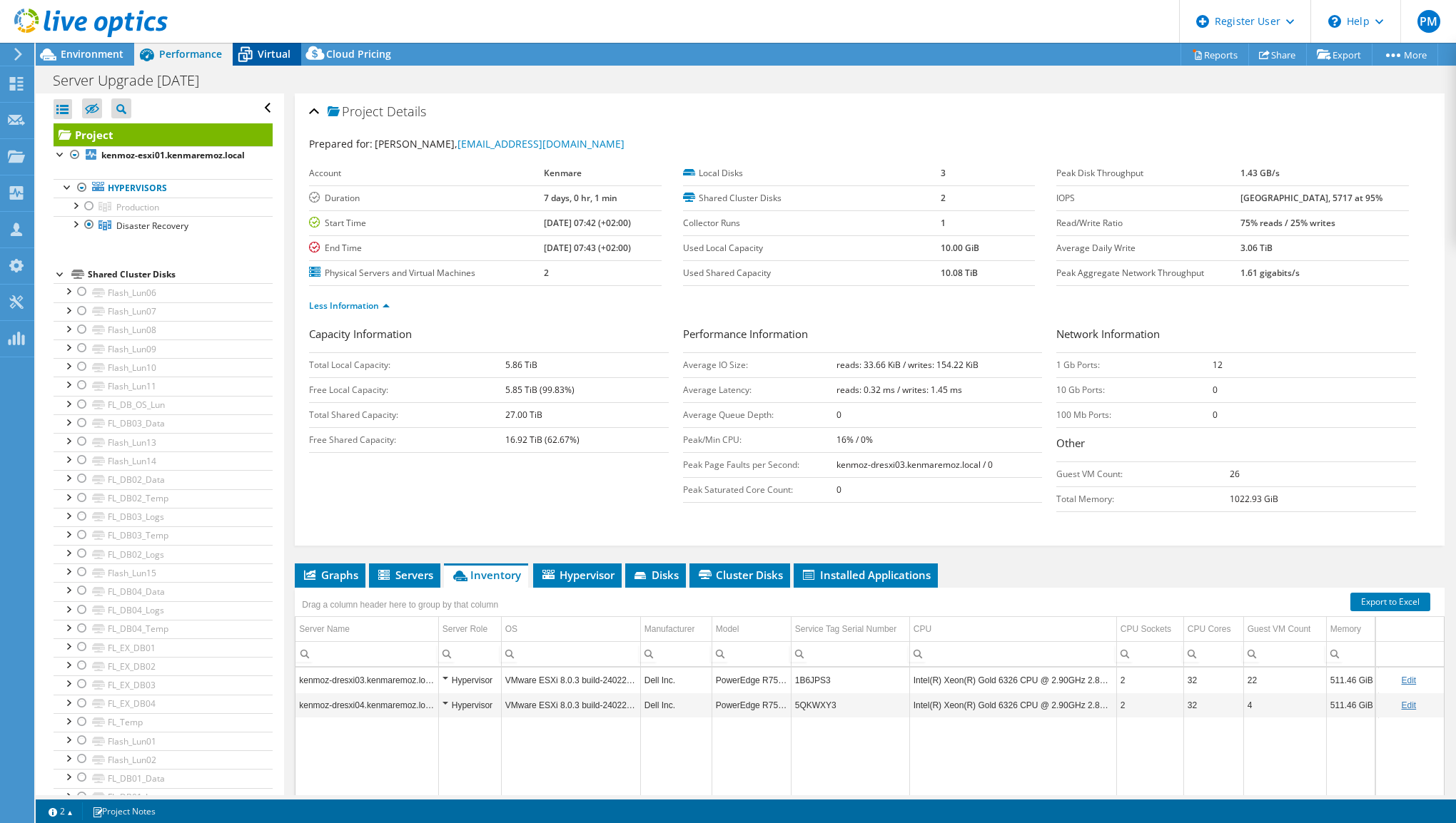
click at [262, 56] on span "Virtual" at bounding box center [273, 54] width 33 height 14
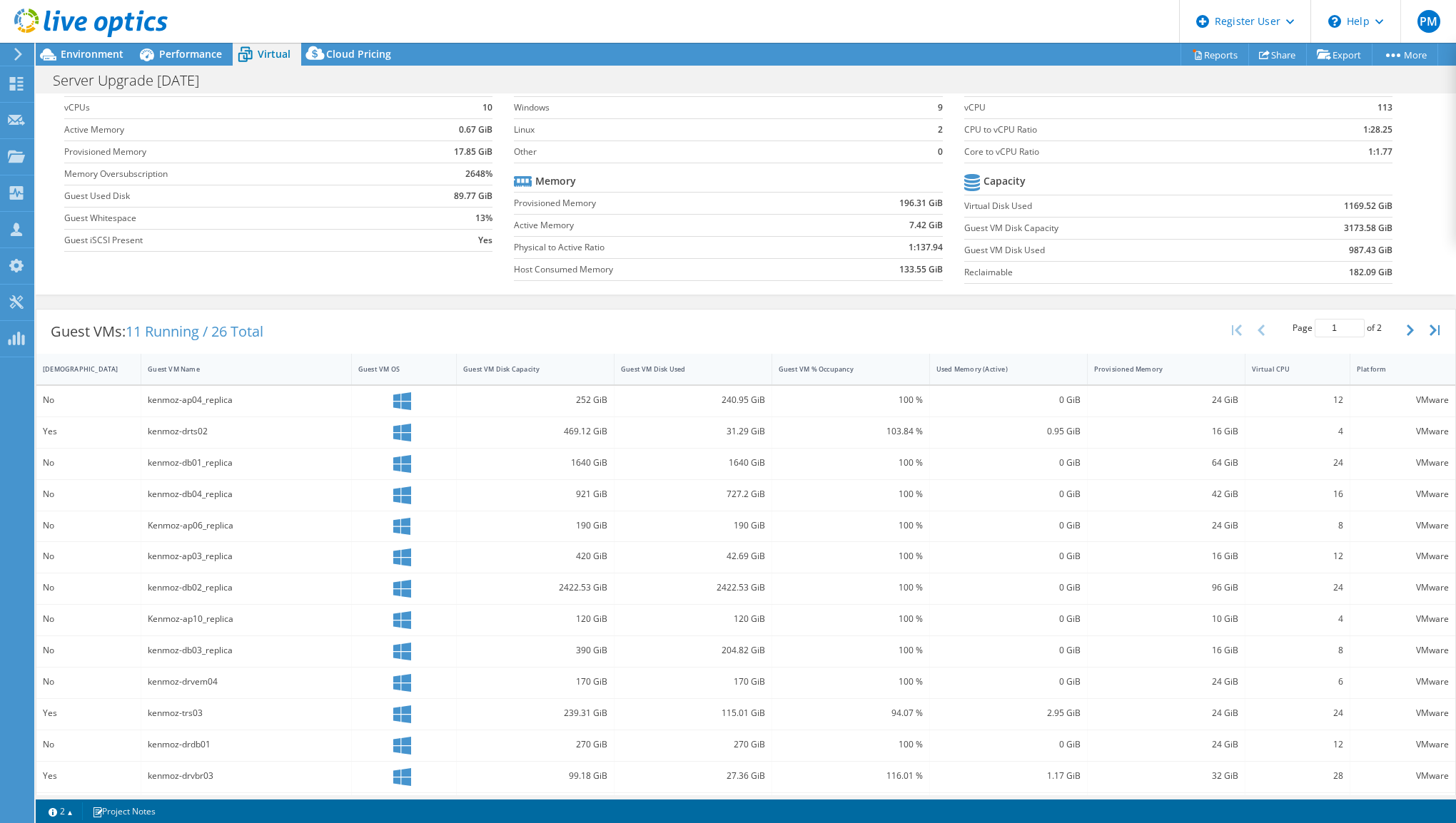
scroll to position [128, 0]
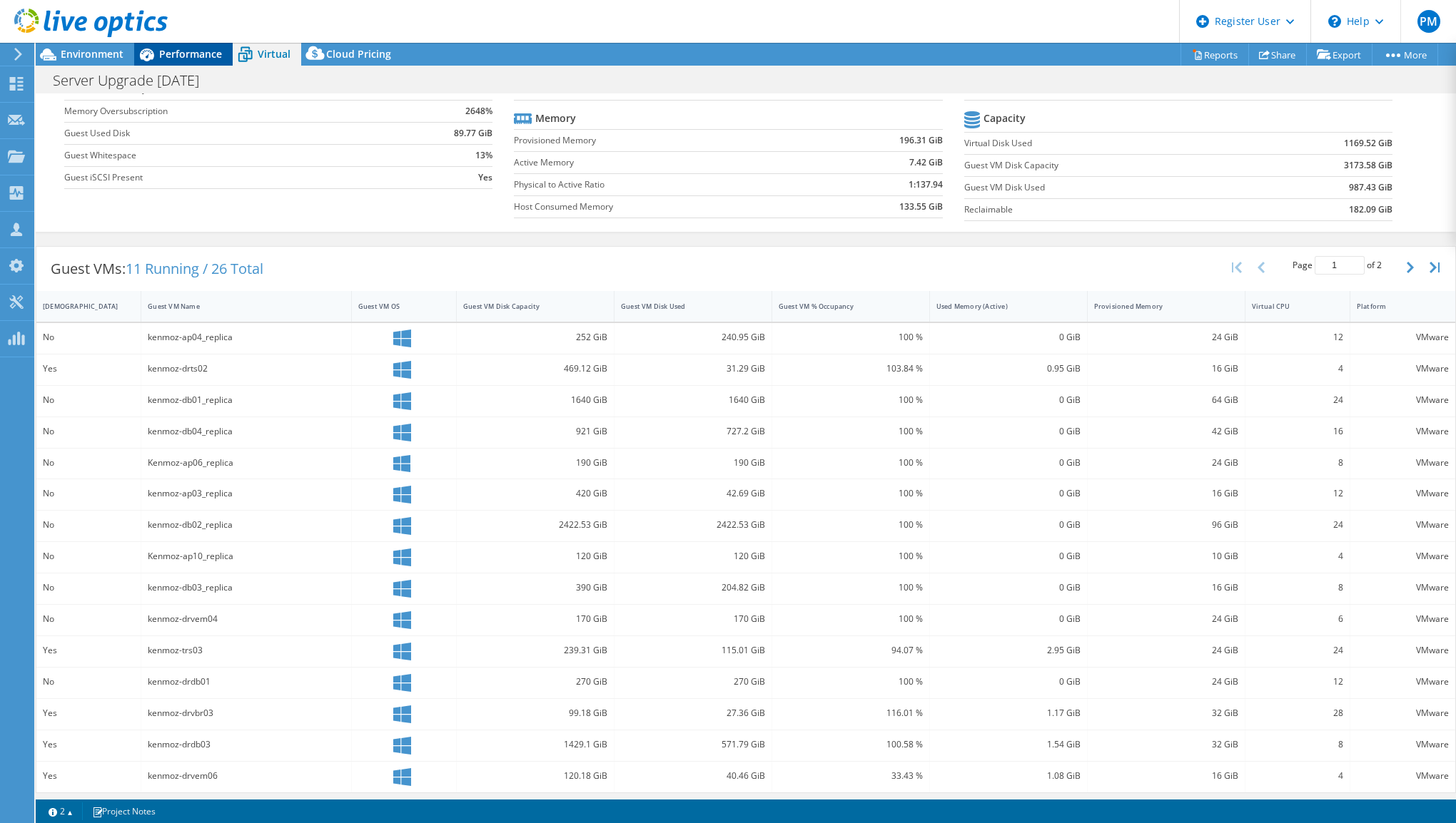
click at [195, 54] on span "Performance" at bounding box center [191, 54] width 63 height 14
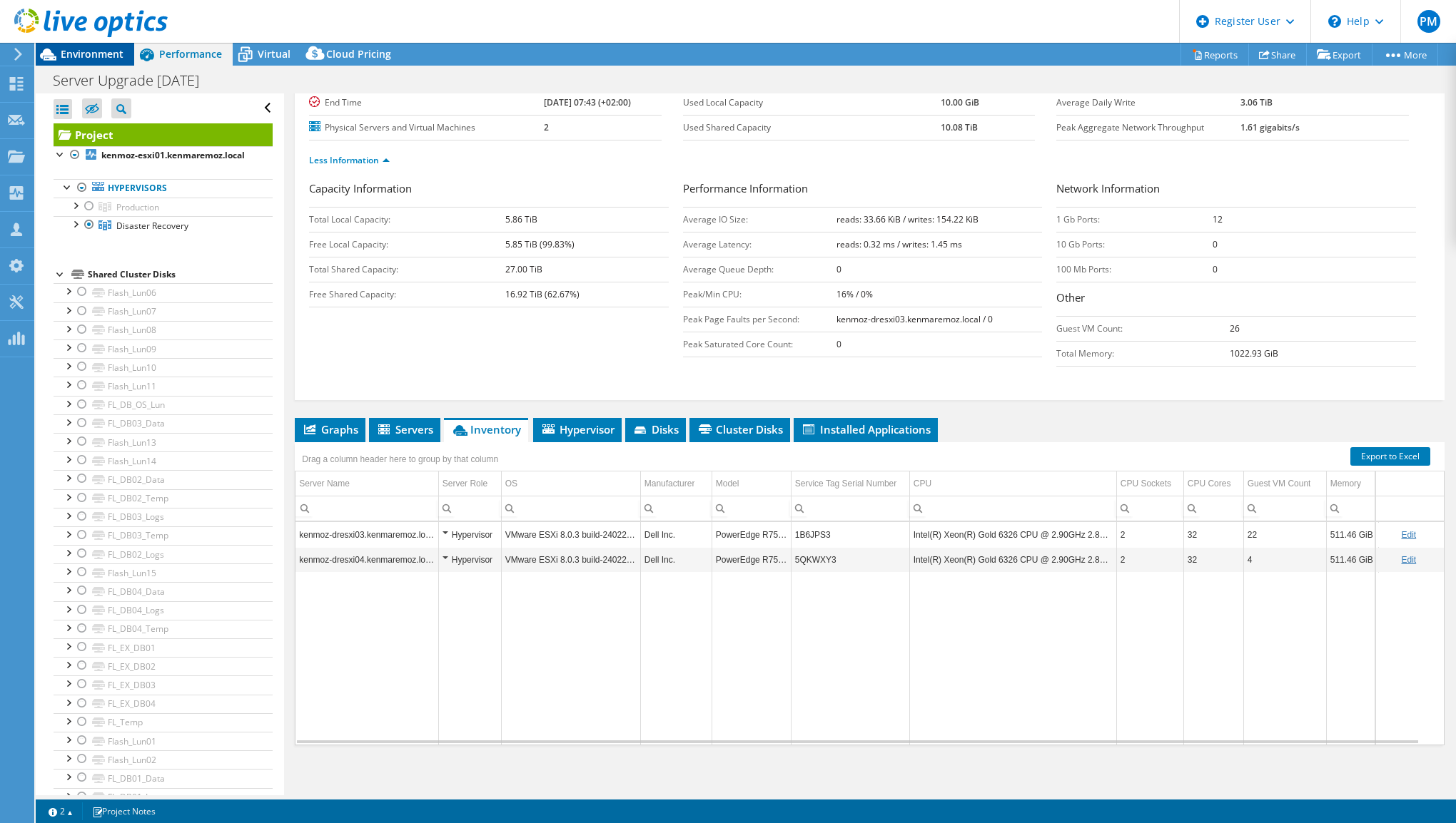
click at [90, 50] on span "Environment" at bounding box center [92, 54] width 63 height 14
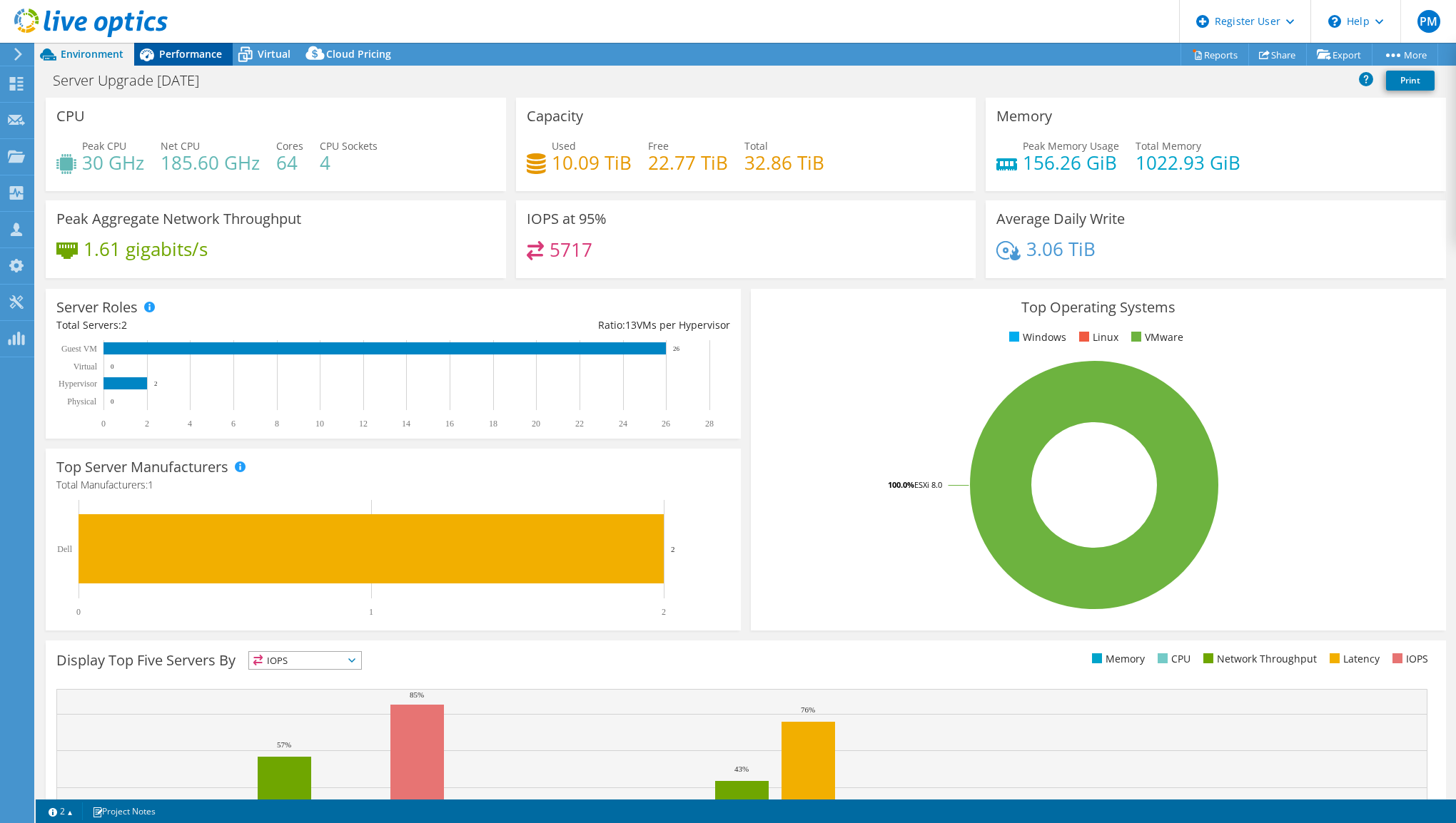
click at [174, 61] on div "Performance" at bounding box center [183, 54] width 99 height 23
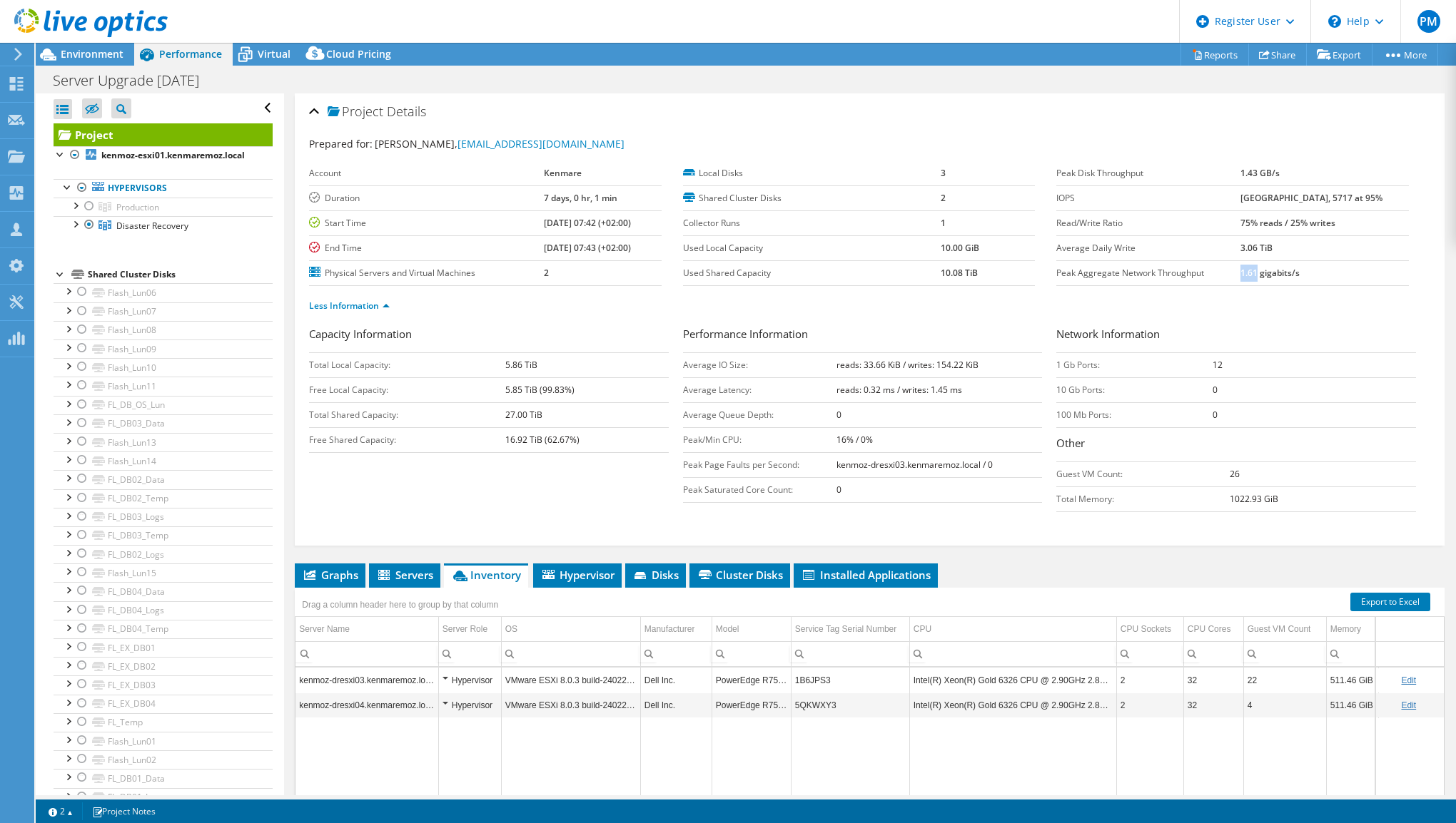
drag, startPoint x: 1252, startPoint y: 273, endPoint x: 1268, endPoint y: 274, distance: 16.0
click at [1268, 274] on b "1.61 gigabits/s" at bounding box center [1270, 272] width 59 height 12
copy b "1.61"
click at [107, 57] on span "Environment" at bounding box center [92, 54] width 63 height 14
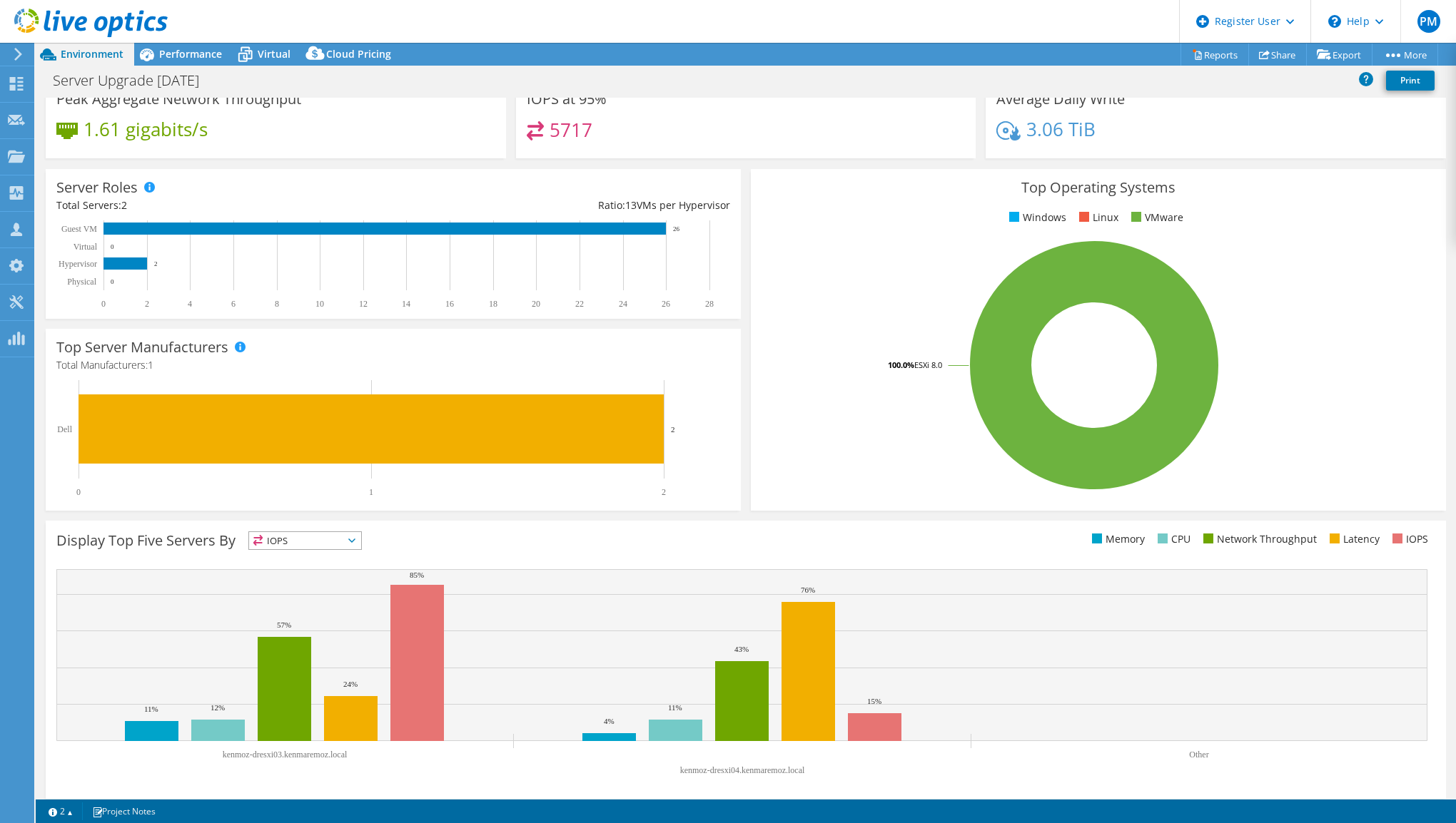
scroll to position [128, 0]
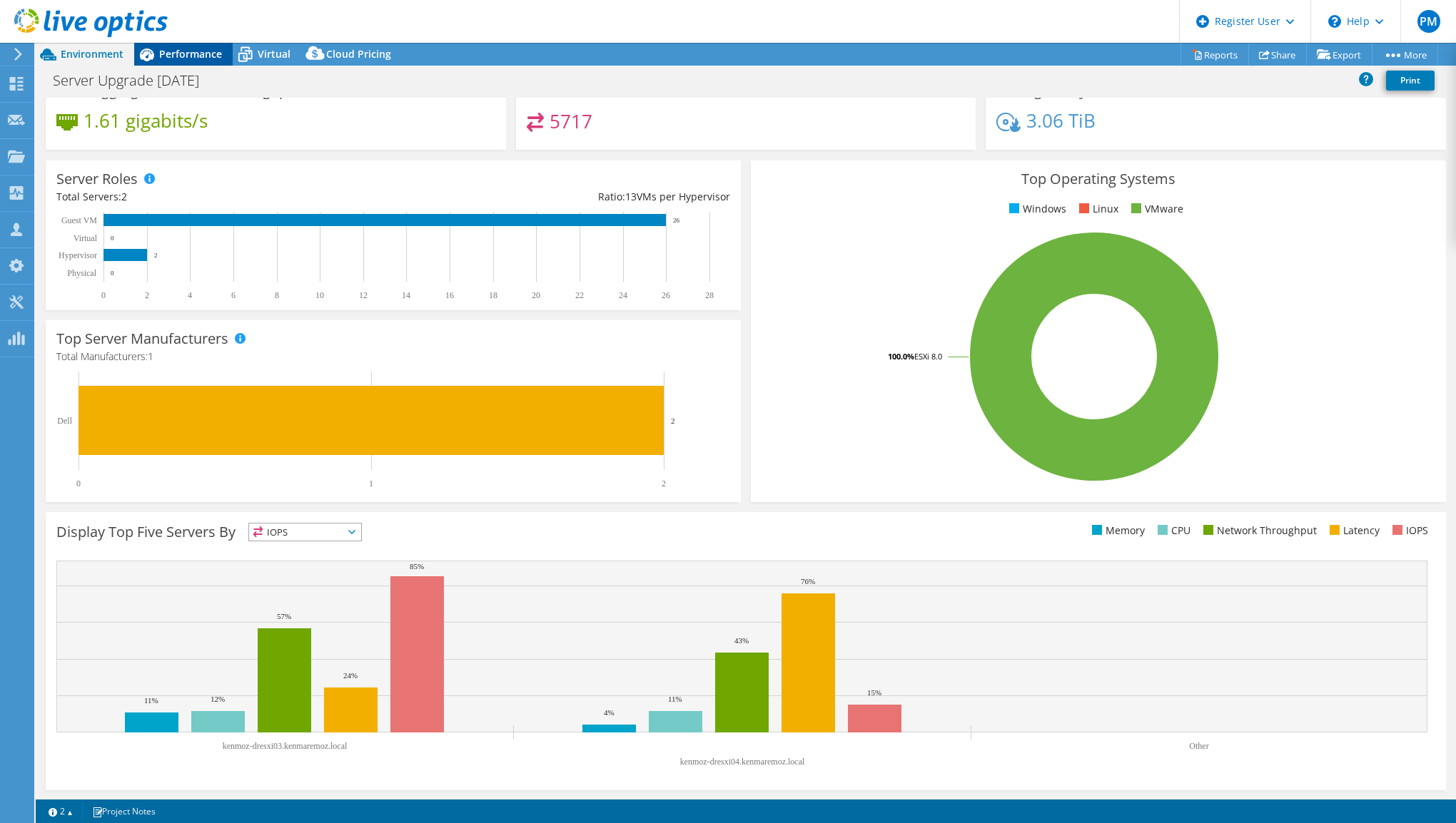
click at [201, 57] on span "Performance" at bounding box center [191, 54] width 63 height 14
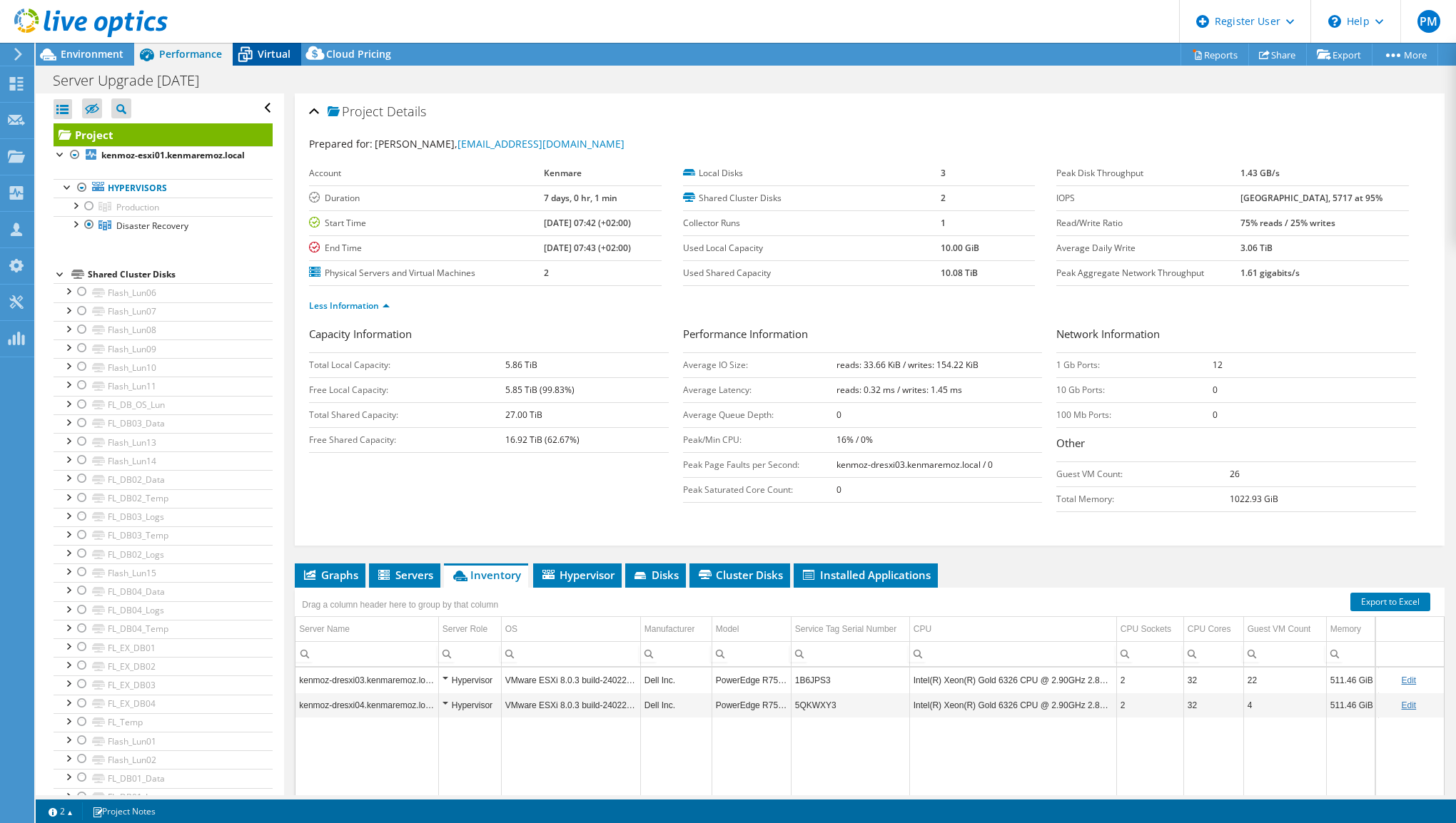
click at [268, 49] on span "Virtual" at bounding box center [273, 54] width 33 height 14
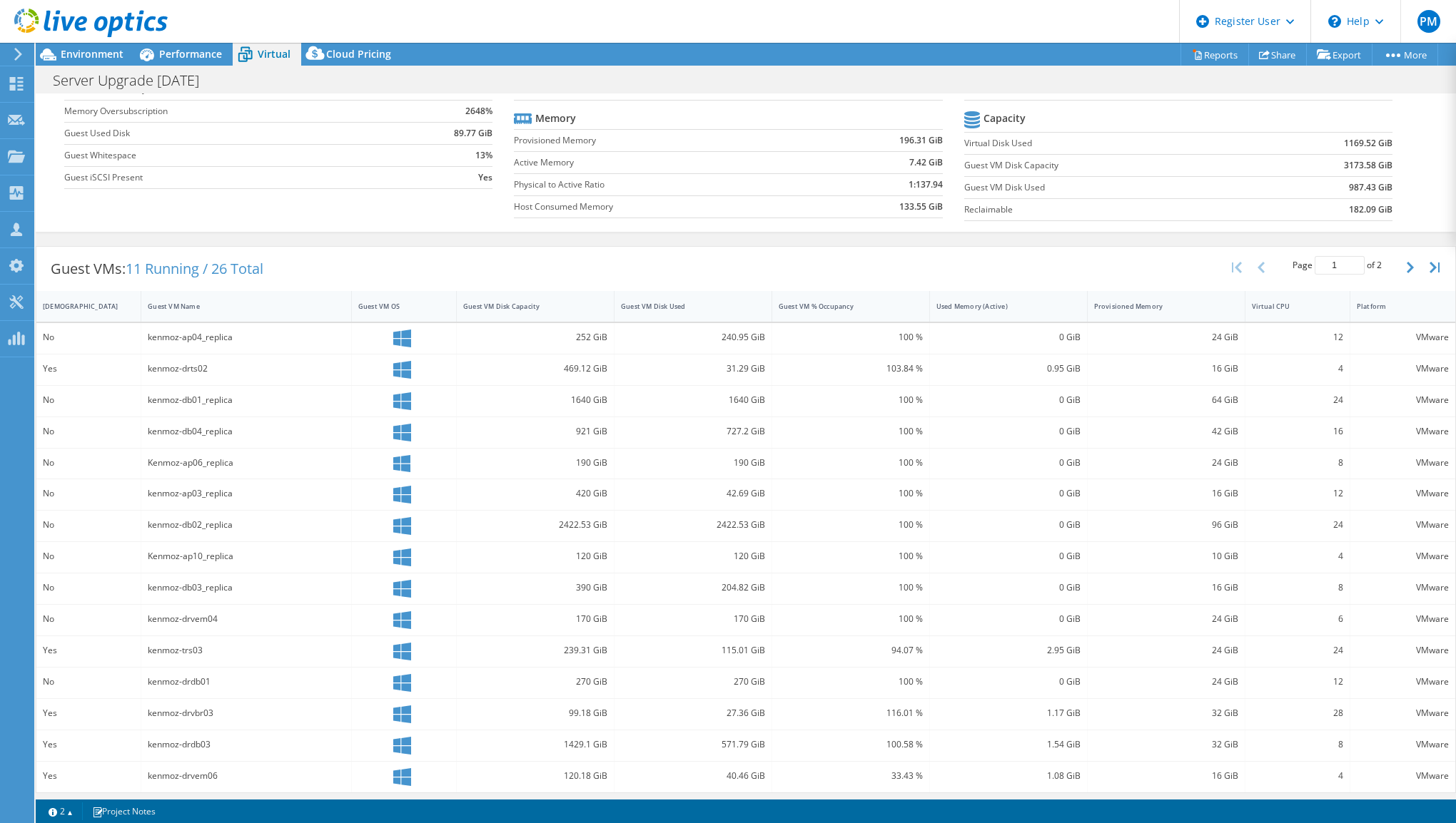
scroll to position [146, 0]
click at [247, 304] on div "Guest VM Name" at bounding box center [238, 306] width 180 height 9
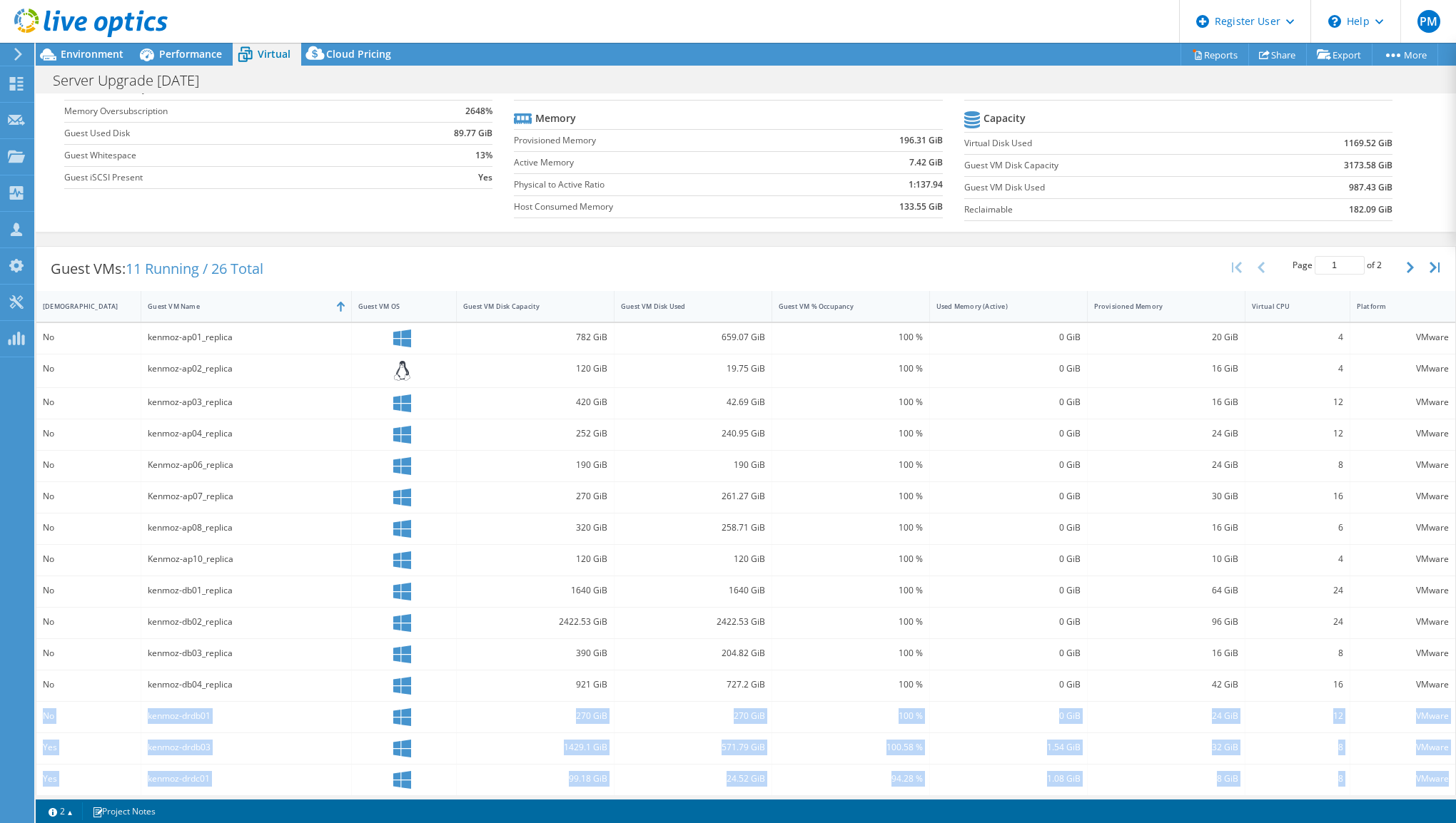
drag, startPoint x: 43, startPoint y: 711, endPoint x: 1439, endPoint y: 779, distance: 1397.7
click at [1439, 779] on div "No kenmoz-ap01_replica 782 GiB 659.07 GiB 100 % 0 GiB 20 GiB 4 VMware No kenmoz…" at bounding box center [746, 559] width 1419 height 472
copy div "No kenmoz-drdb01 270 GiB 270 GiB 100 % 0 GiB 24 GiB 12 VMware Yes kenmoz-drdb03…"
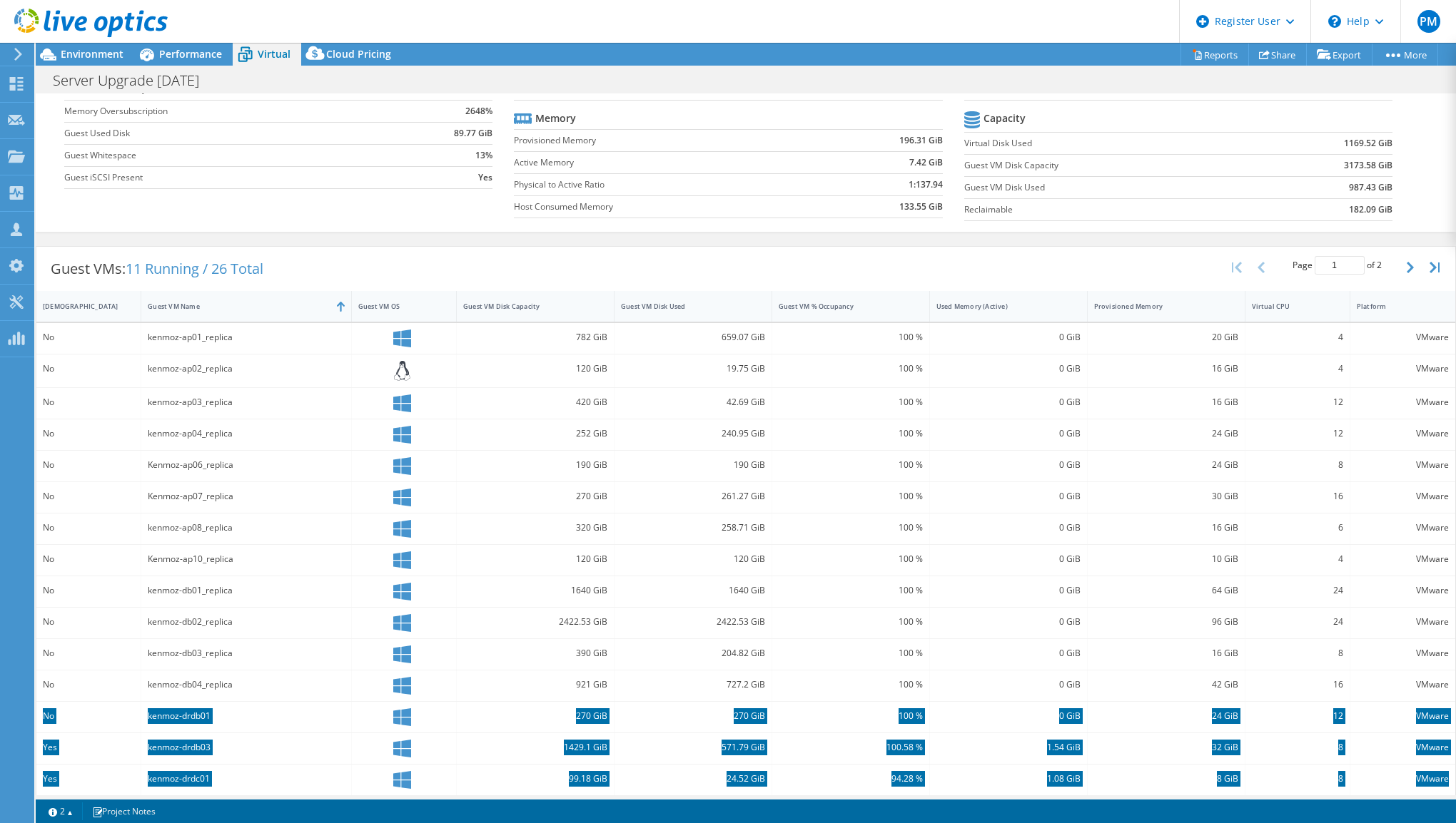
scroll to position [0, 0]
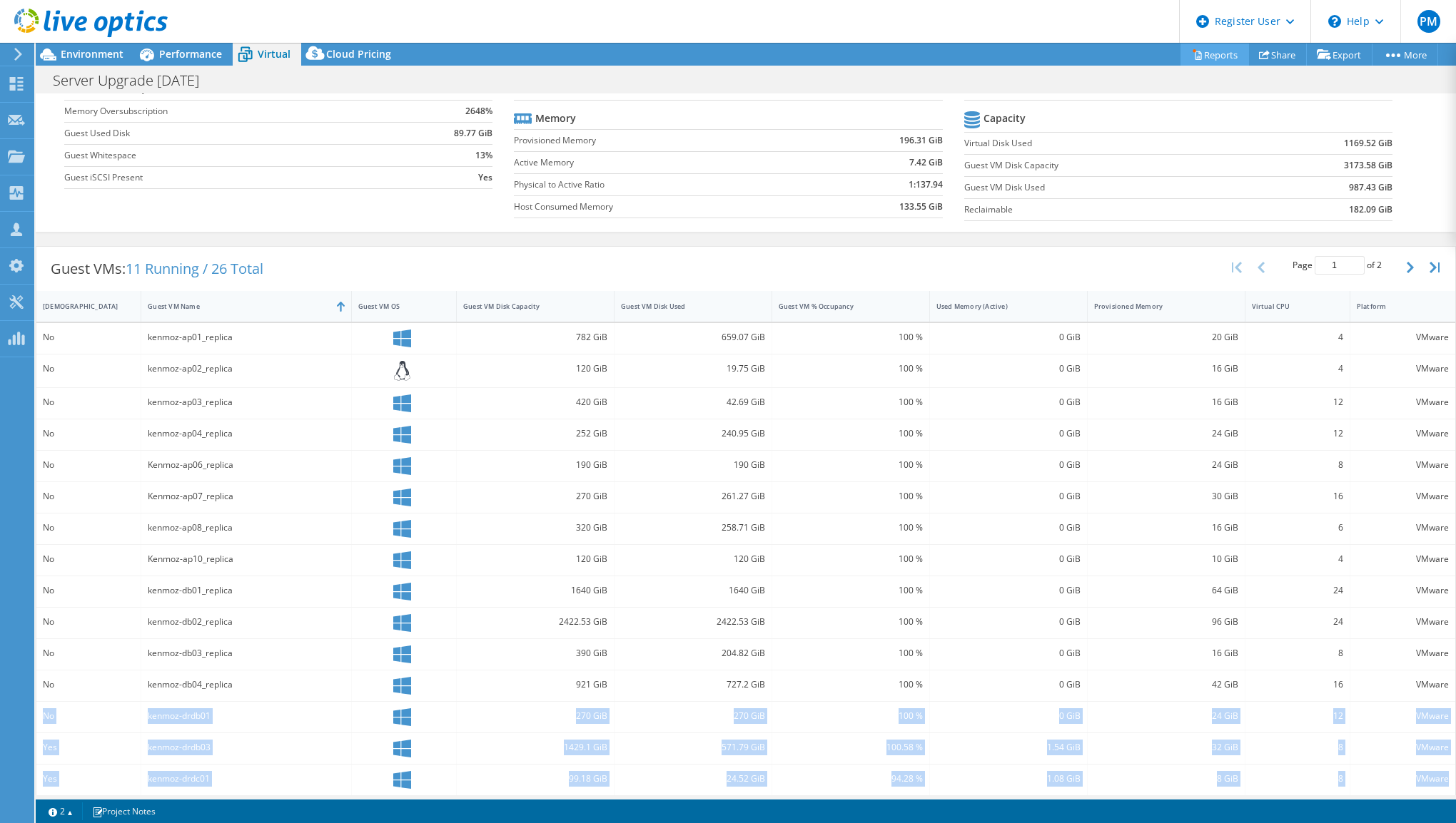
click at [1222, 53] on link "Reports" at bounding box center [1215, 54] width 69 height 22
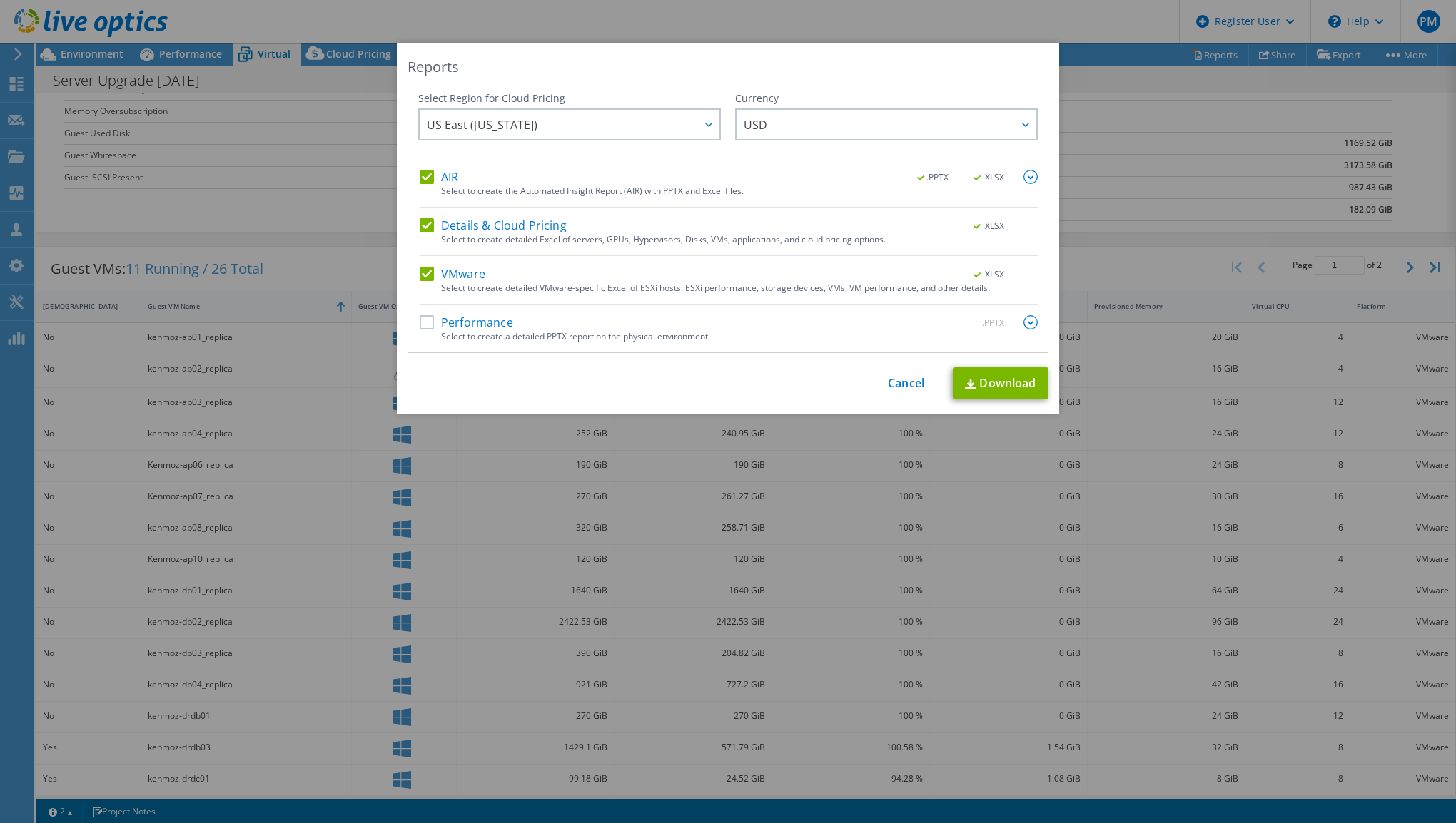
click at [424, 223] on label "Details & Cloud Pricing" at bounding box center [493, 225] width 147 height 14
click at [0, 0] on input "Details & Cloud Pricing" at bounding box center [0, 0] width 0 height 0
click at [420, 177] on label "AIR" at bounding box center [438, 177] width 38 height 14
click at [0, 0] on input "AIR" at bounding box center [0, 0] width 0 height 0
click at [1021, 384] on link "Download" at bounding box center [1001, 383] width 96 height 32
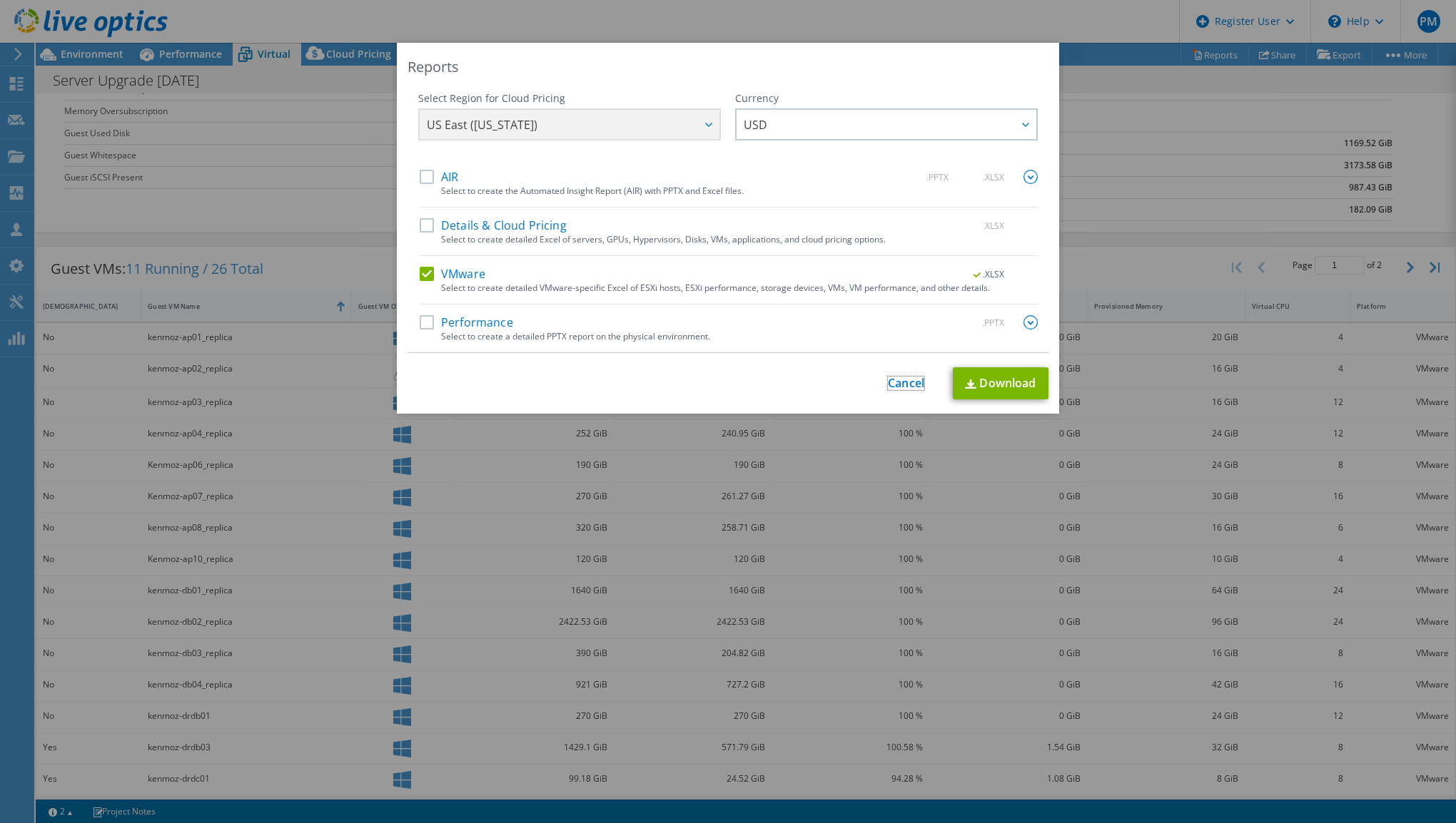
drag, startPoint x: 900, startPoint y: 385, endPoint x: 839, endPoint y: 351, distance: 69.8
click at [900, 385] on link "Cancel" at bounding box center [906, 383] width 36 height 14
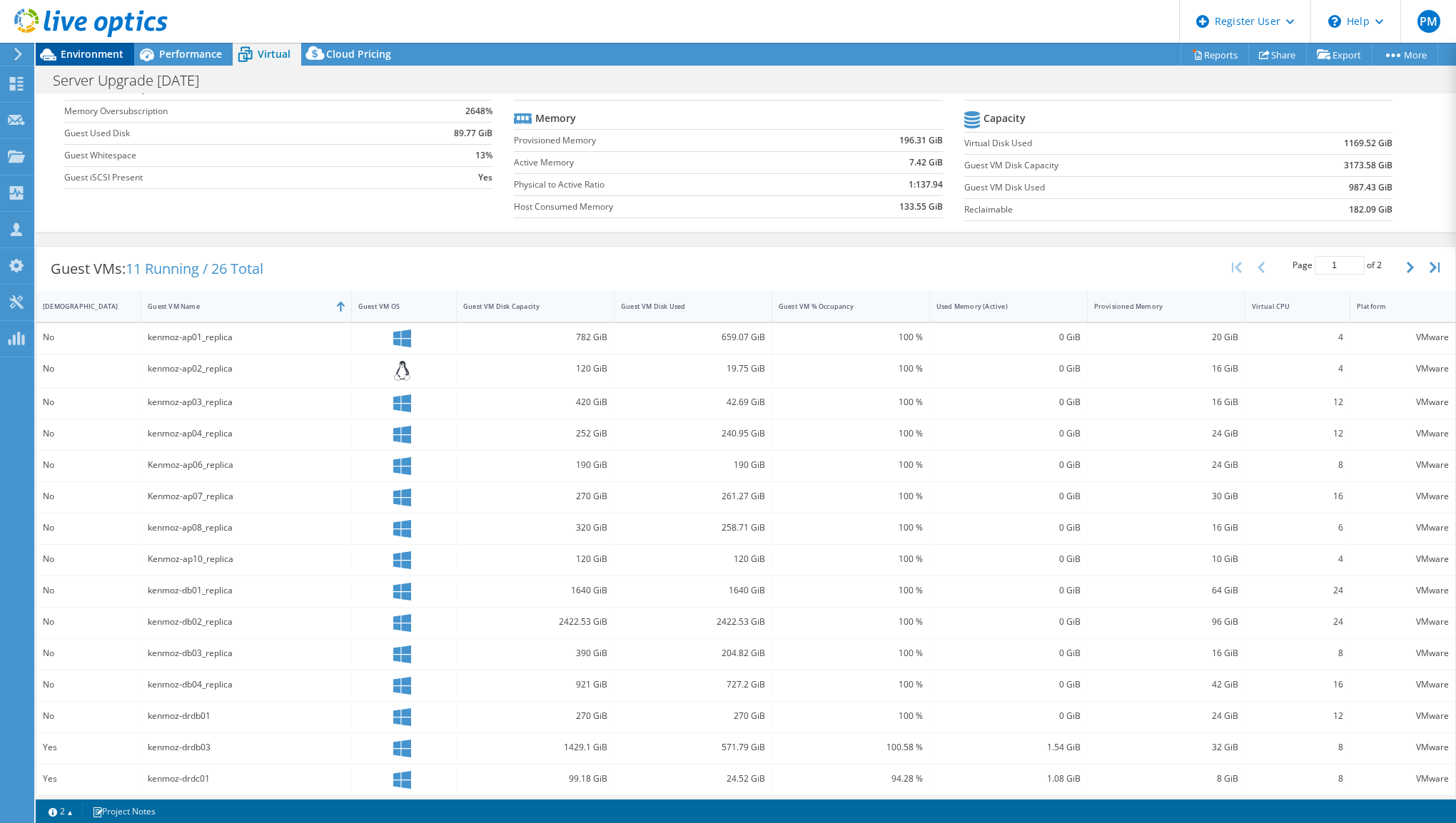
click at [110, 59] on span "Environment" at bounding box center [92, 54] width 63 height 14
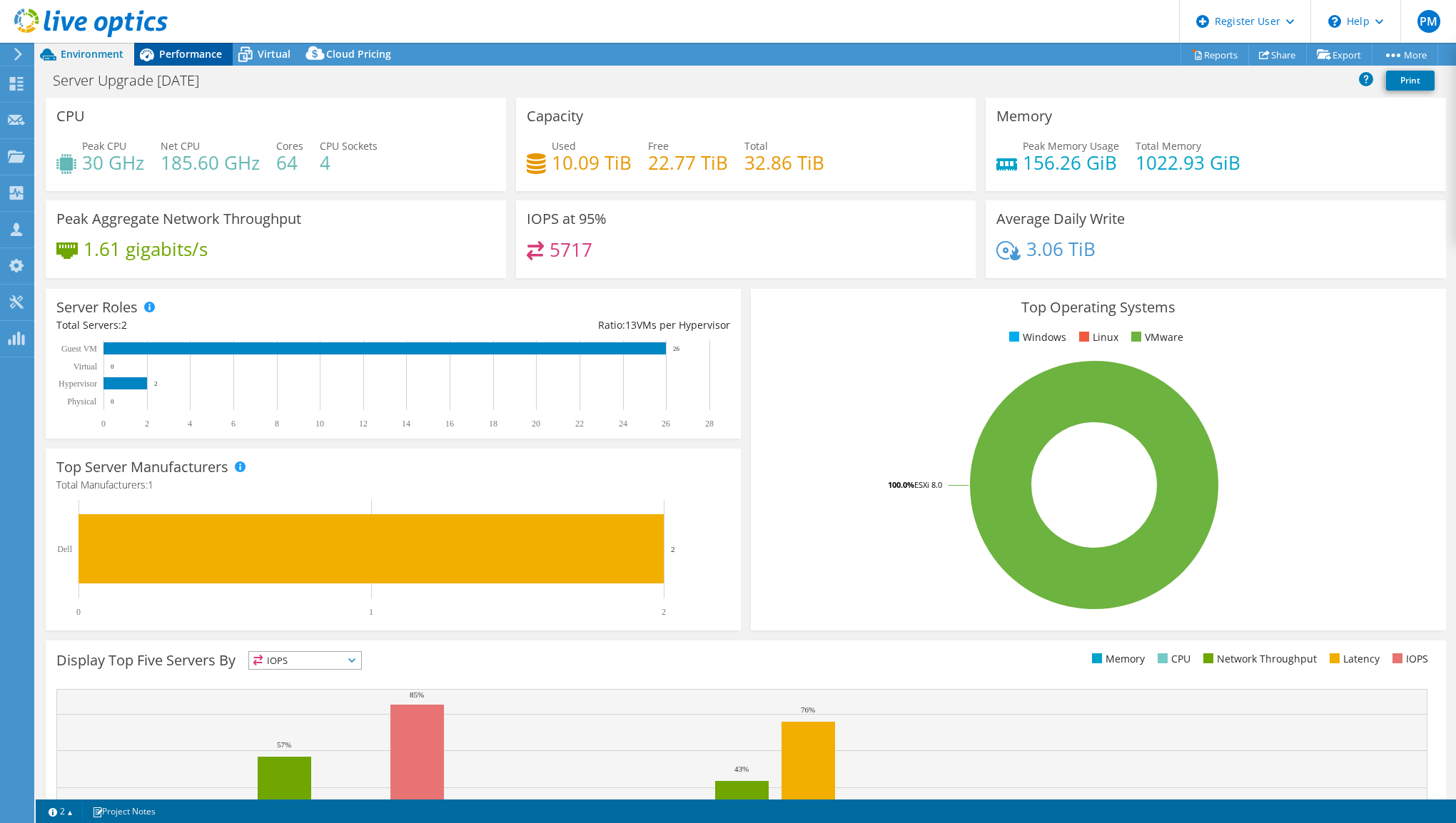
click at [211, 58] on span "Performance" at bounding box center [191, 54] width 63 height 14
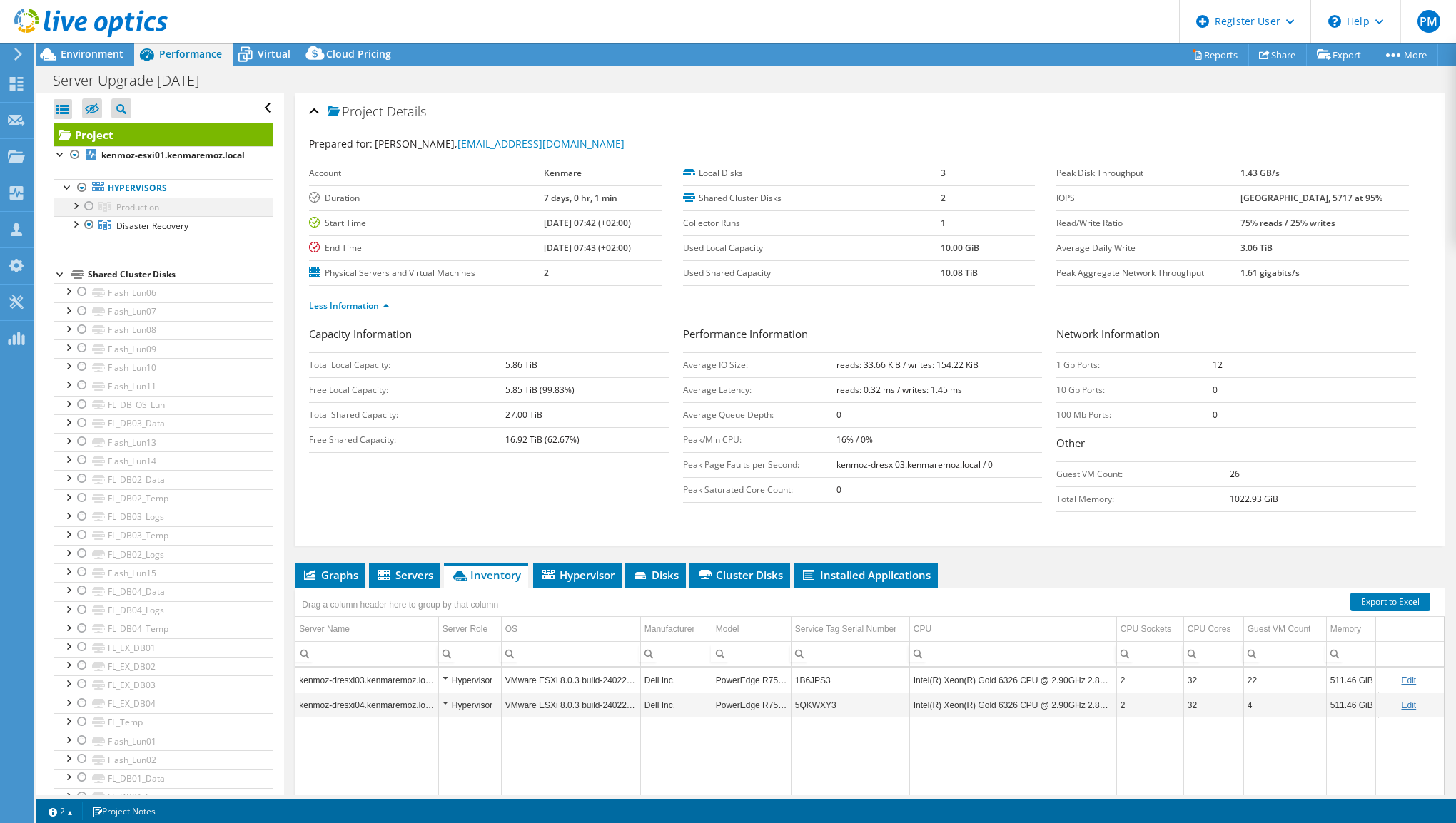
click at [91, 214] on div at bounding box center [89, 206] width 14 height 17
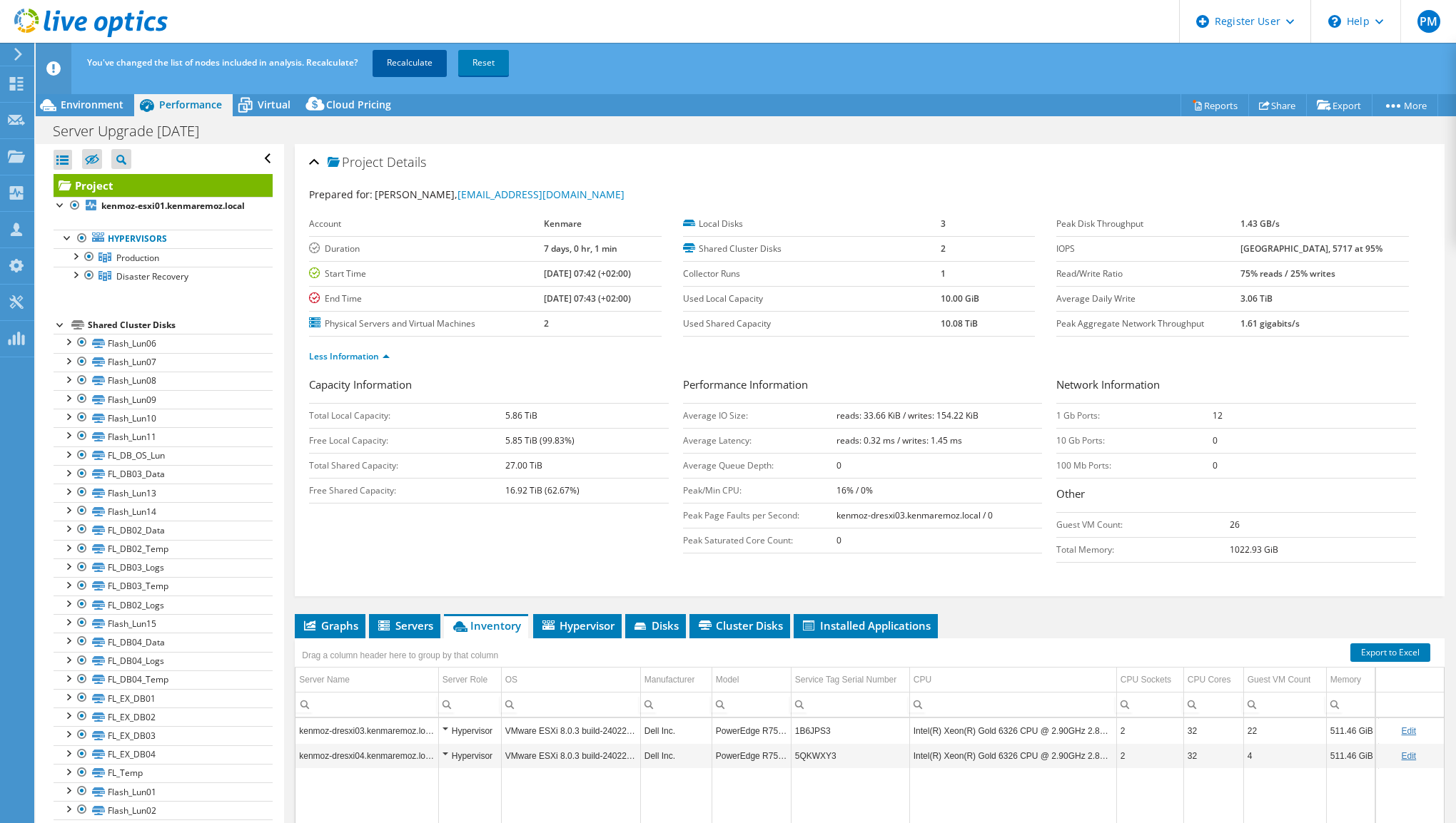
click at [410, 59] on link "Recalculate" at bounding box center [409, 62] width 74 height 25
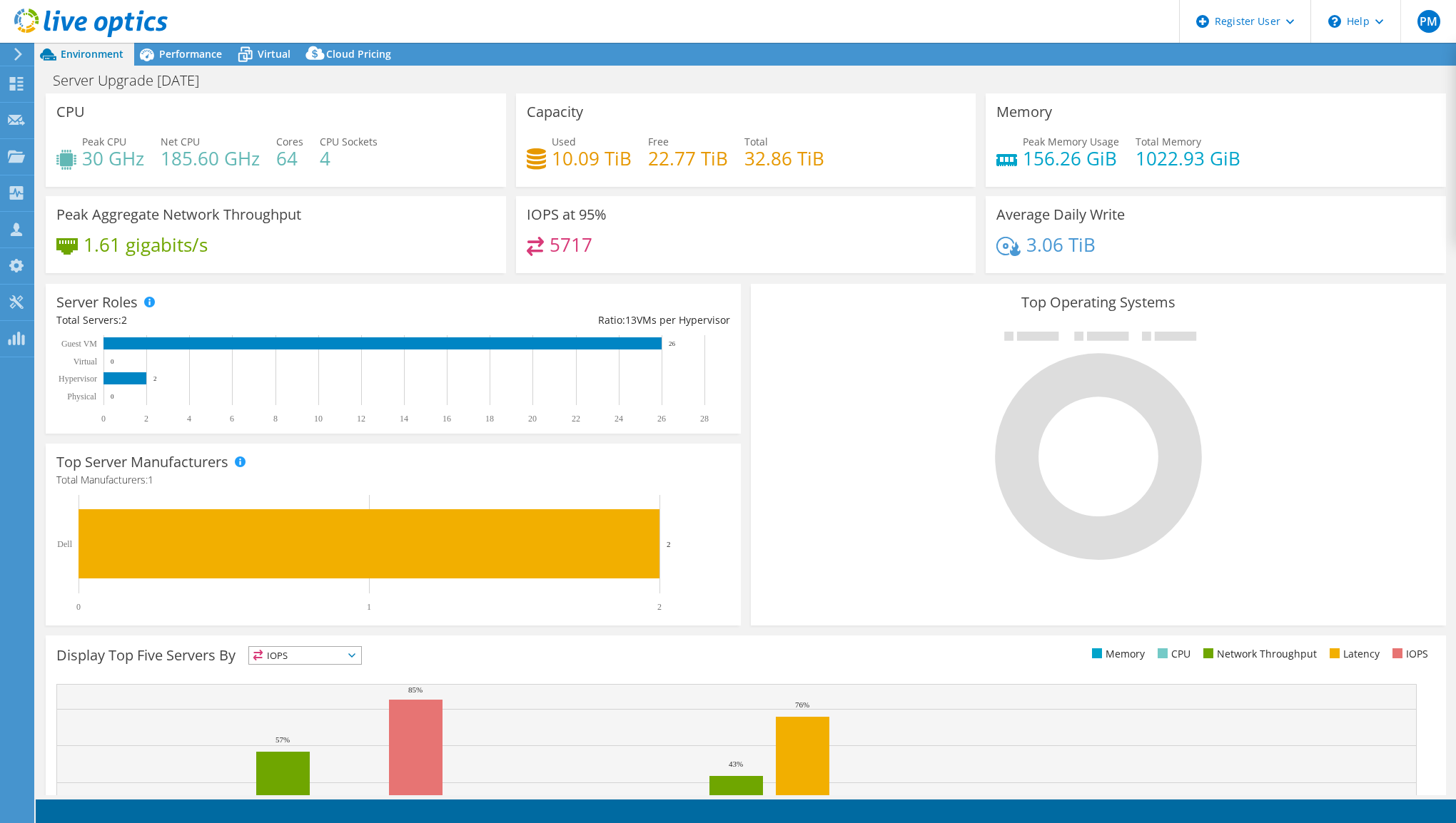
select select "USD"
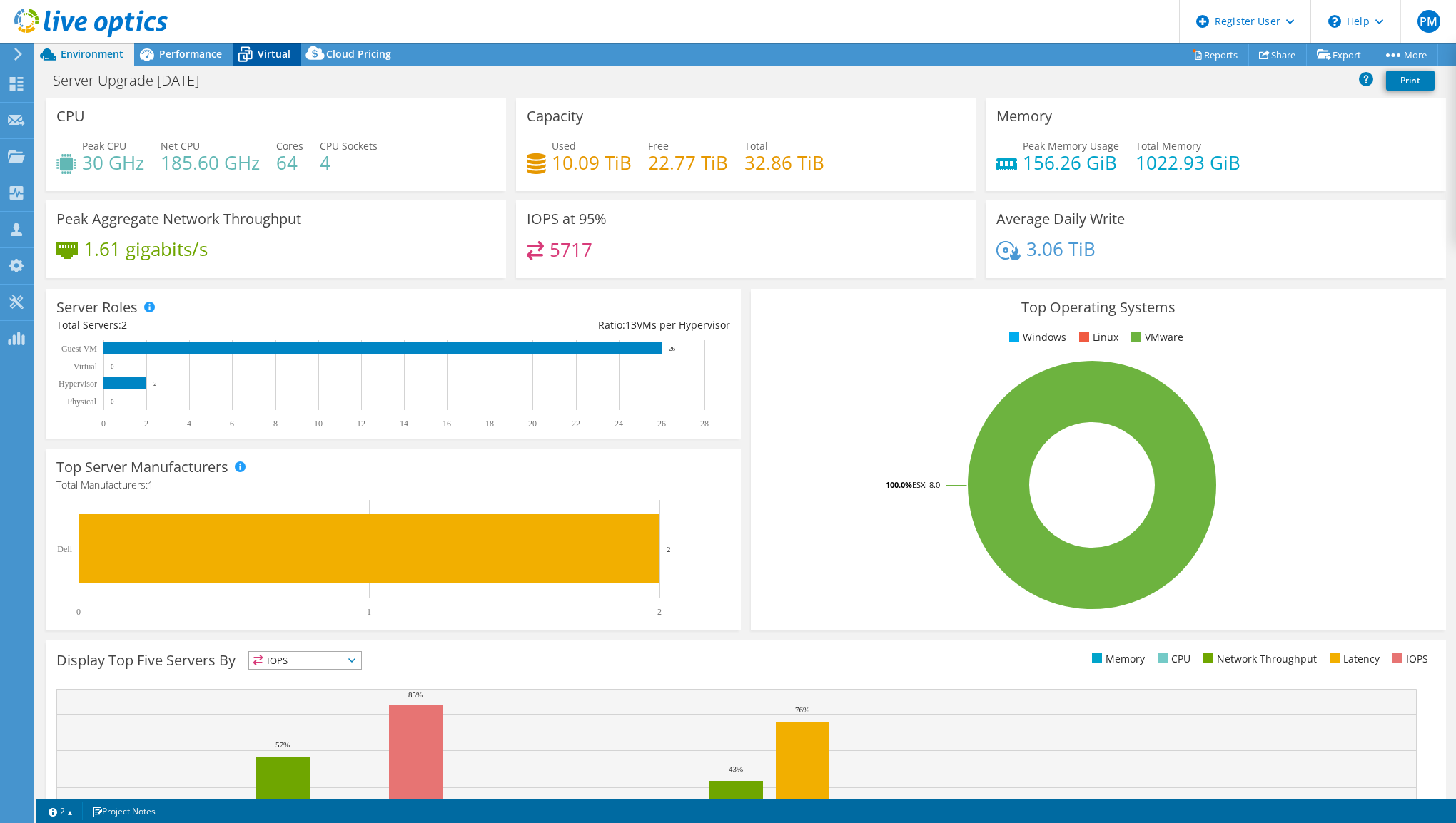
click at [259, 63] on div "Virtual" at bounding box center [267, 54] width 69 height 23
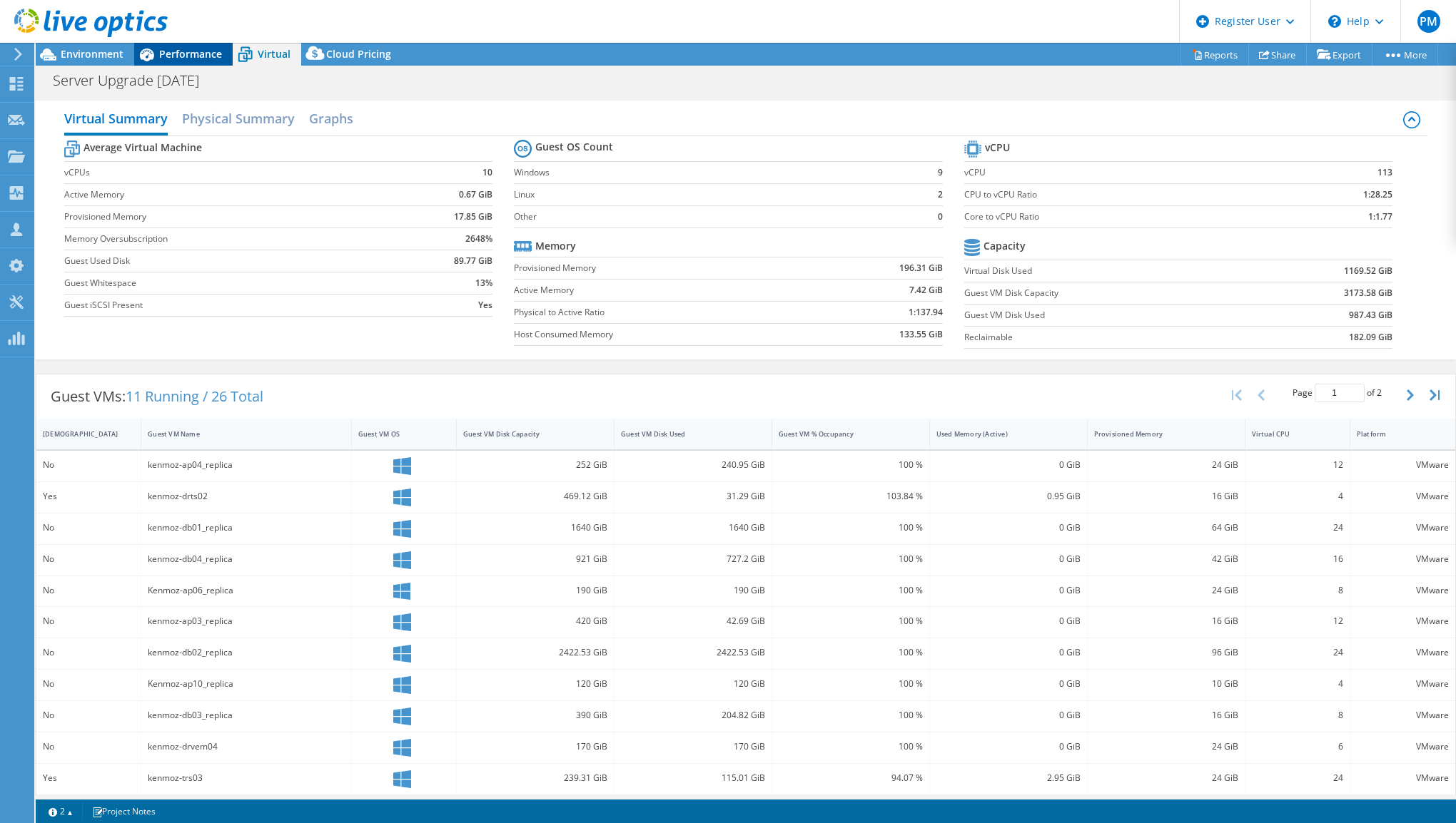
click at [157, 57] on icon at bounding box center [146, 54] width 25 height 25
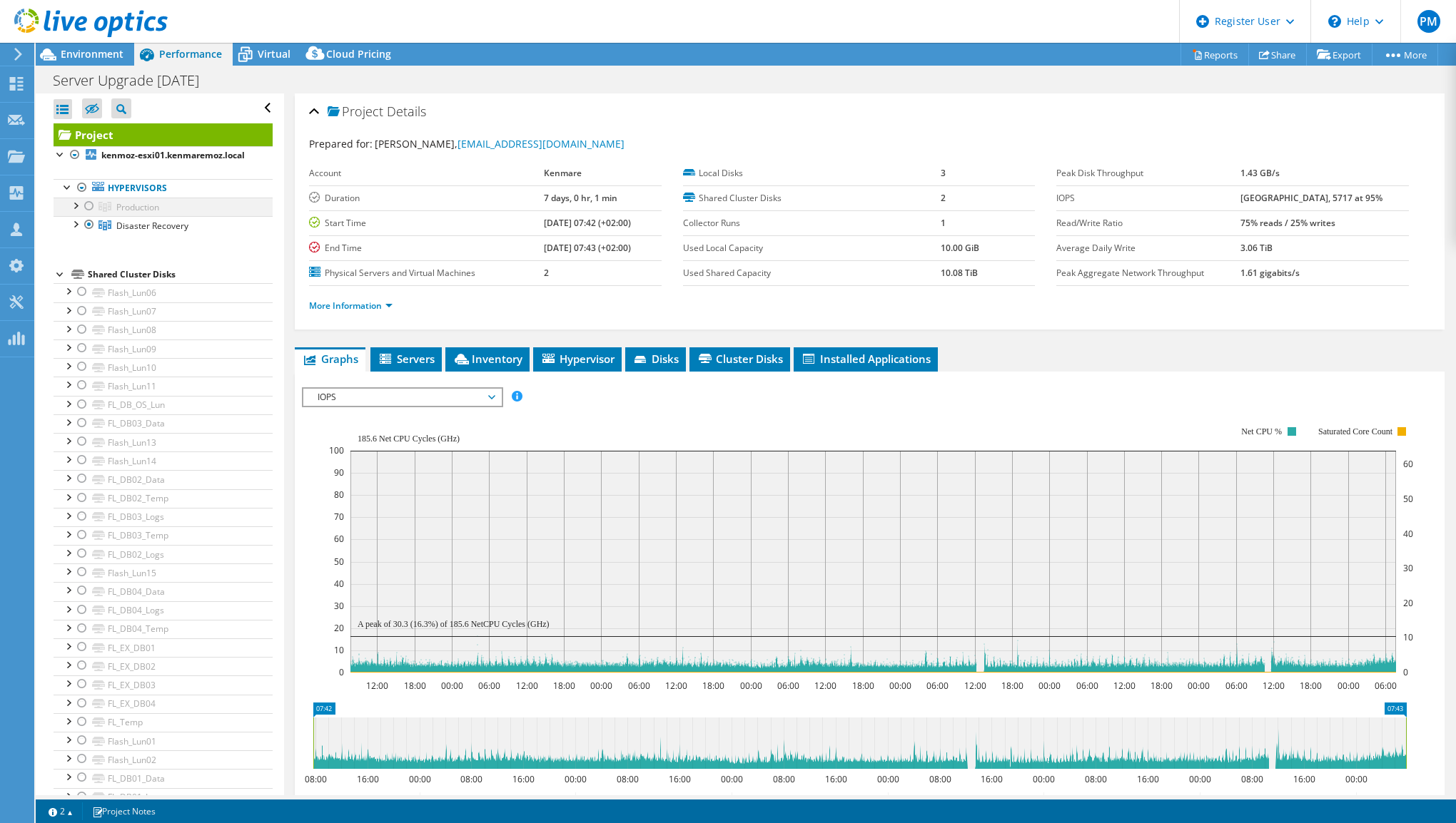
click at [88, 214] on div at bounding box center [89, 206] width 14 height 17
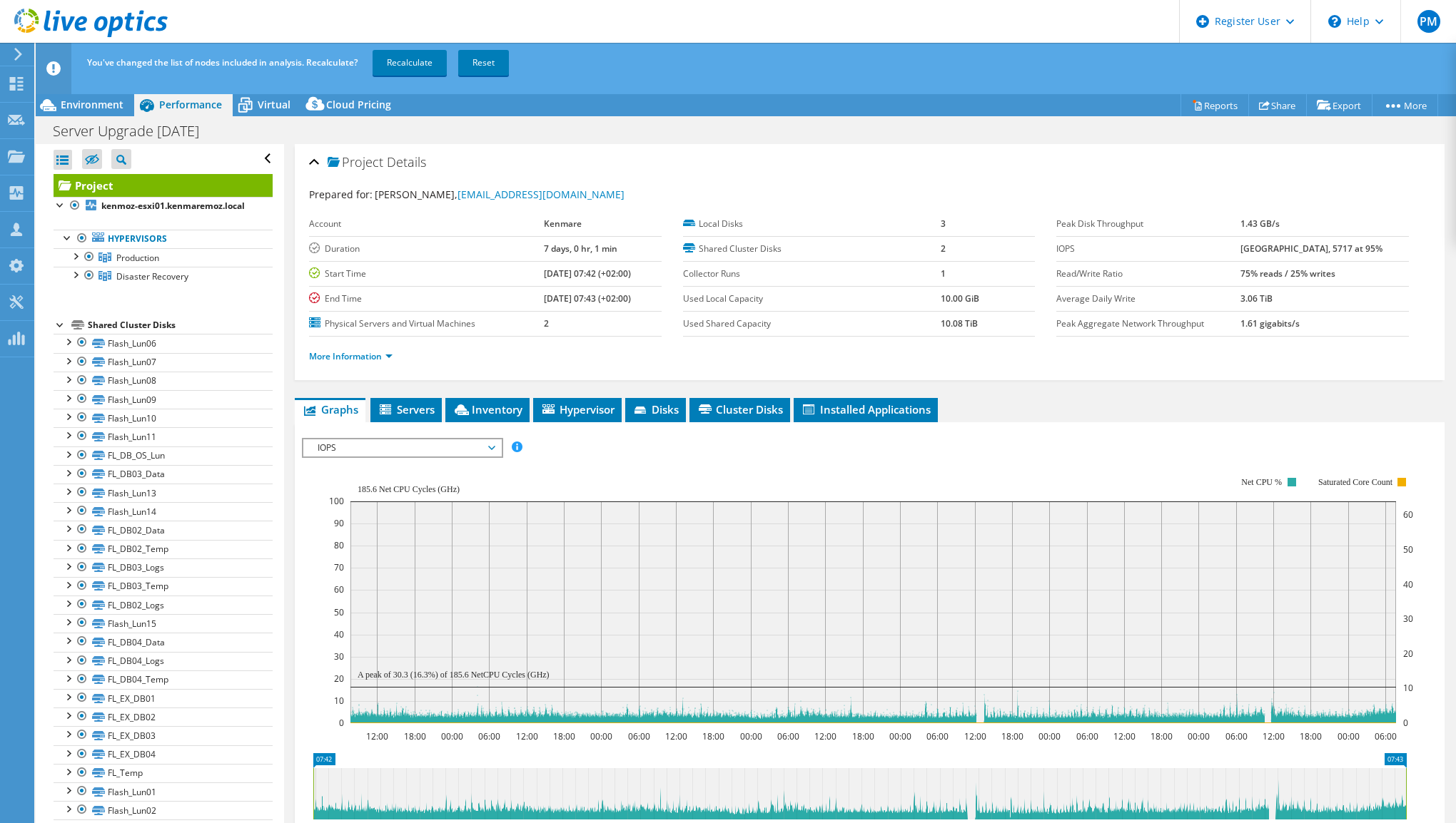
click at [88, 233] on ul "Hypervisors Production kenmoz-esxi01.kenmaremoz.local" at bounding box center [163, 257] width 219 height 85
click at [88, 284] on div at bounding box center [89, 275] width 14 height 17
click at [408, 64] on link "Recalculate" at bounding box center [409, 62] width 74 height 25
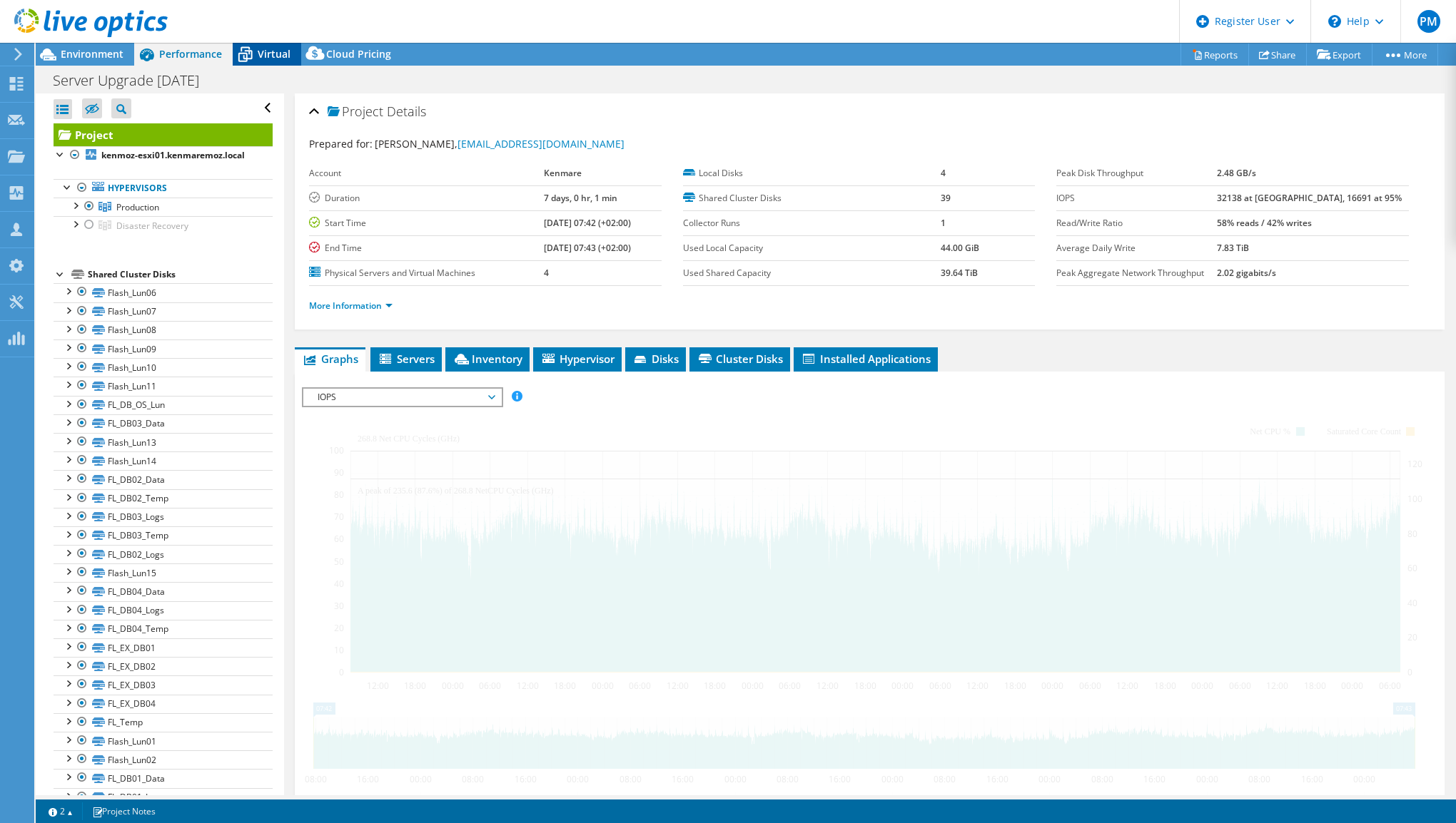
click at [269, 61] on div "Virtual" at bounding box center [267, 54] width 69 height 23
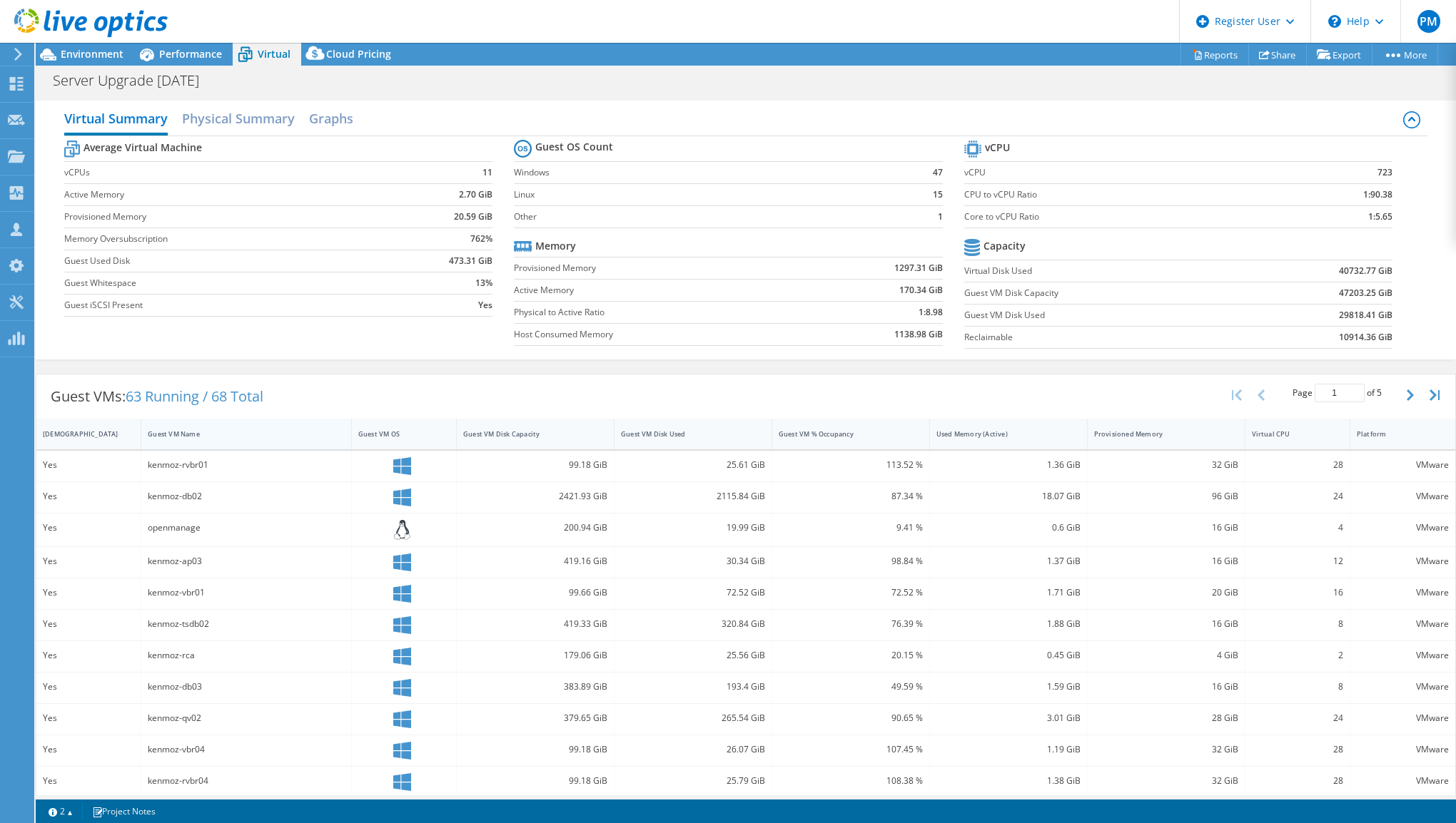
click at [252, 433] on div "Guest VM Name" at bounding box center [238, 434] width 180 height 9
click at [264, 430] on div "Guest VM Name" at bounding box center [238, 434] width 180 height 9
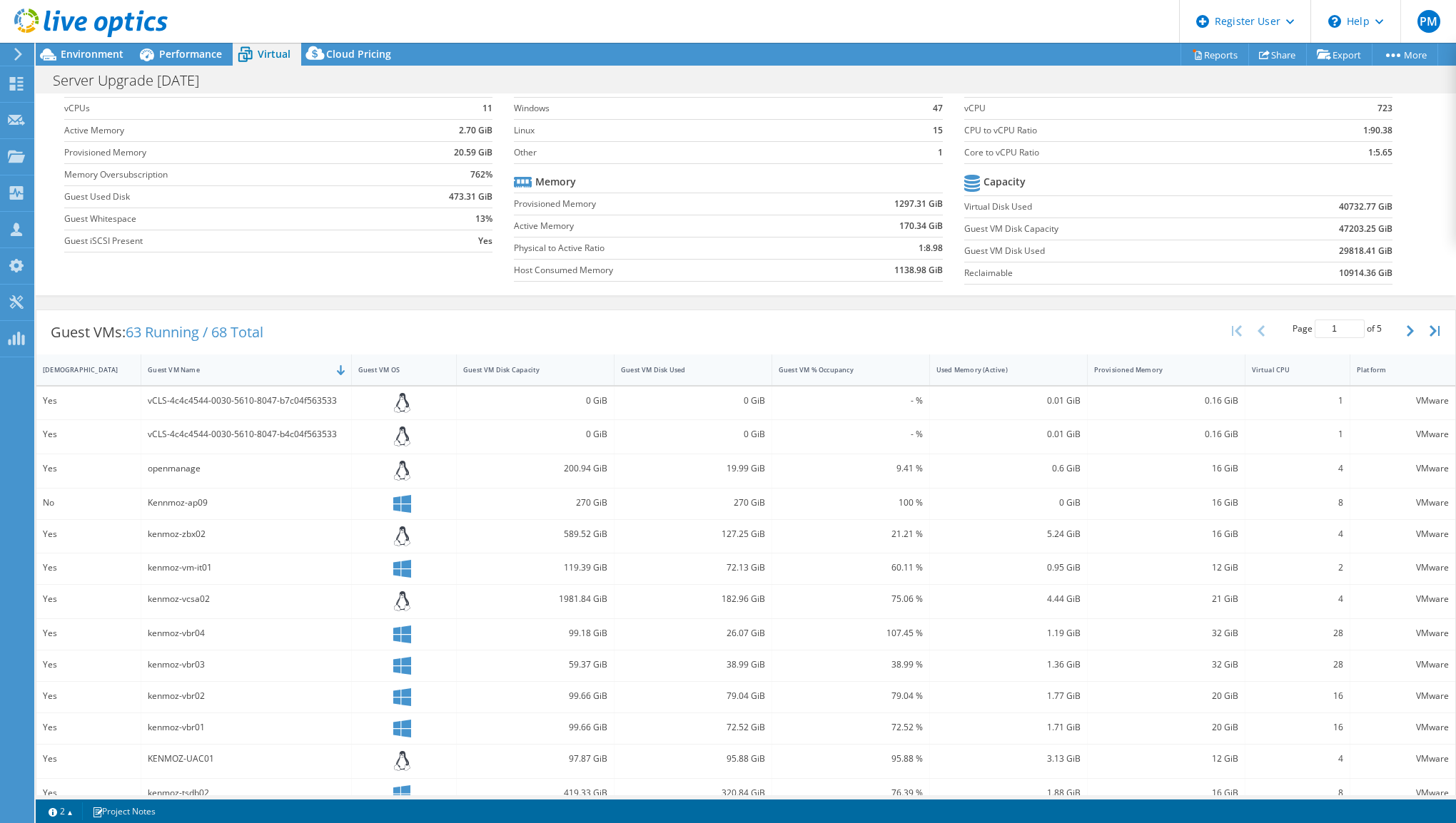
scroll to position [143, 0]
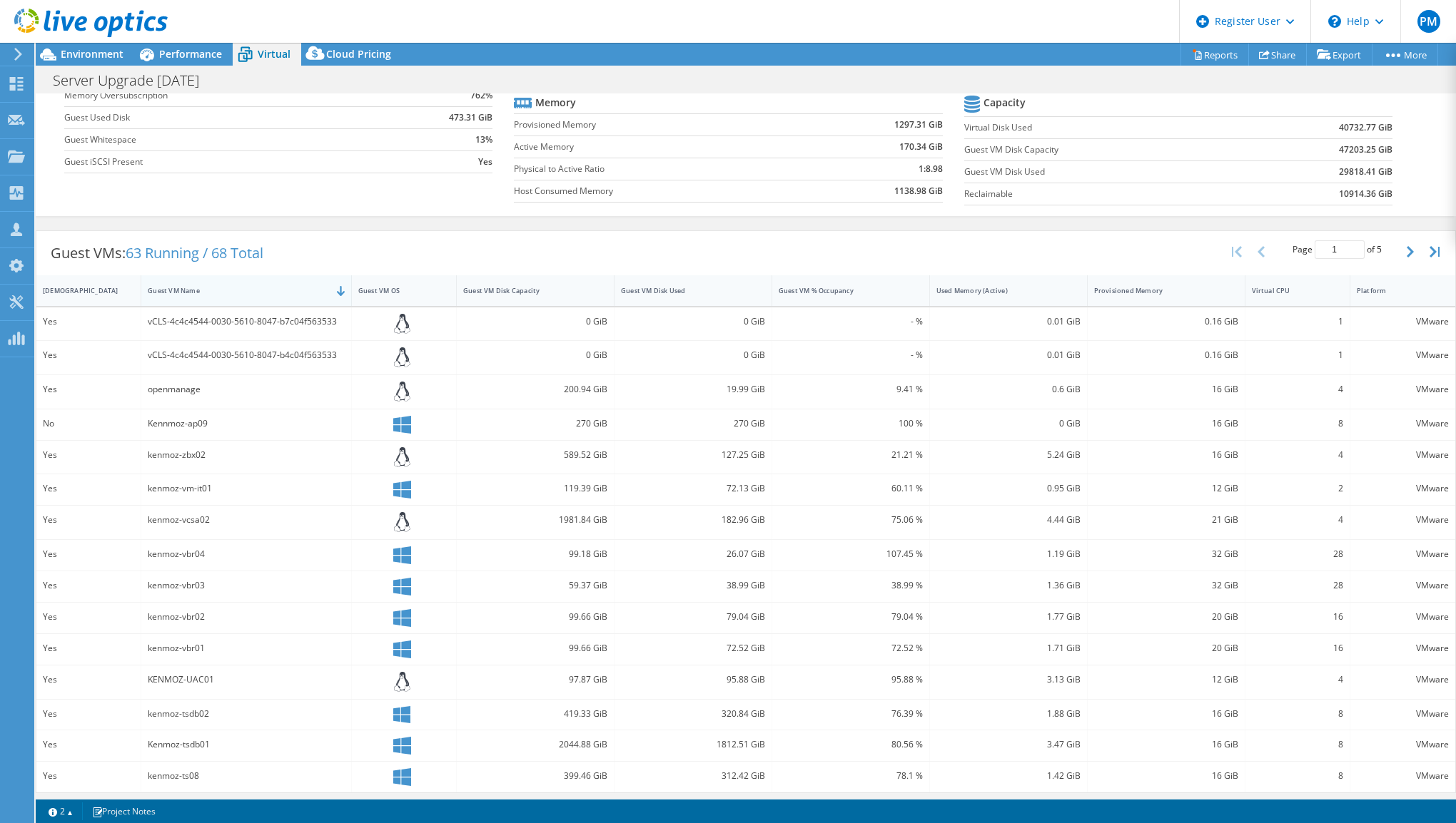
click at [251, 296] on div "Guest VM Name" at bounding box center [238, 291] width 193 height 22
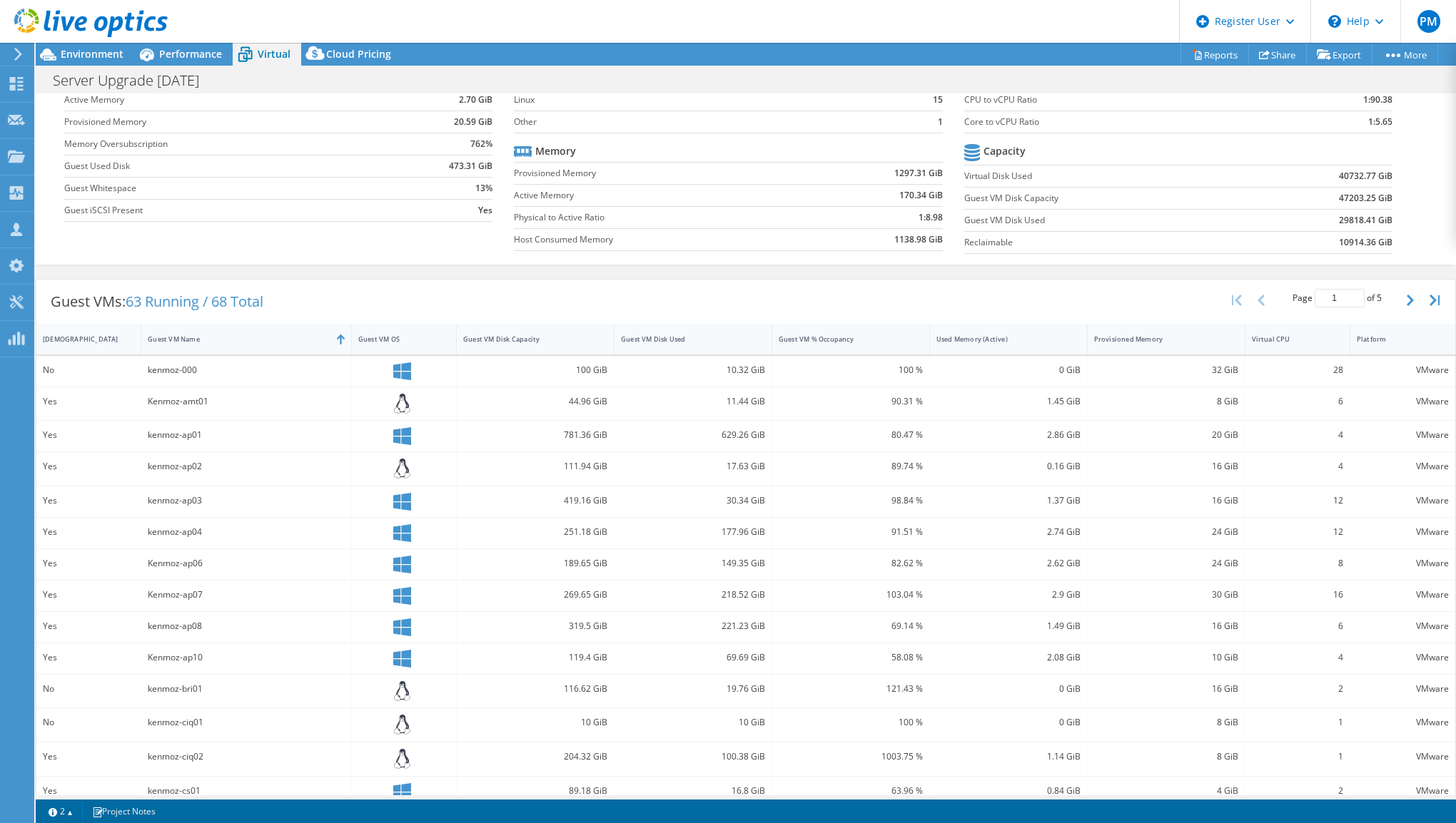
scroll to position [141, 0]
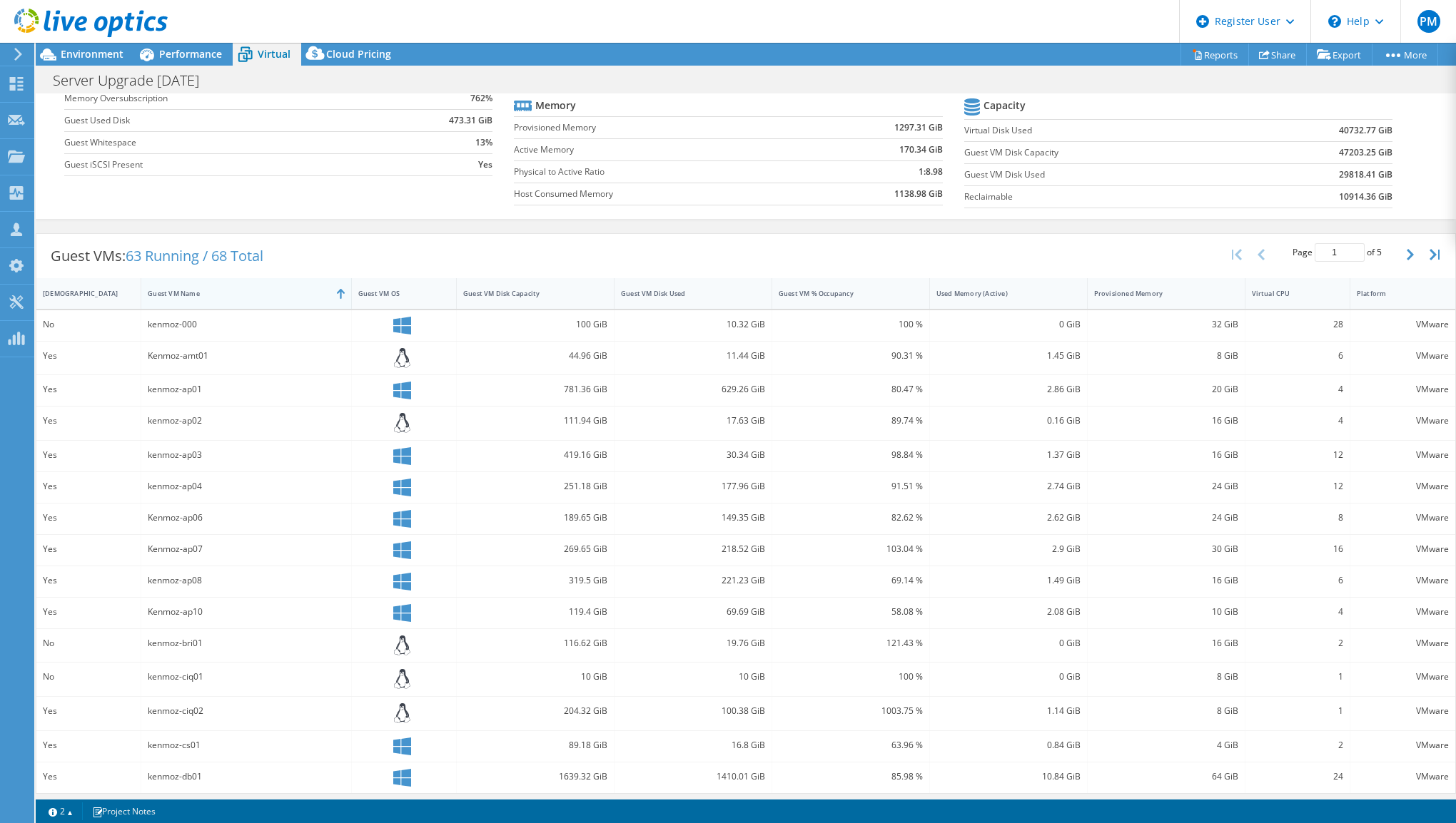
click at [194, 295] on div "Guest VM Name" at bounding box center [238, 293] width 180 height 9
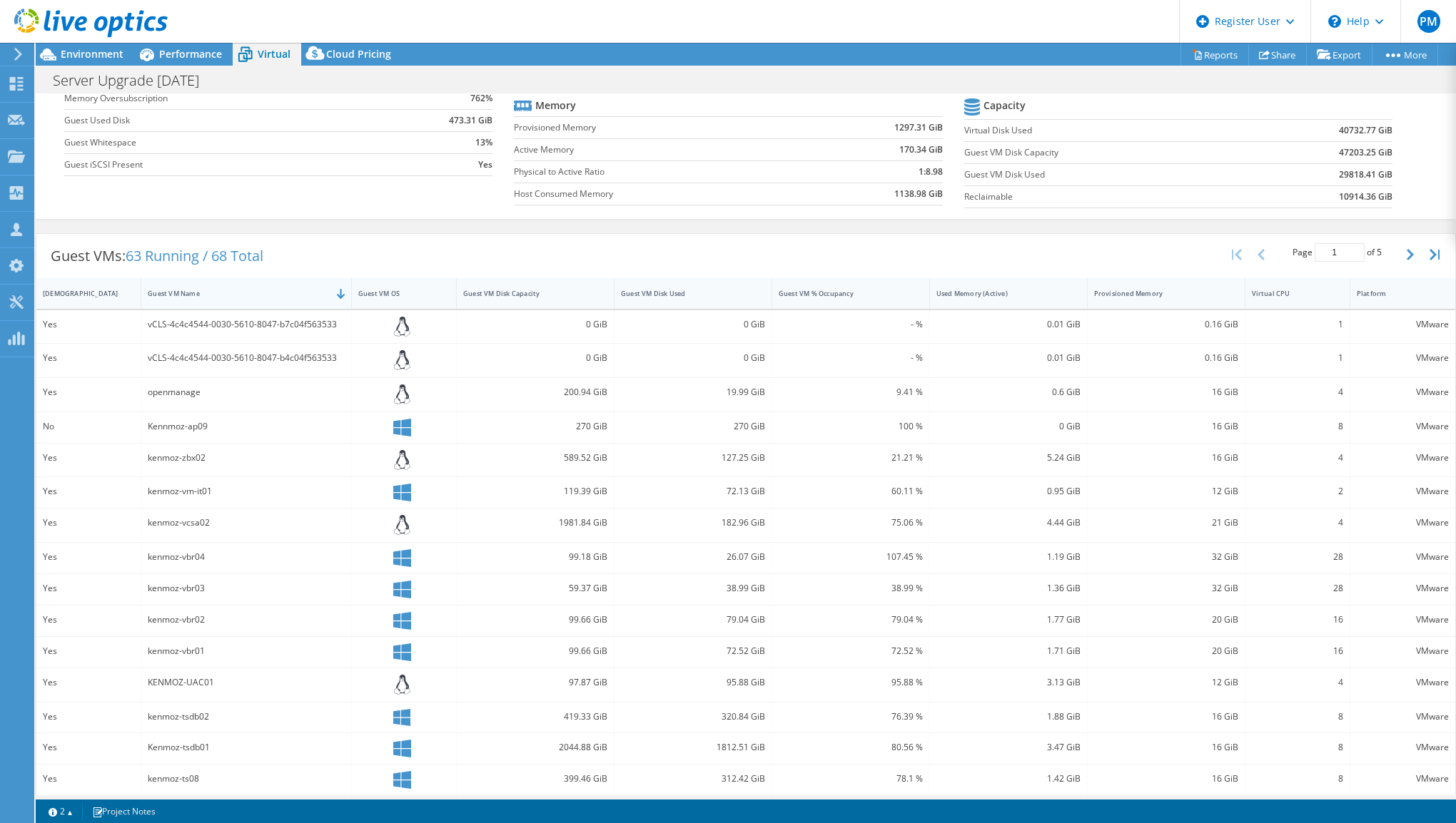
click at [246, 293] on div "Guest VM Name" at bounding box center [238, 293] width 180 height 9
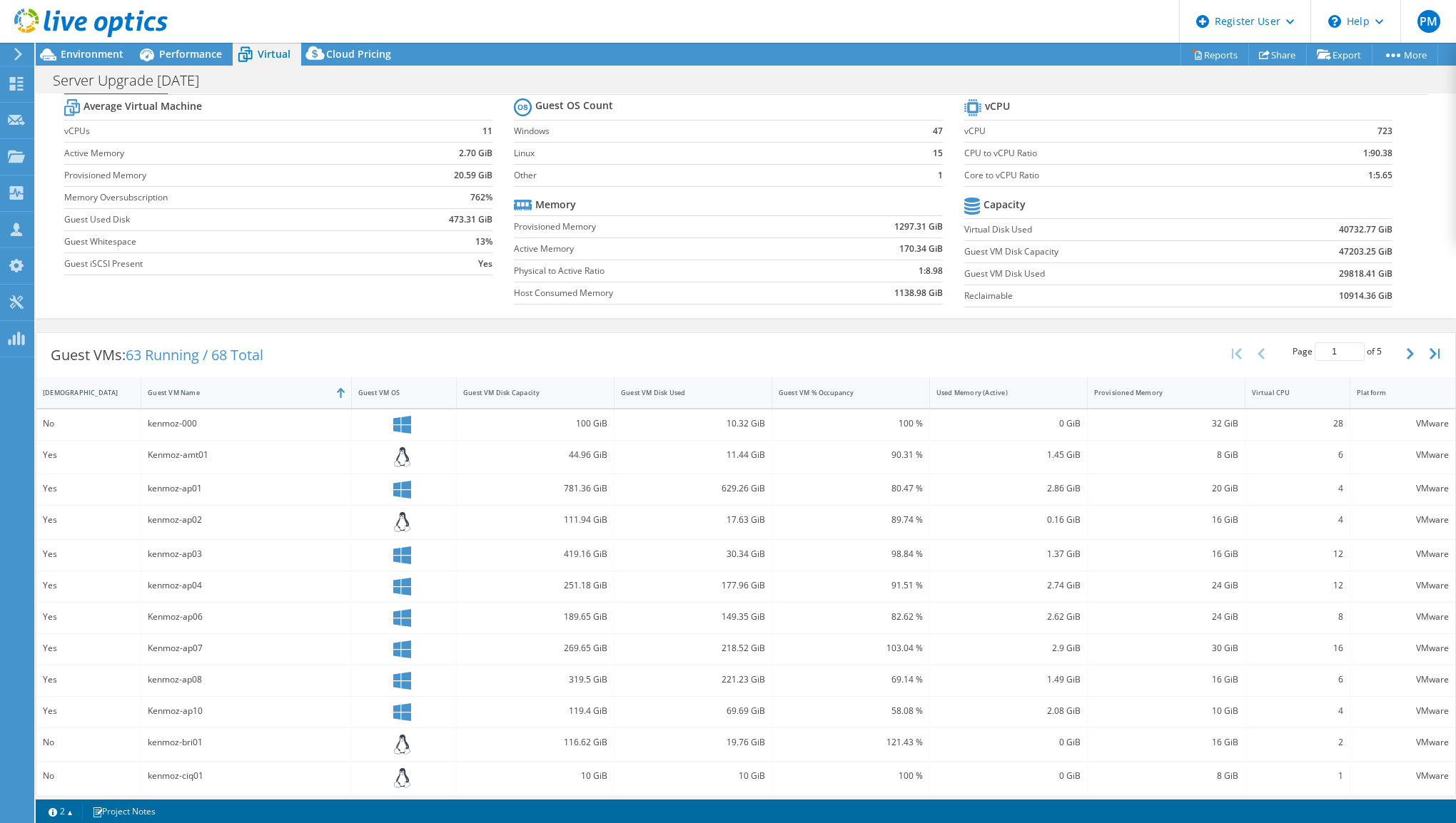
scroll to position [0, 0]
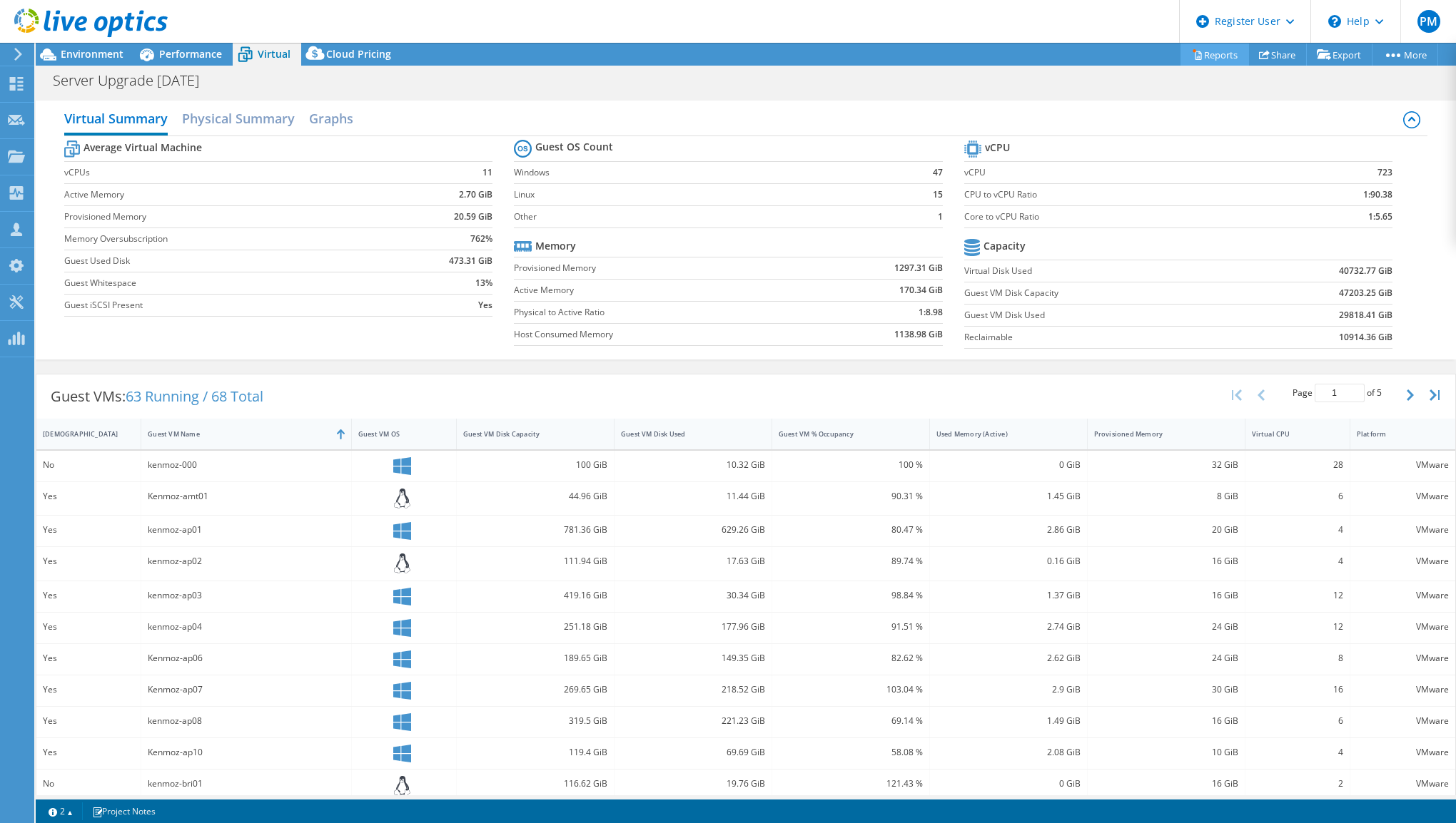
click at [1202, 56] on link "Reports" at bounding box center [1215, 54] width 69 height 22
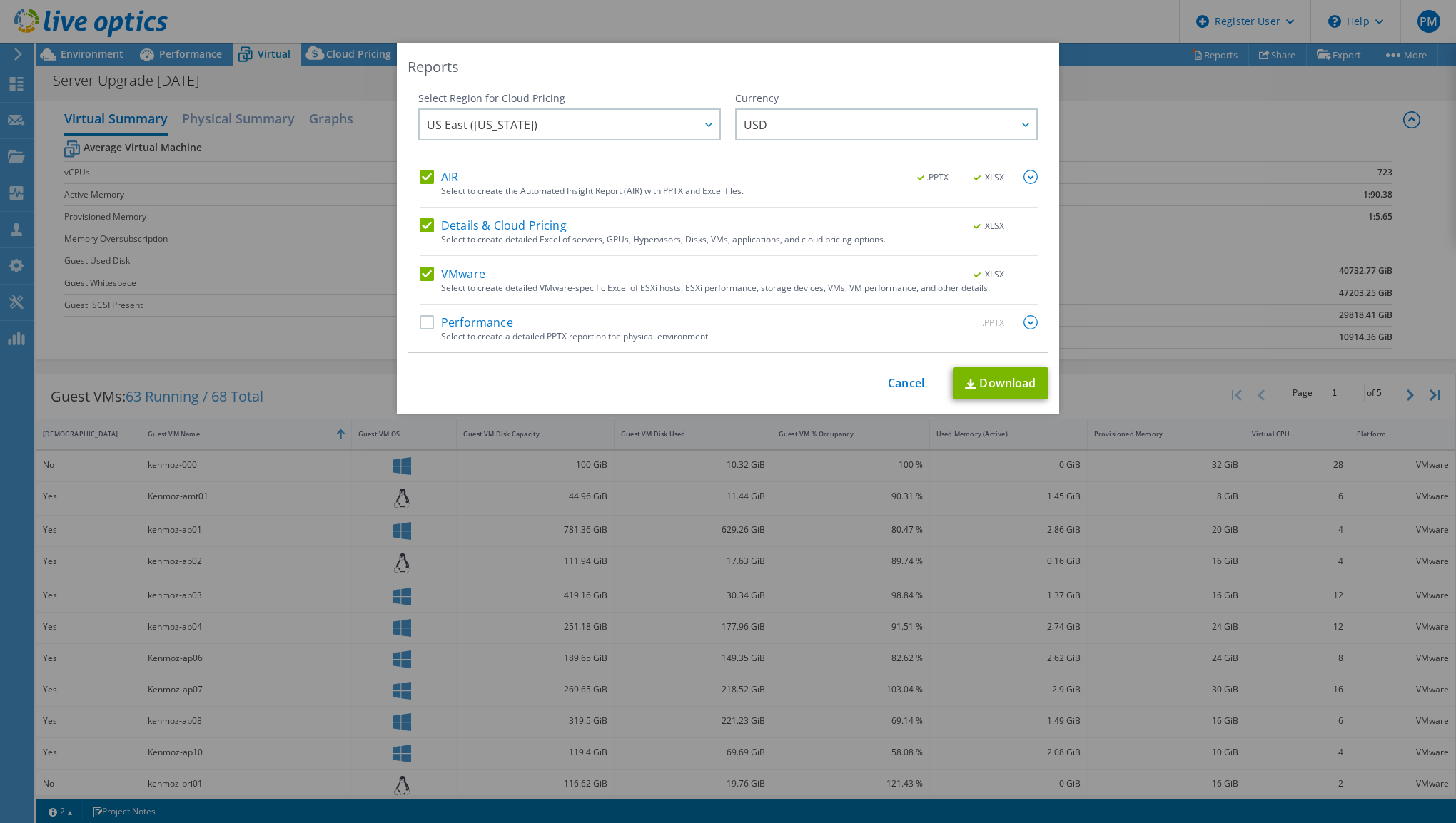
click at [428, 221] on label "Details & Cloud Pricing" at bounding box center [493, 225] width 147 height 14
click at [0, 0] on input "Details & Cloud Pricing" at bounding box center [0, 0] width 0 height 0
click at [424, 175] on label "AIR" at bounding box center [438, 177] width 38 height 14
click at [0, 0] on input "AIR" at bounding box center [0, 0] width 0 height 0
click at [1001, 383] on link "Download" at bounding box center [1001, 383] width 96 height 32
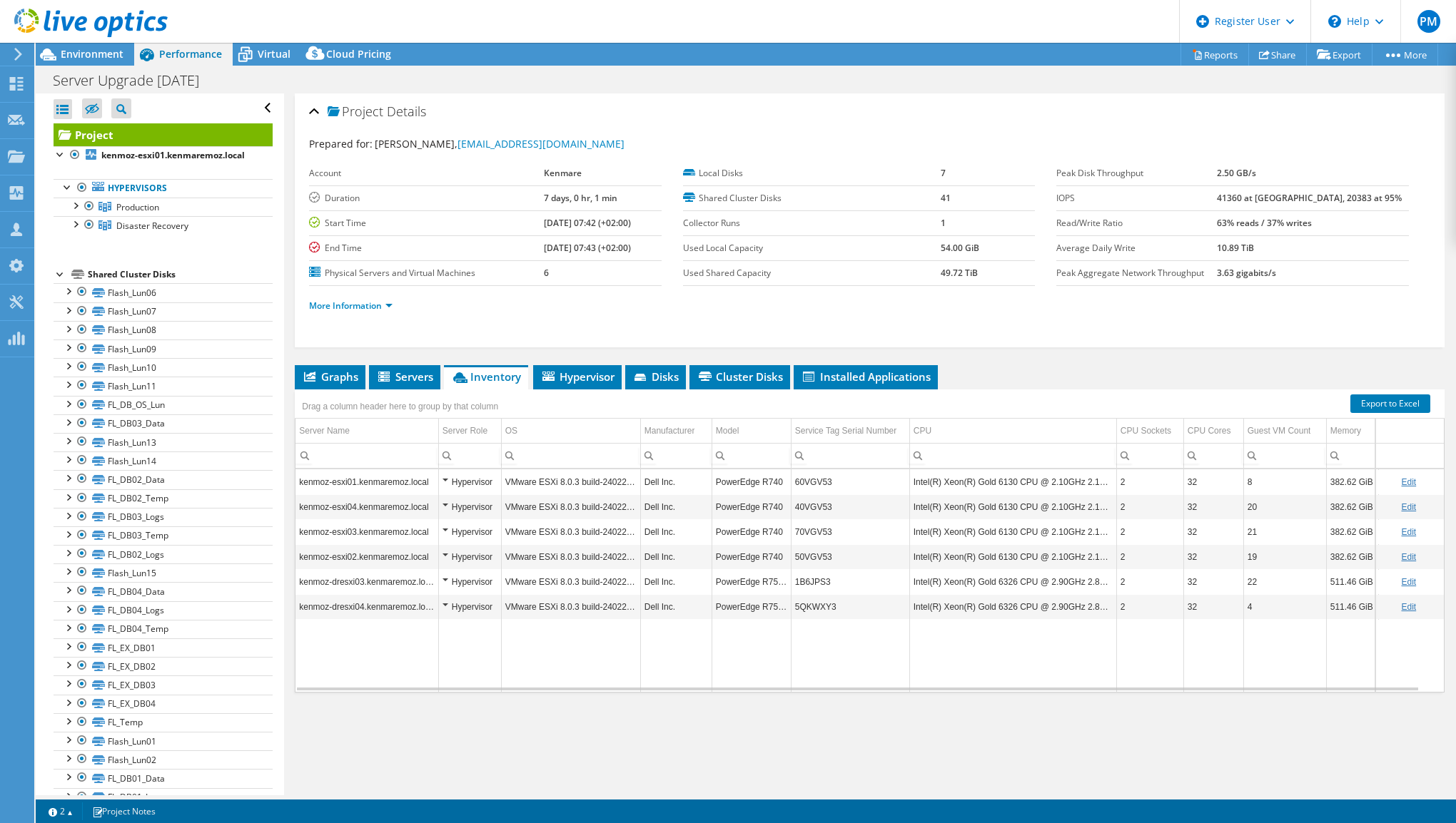
select select "USD"
click at [559, 224] on b "[DATE] 07:42 (+02:00)" at bounding box center [587, 222] width 87 height 12
drag, startPoint x: 559, startPoint y: 224, endPoint x: 551, endPoint y: 251, distance: 28.2
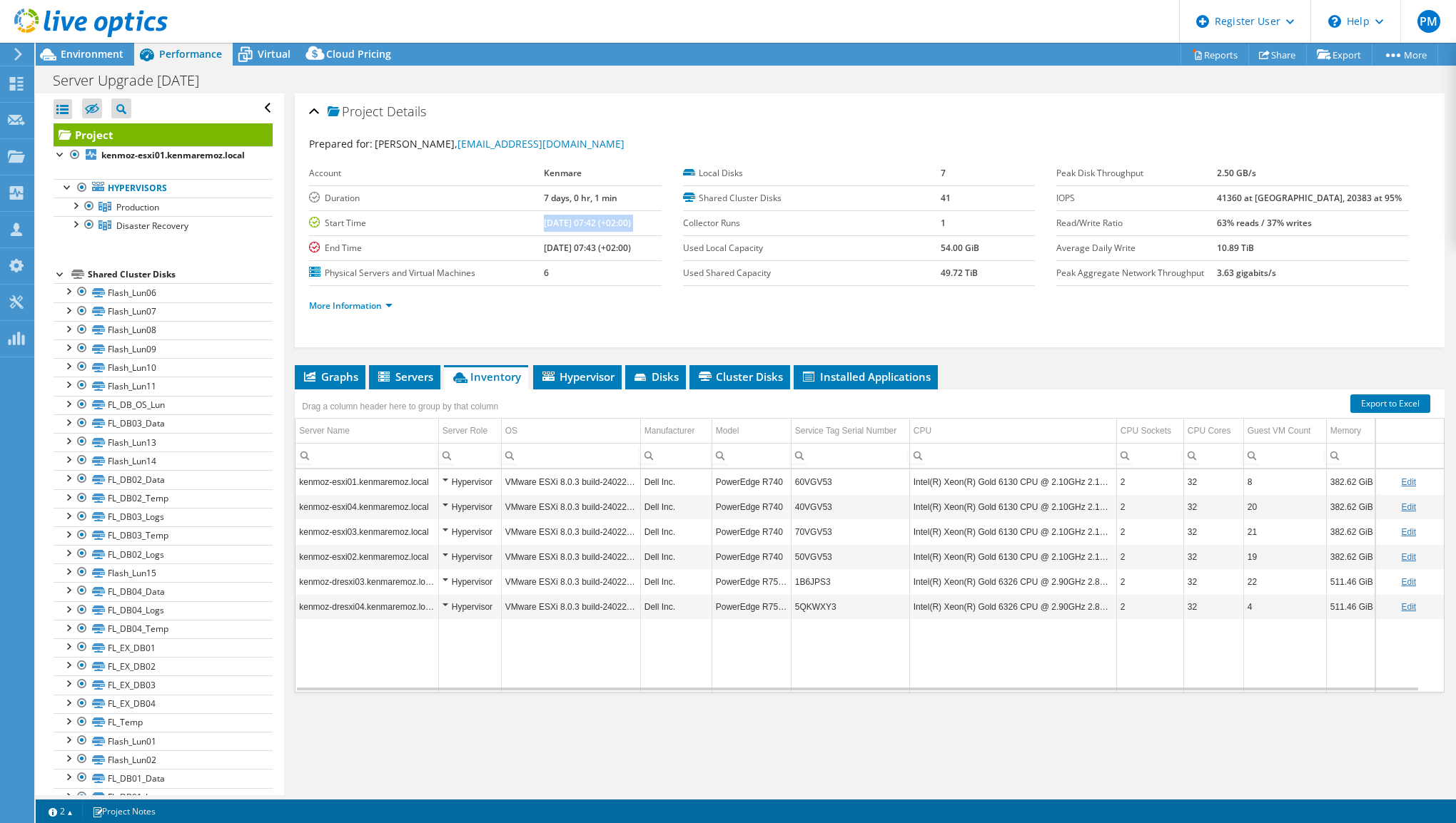
click at [551, 251] on b "[DATE] 07:43 (+02:00)" at bounding box center [587, 248] width 87 height 12
drag, startPoint x: 551, startPoint y: 251, endPoint x: 635, endPoint y: 248, distance: 84.1
click at [635, 248] on td "[DATE] 07:43 (+02:00)" at bounding box center [602, 248] width 117 height 25
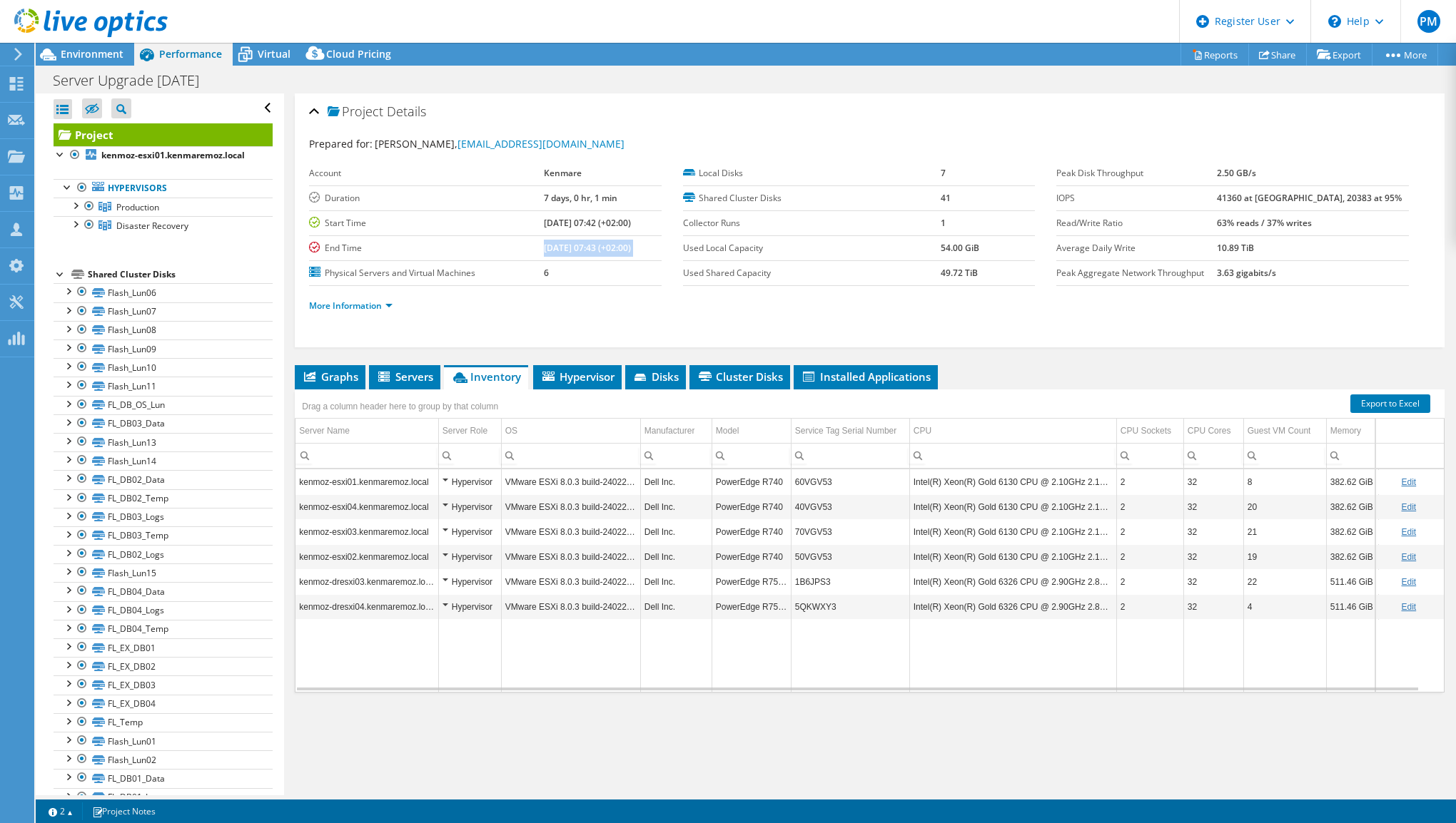
click at [617, 247] on b "[DATE] 07:43 (+02:00)" at bounding box center [587, 248] width 87 height 12
drag, startPoint x: 617, startPoint y: 247, endPoint x: 638, endPoint y: 250, distance: 21.2
click at [638, 250] on td "[DATE] 07:43 (+02:00)" at bounding box center [602, 248] width 117 height 25
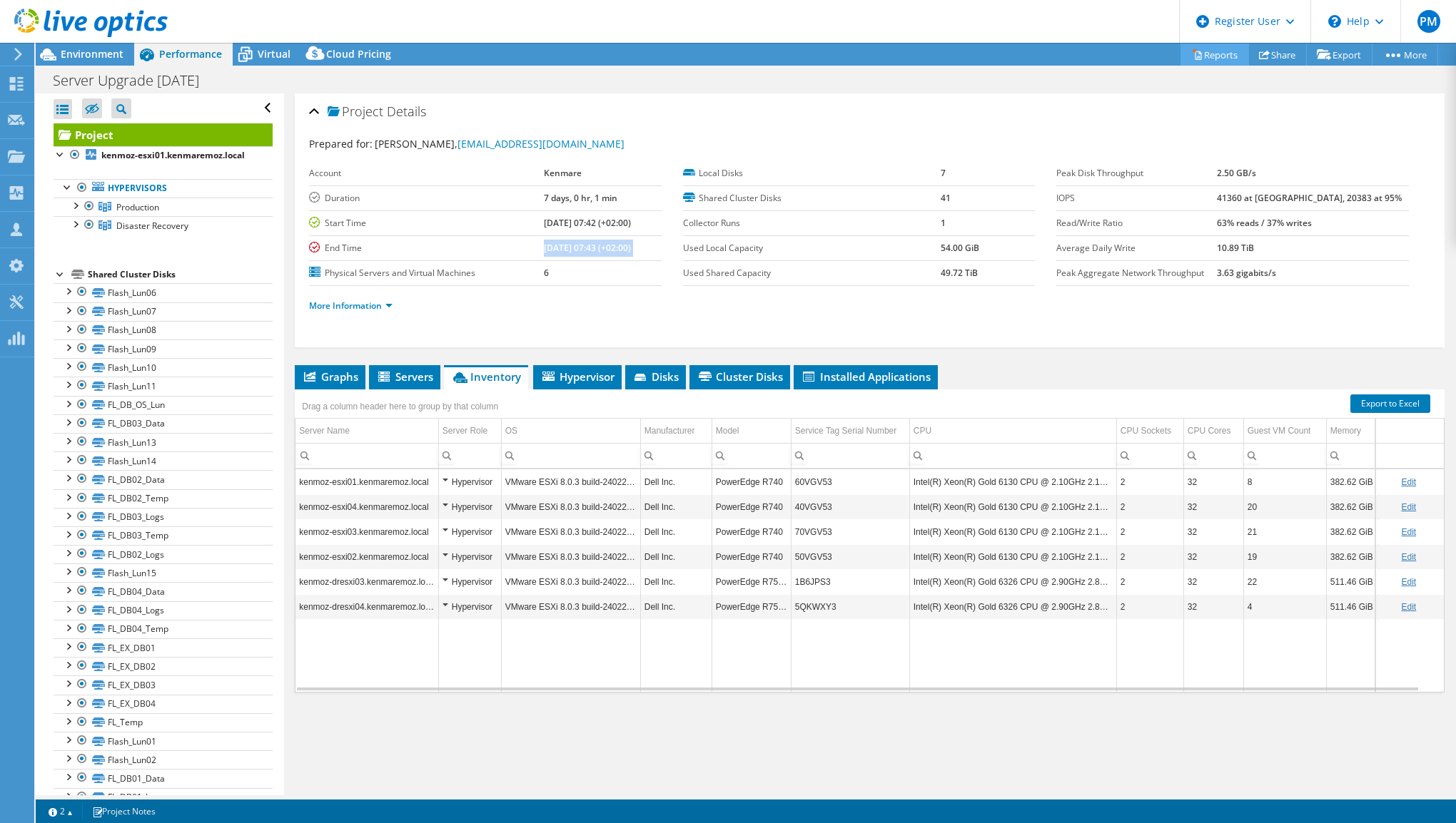
click at [1212, 59] on link "Reports" at bounding box center [1215, 54] width 69 height 22
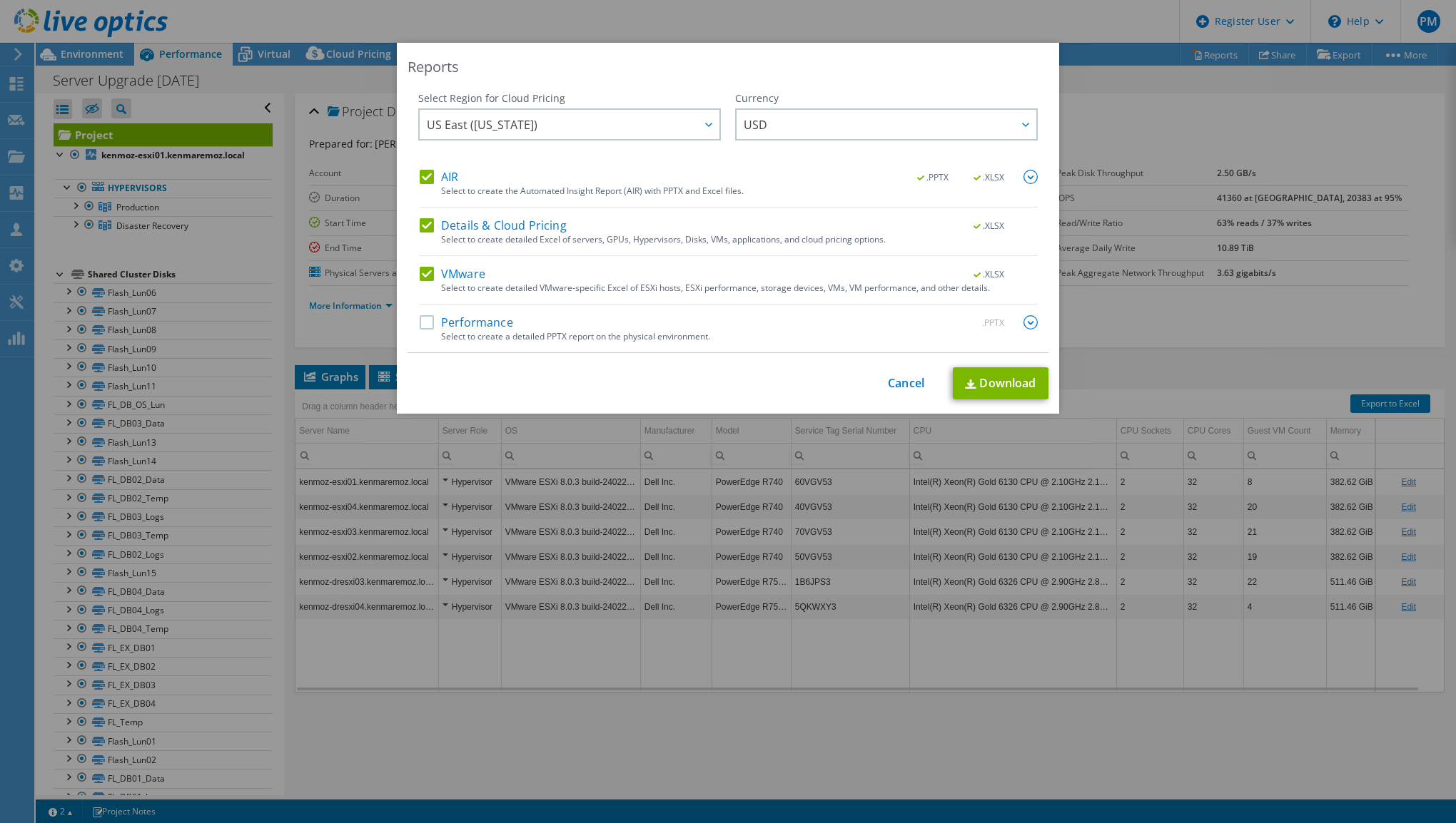
click at [519, 227] on label "Details & Cloud Pricing" at bounding box center [493, 225] width 147 height 14
click at [0, 0] on input "Details & Cloud Pricing" at bounding box center [0, 0] width 0 height 0
click at [448, 180] on label "AIR" at bounding box center [438, 177] width 38 height 14
click at [0, 0] on input "AIR" at bounding box center [0, 0] width 0 height 0
click at [990, 383] on link "Download" at bounding box center [1001, 383] width 96 height 32
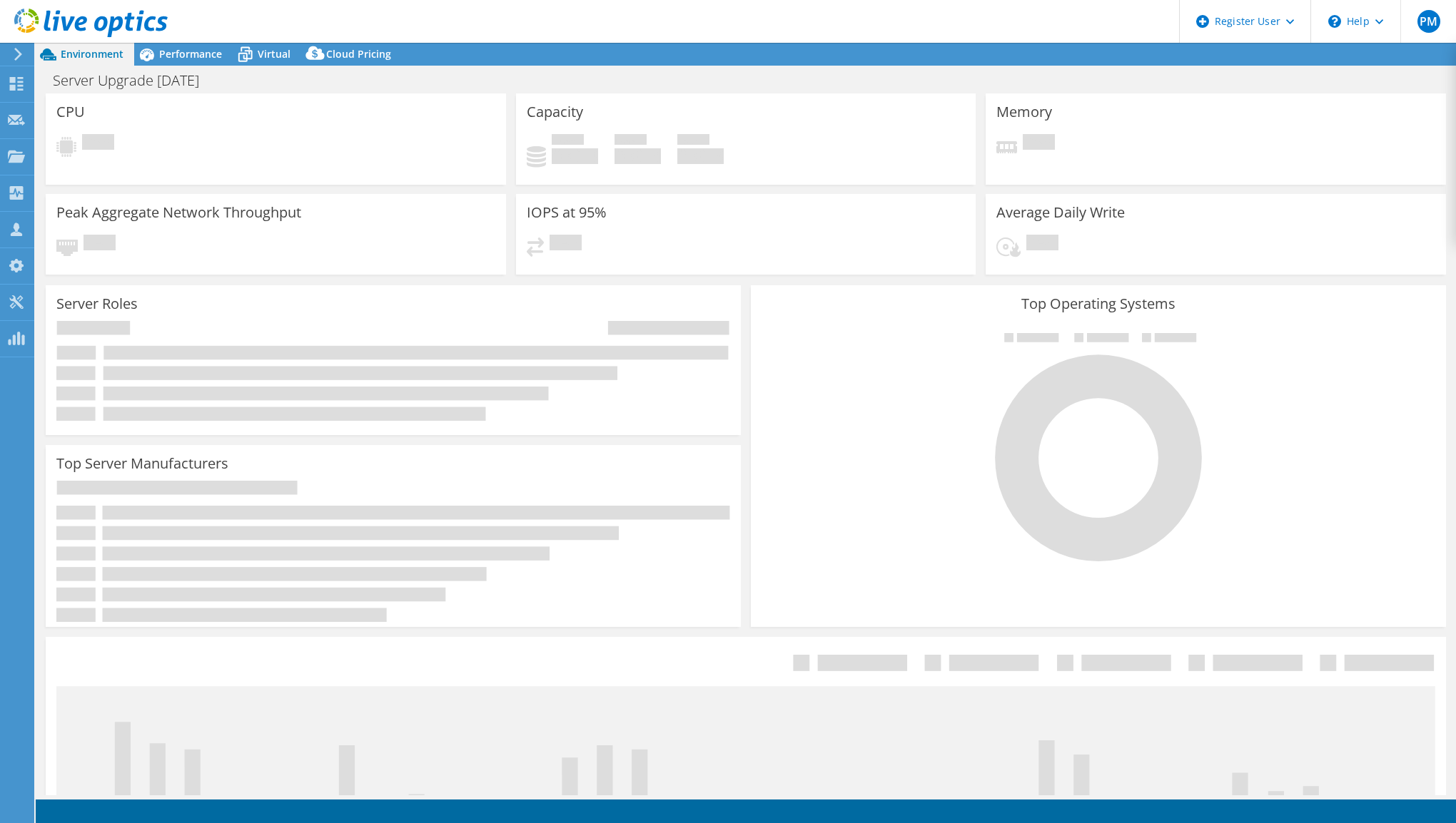
select select "USD"
